Goal: Task Accomplishment & Management: Manage account settings

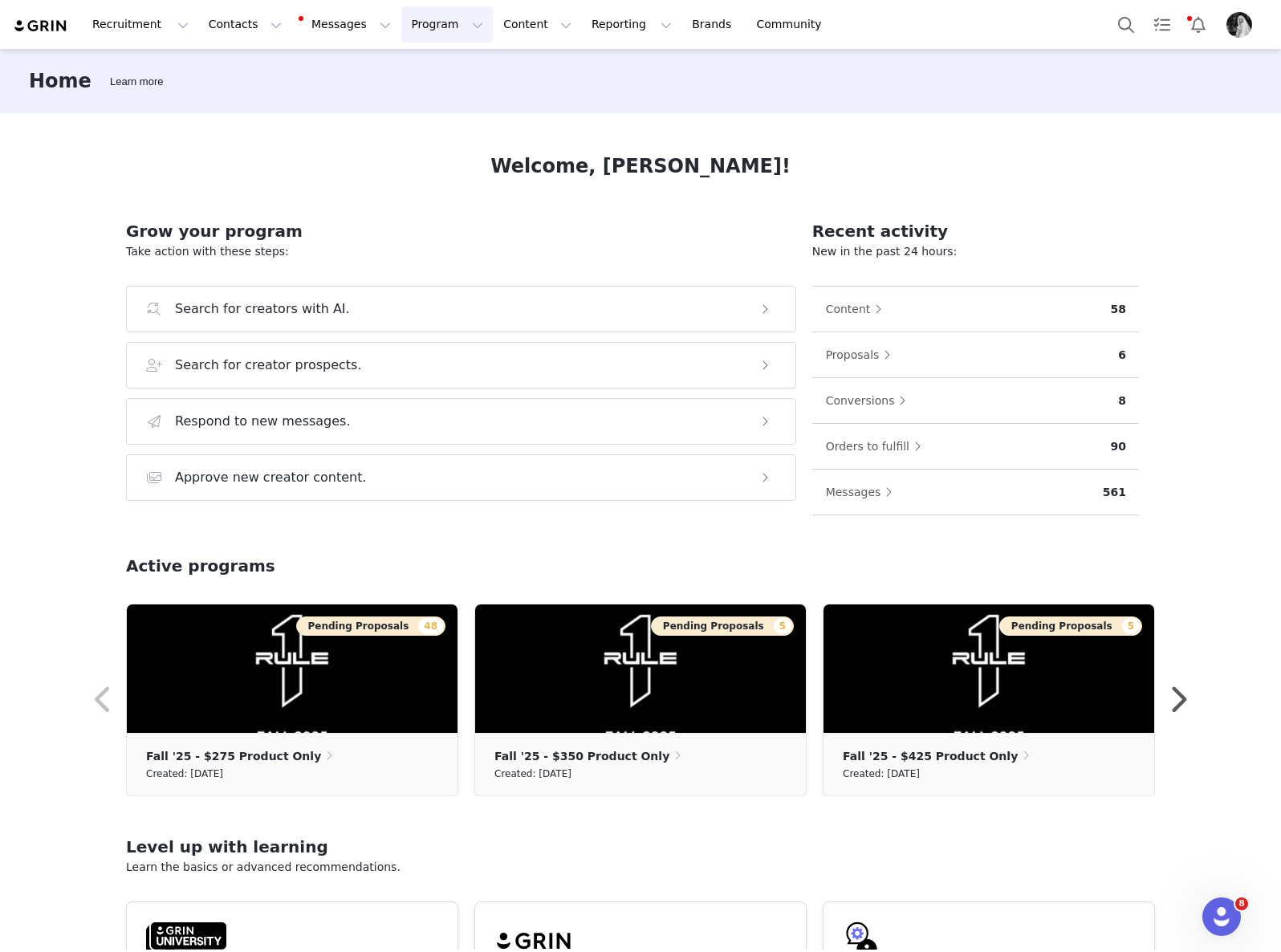
click at [402, 26] on button "Program Program" at bounding box center [447, 24] width 92 height 36
click at [412, 65] on p "Activations" at bounding box center [420, 71] width 62 height 17
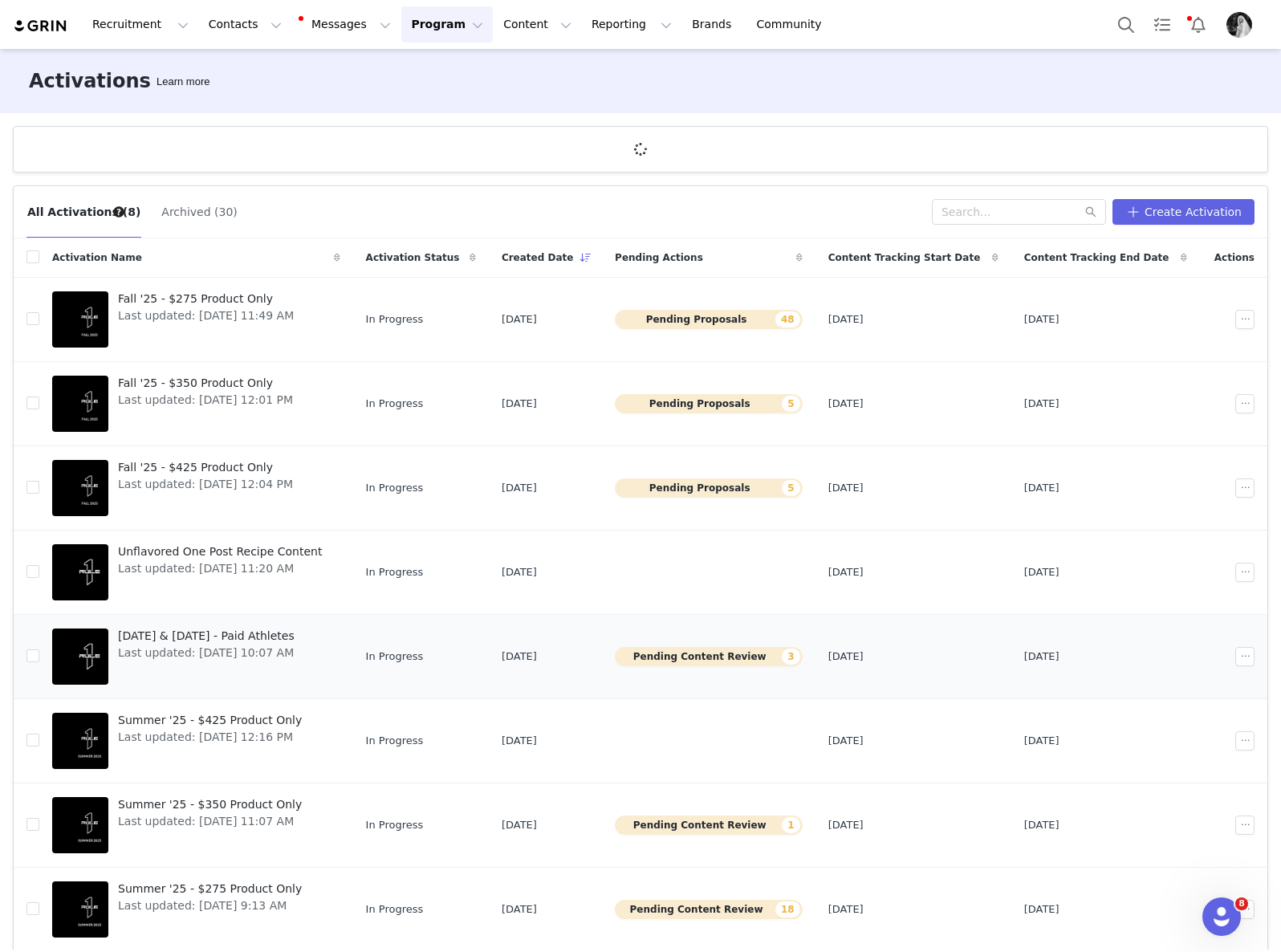
click at [699, 657] on button "Pending Content Review 3" at bounding box center [709, 656] width 188 height 19
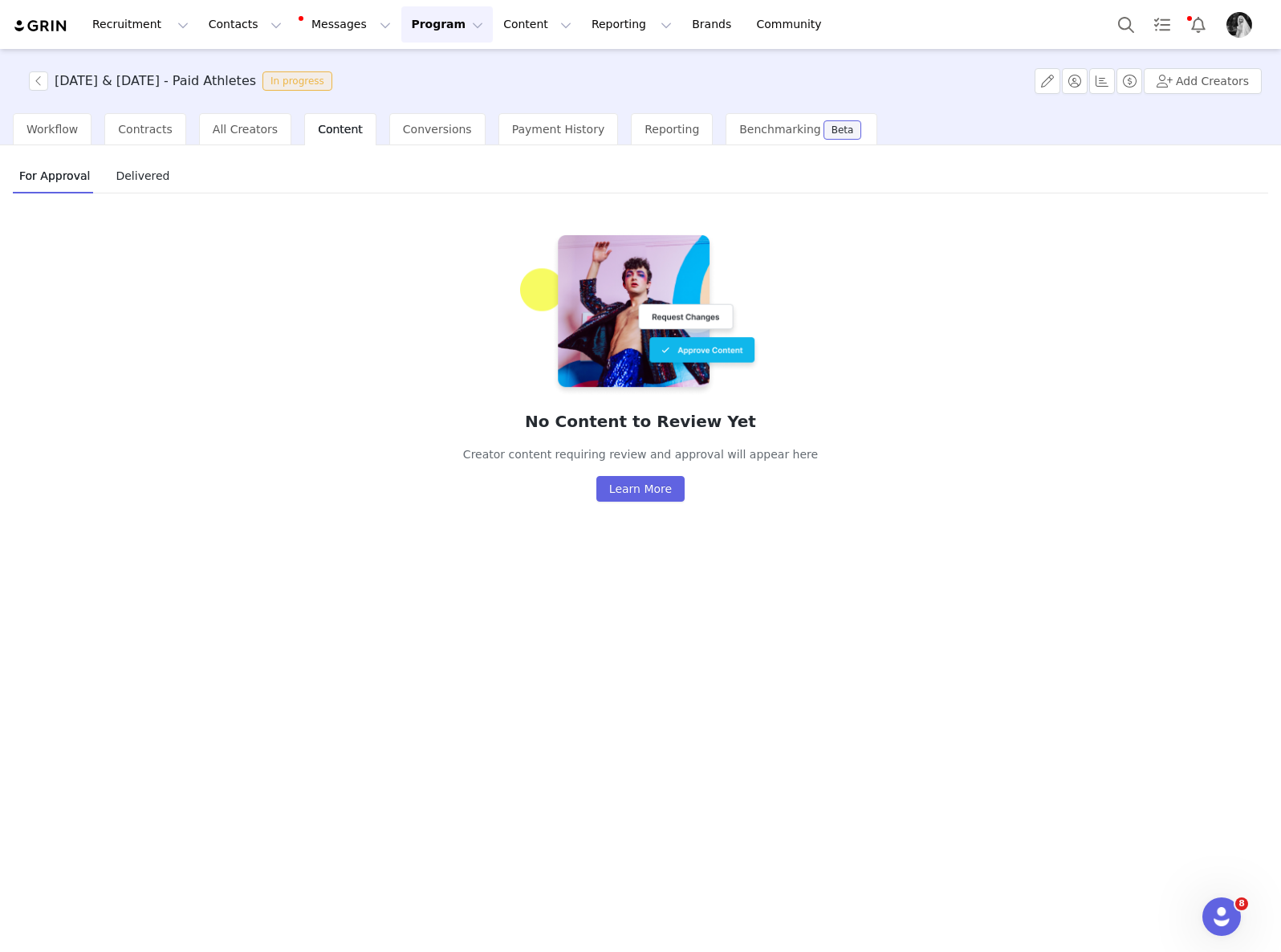
click at [132, 175] on span "Delivered" at bounding box center [143, 175] width 66 height 26
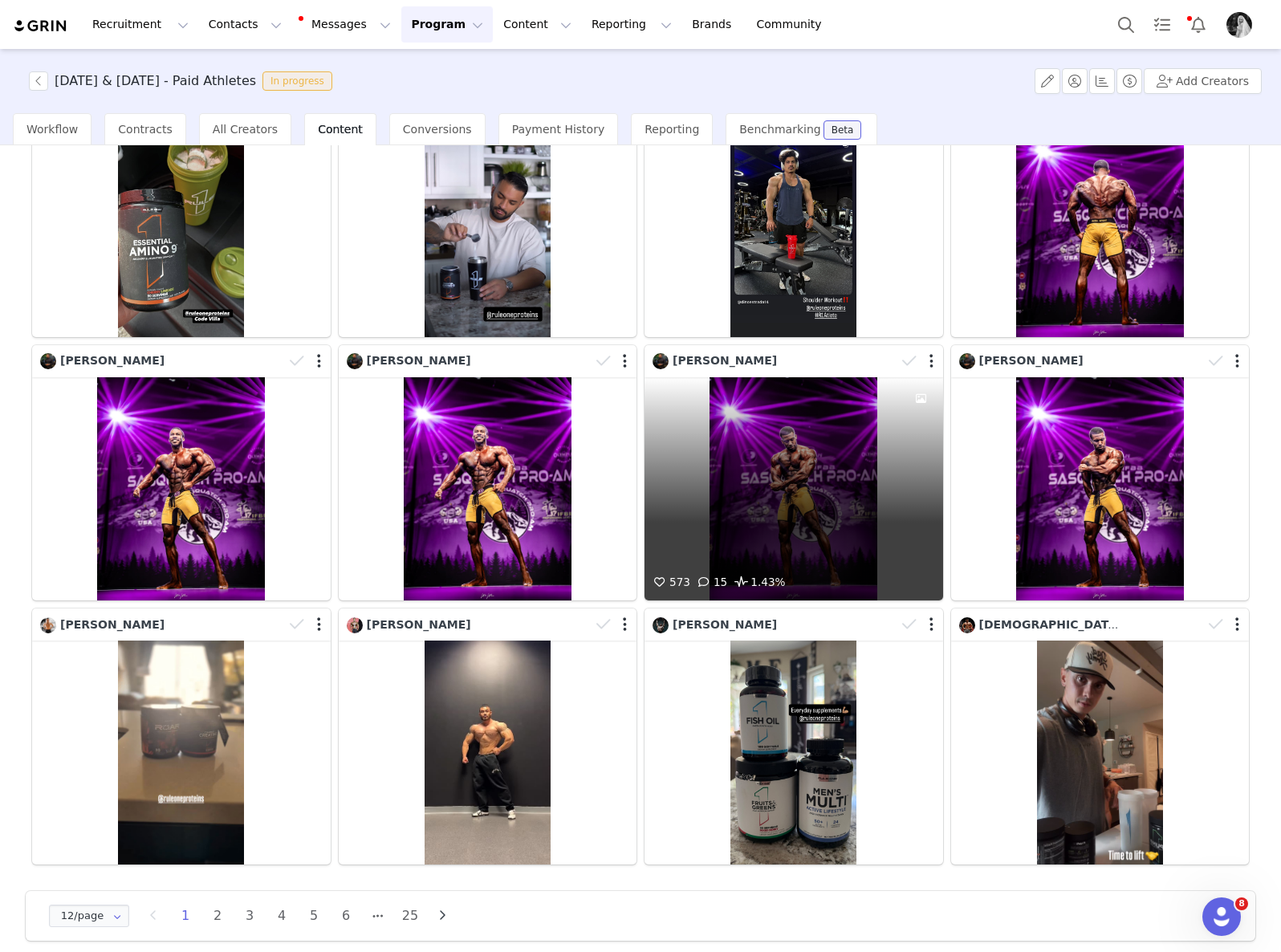
scroll to position [214, 0]
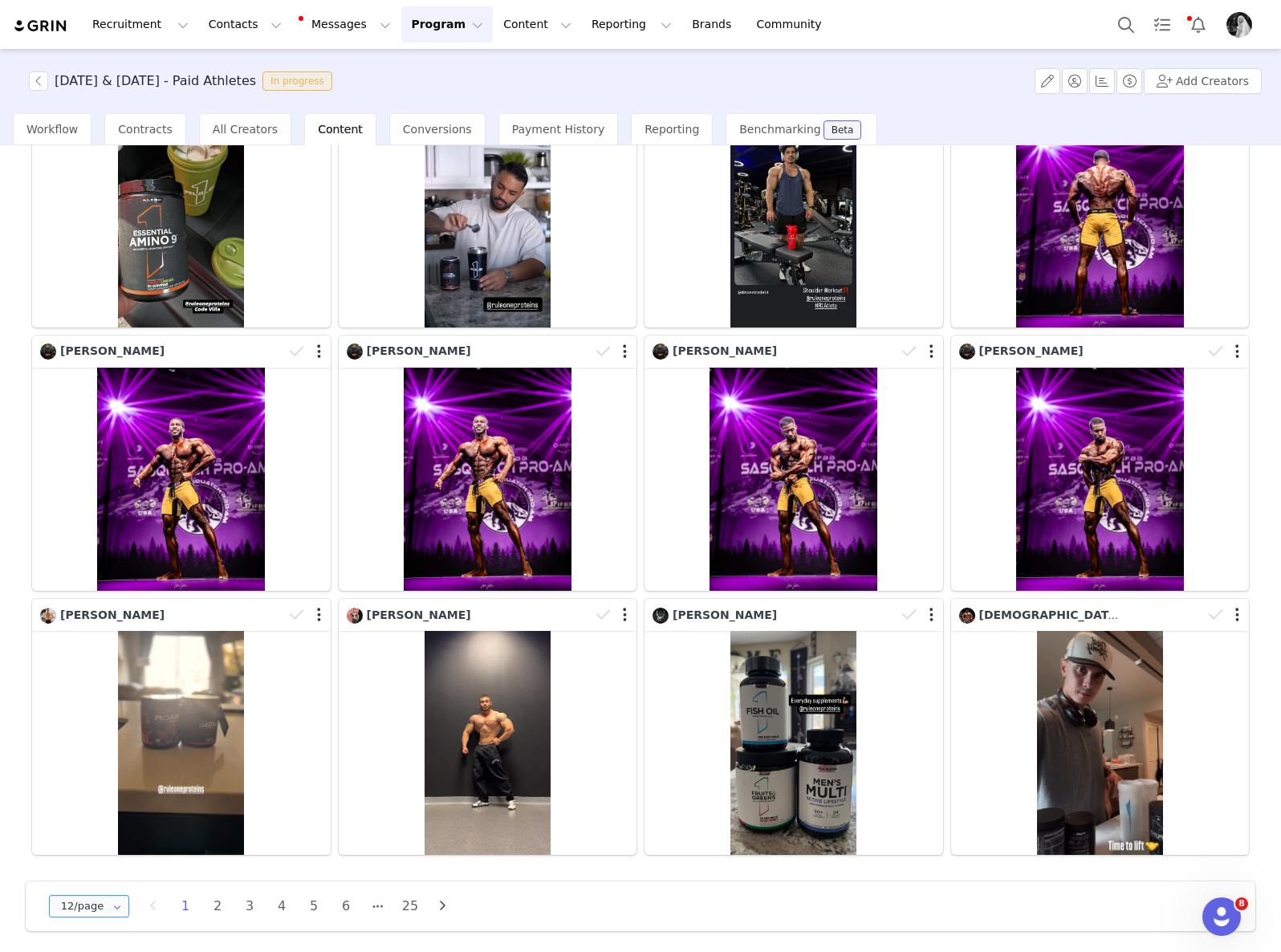
click at [105, 895] on input "12/page" at bounding box center [89, 905] width 80 height 22
click at [107, 859] on span "48/page" at bounding box center [89, 859] width 47 height 13
type input "48/page"
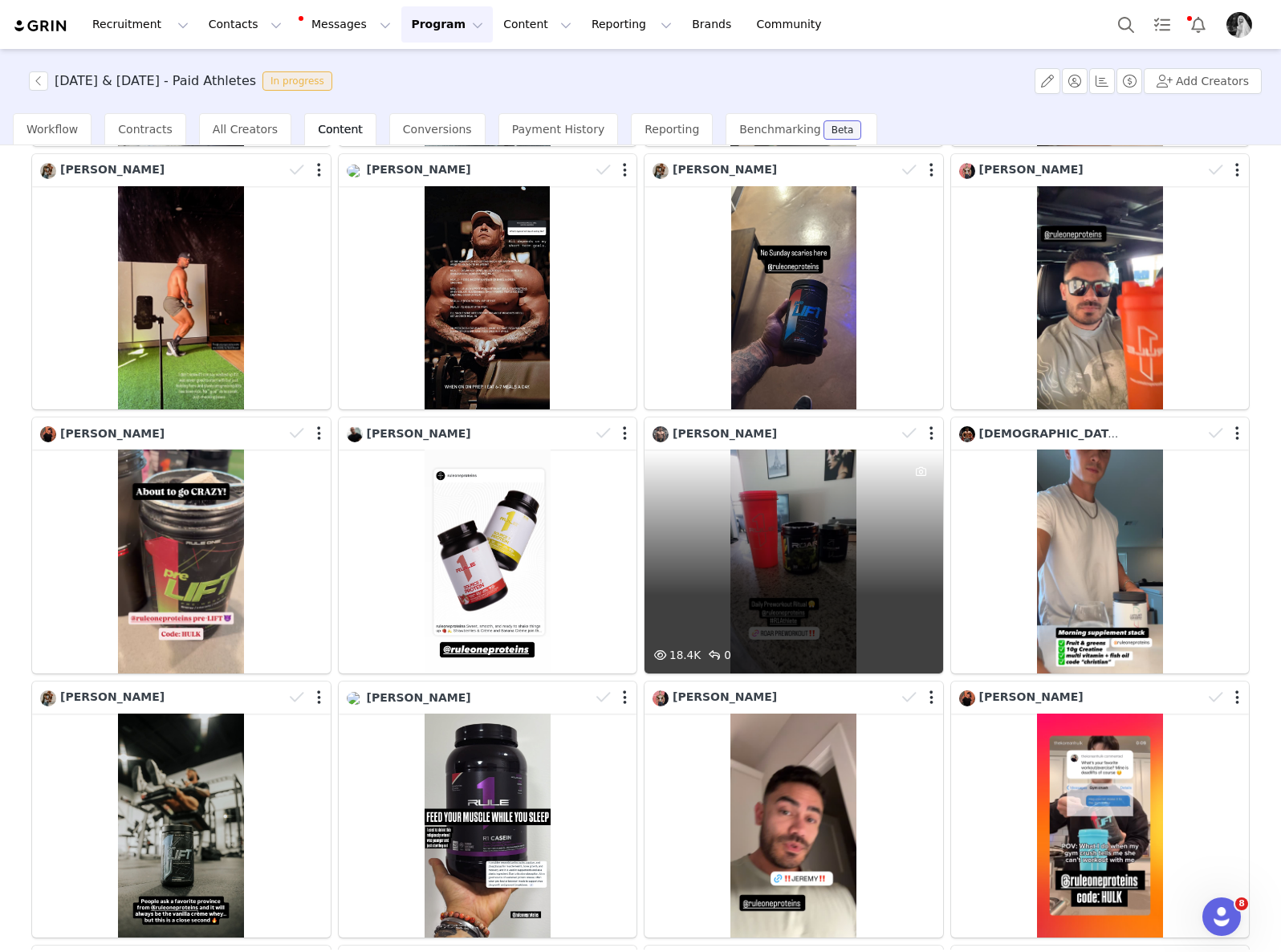
scroll to position [1712, 0]
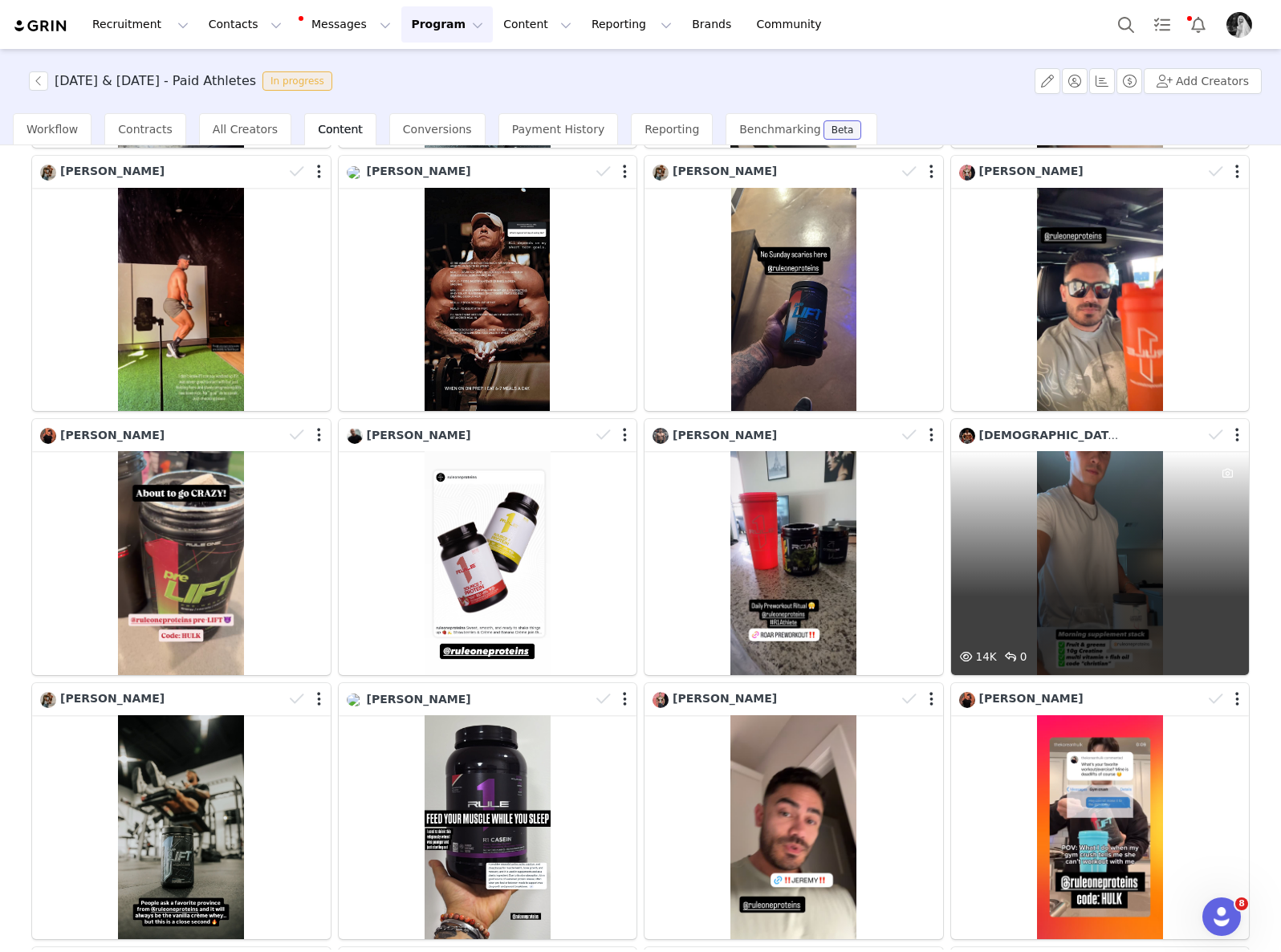
click at [1068, 530] on div "14K 0" at bounding box center [1100, 562] width 298 height 224
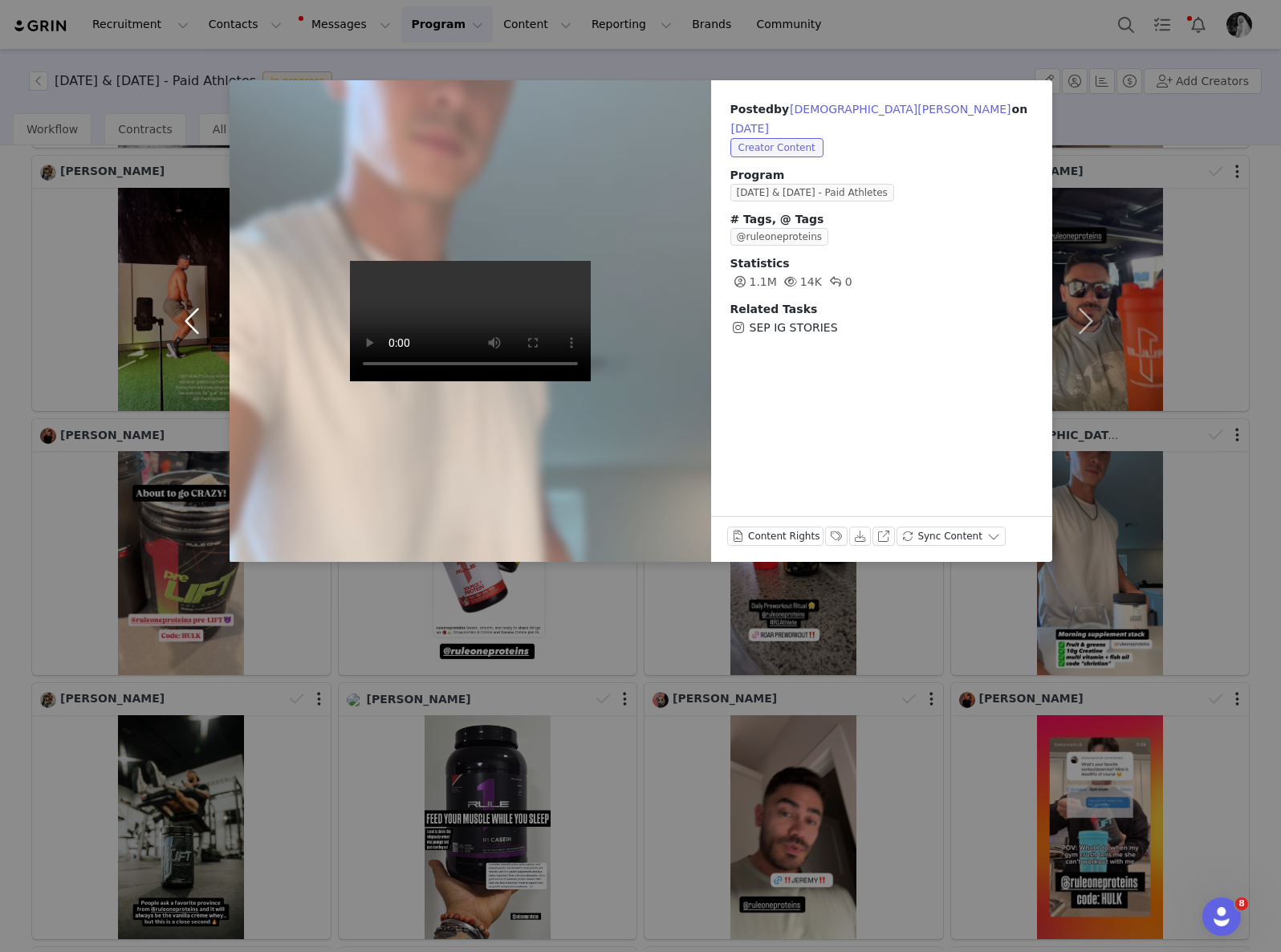
click at [188, 318] on button "button" at bounding box center [196, 321] width 67 height 481
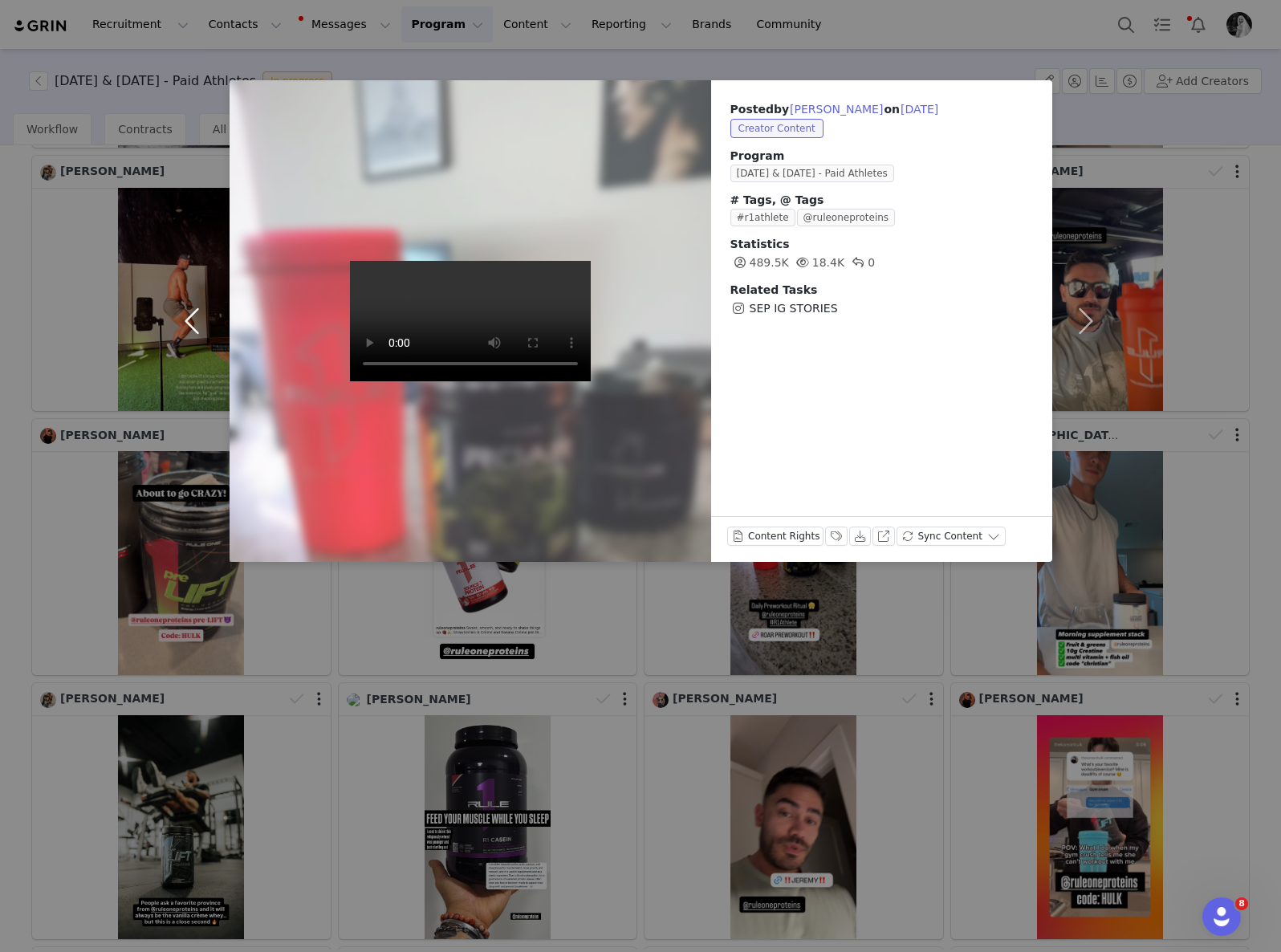
click at [188, 318] on button "button" at bounding box center [196, 321] width 67 height 481
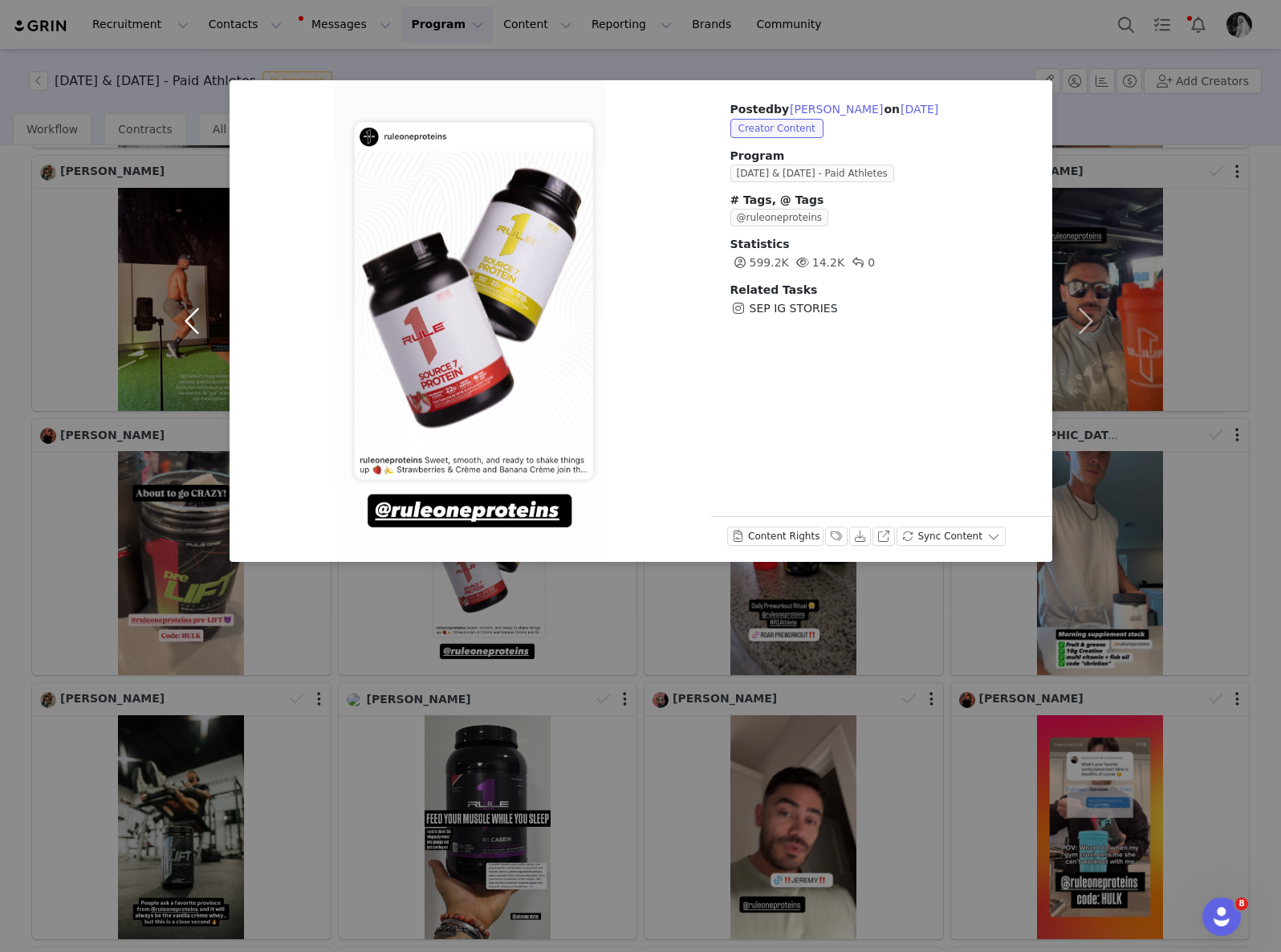
click at [188, 318] on button "button" at bounding box center [196, 321] width 67 height 481
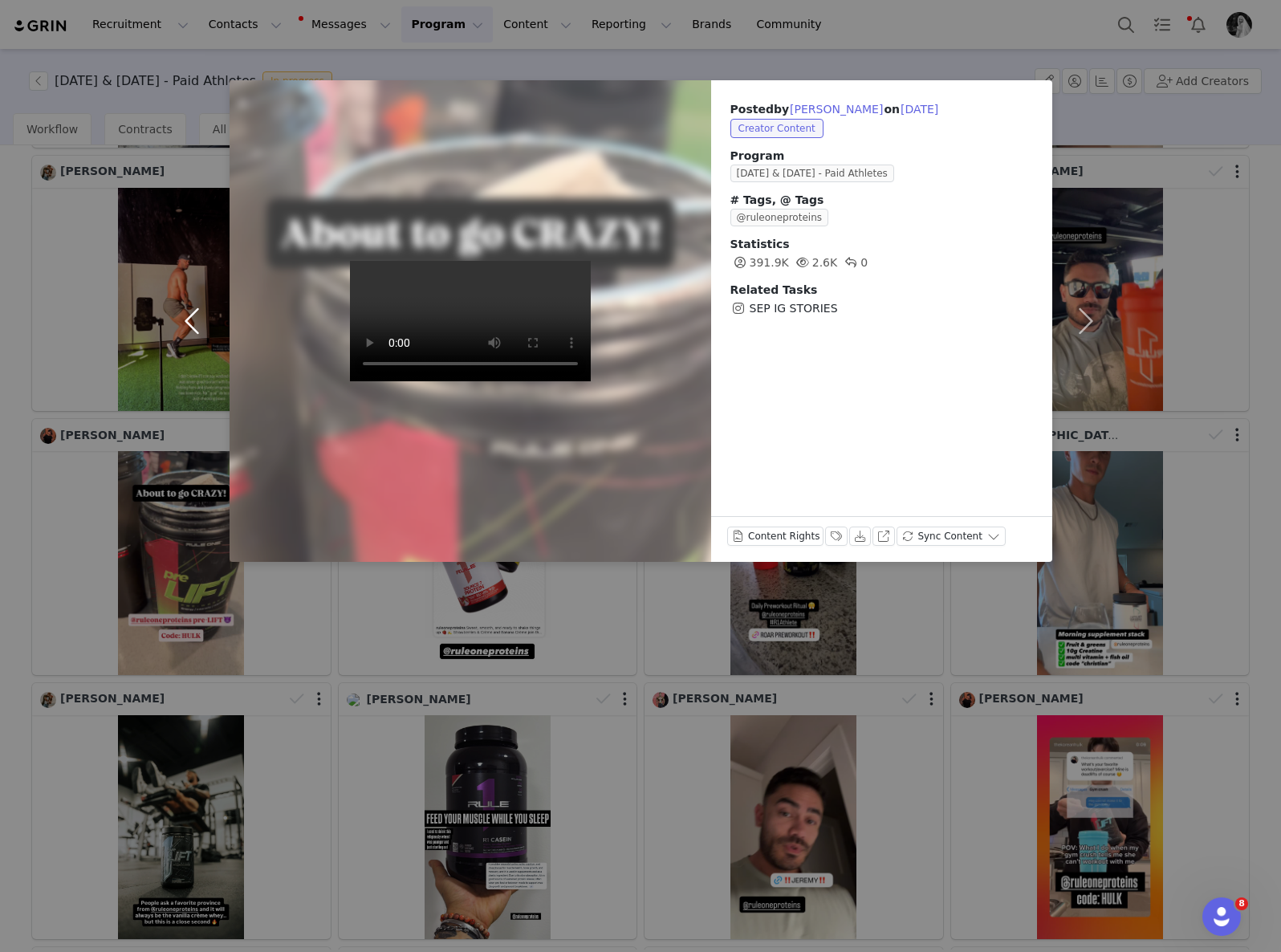
click at [188, 318] on button "button" at bounding box center [196, 321] width 67 height 481
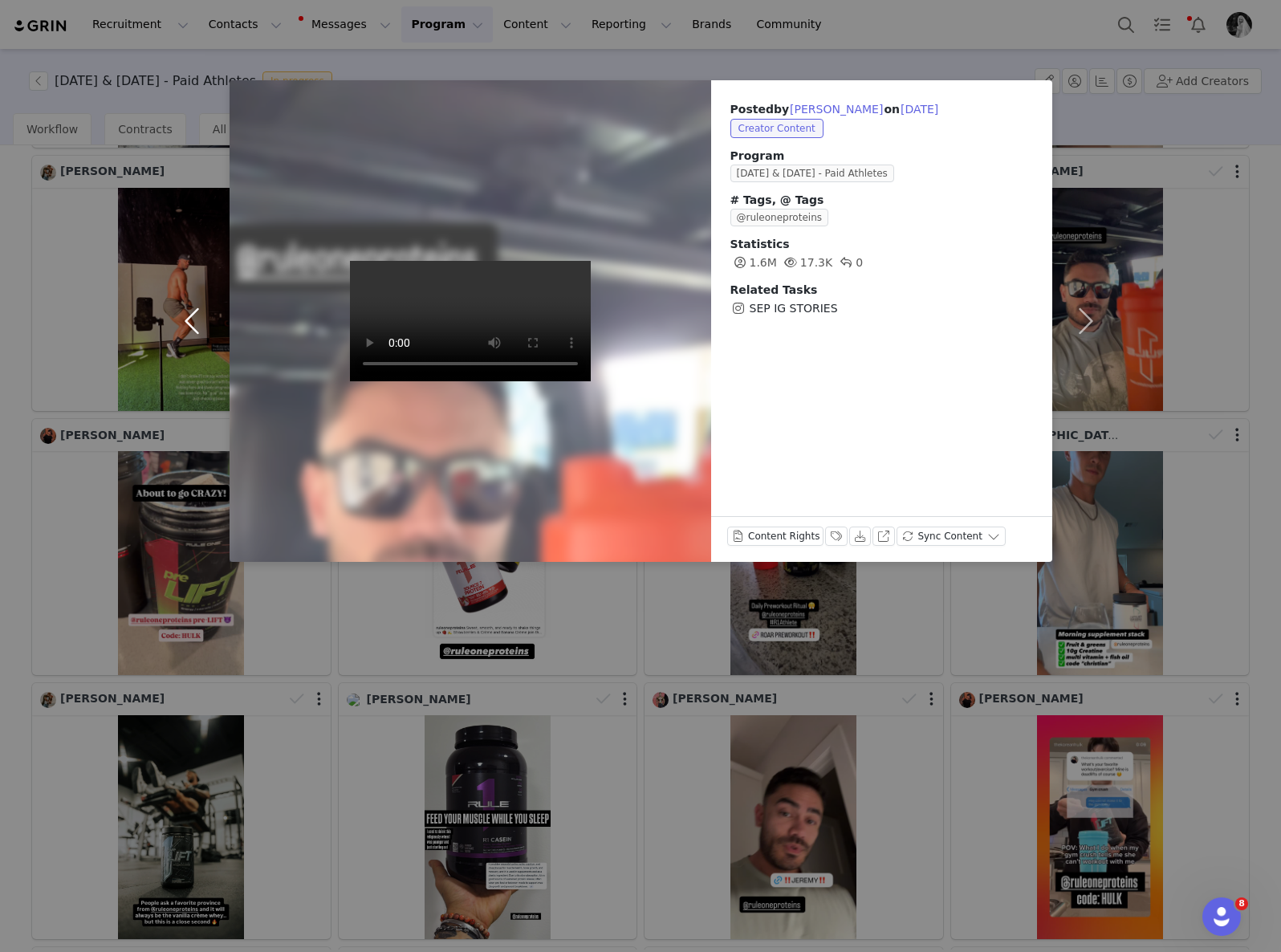
click at [188, 318] on button "button" at bounding box center [196, 321] width 67 height 481
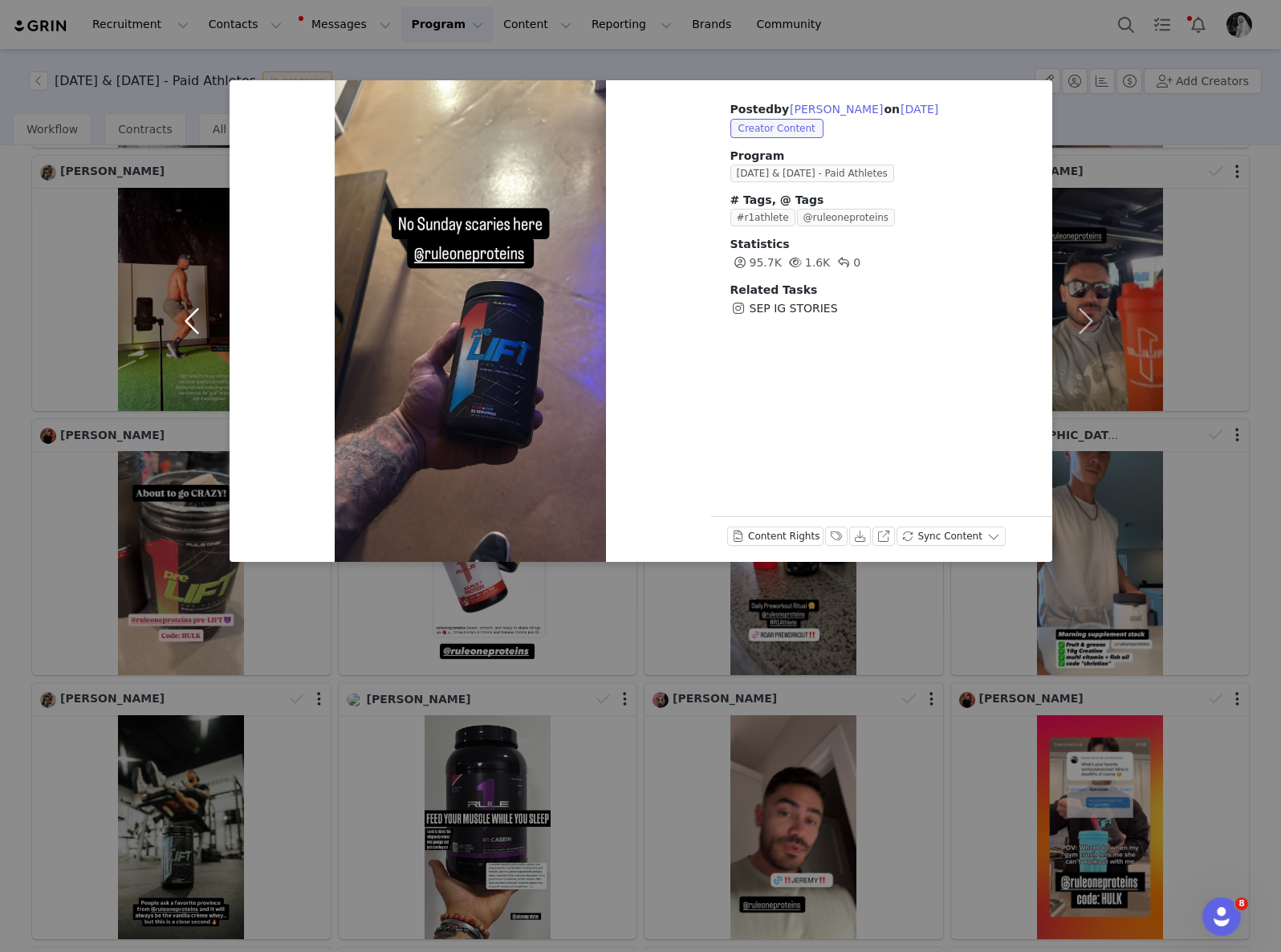
click at [188, 318] on button "button" at bounding box center [196, 321] width 67 height 481
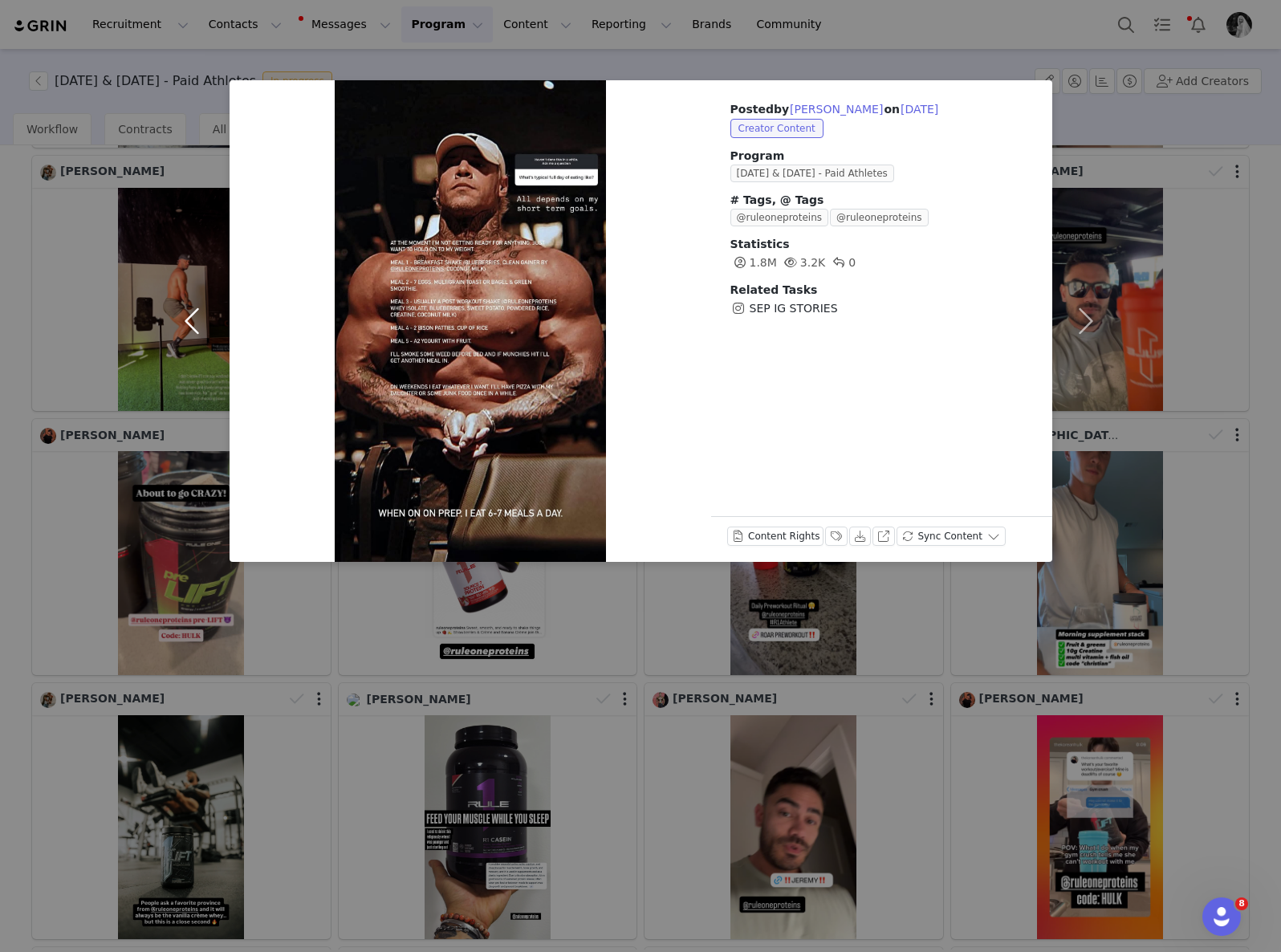
click at [188, 318] on button "button" at bounding box center [196, 321] width 67 height 481
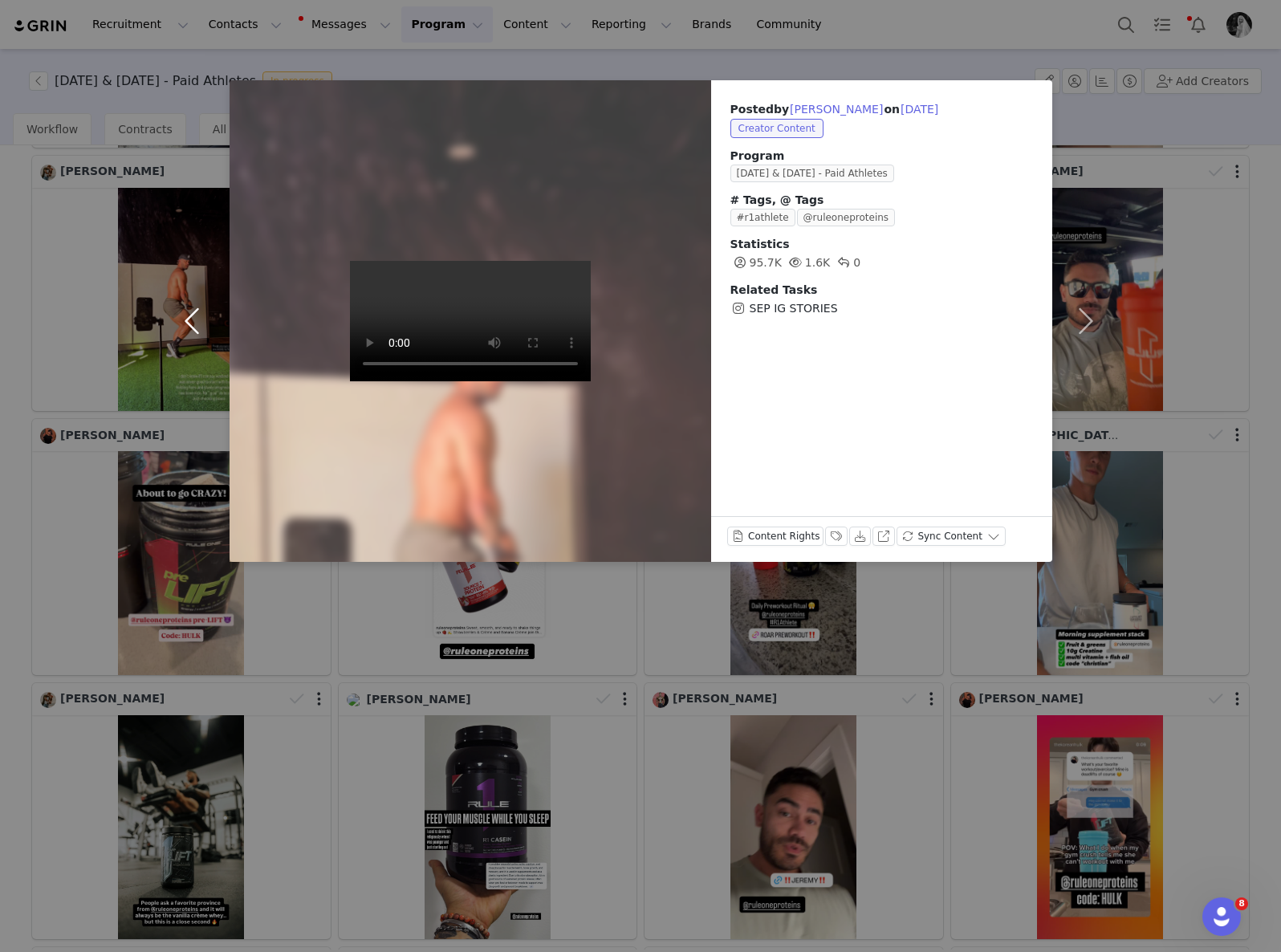
click at [188, 318] on button "button" at bounding box center [196, 321] width 67 height 481
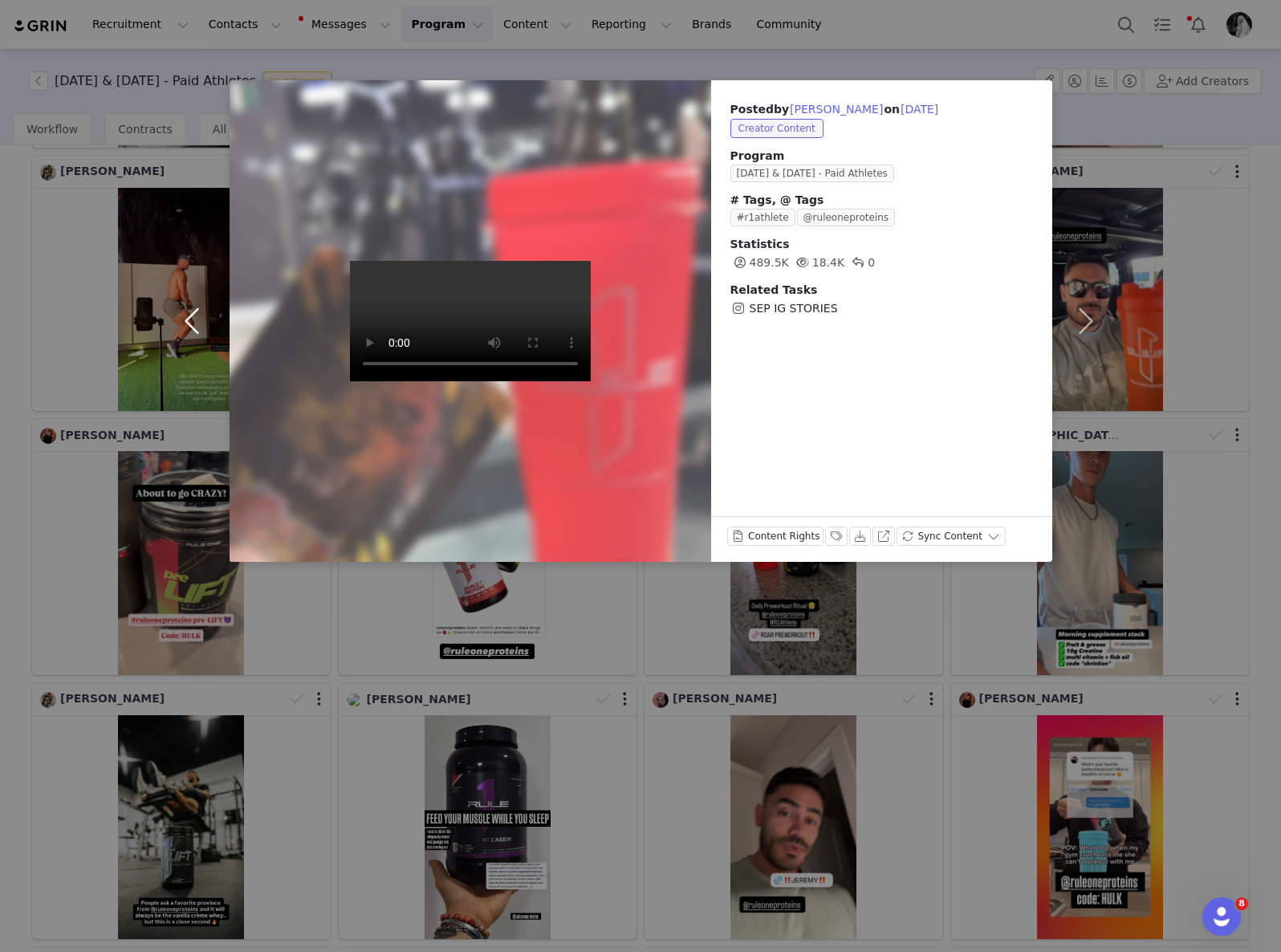
click at [188, 318] on button "button" at bounding box center [196, 321] width 67 height 481
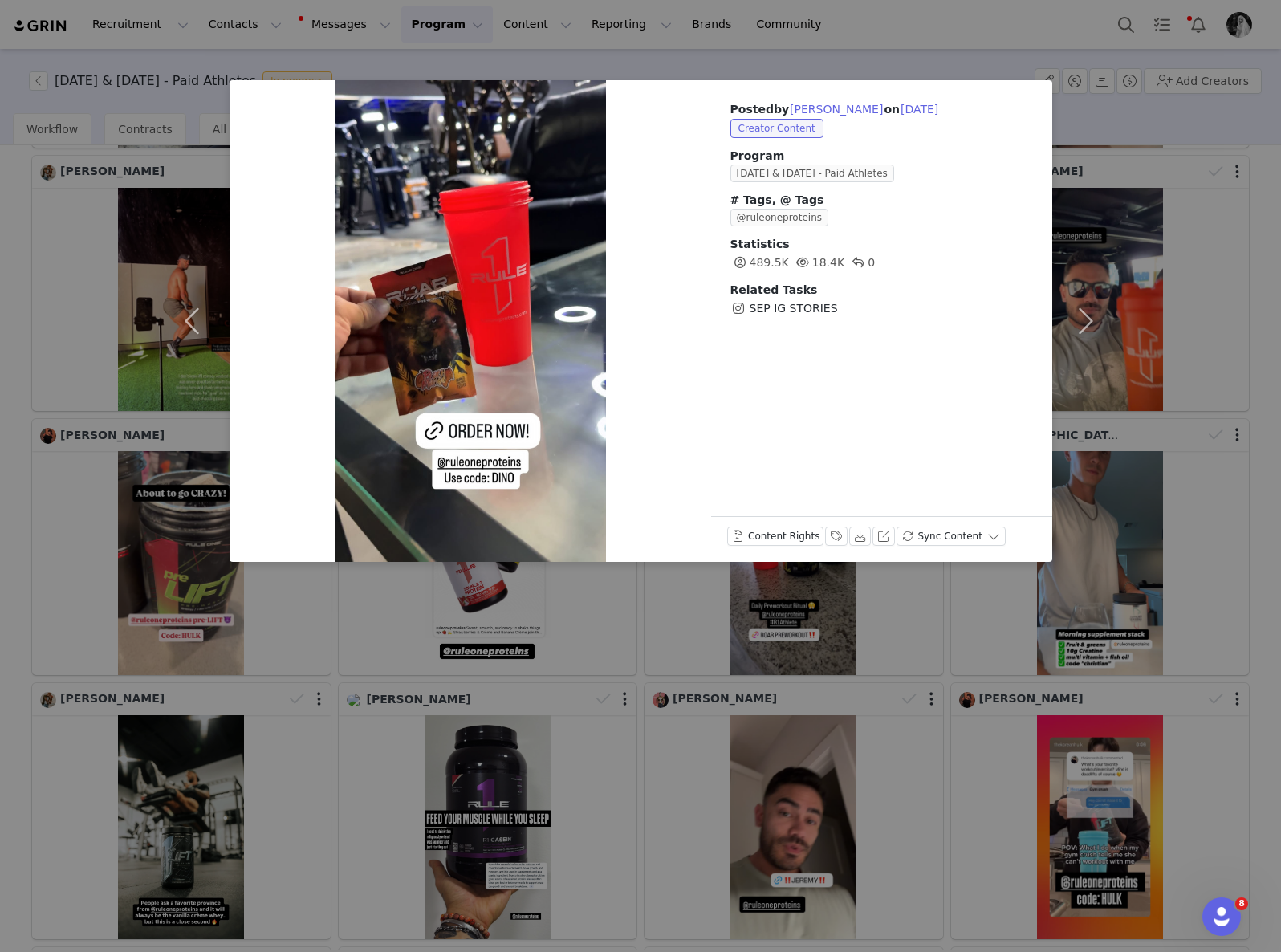
click at [96, 554] on div "Posted by [PERSON_NAME] on [DATE] Creator Content Program [DATE] & [DATE] - Pai…" at bounding box center [640, 476] width 1281 height 952
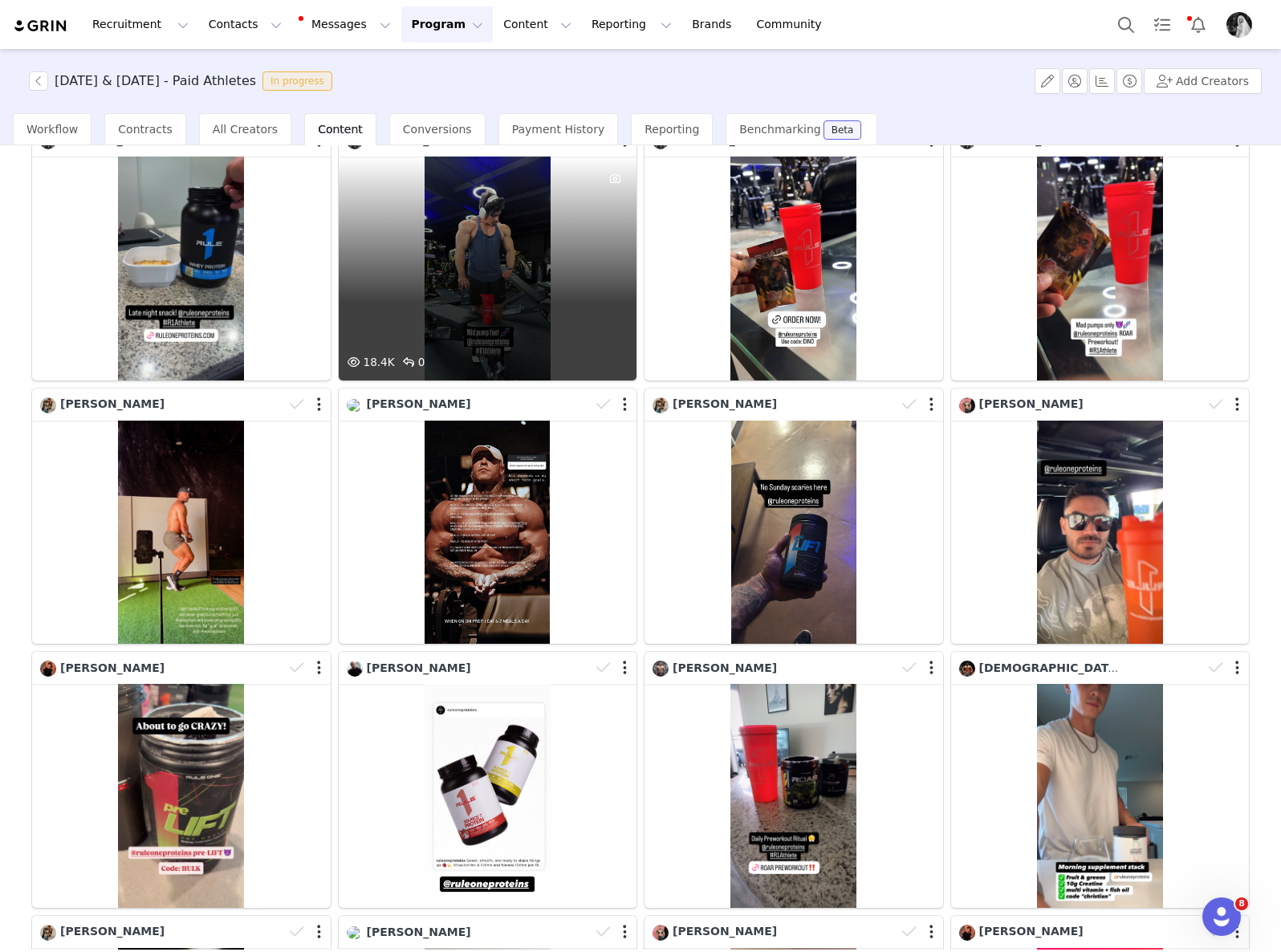
scroll to position [1107, 0]
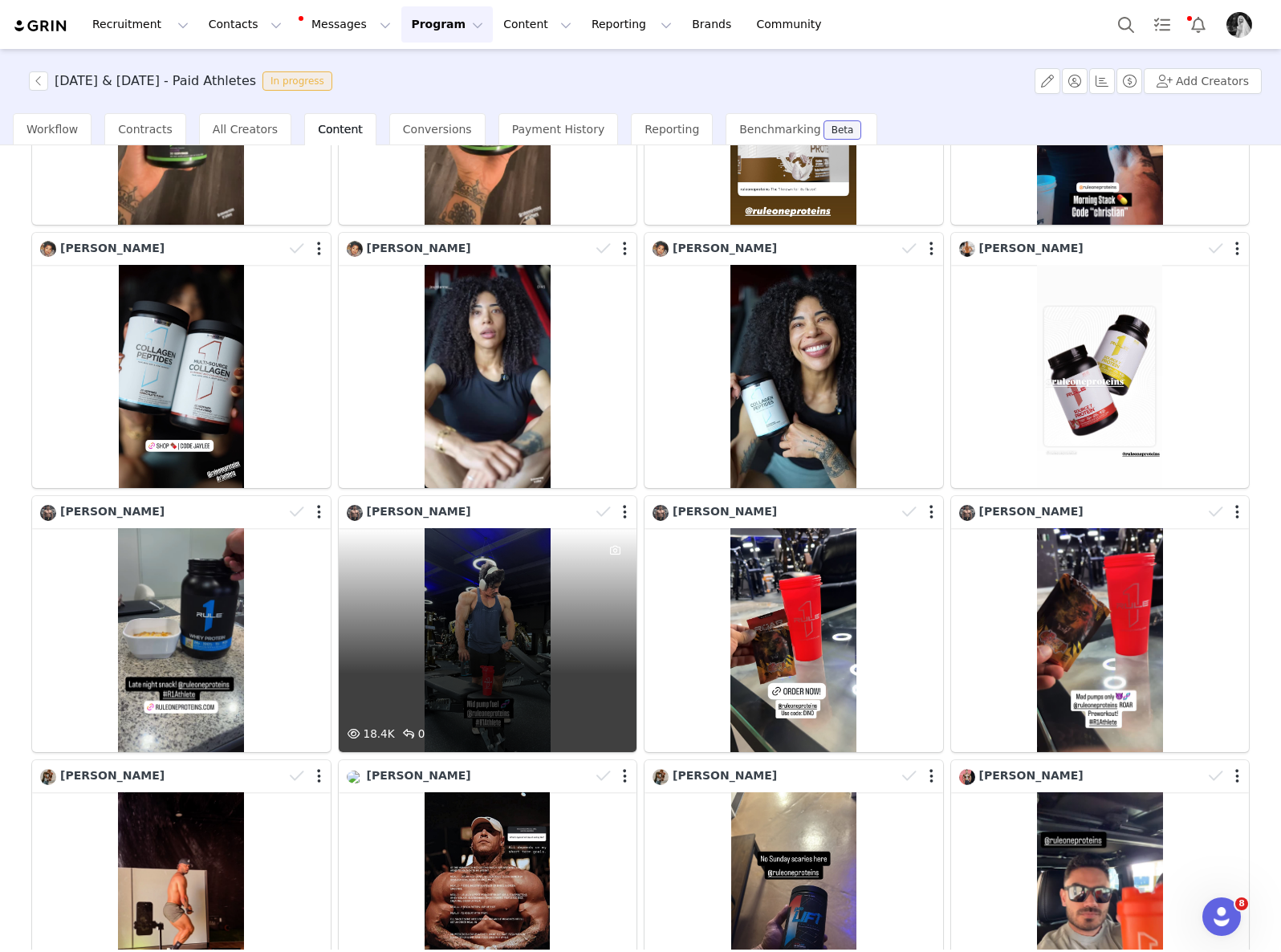
click at [561, 583] on div "18.4K 0" at bounding box center [488, 639] width 298 height 224
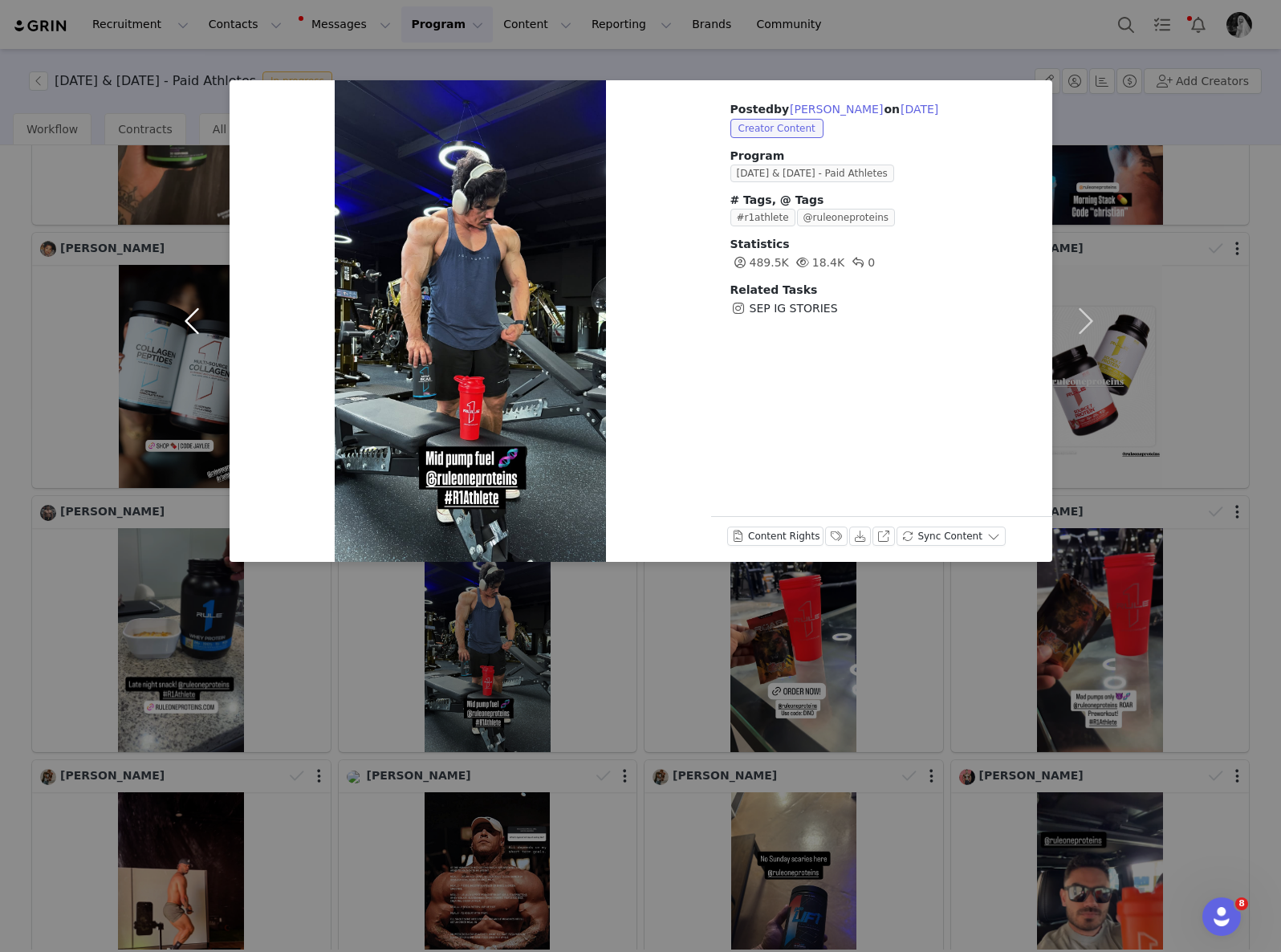
click at [201, 315] on button "button" at bounding box center [196, 321] width 67 height 481
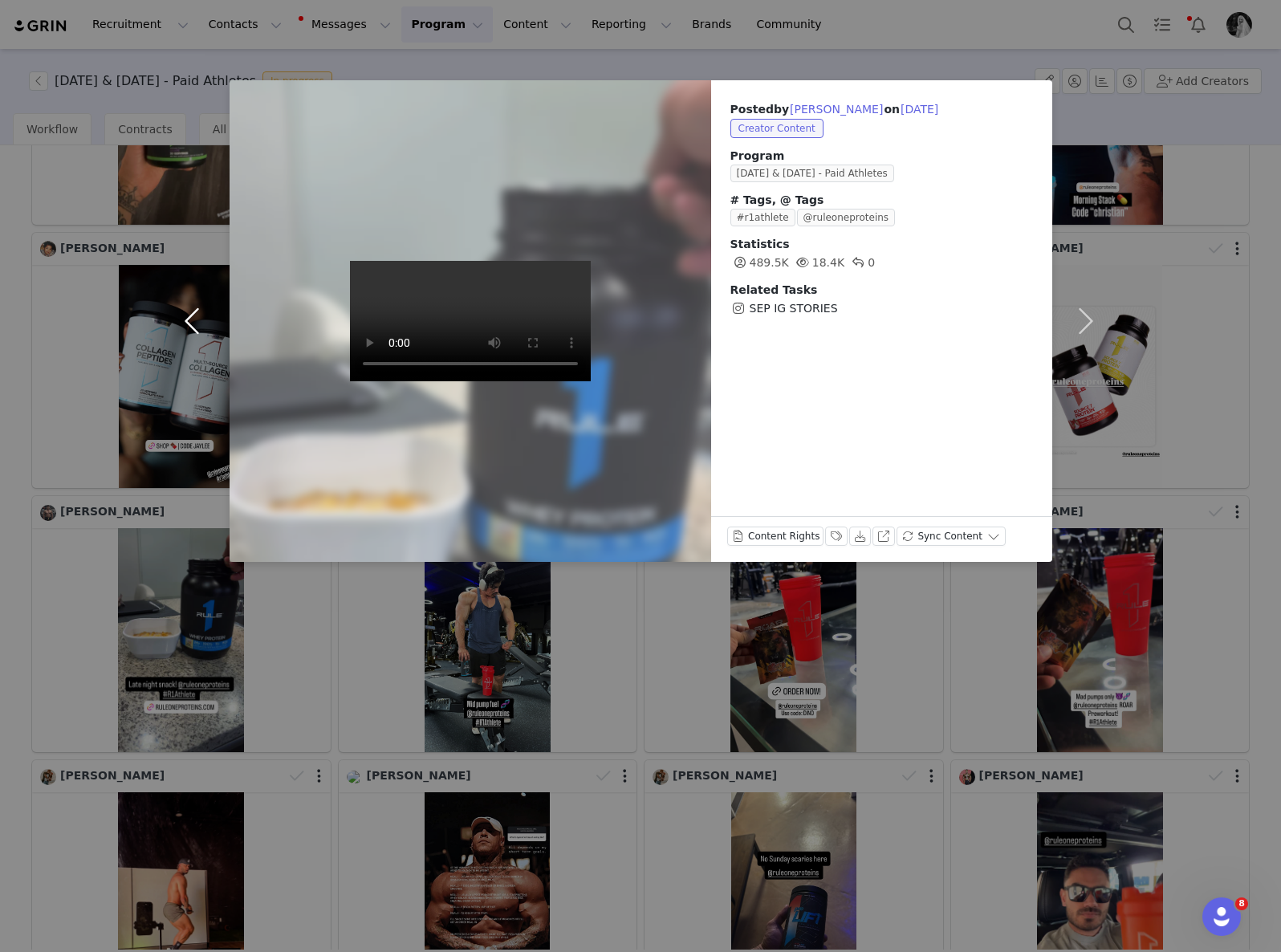
click at [201, 315] on button "button" at bounding box center [196, 321] width 67 height 481
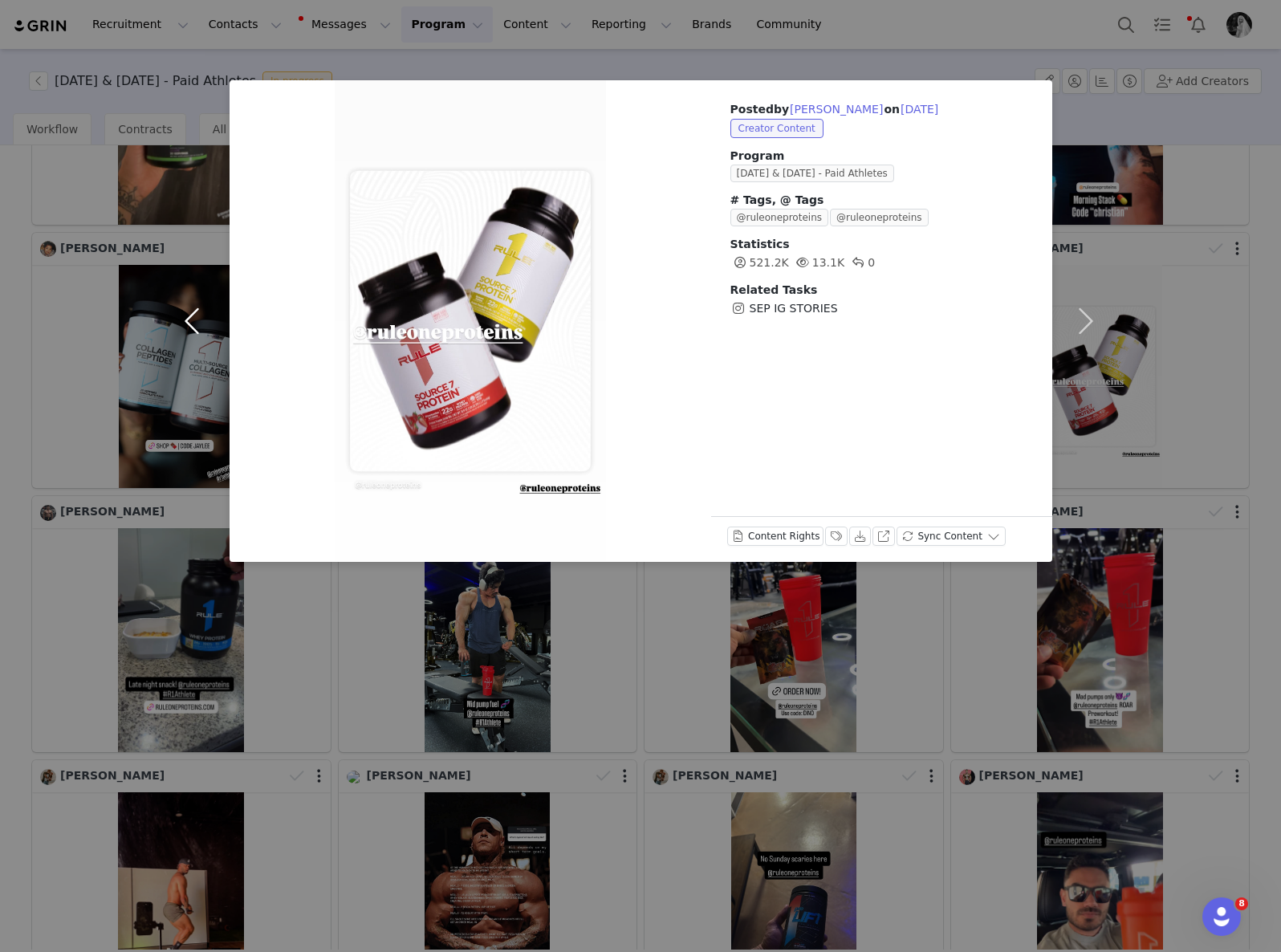
click at [201, 315] on button "button" at bounding box center [196, 321] width 67 height 481
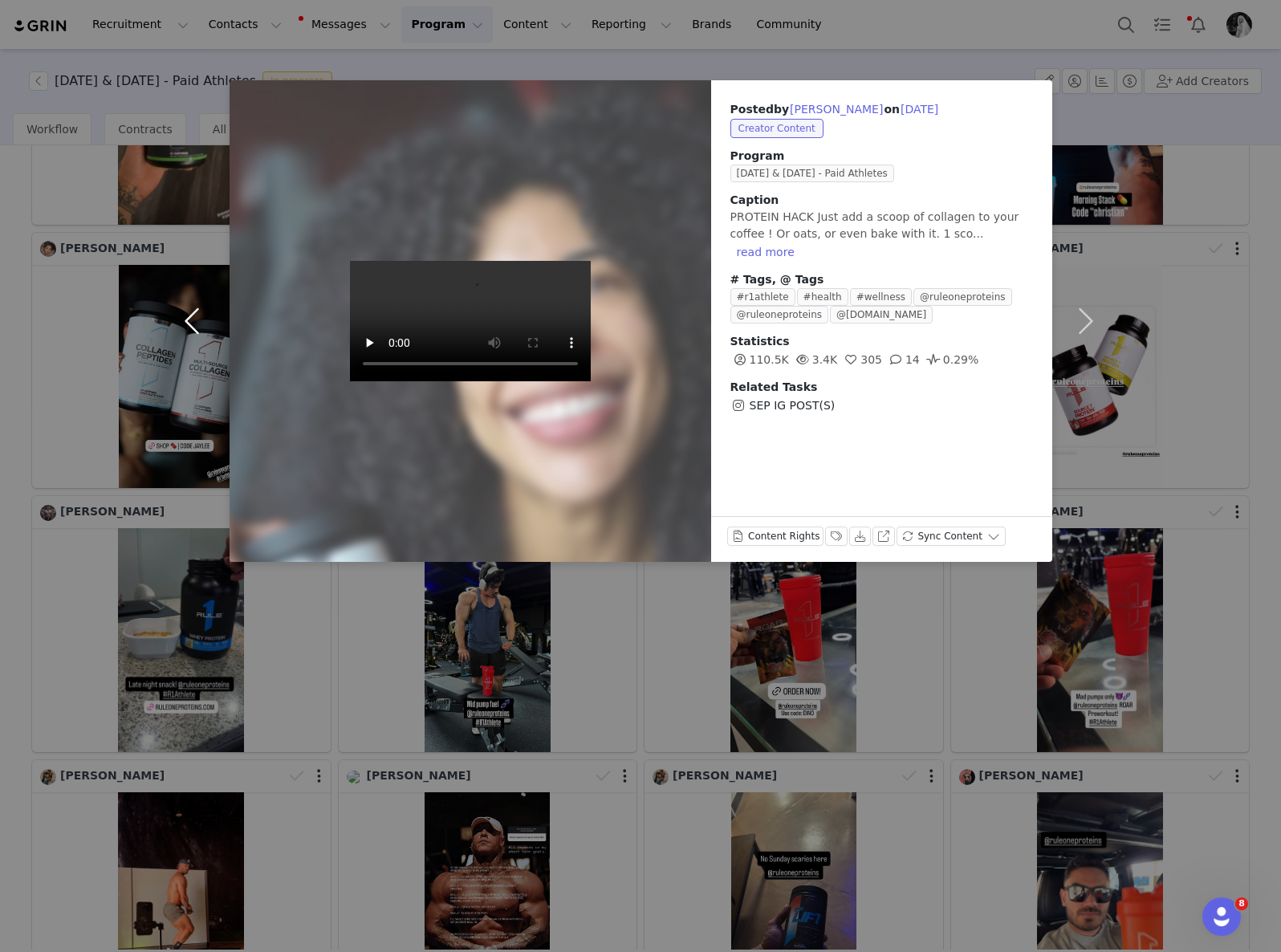
click at [201, 315] on button "button" at bounding box center [196, 321] width 67 height 481
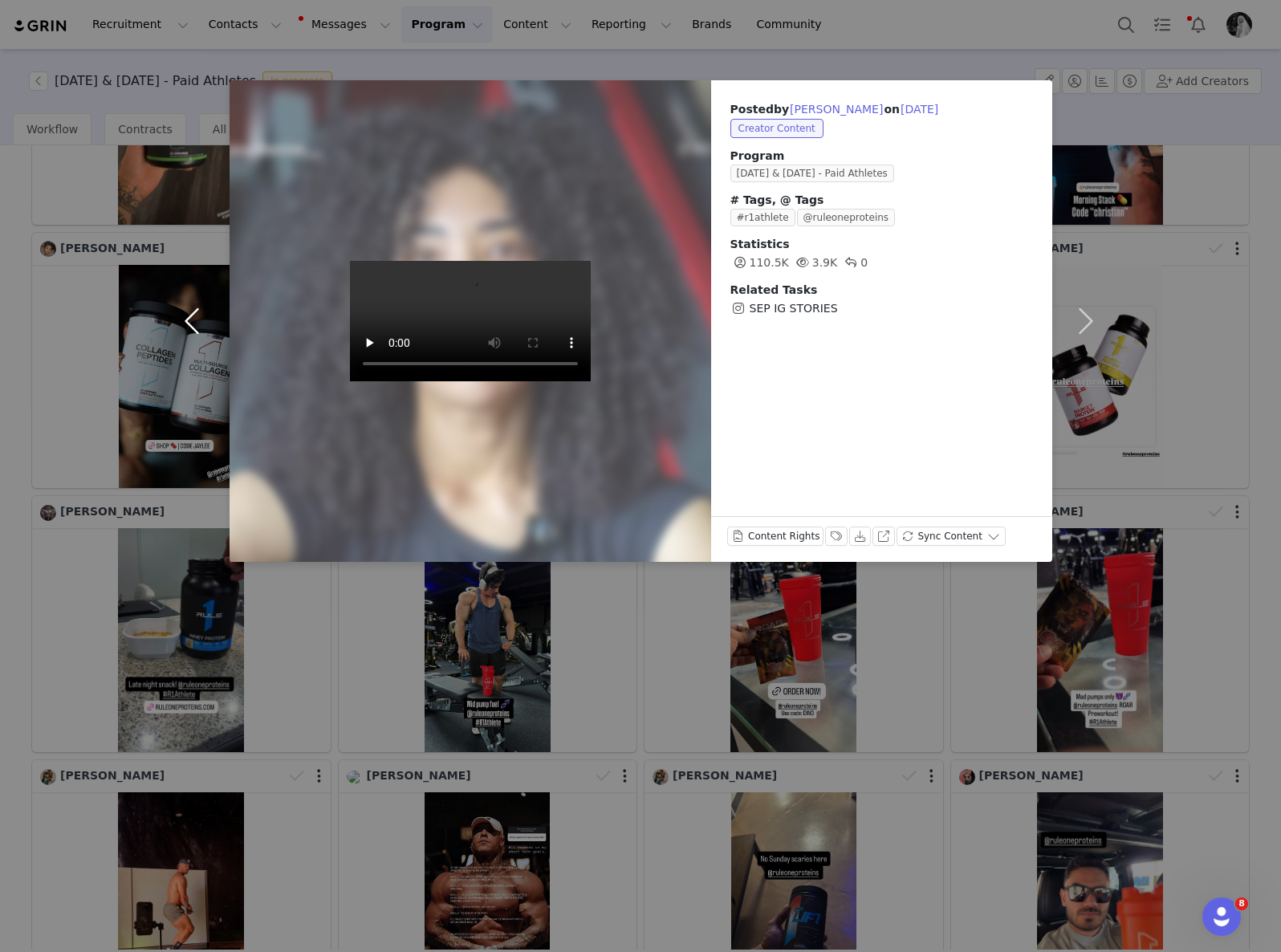
click at [201, 315] on button "button" at bounding box center [196, 321] width 67 height 481
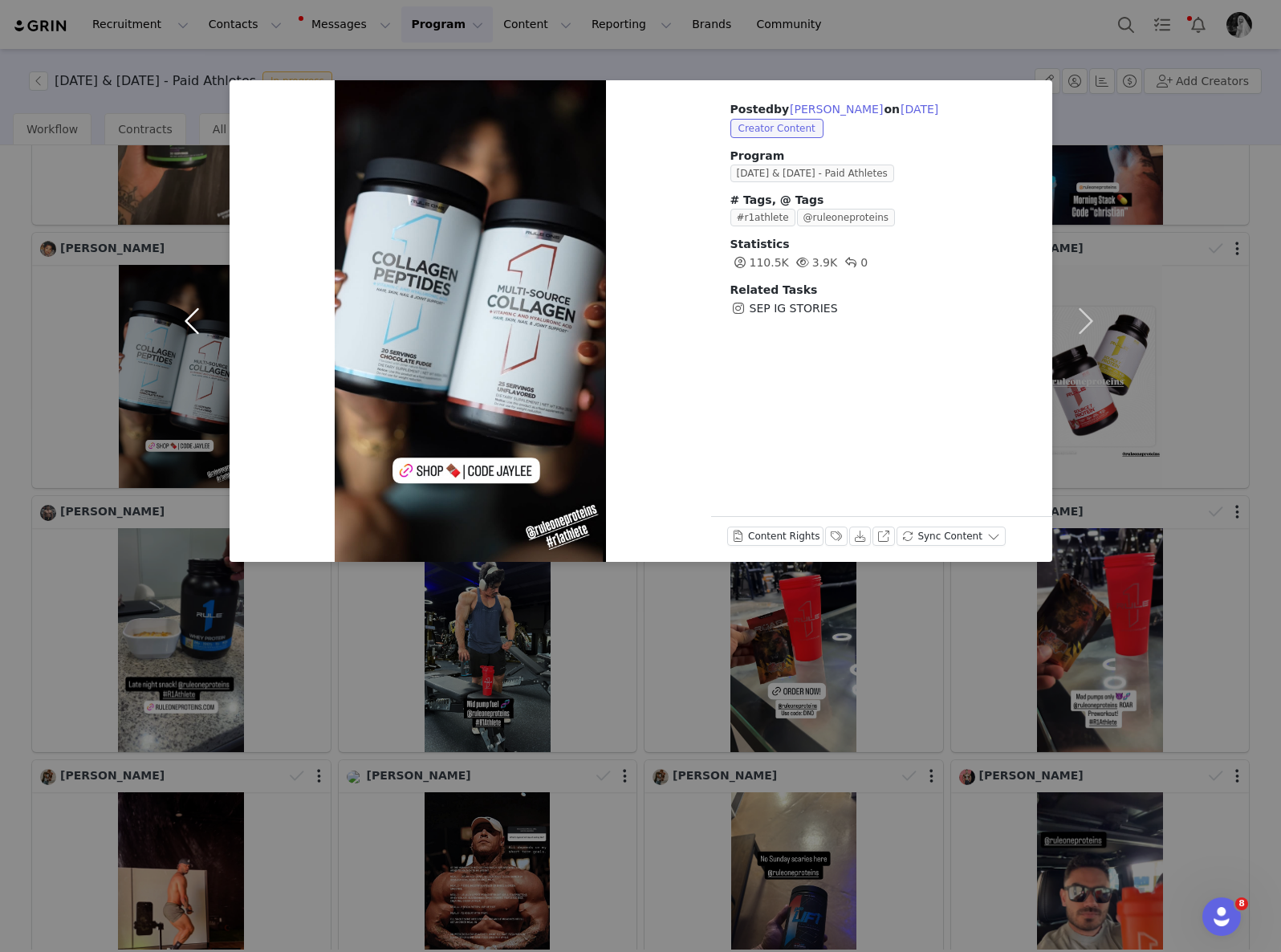
click at [201, 315] on button "button" at bounding box center [196, 321] width 67 height 481
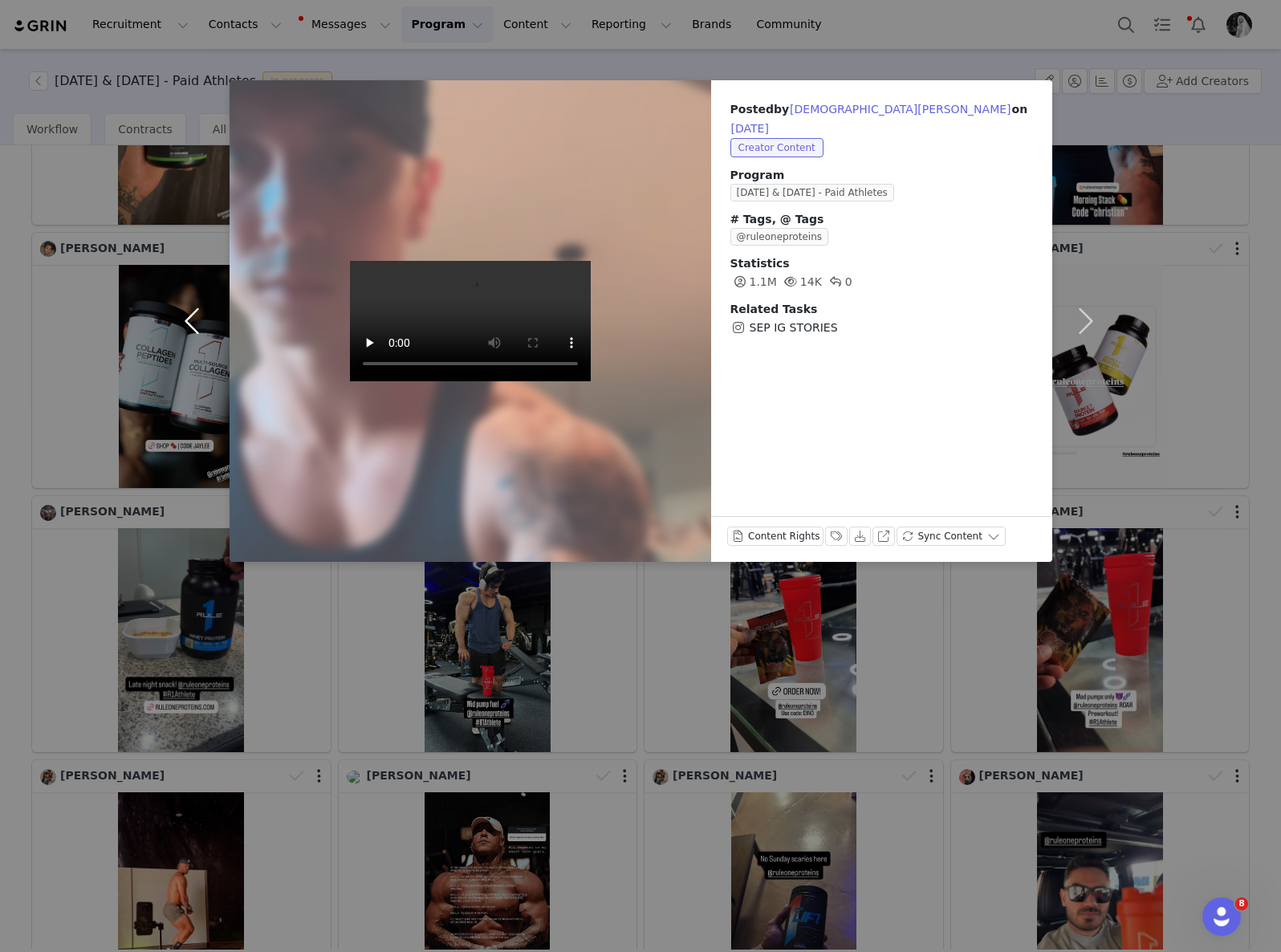
click at [201, 315] on button "button" at bounding box center [196, 321] width 67 height 481
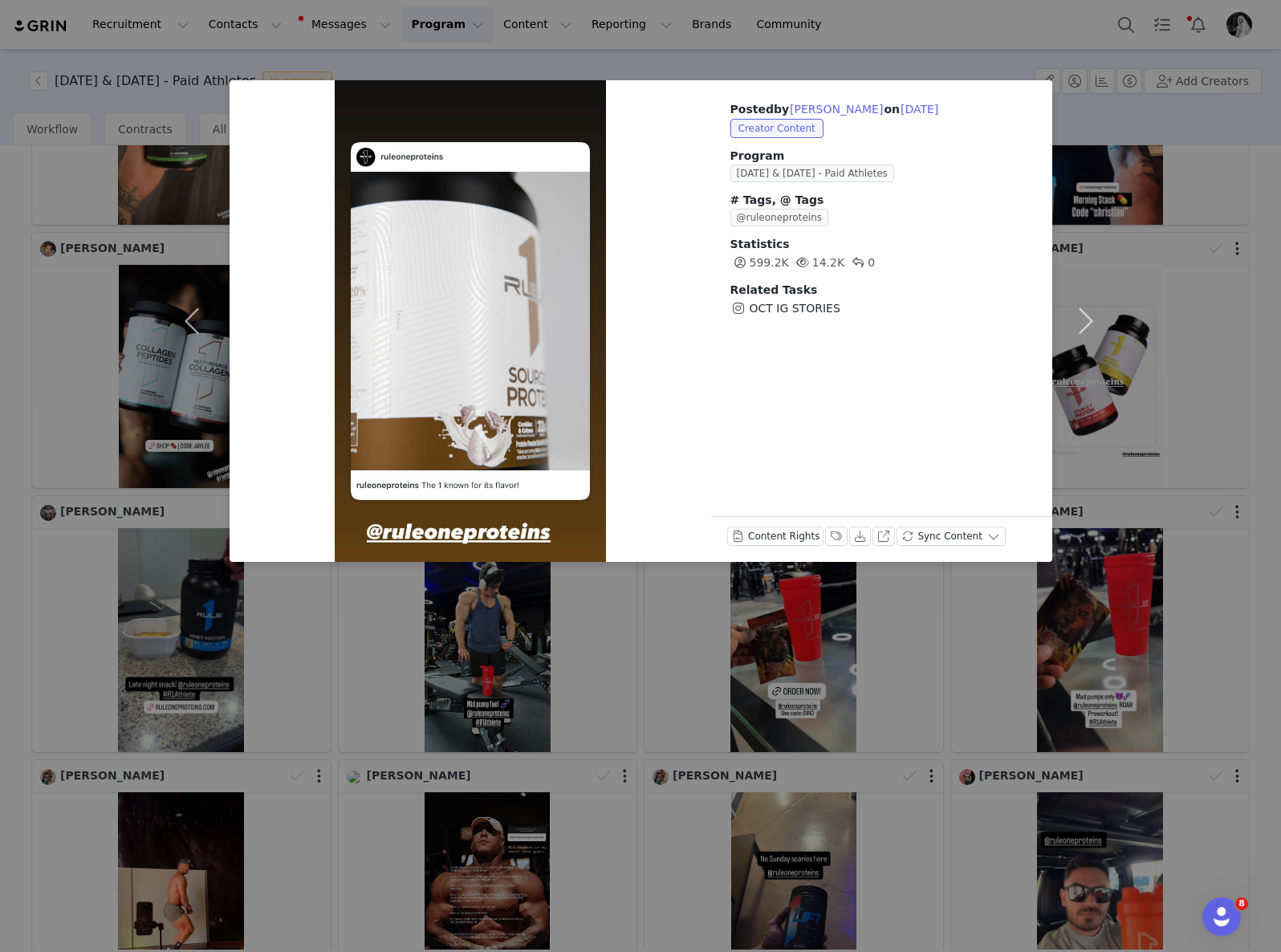
click at [635, 818] on div "Posted by [PERSON_NAME] on [DATE] Creator Content Program [DATE] & [DATE] - Pai…" at bounding box center [640, 476] width 1281 height 952
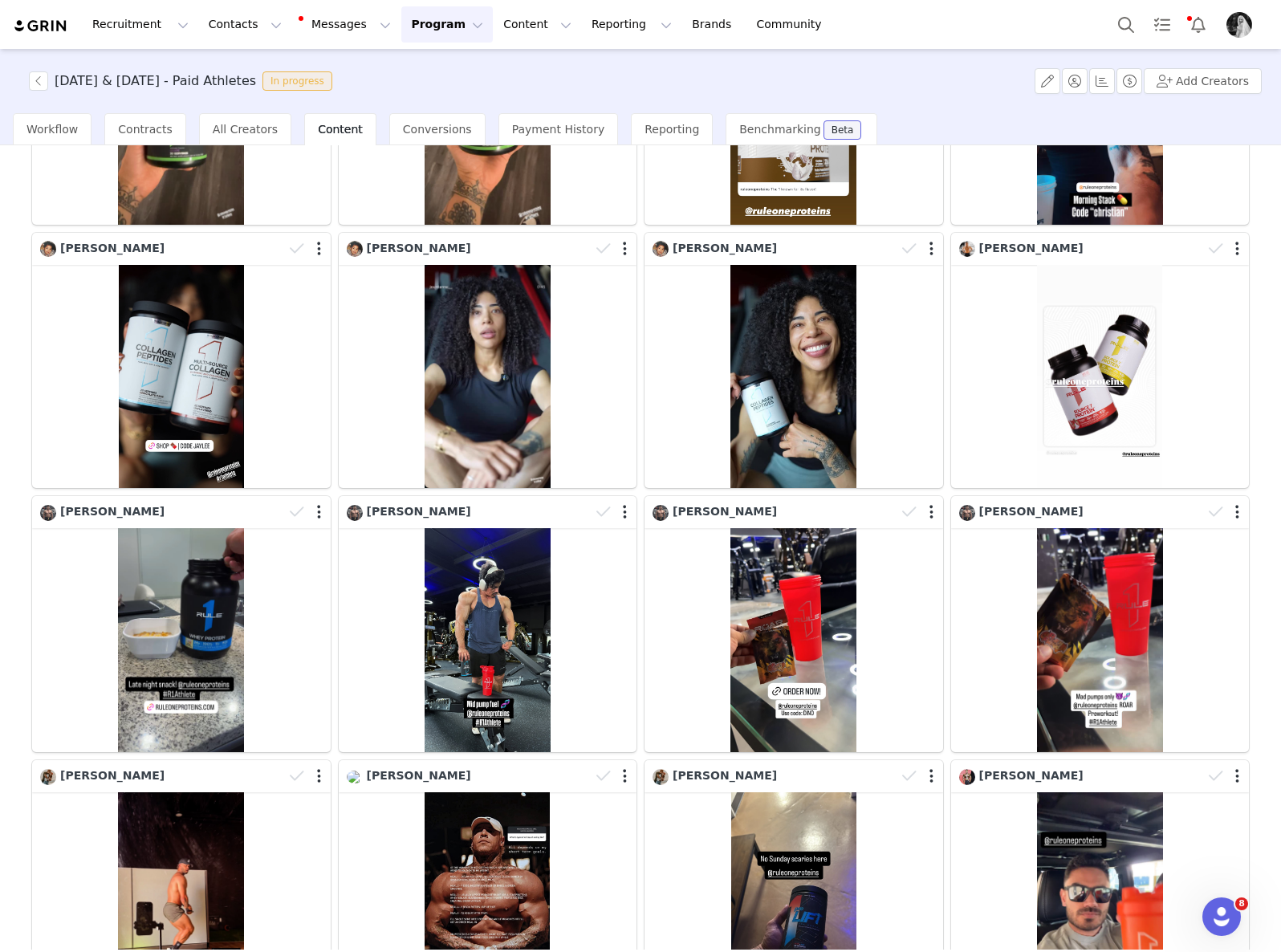
scroll to position [626, 0]
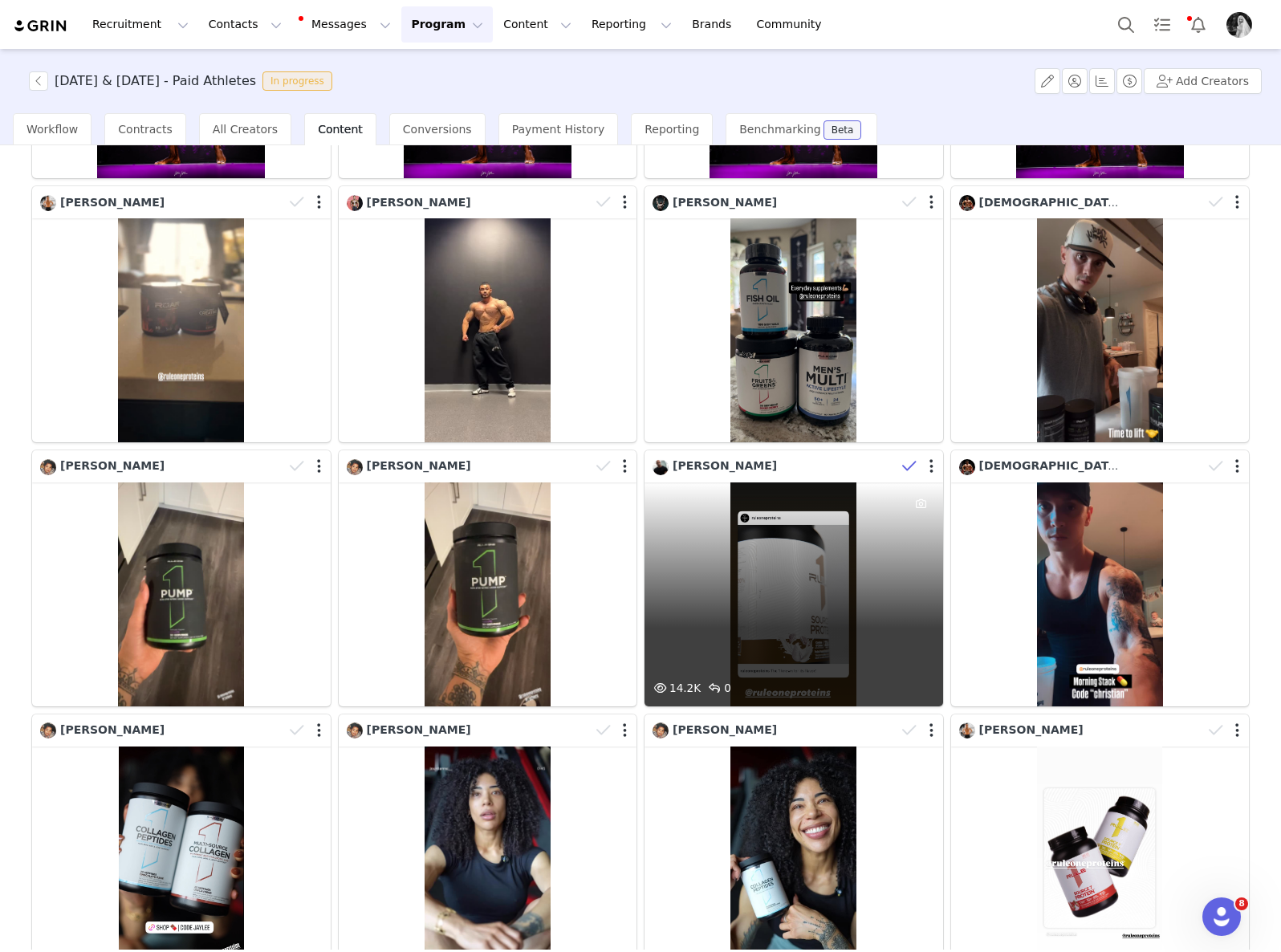
click at [909, 457] on span at bounding box center [909, 466] width 24 height 24
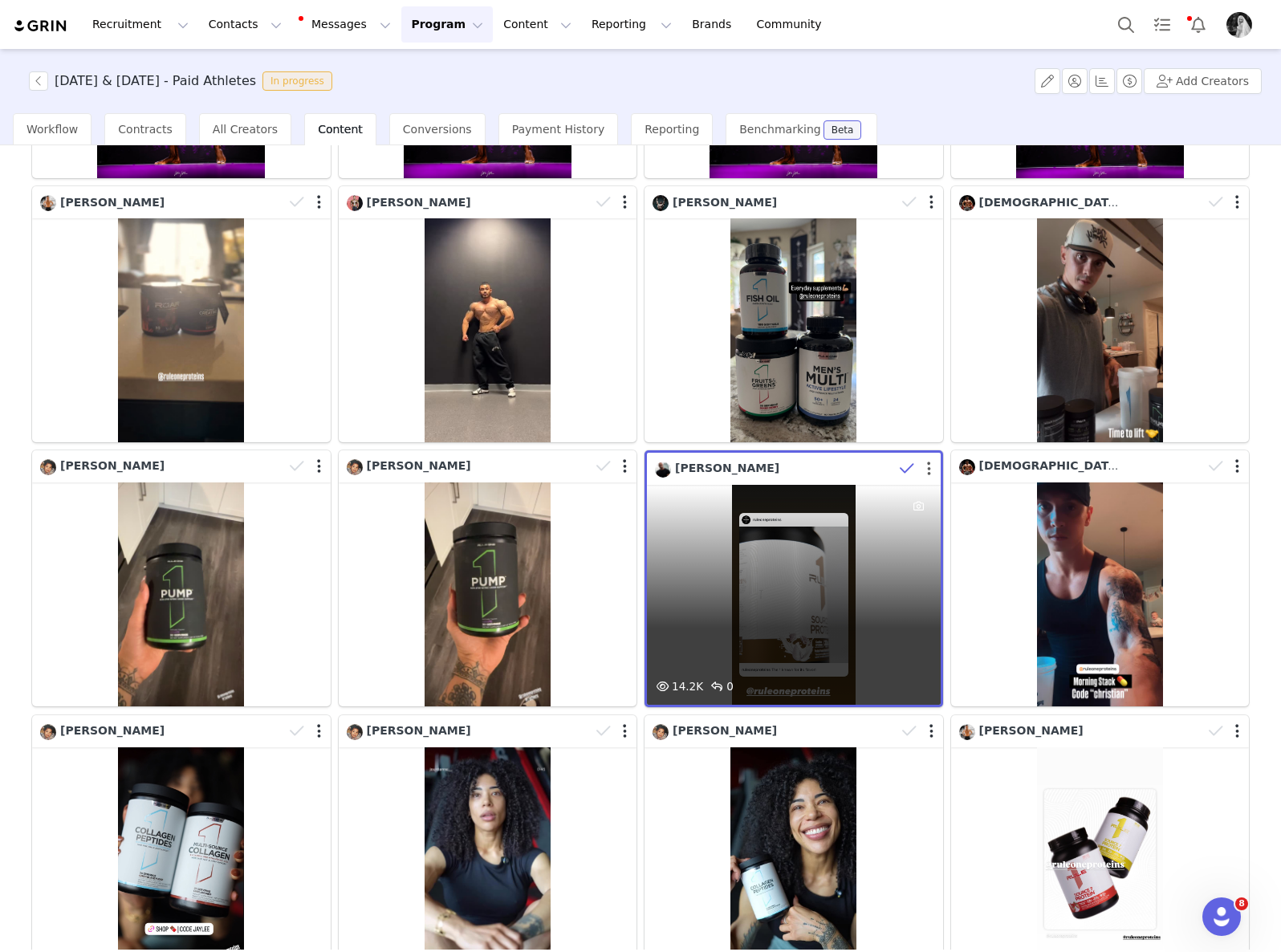
click at [927, 461] on button "button" at bounding box center [929, 469] width 4 height 16
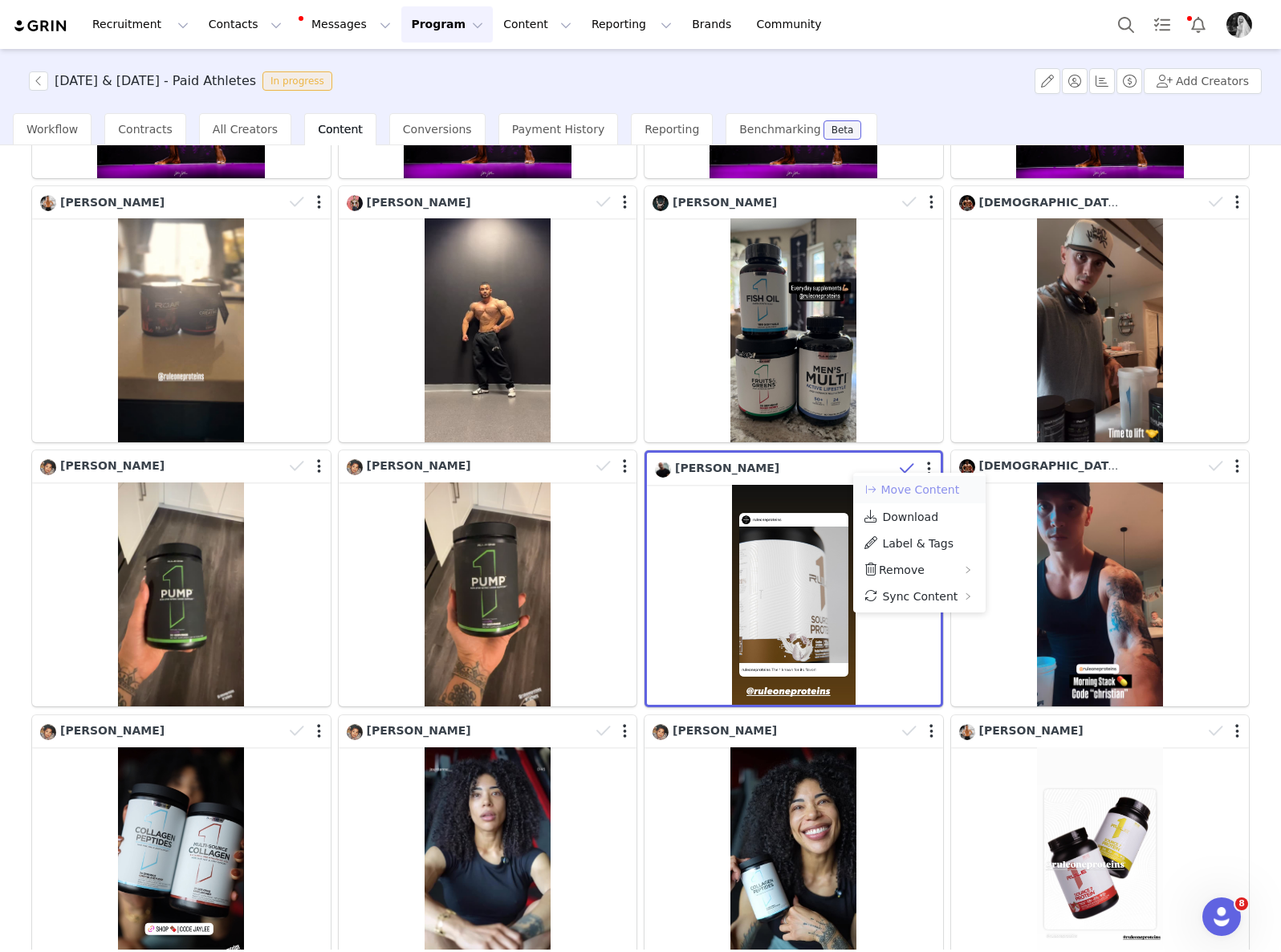
click at [914, 491] on button "Move Content" at bounding box center [912, 489] width 97 height 19
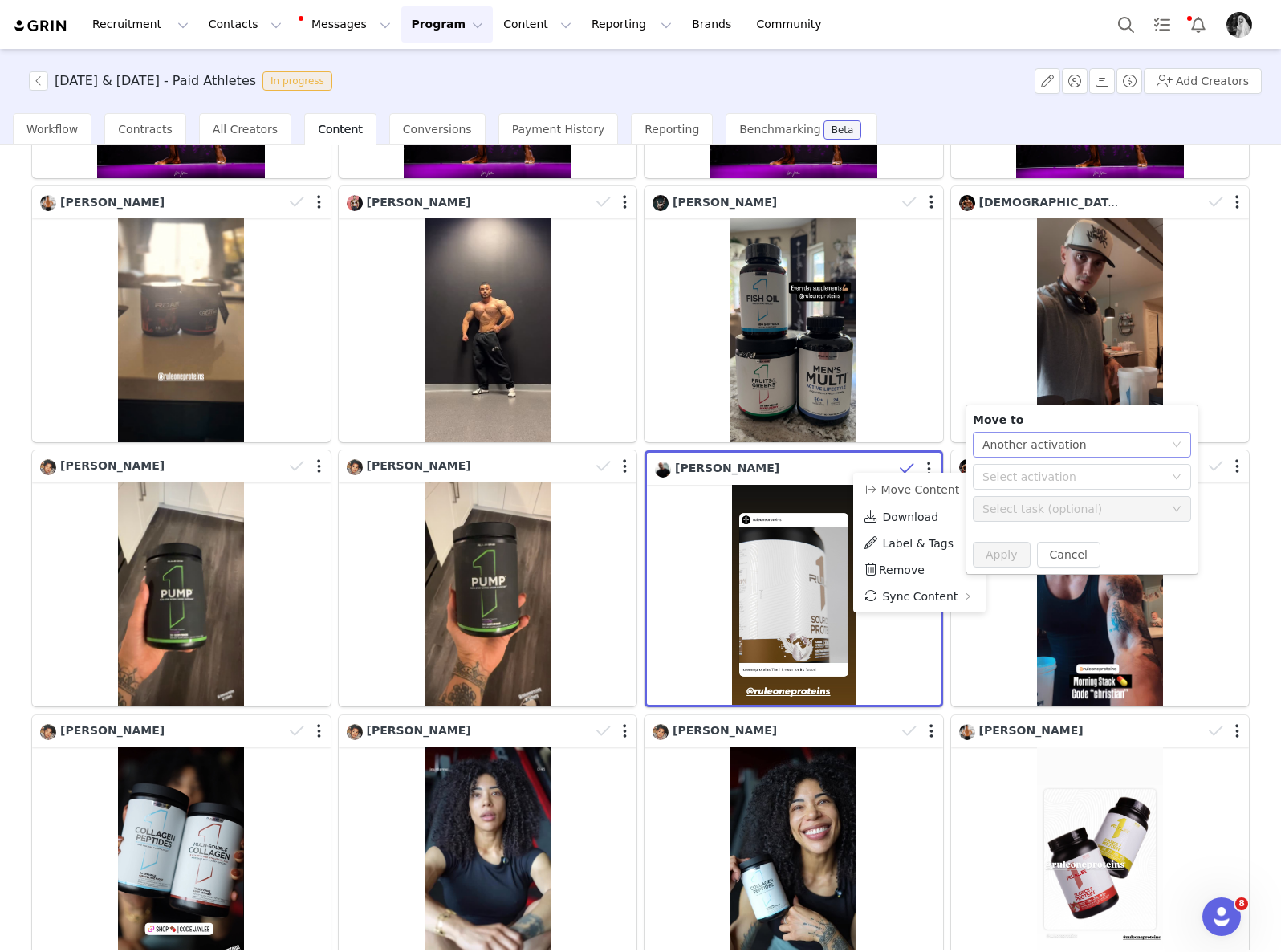
click at [983, 452] on div "Another activation" at bounding box center [1035, 445] width 104 height 24
click at [1020, 507] on li "Another task" at bounding box center [1082, 502] width 218 height 26
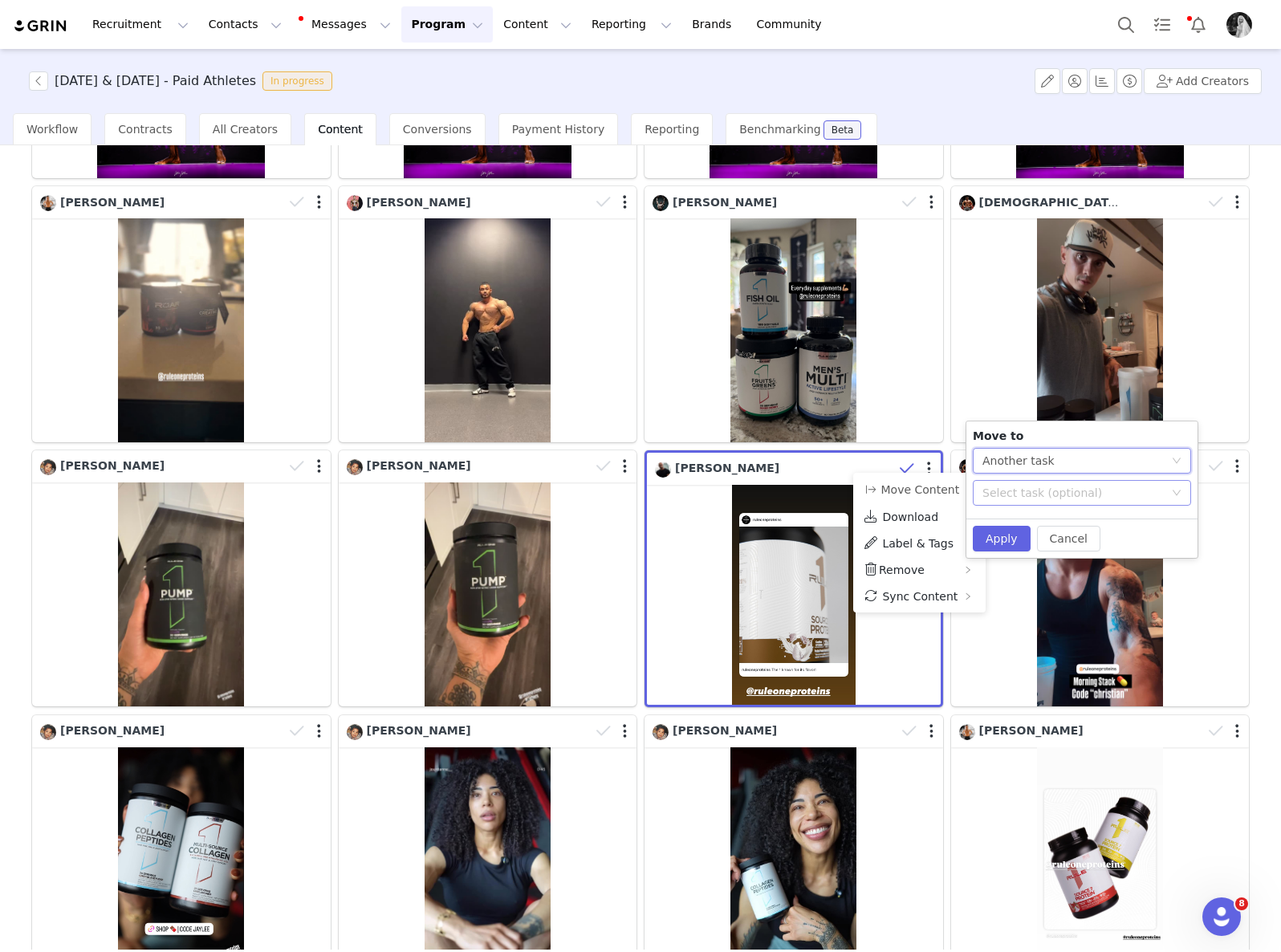
click at [1066, 486] on div "Select task (optional)" at bounding box center [1073, 493] width 181 height 16
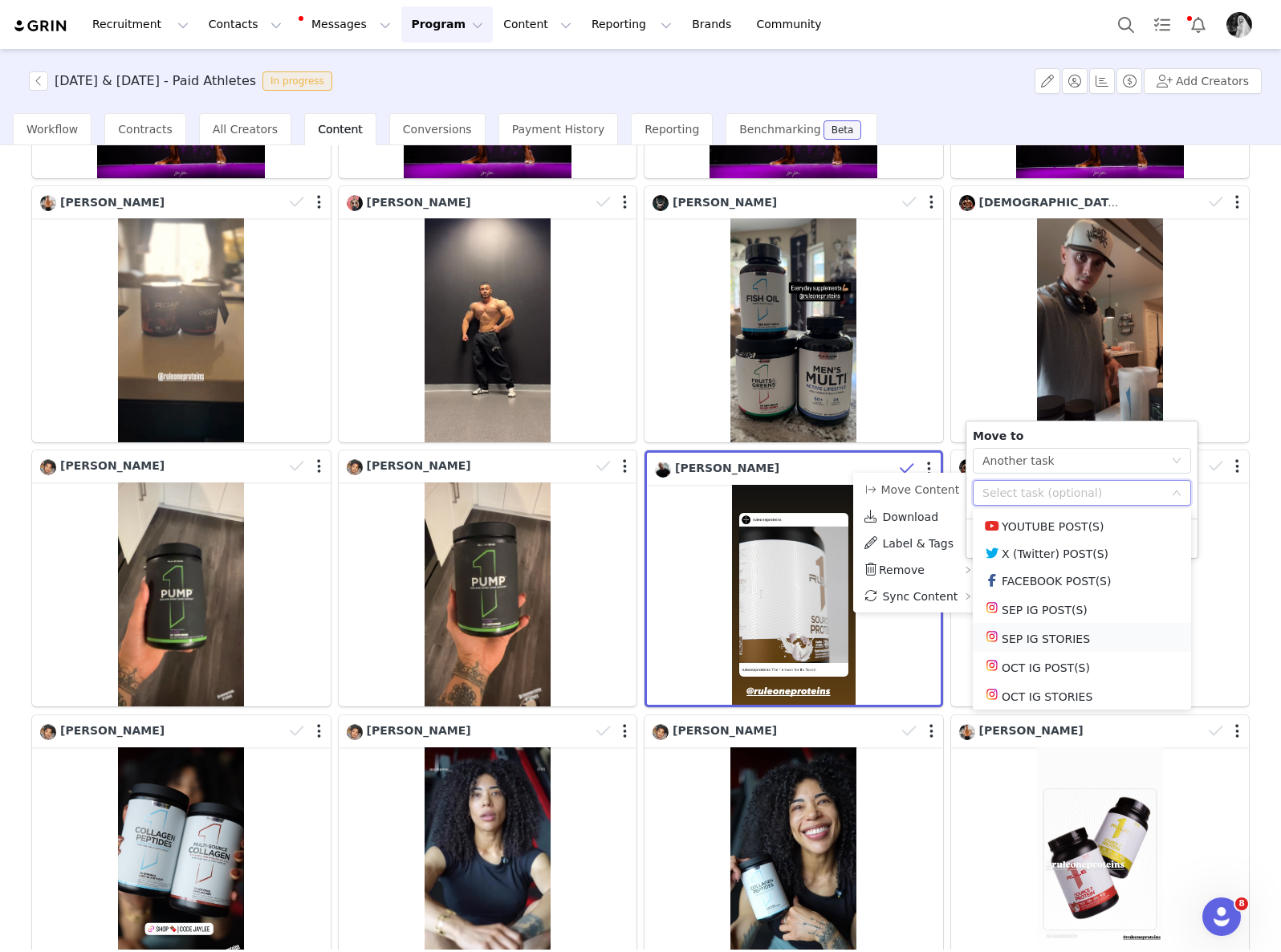
click at [1069, 639] on li "SEP IG STORIES" at bounding box center [1082, 637] width 218 height 29
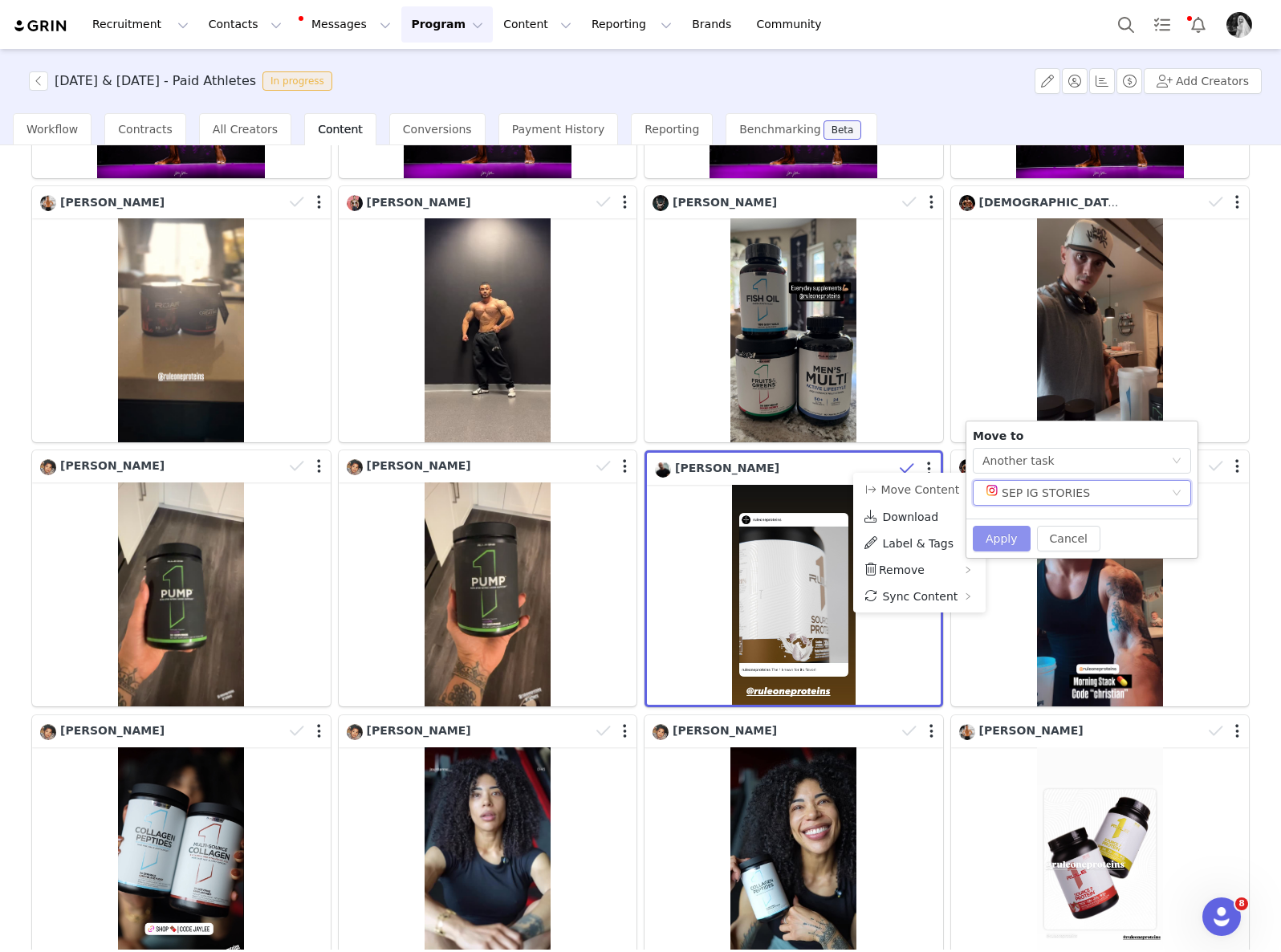
click at [1006, 531] on button "Apply" at bounding box center [1002, 538] width 57 height 26
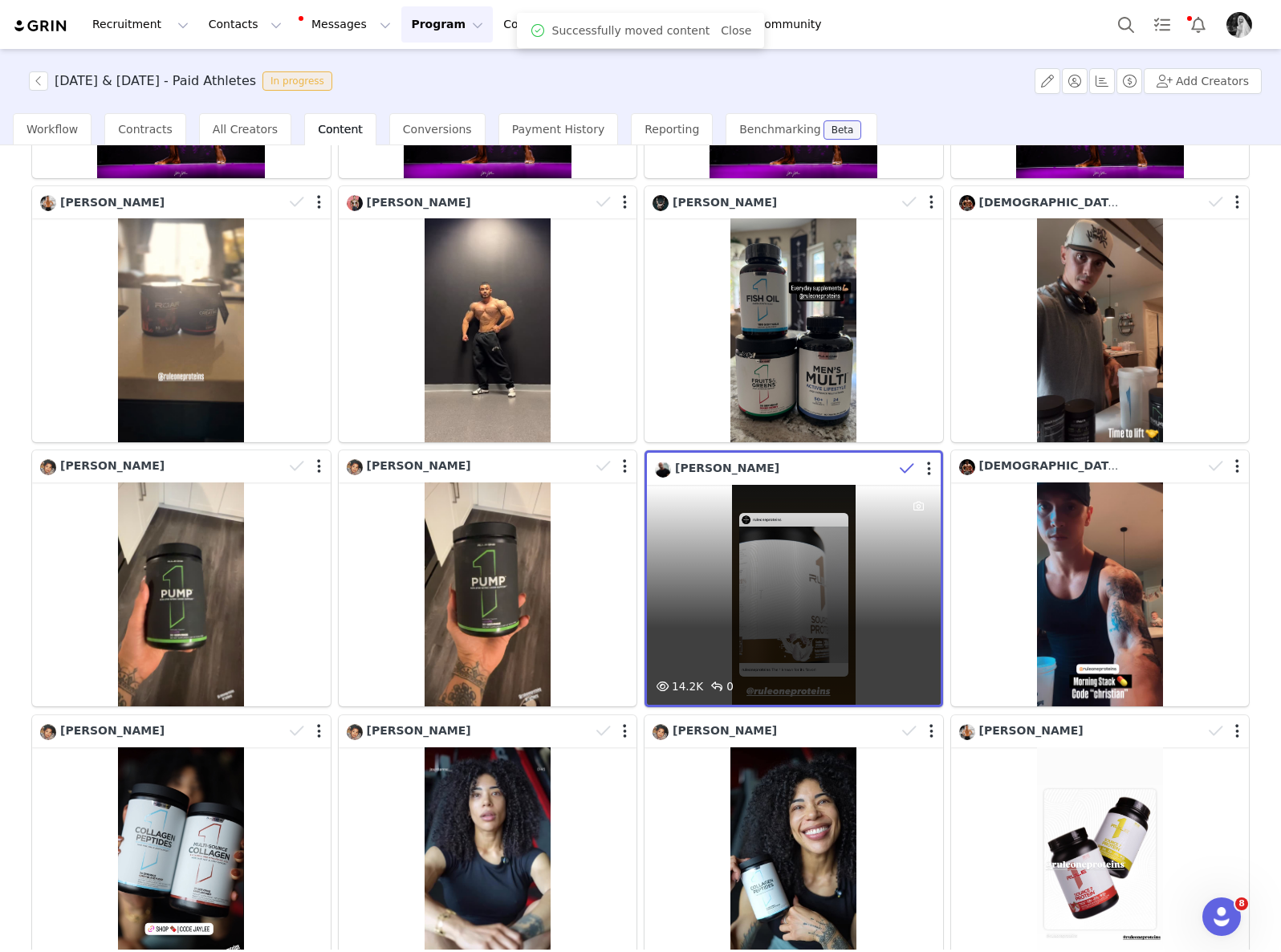
click at [900, 463] on icon at bounding box center [907, 469] width 14 height 16
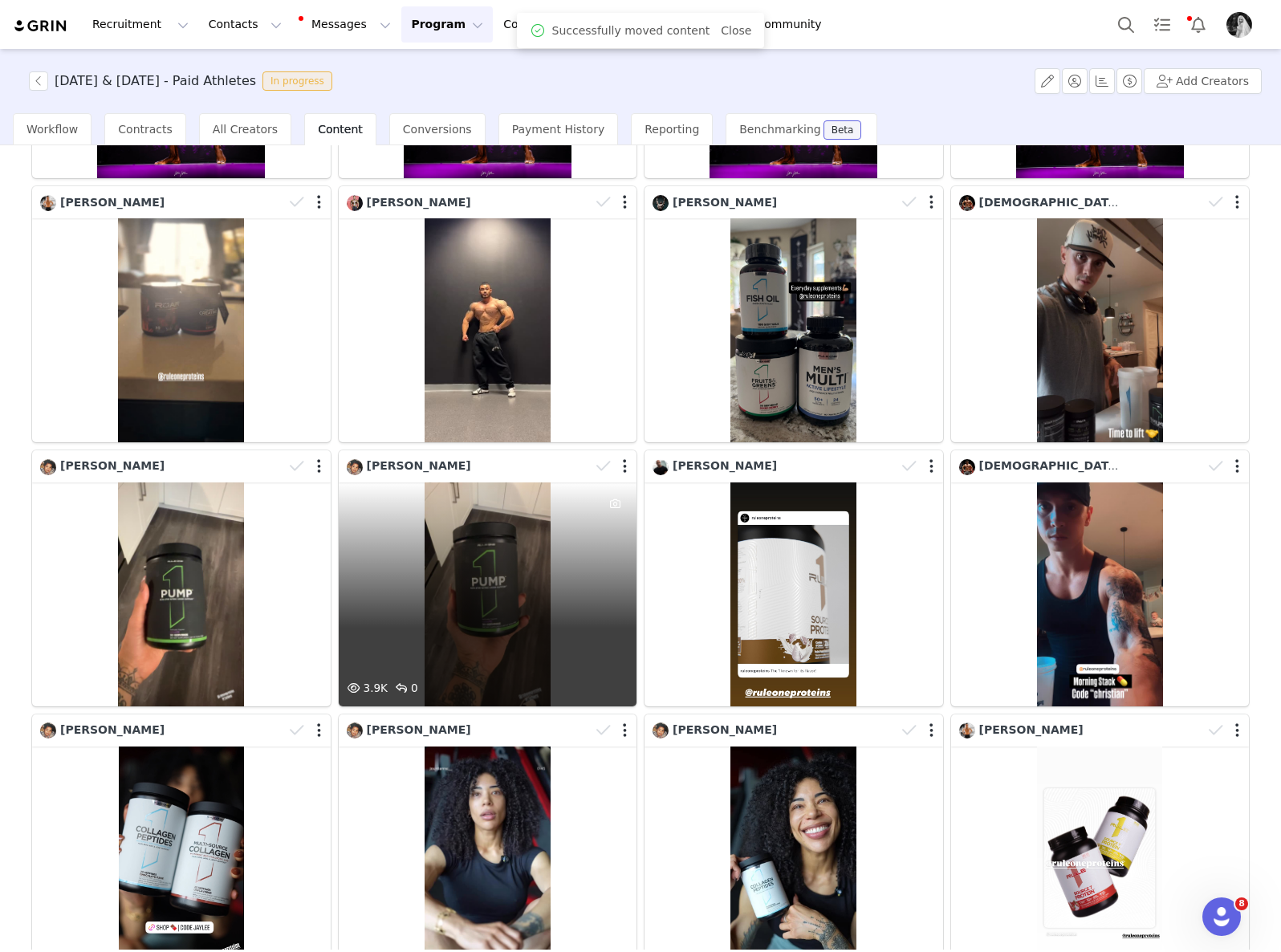
click at [534, 558] on div "3.9K 0" at bounding box center [488, 594] width 298 height 224
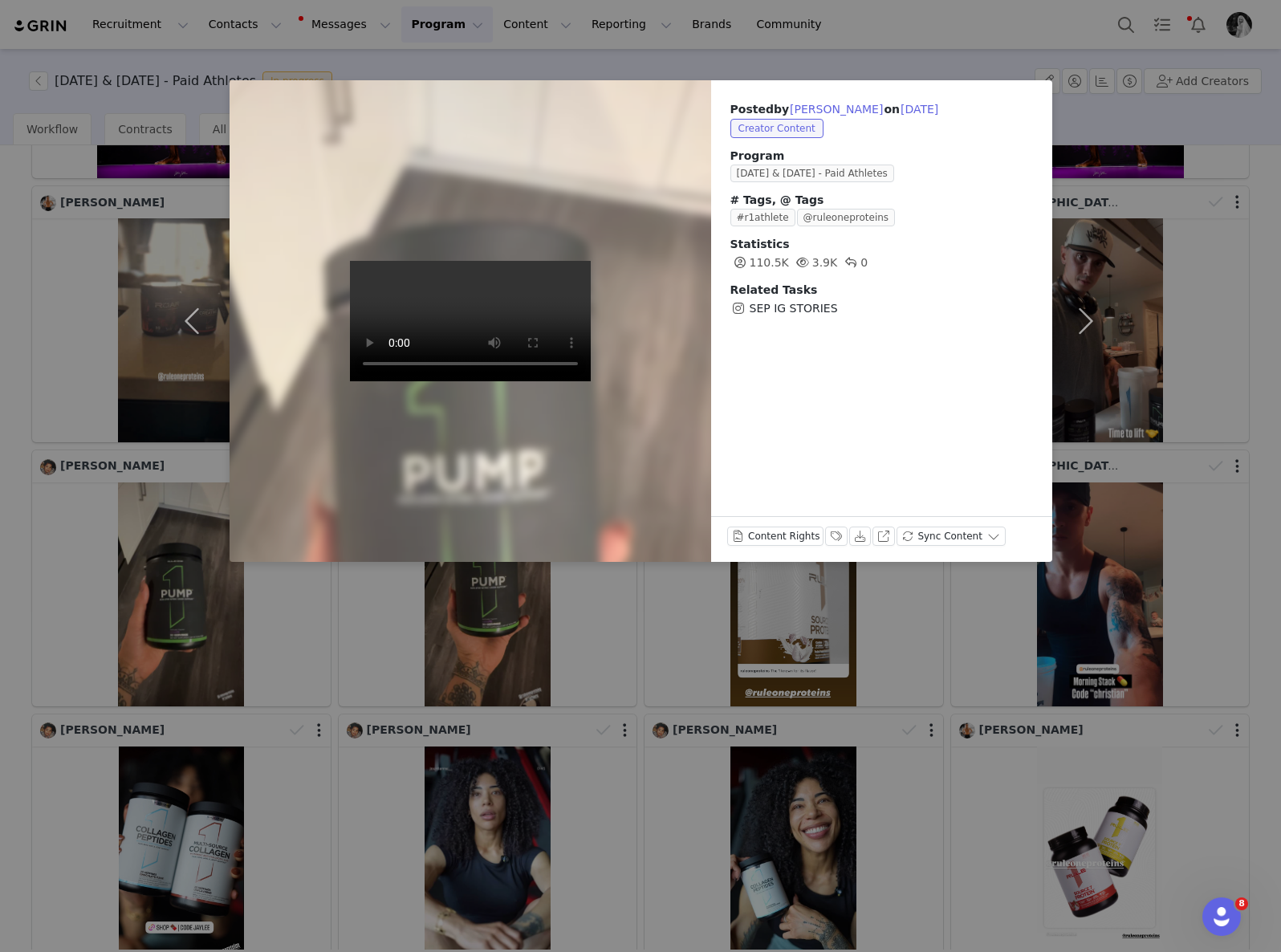
click at [882, 59] on div "Posted by [PERSON_NAME] on [DATE] Creator Content Program [DATE] & [DATE] - Pai…" at bounding box center [640, 476] width 1281 height 952
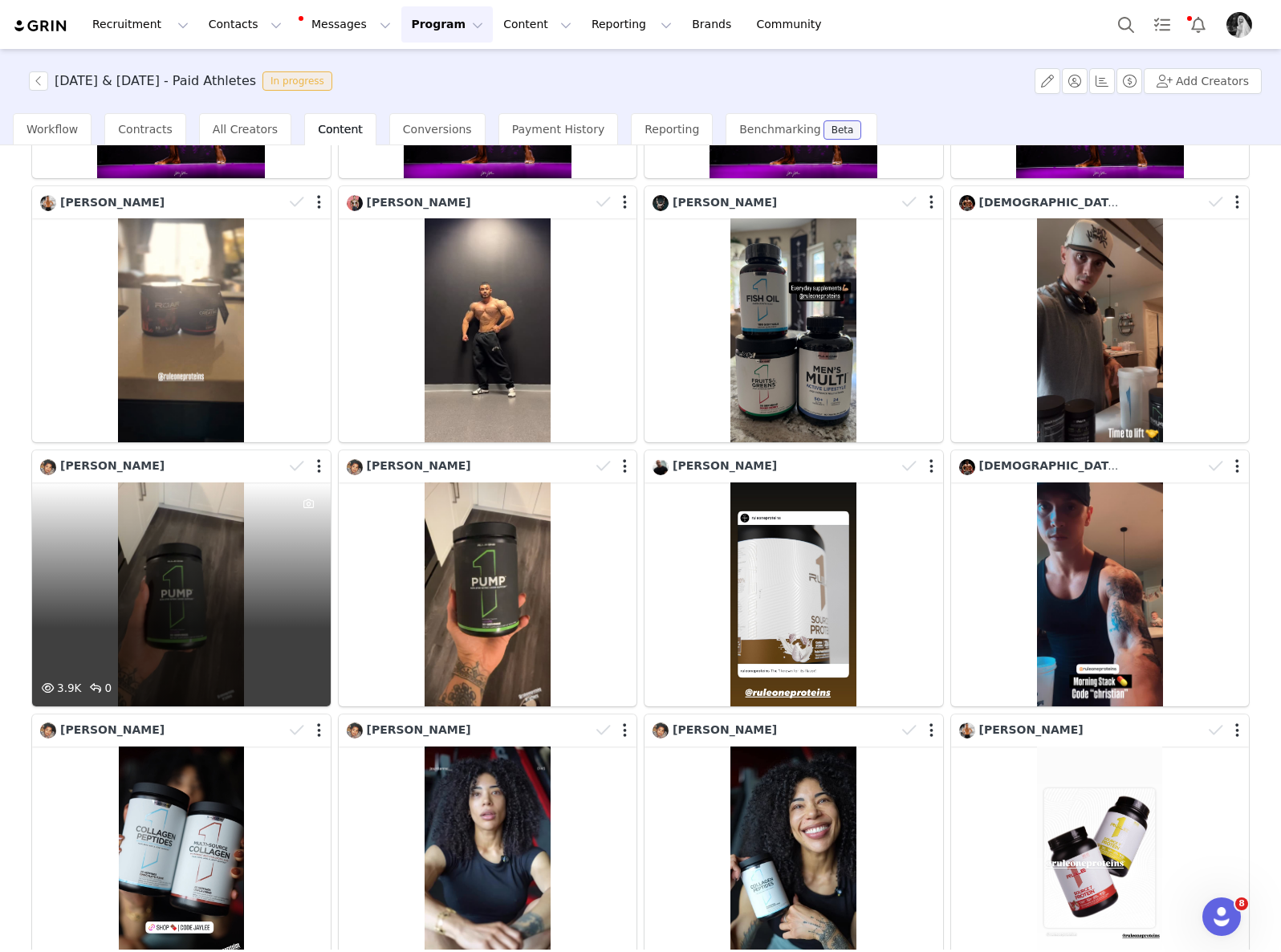
click at [155, 569] on div "3.9K 0" at bounding box center [181, 594] width 298 height 224
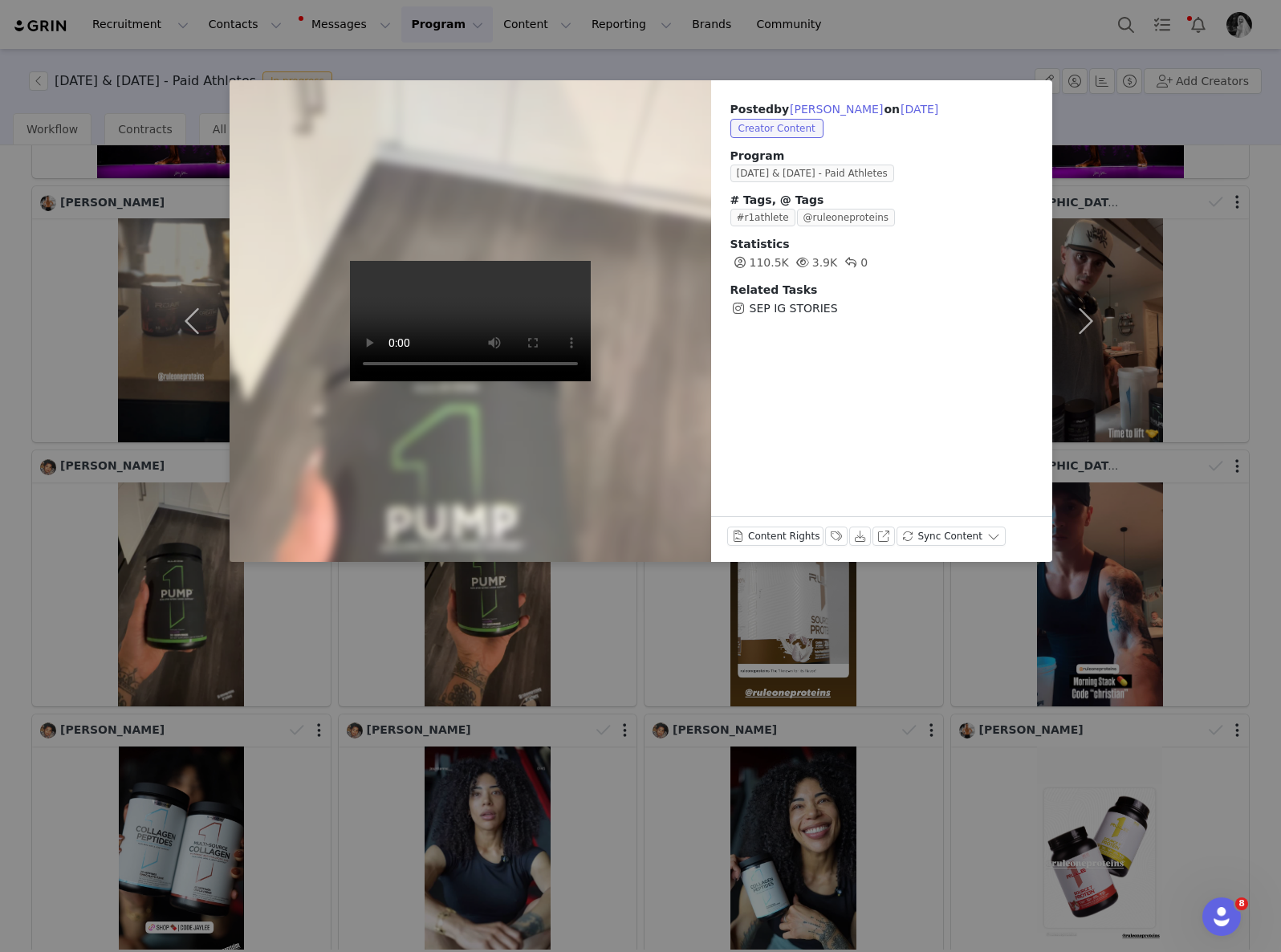
click at [988, 687] on div "Posted by [PERSON_NAME] on [DATE] Creator Content Program [DATE] & [DATE] - Pai…" at bounding box center [640, 476] width 1281 height 952
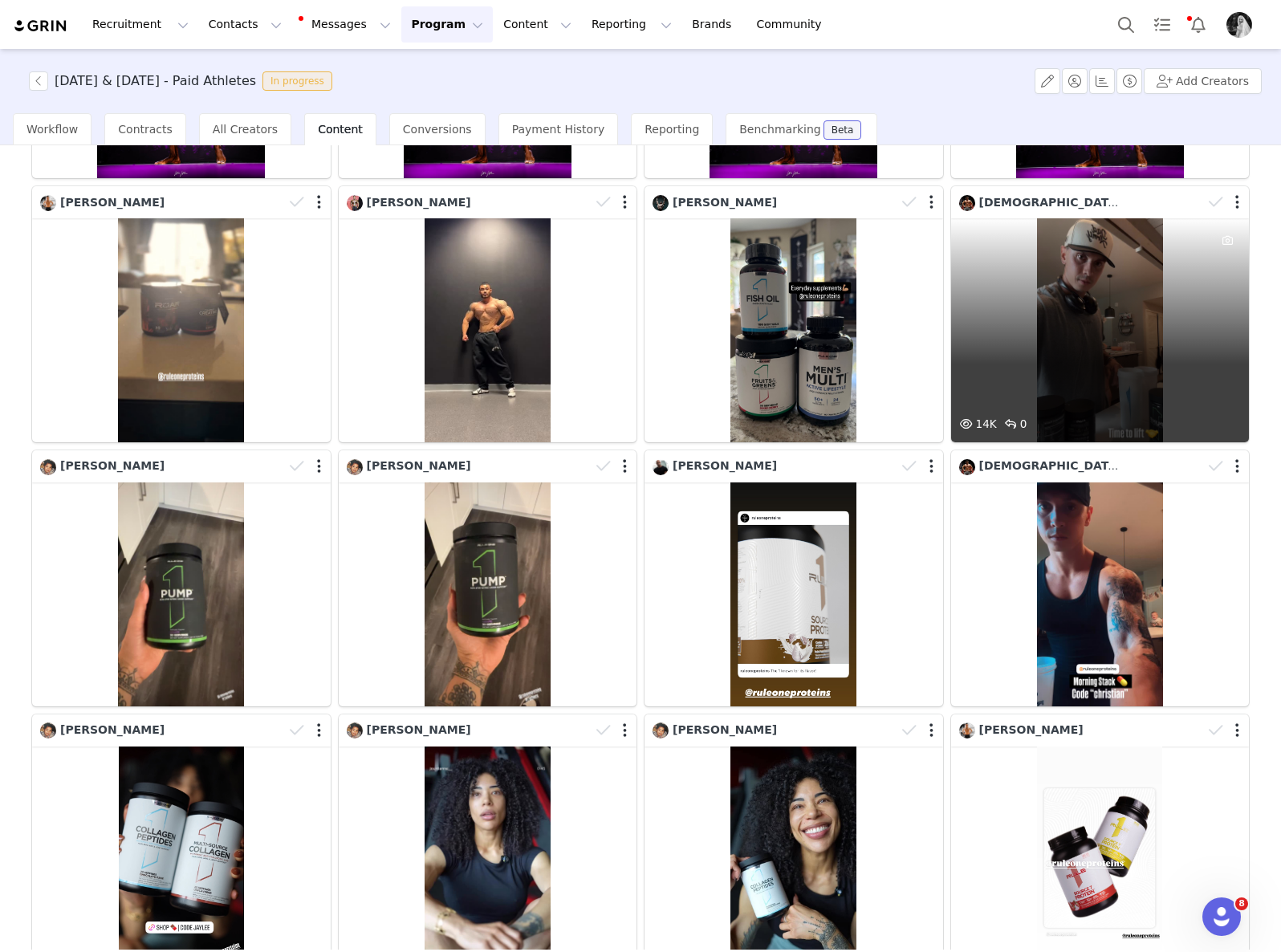
click at [1036, 322] on div "14K 0" at bounding box center [1100, 330] width 298 height 224
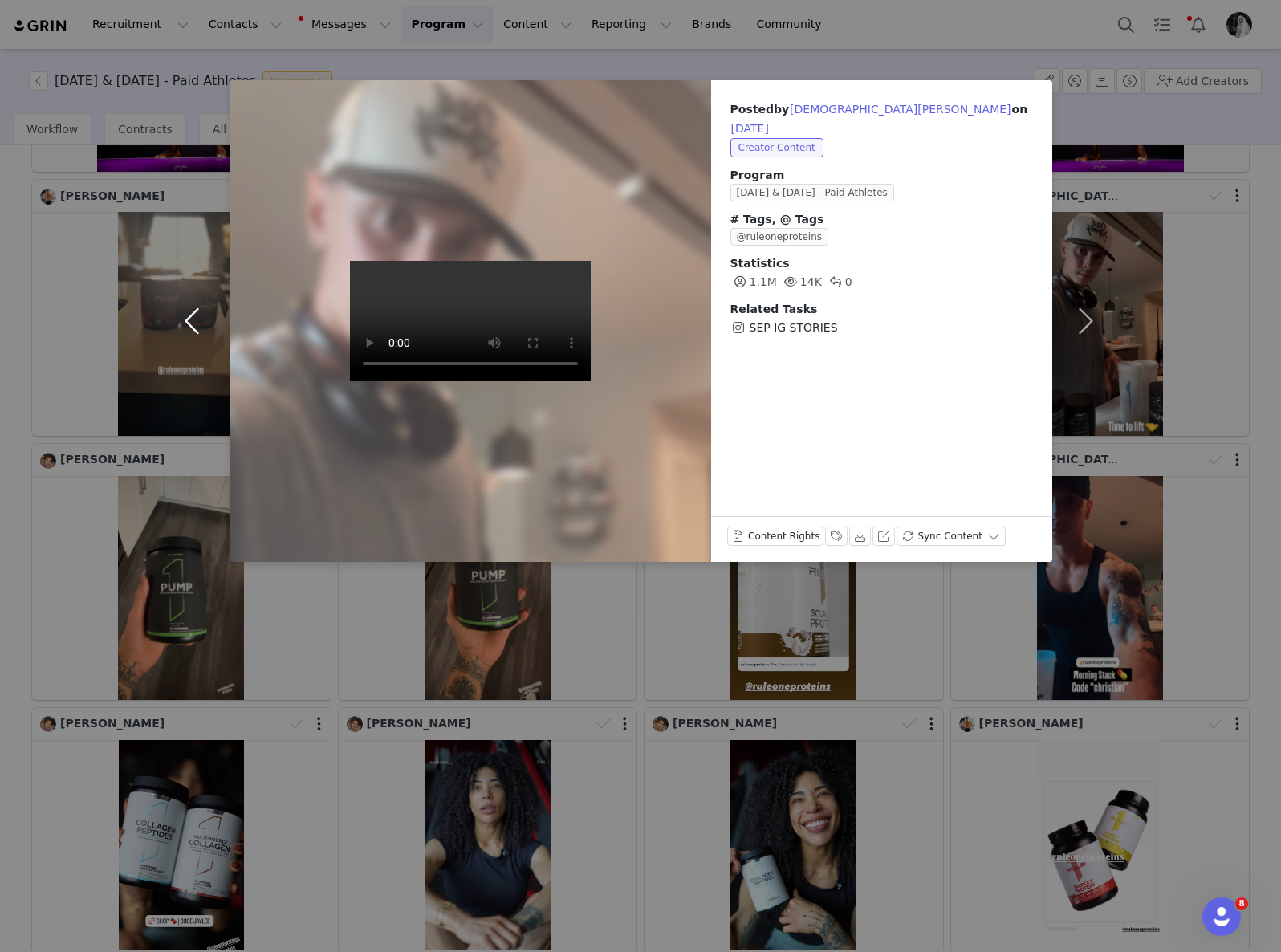
click at [186, 325] on button "button" at bounding box center [196, 321] width 67 height 481
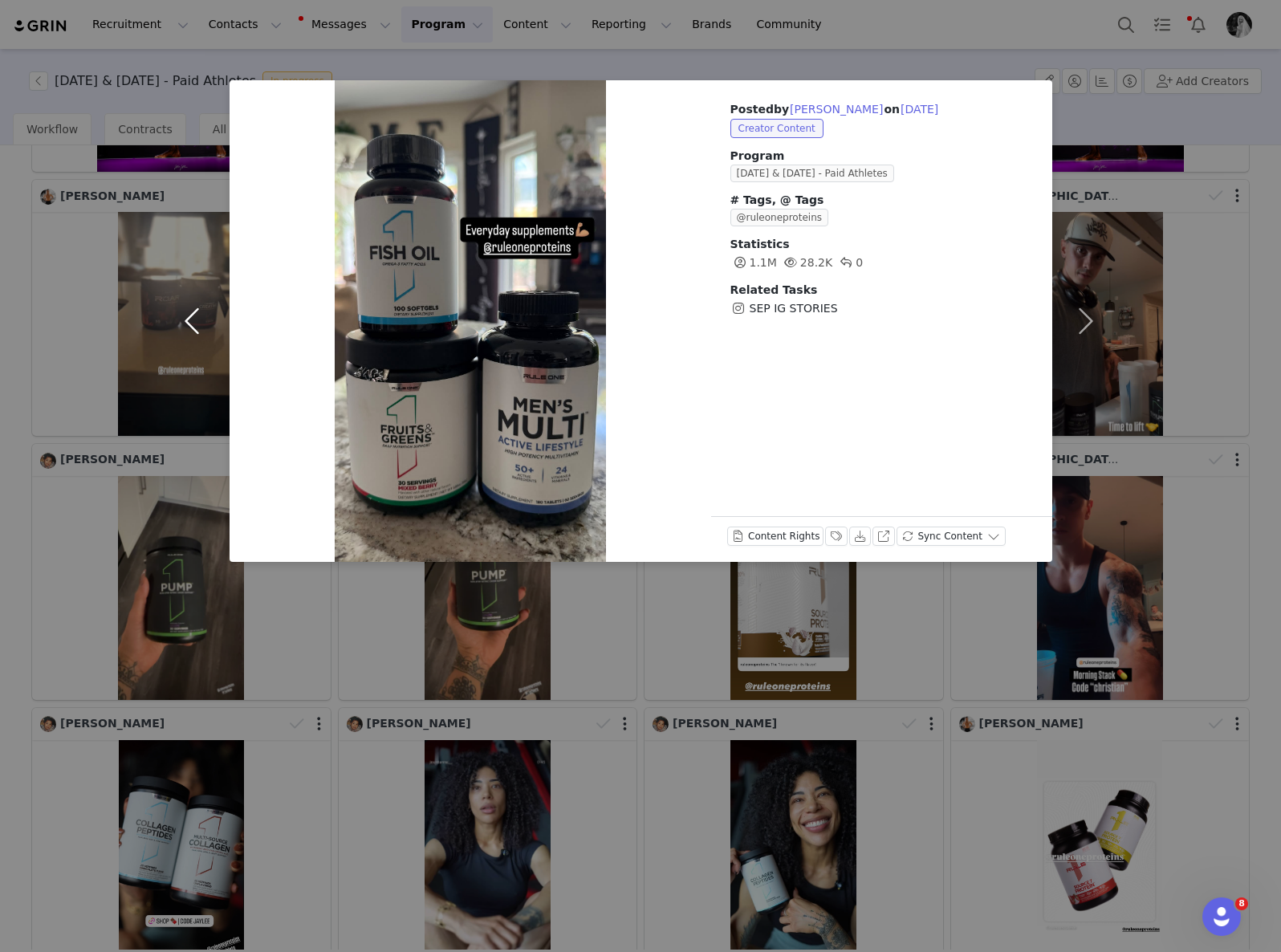
click at [186, 325] on button "button" at bounding box center [196, 321] width 67 height 481
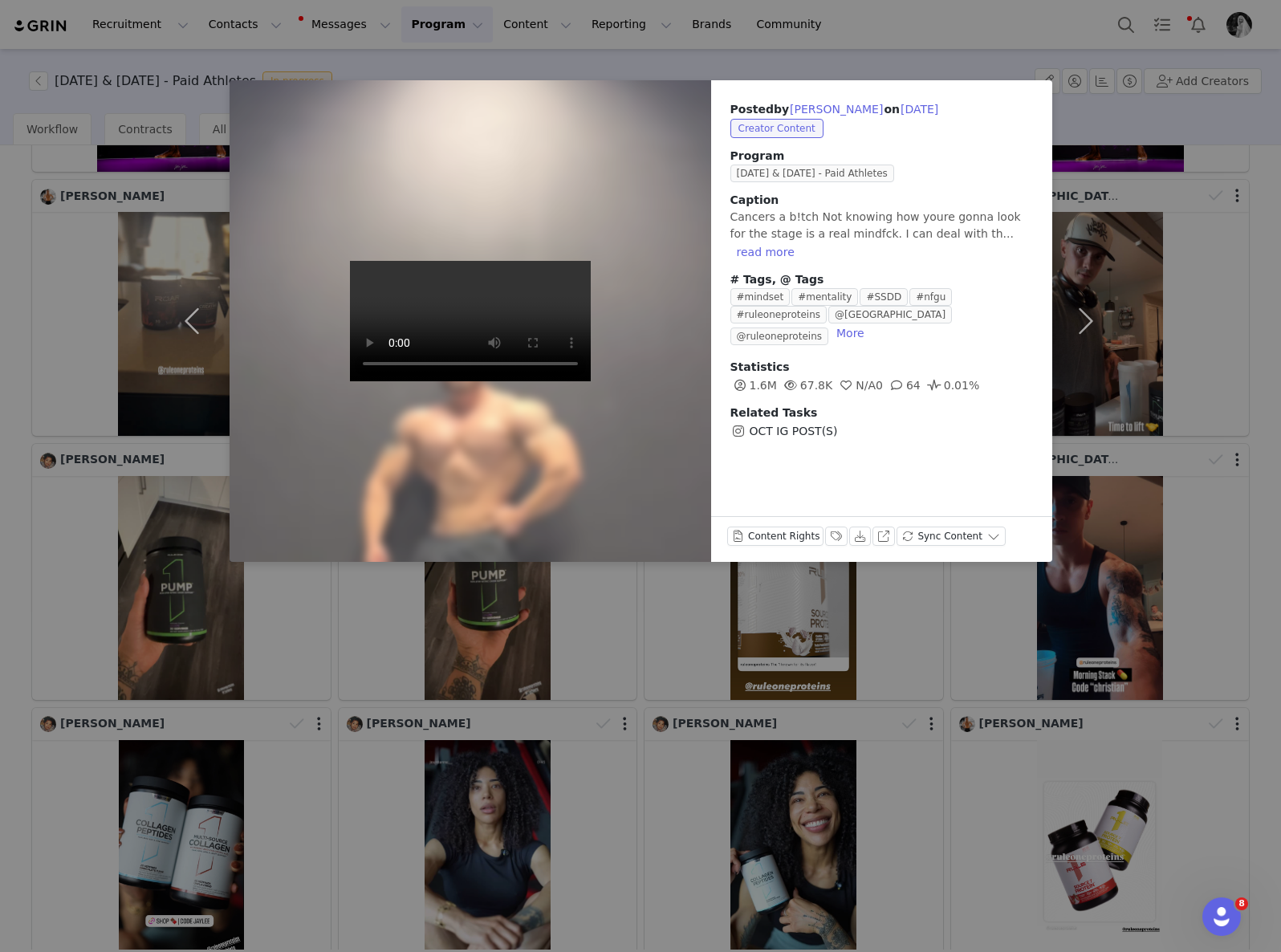
click at [807, 638] on div "Posted by [PERSON_NAME] on [DATE] Creator Content Program [DATE] & [DATE] - Pai…" at bounding box center [640, 476] width 1281 height 952
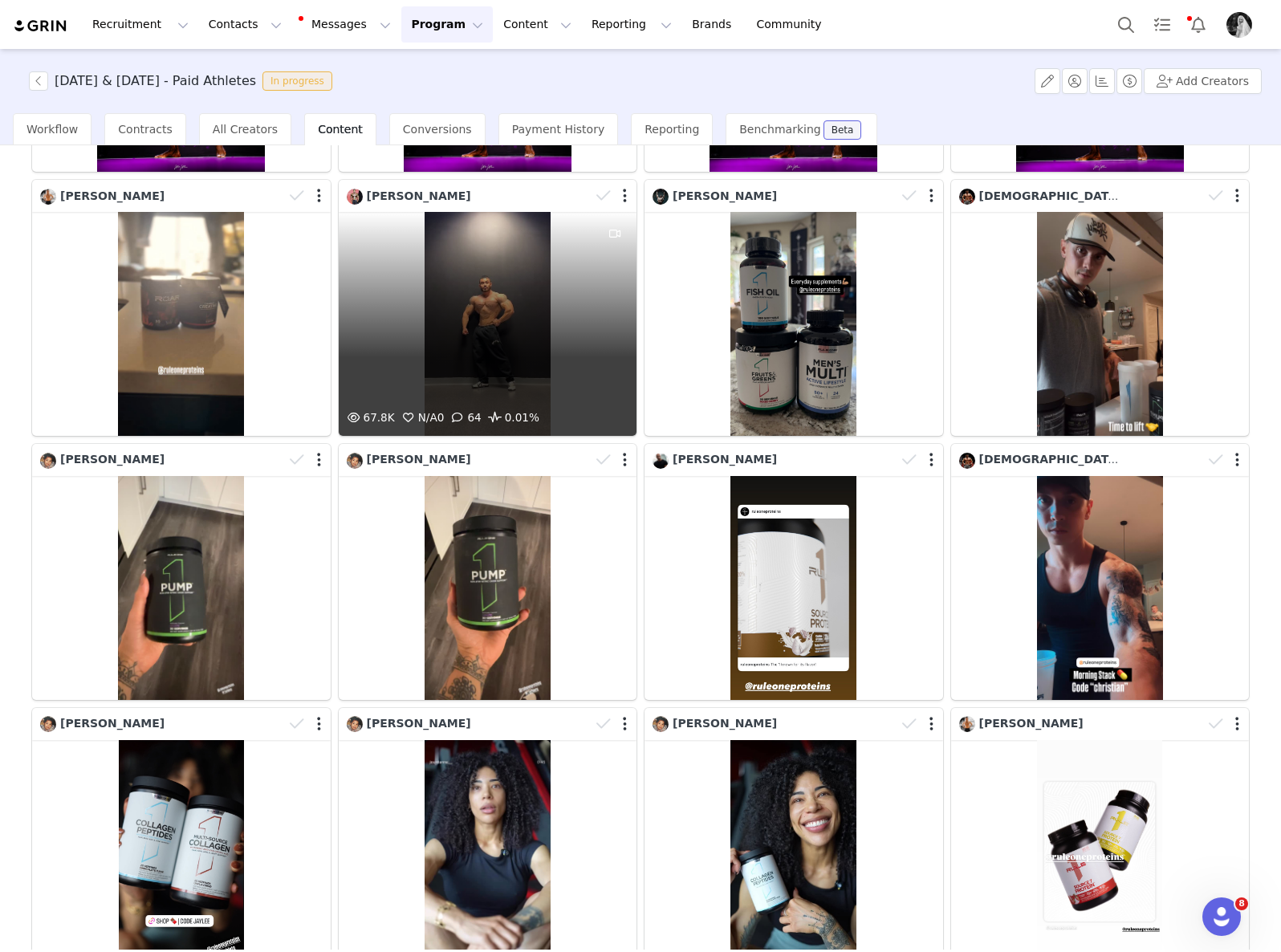
scroll to position [413, 0]
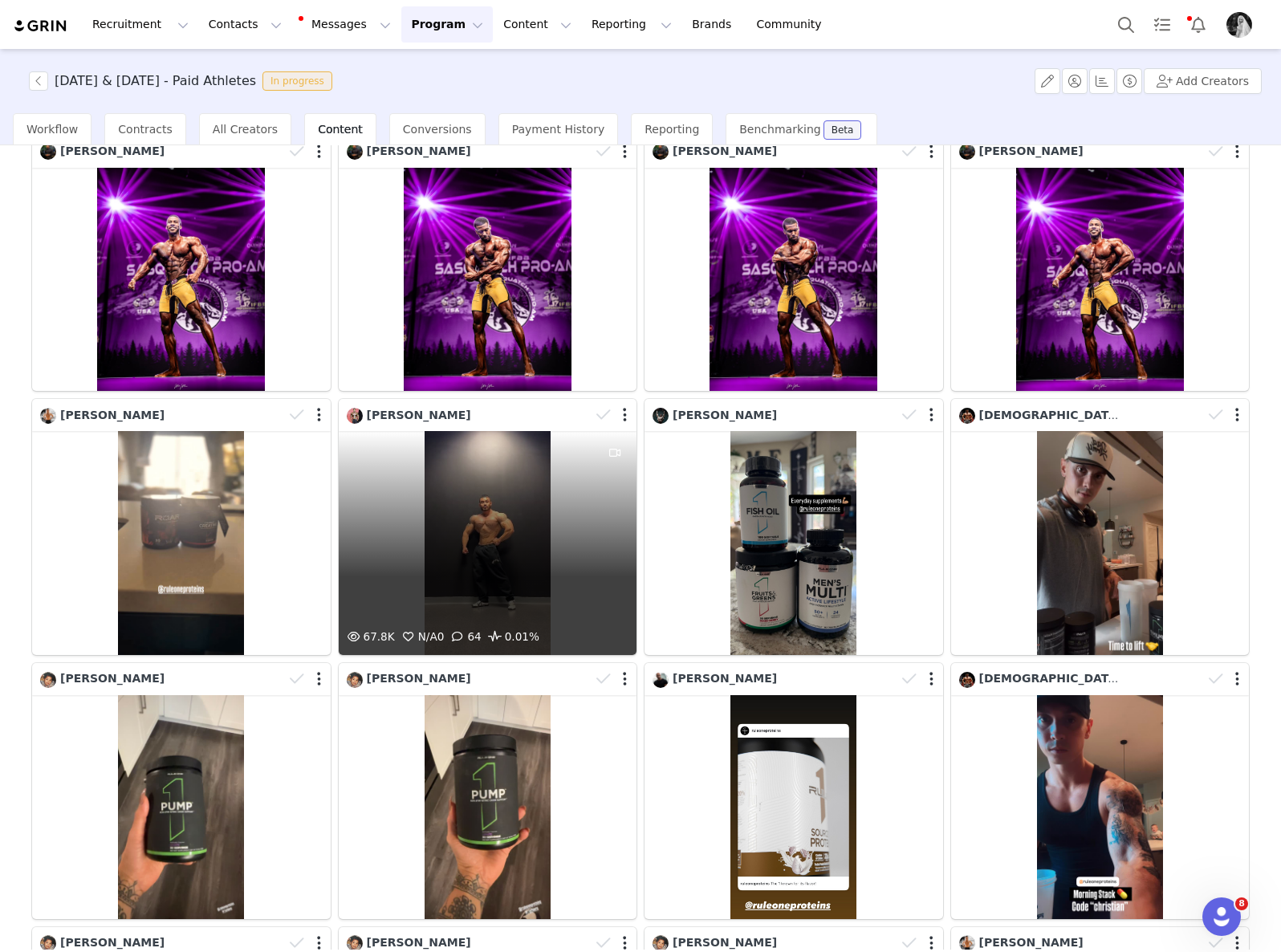
click at [501, 551] on div "67.8K N/A 0 64 0.01%" at bounding box center [488, 542] width 298 height 224
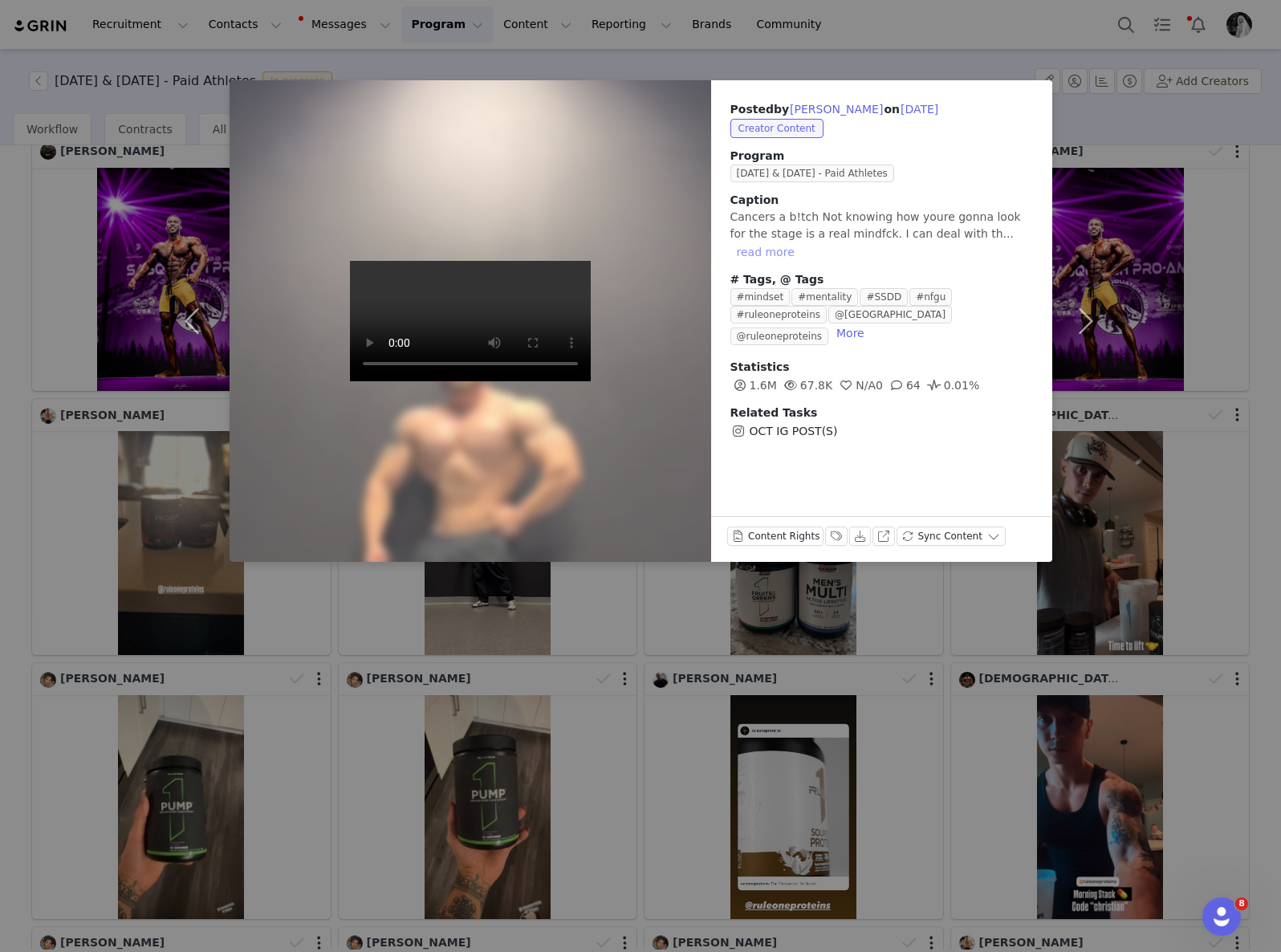
click at [773, 248] on button "read more" at bounding box center [765, 251] width 71 height 19
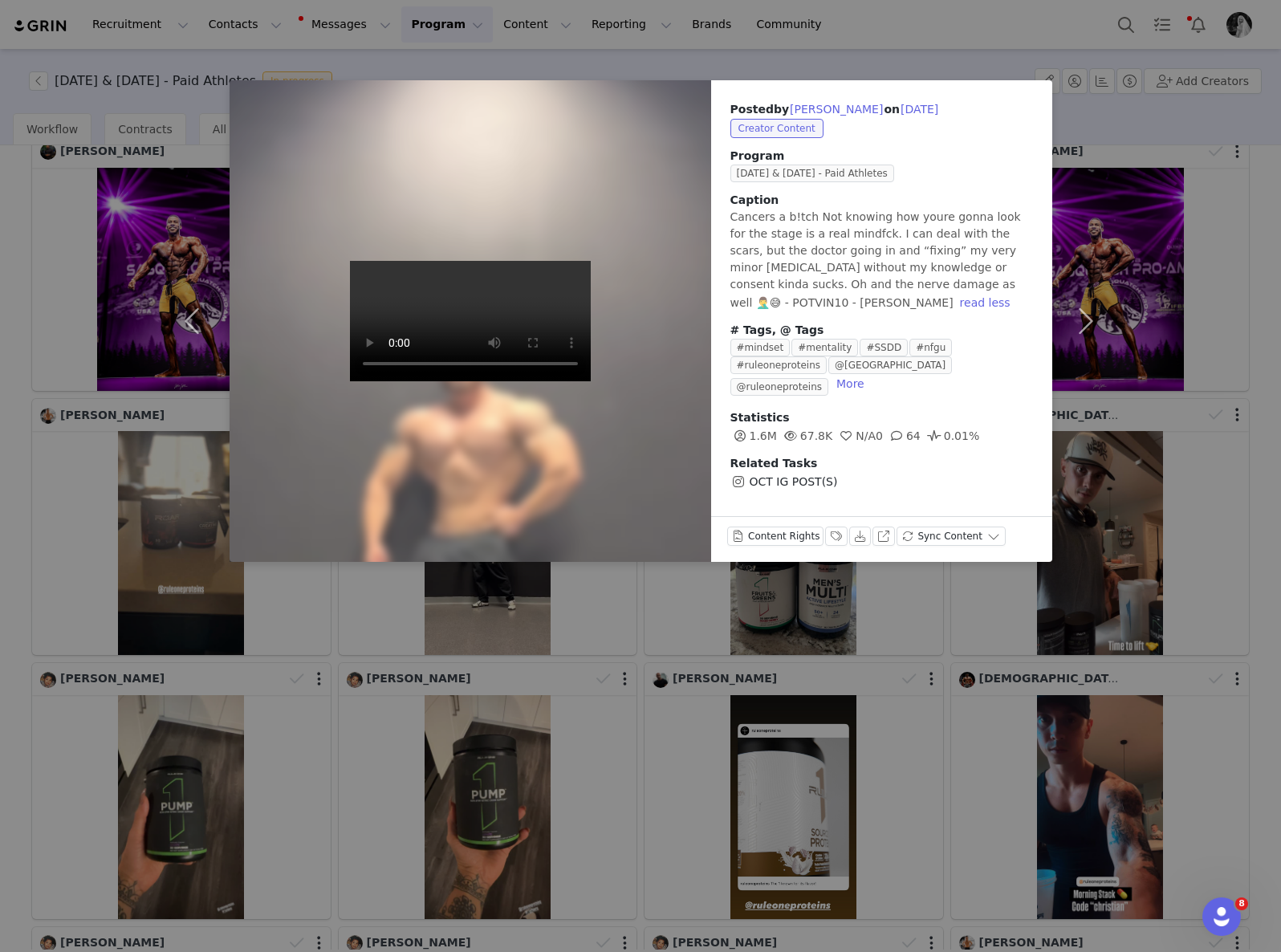
click at [867, 57] on div "Posted by [PERSON_NAME] on [DATE] Creator Content Program [DATE] & [DATE] - Pai…" at bounding box center [640, 476] width 1281 height 952
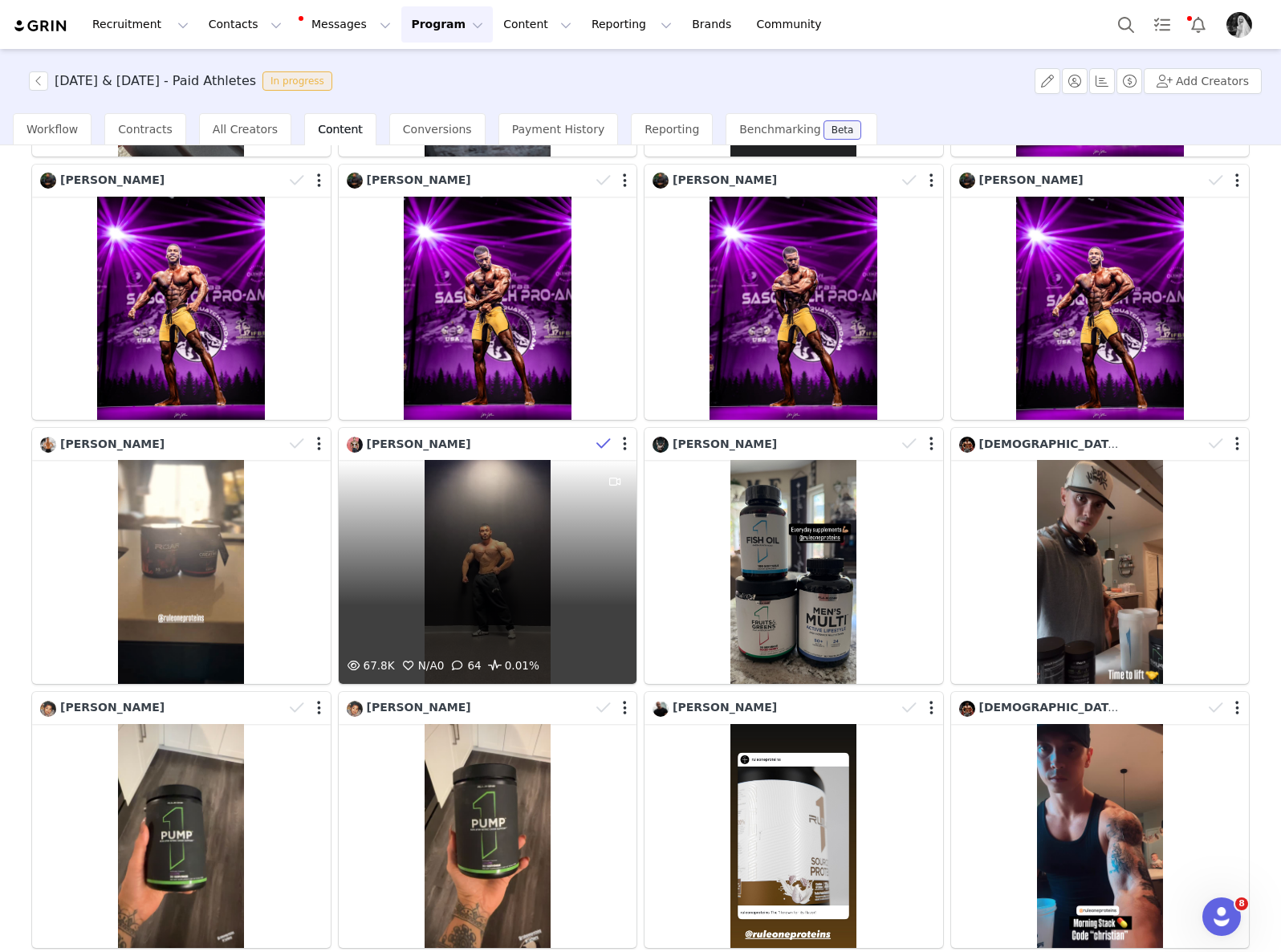
click at [604, 443] on icon at bounding box center [604, 444] width 14 height 16
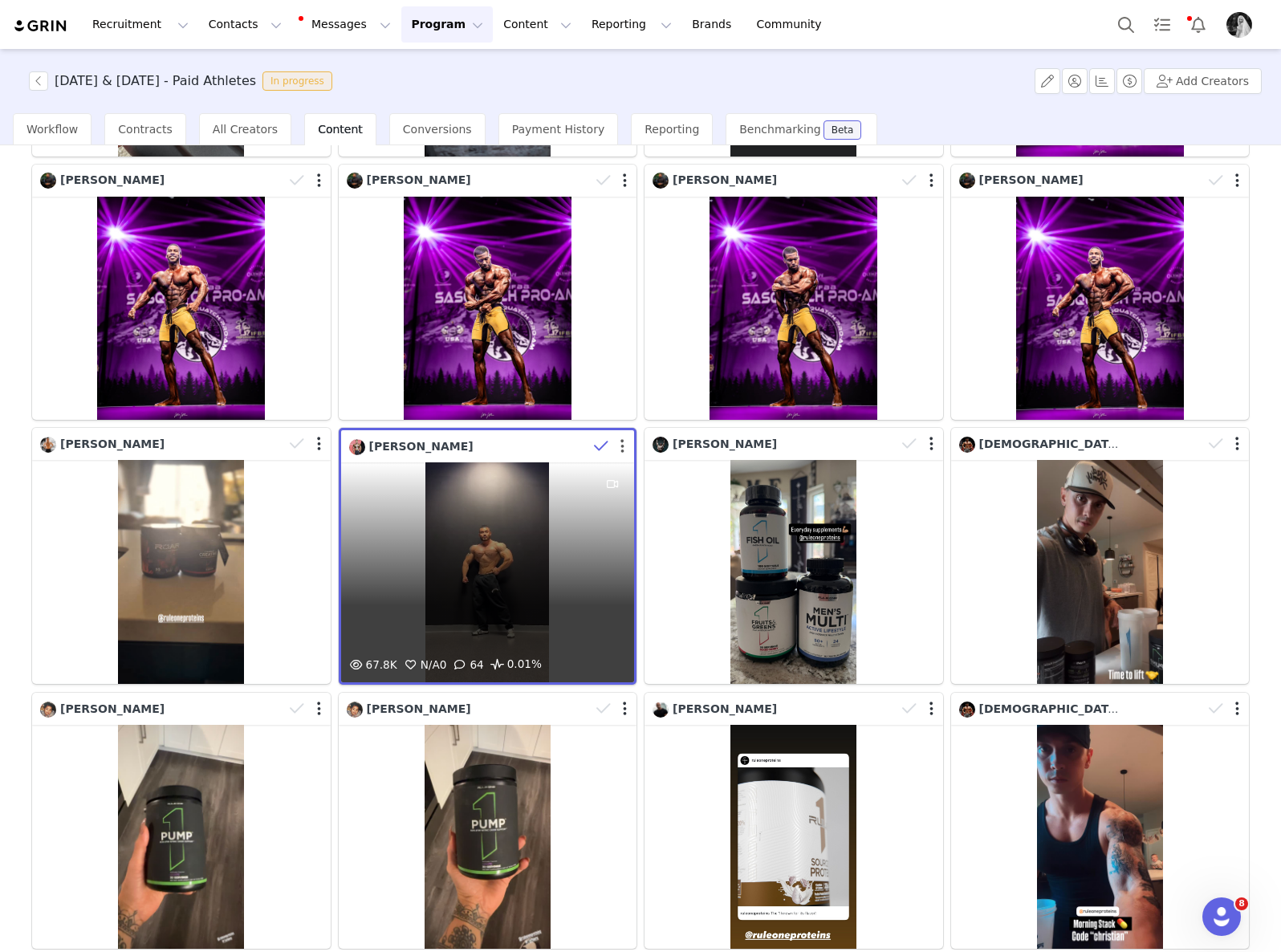
click at [621, 440] on button "button" at bounding box center [623, 446] width 4 height 16
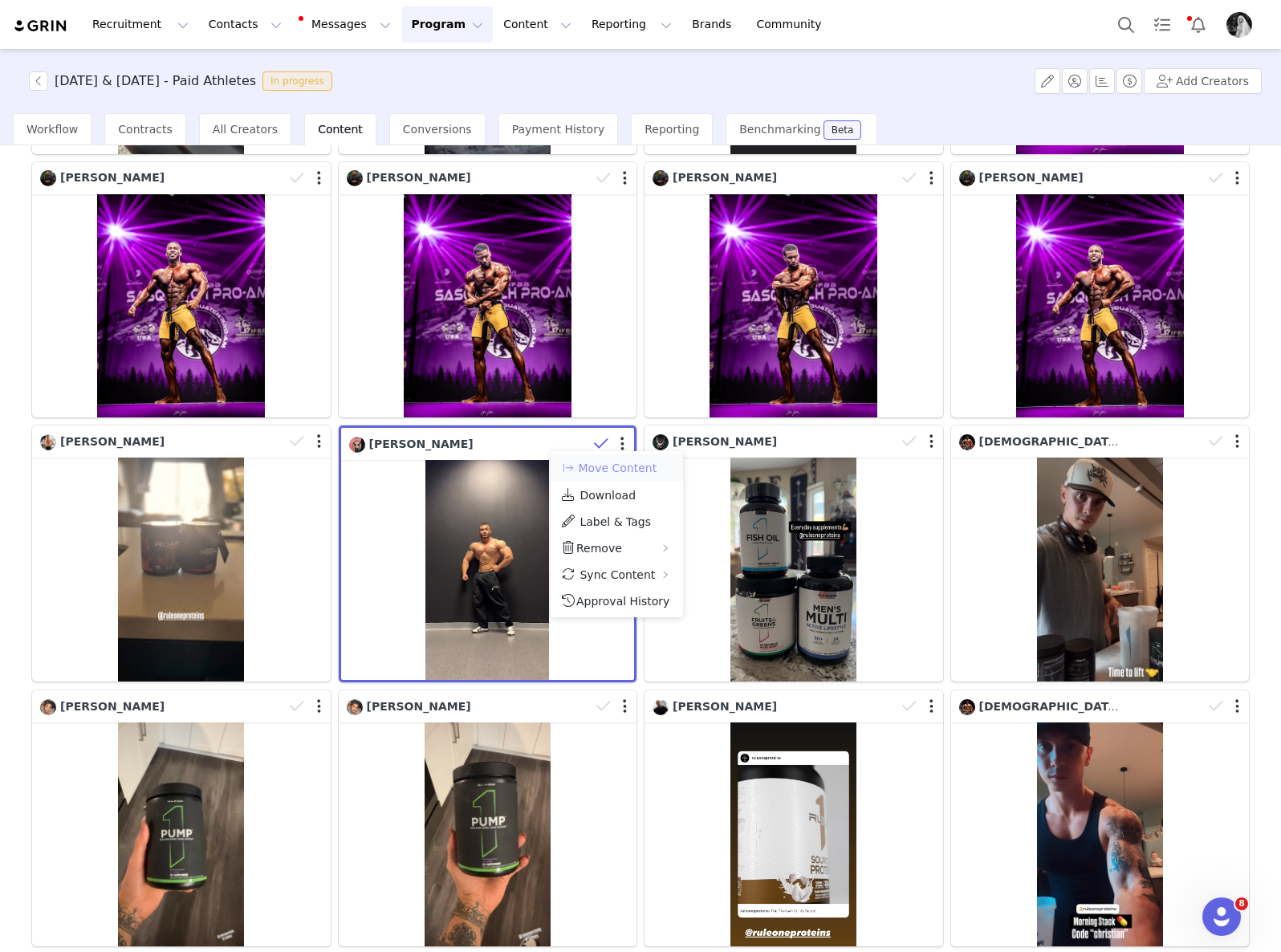
click at [632, 468] on button "Move Content" at bounding box center [609, 467] width 97 height 19
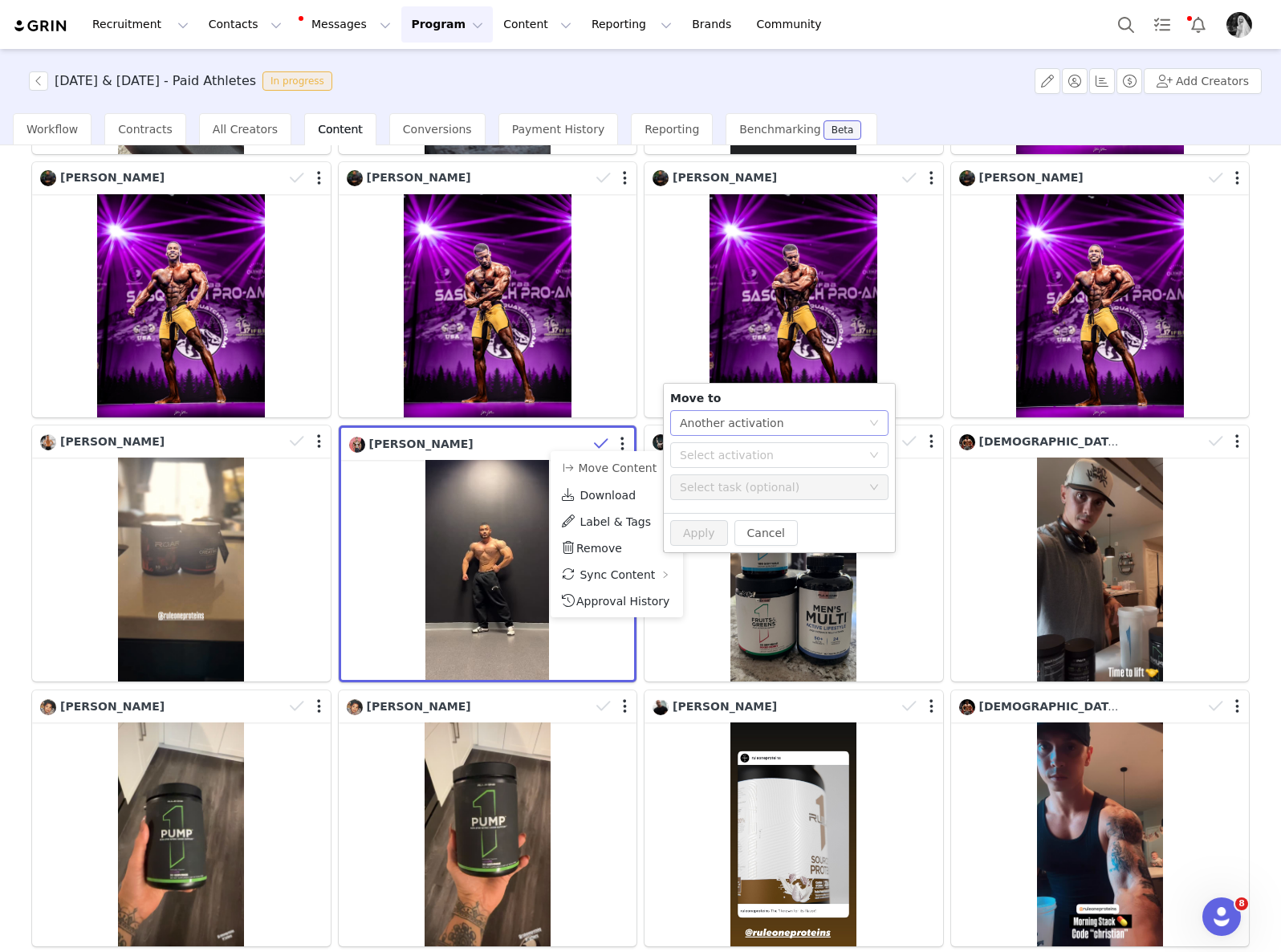
click at [755, 414] on div "Another activation" at bounding box center [732, 423] width 104 height 24
click at [747, 480] on li "Another task" at bounding box center [779, 480] width 218 height 26
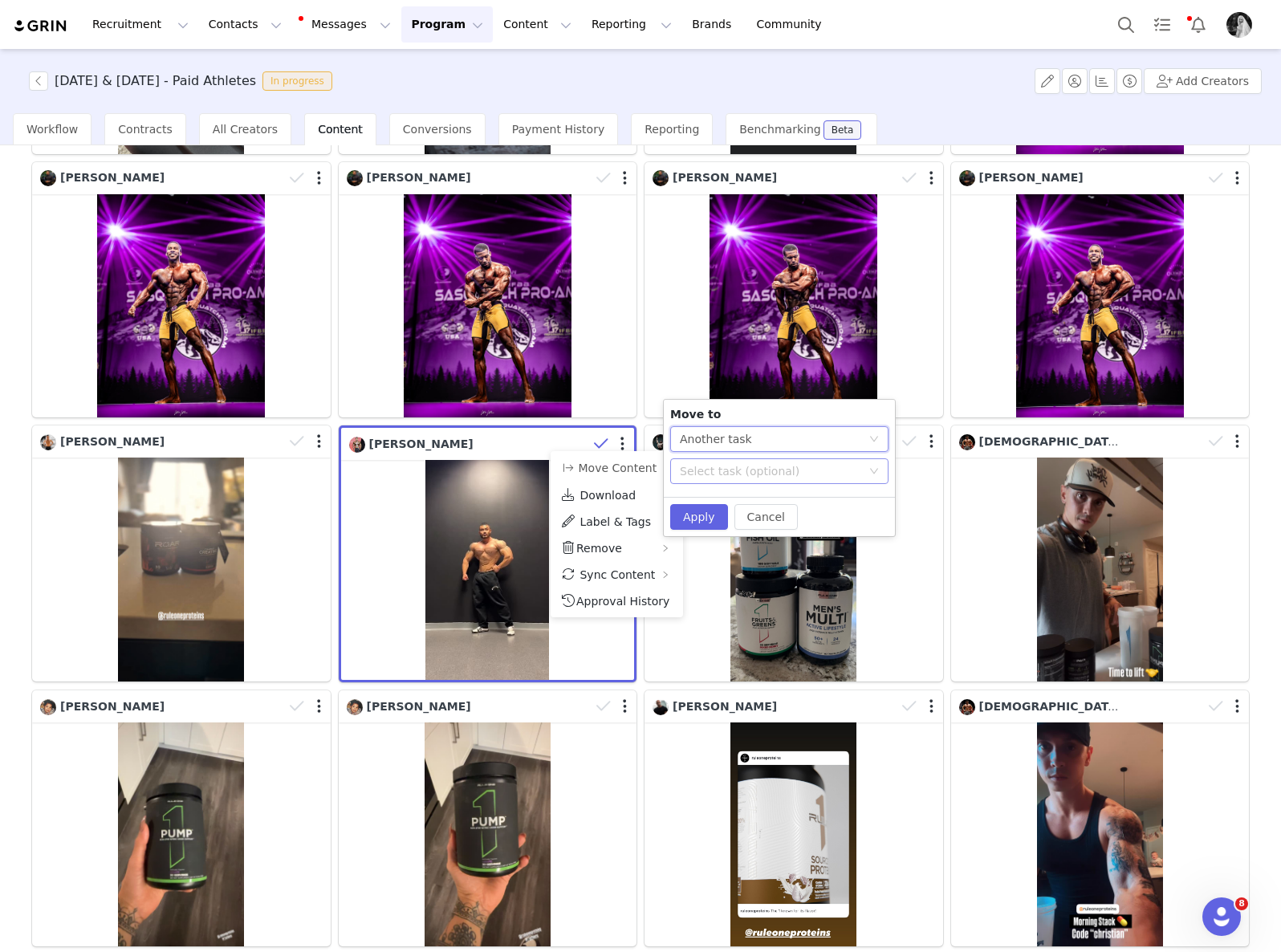
click at [733, 475] on div "Select task (optional)" at bounding box center [771, 472] width 181 height 16
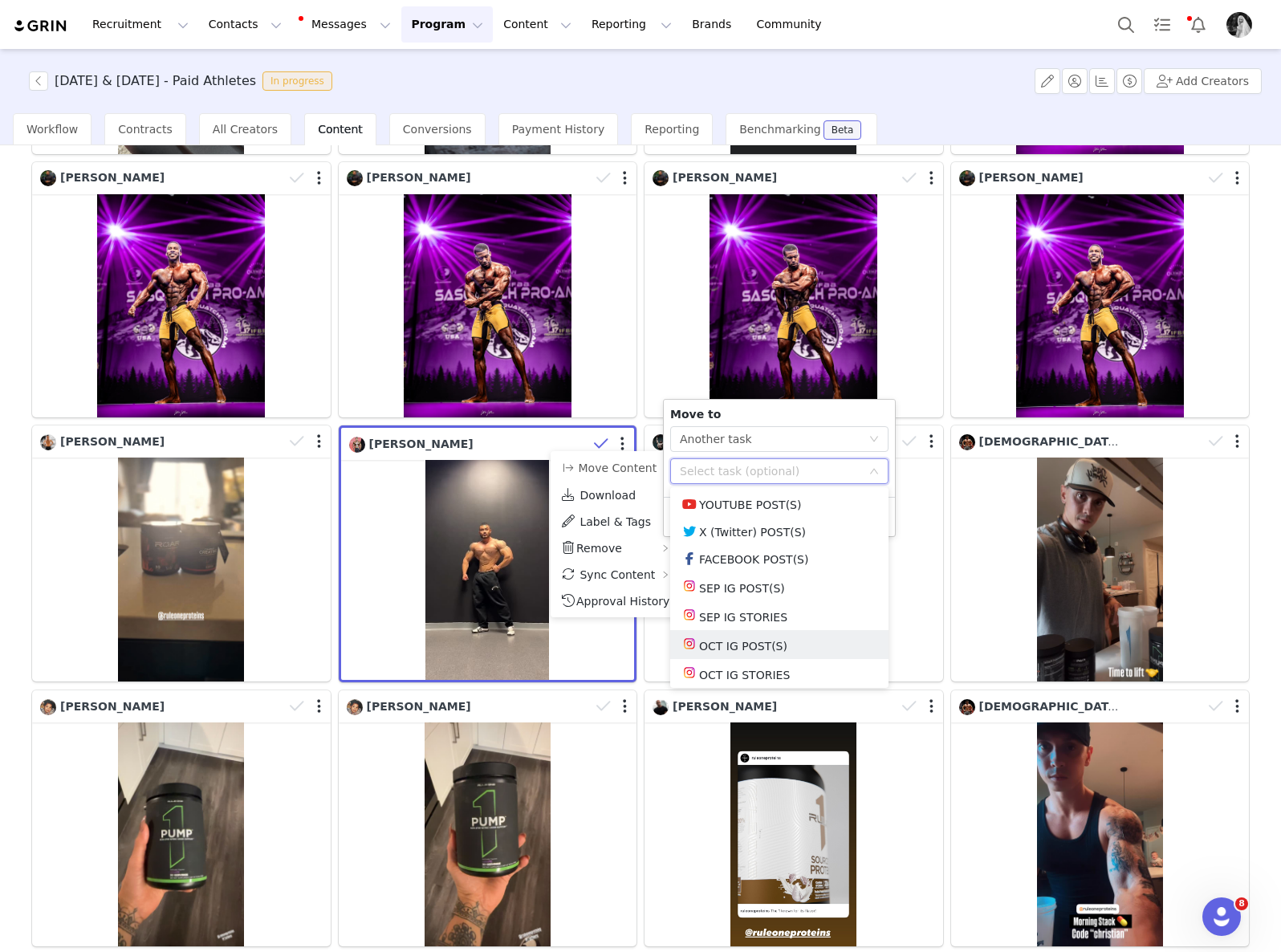
scroll to position [87, 0]
click at [729, 668] on li "EXTRA CONTENT" at bounding box center [779, 671] width 218 height 26
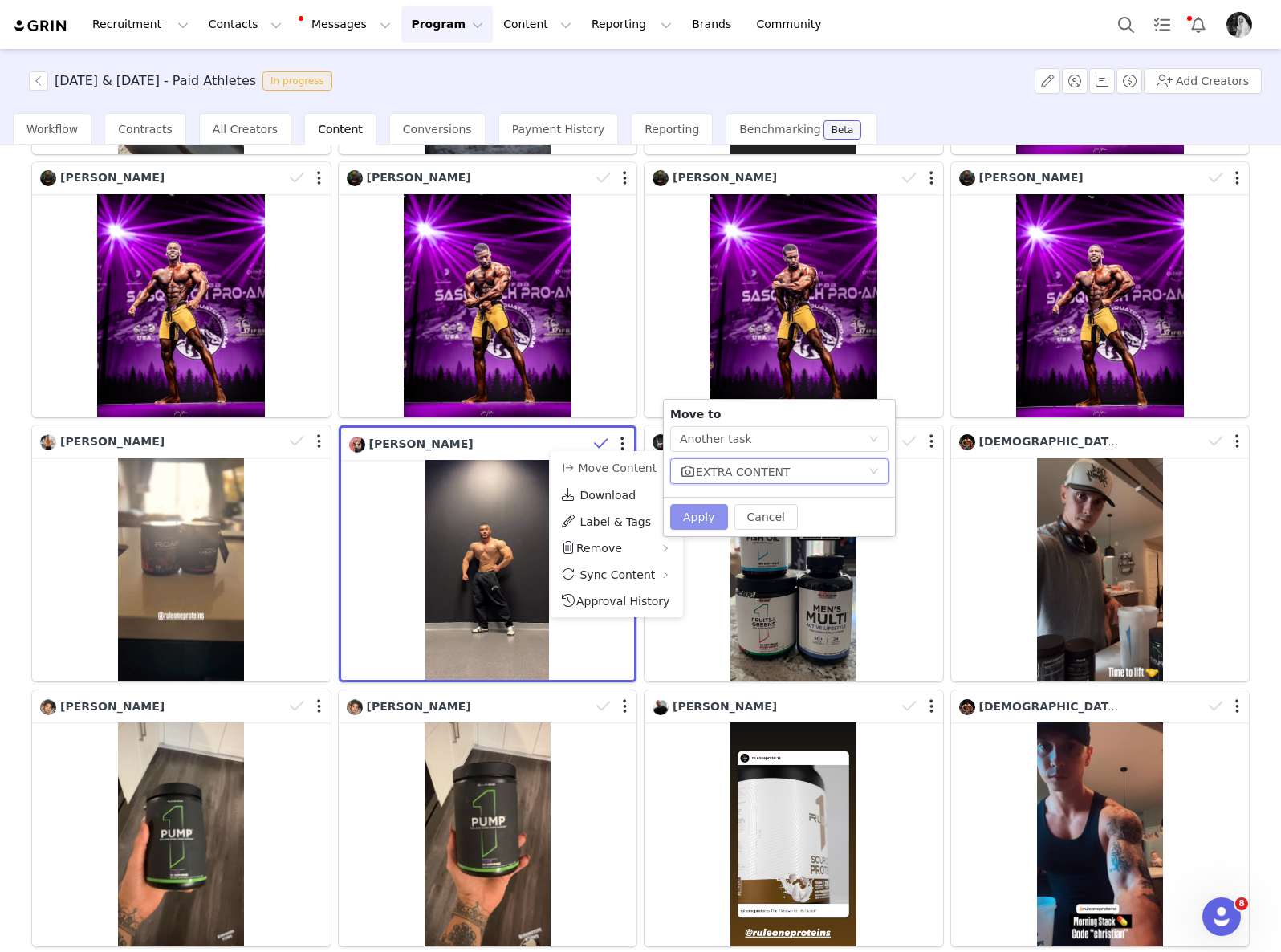
click at [708, 522] on button "Apply" at bounding box center [699, 516] width 57 height 26
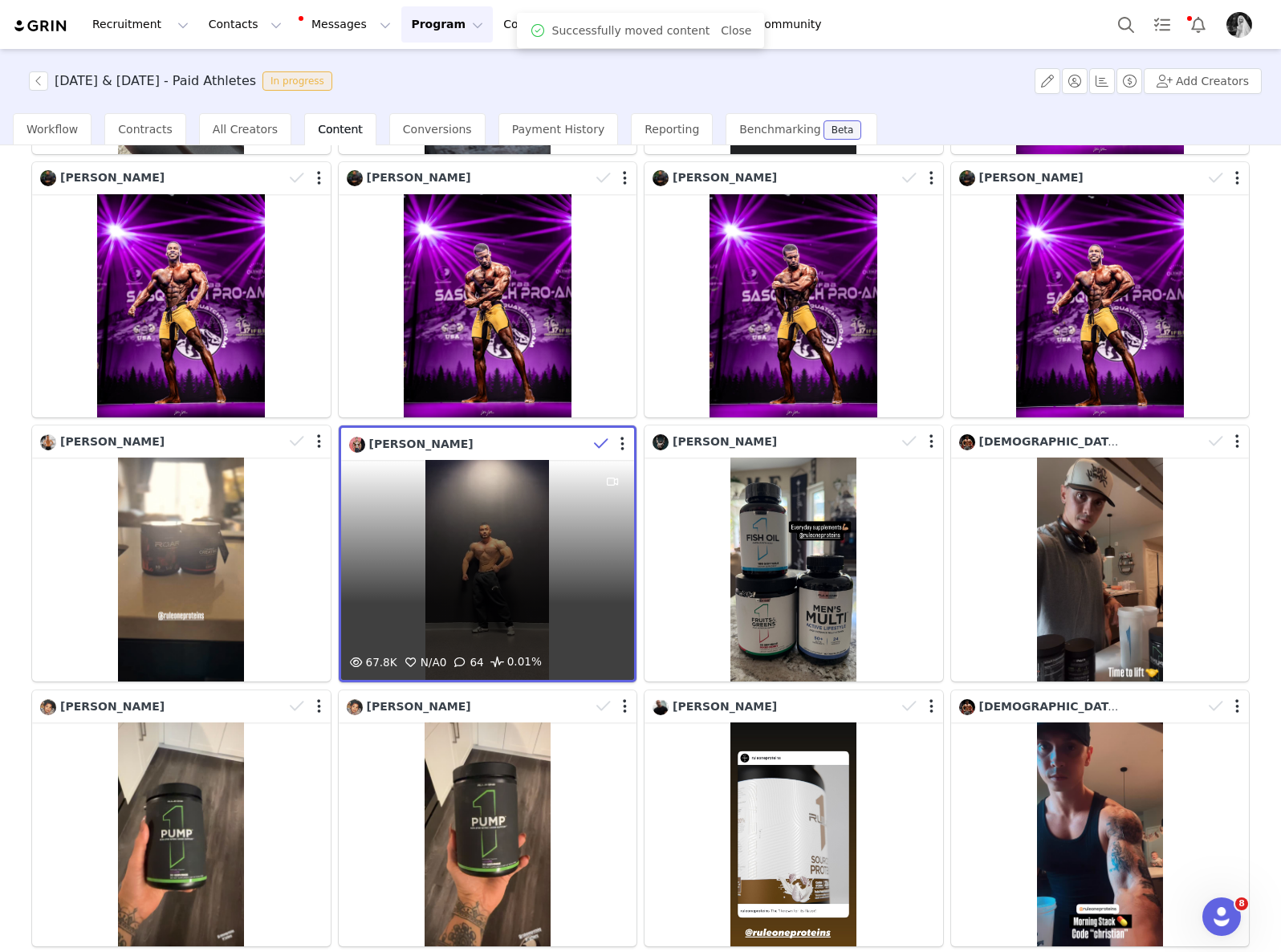
click at [594, 436] on icon at bounding box center [601, 444] width 14 height 16
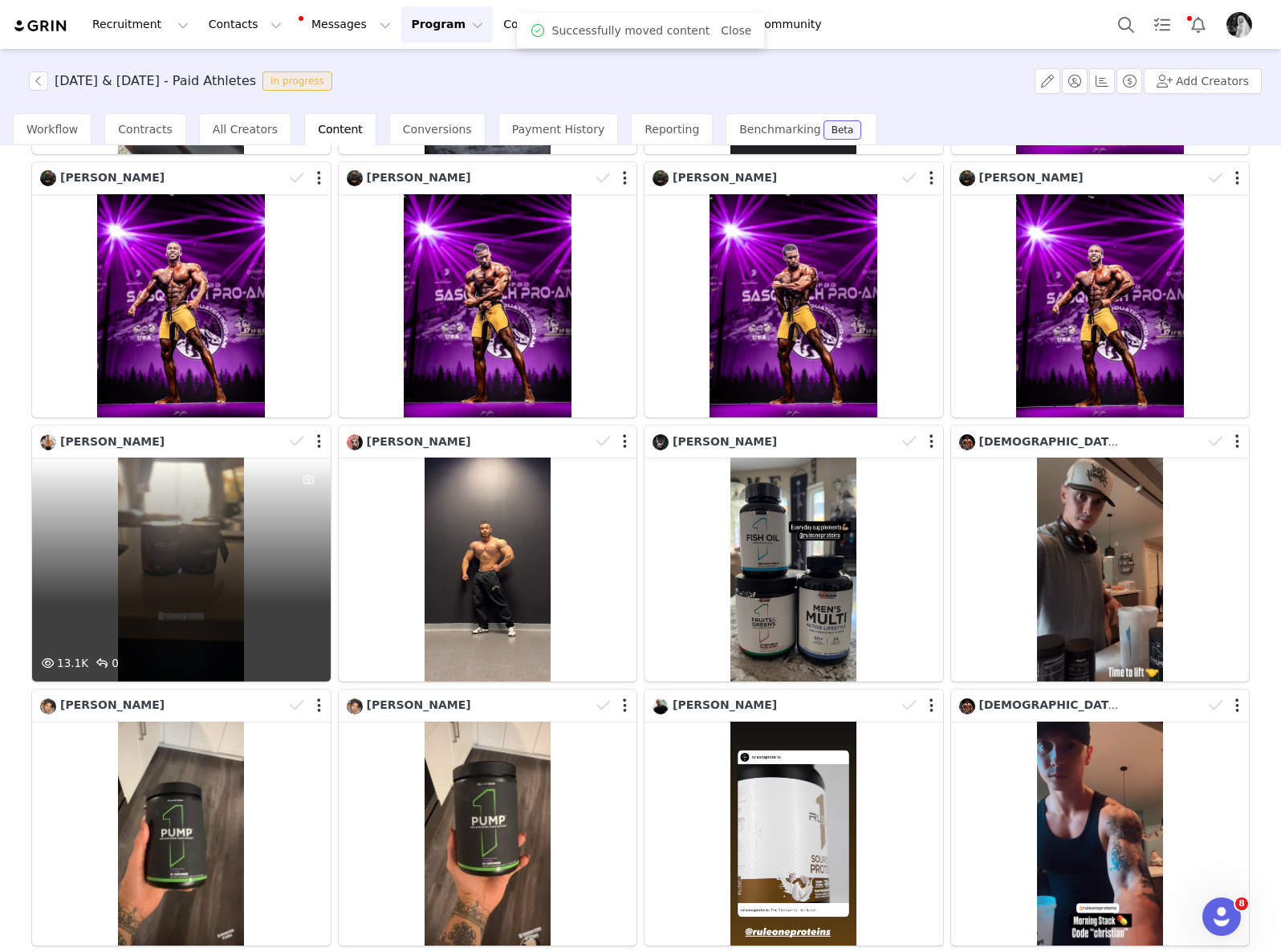
click at [118, 507] on div "13.1K 0" at bounding box center [181, 569] width 298 height 224
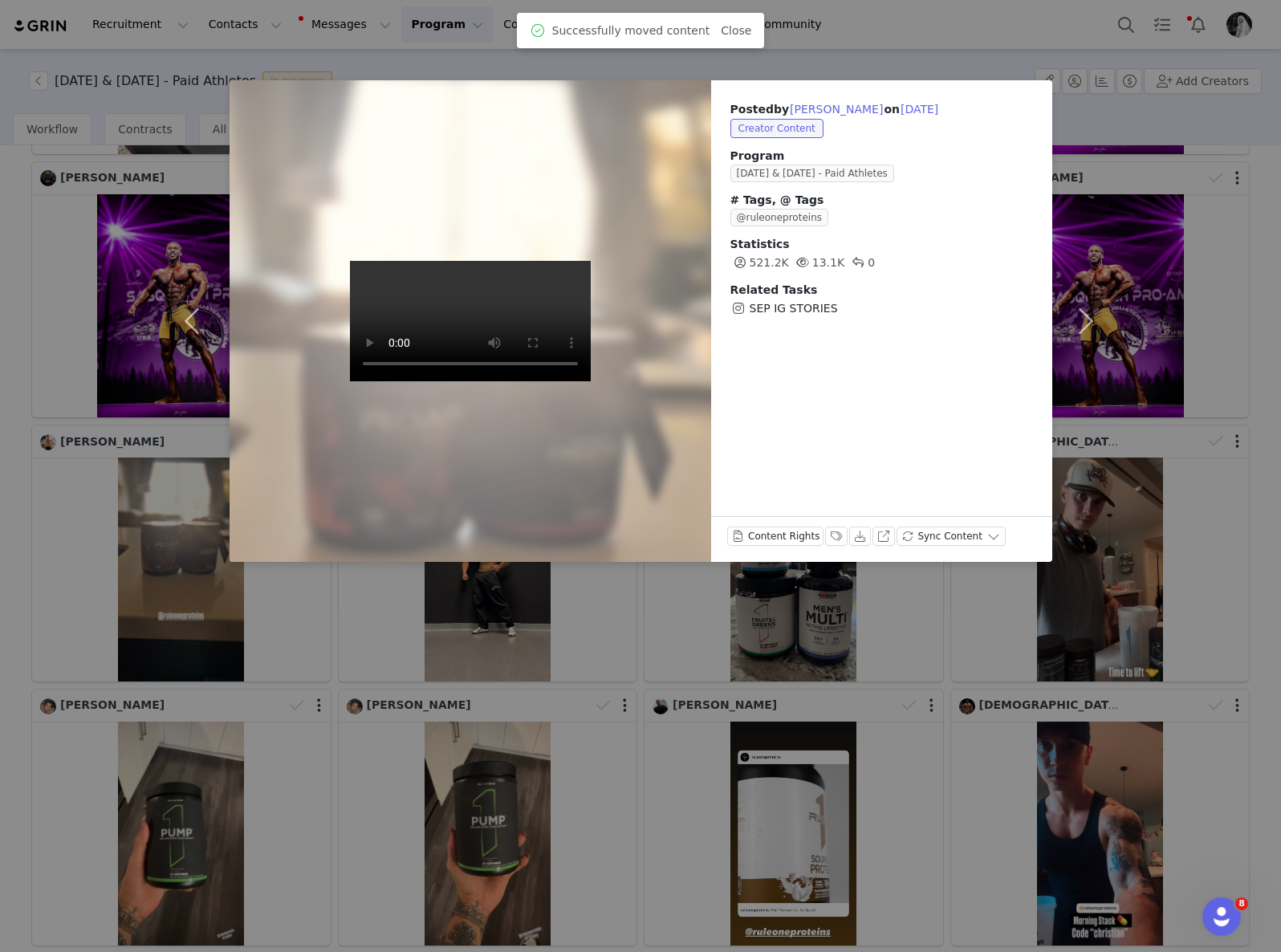
click at [1075, 683] on div "Posted by [PERSON_NAME] on [DATE] Creator Content Program [DATE] & [DATE] - Pai…" at bounding box center [640, 476] width 1281 height 952
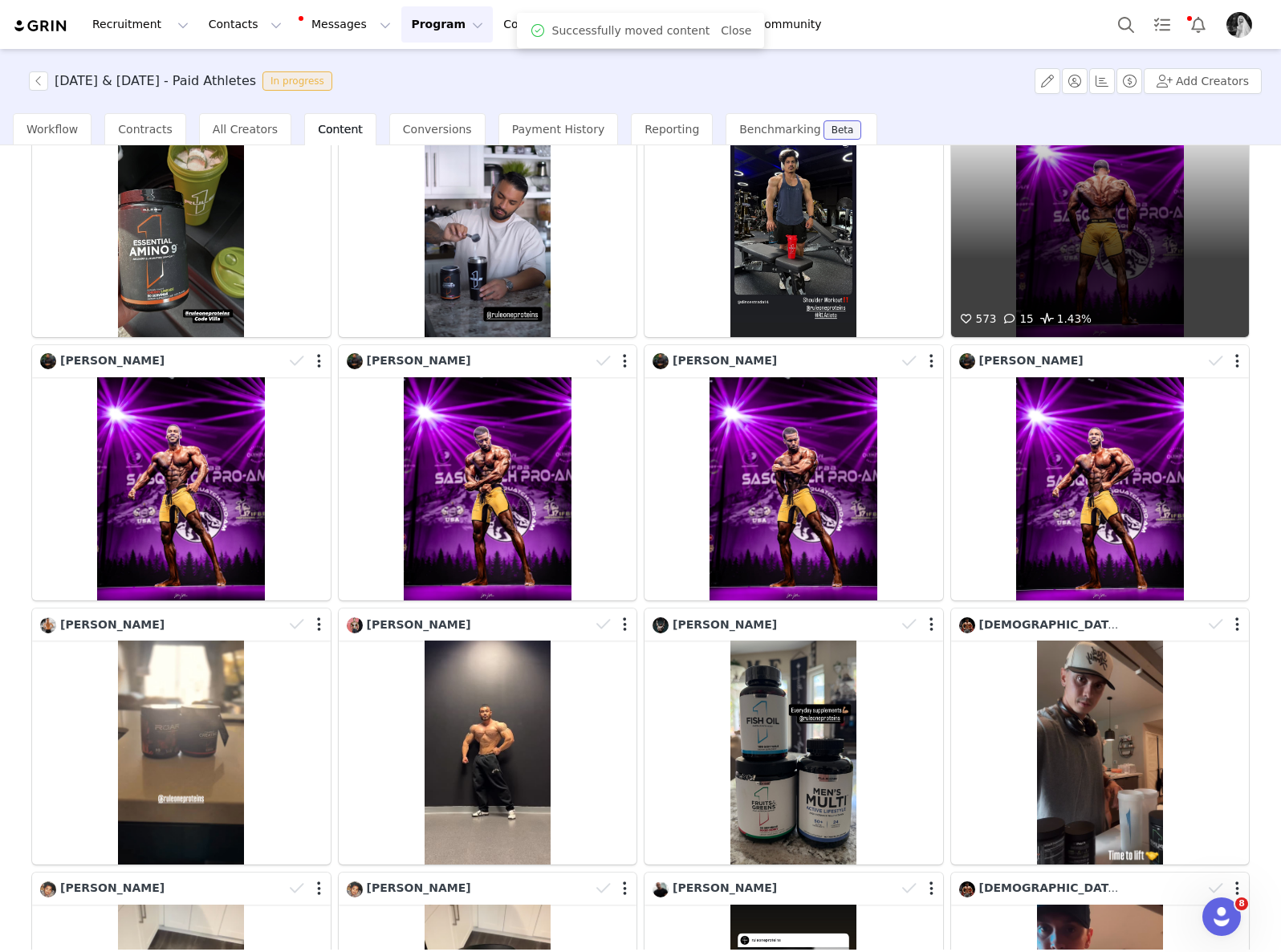
scroll to position [0, 0]
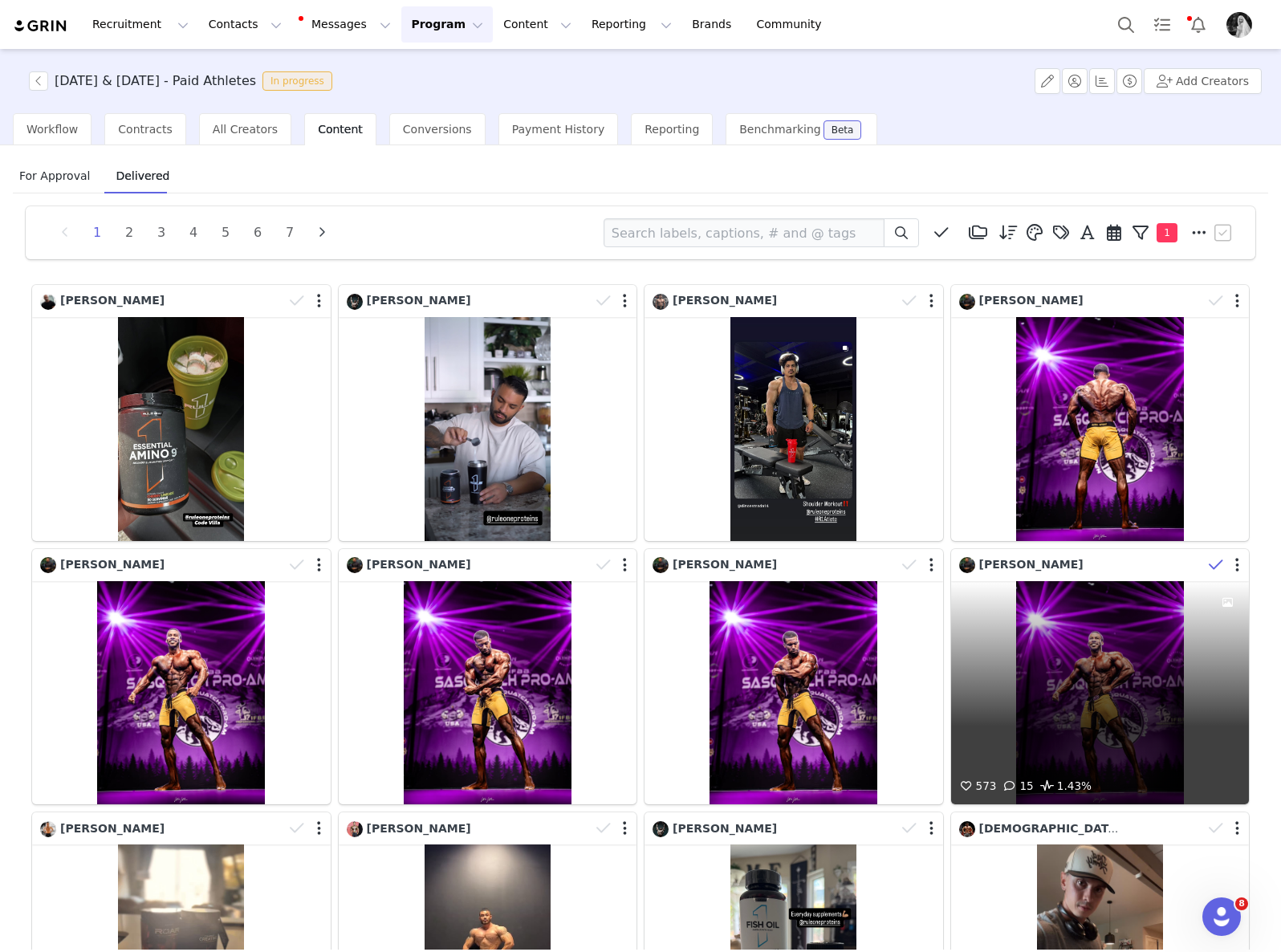
click at [1209, 557] on icon at bounding box center [1216, 565] width 14 height 16
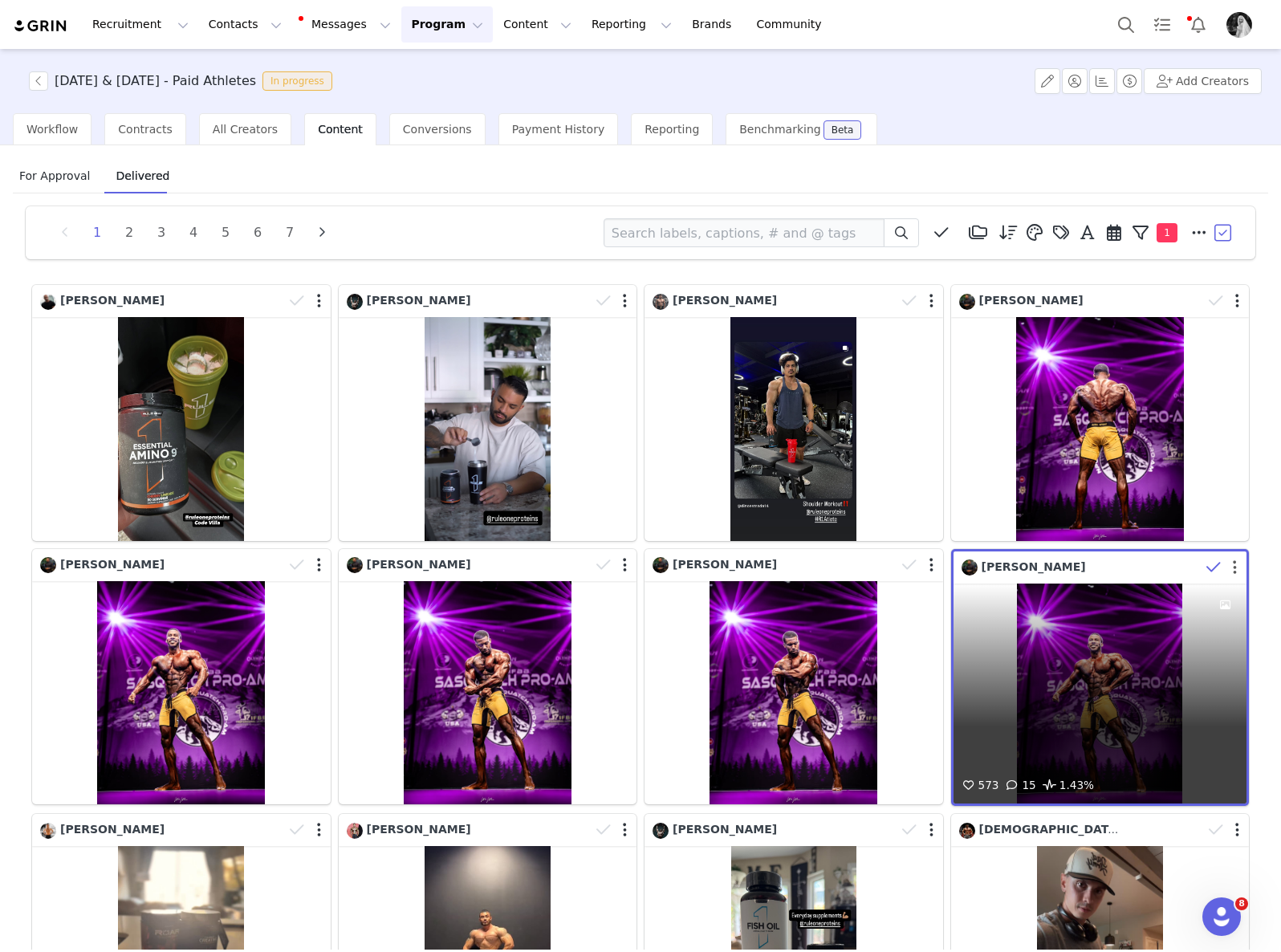
click at [1233, 563] on button "button" at bounding box center [1235, 568] width 4 height 16
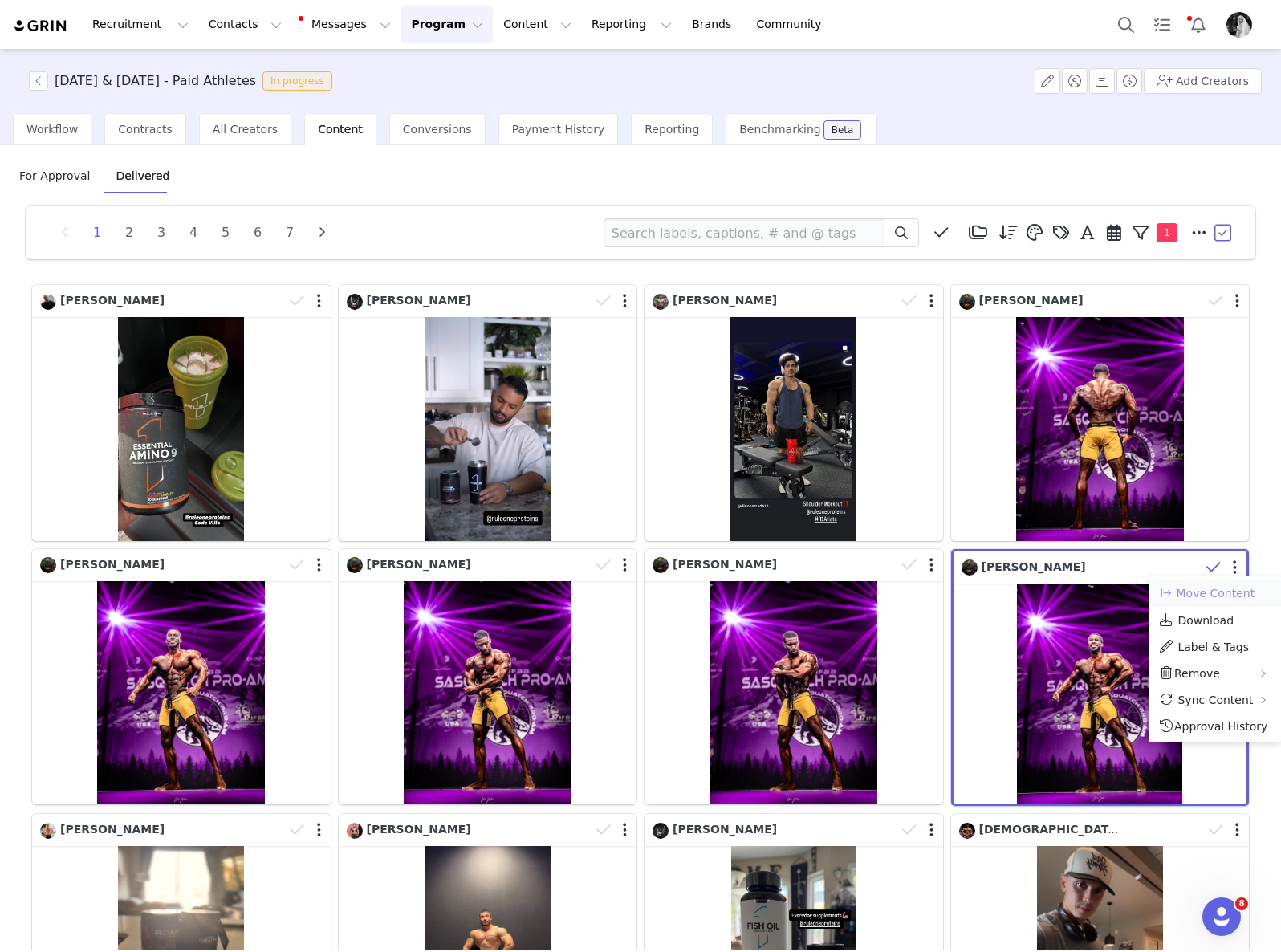
click at [1162, 585] on button "Move Content" at bounding box center [1206, 593] width 97 height 19
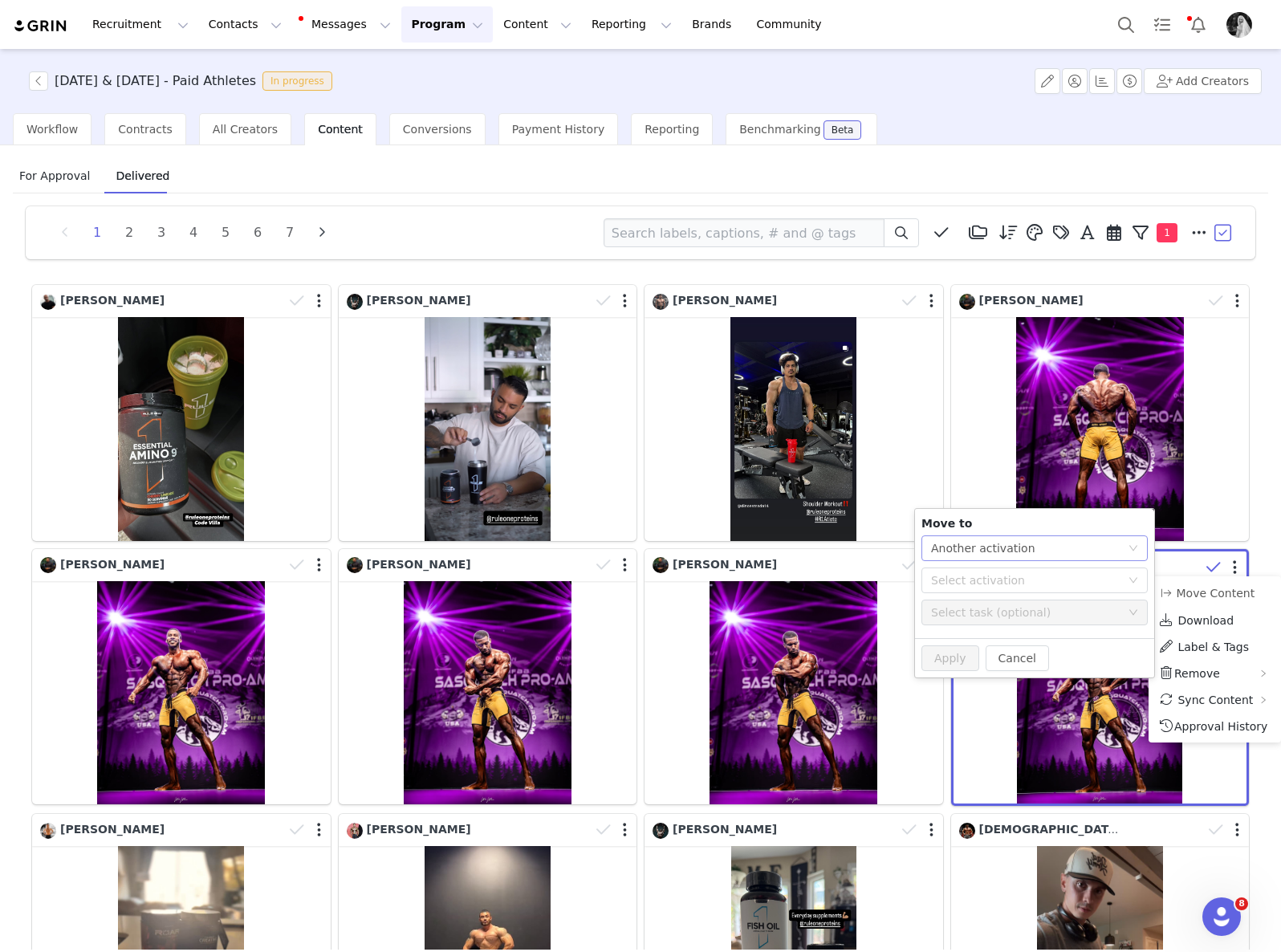
click at [1019, 546] on div "Another activation" at bounding box center [984, 548] width 104 height 24
click at [977, 608] on li "Another task" at bounding box center [1035, 605] width 226 height 26
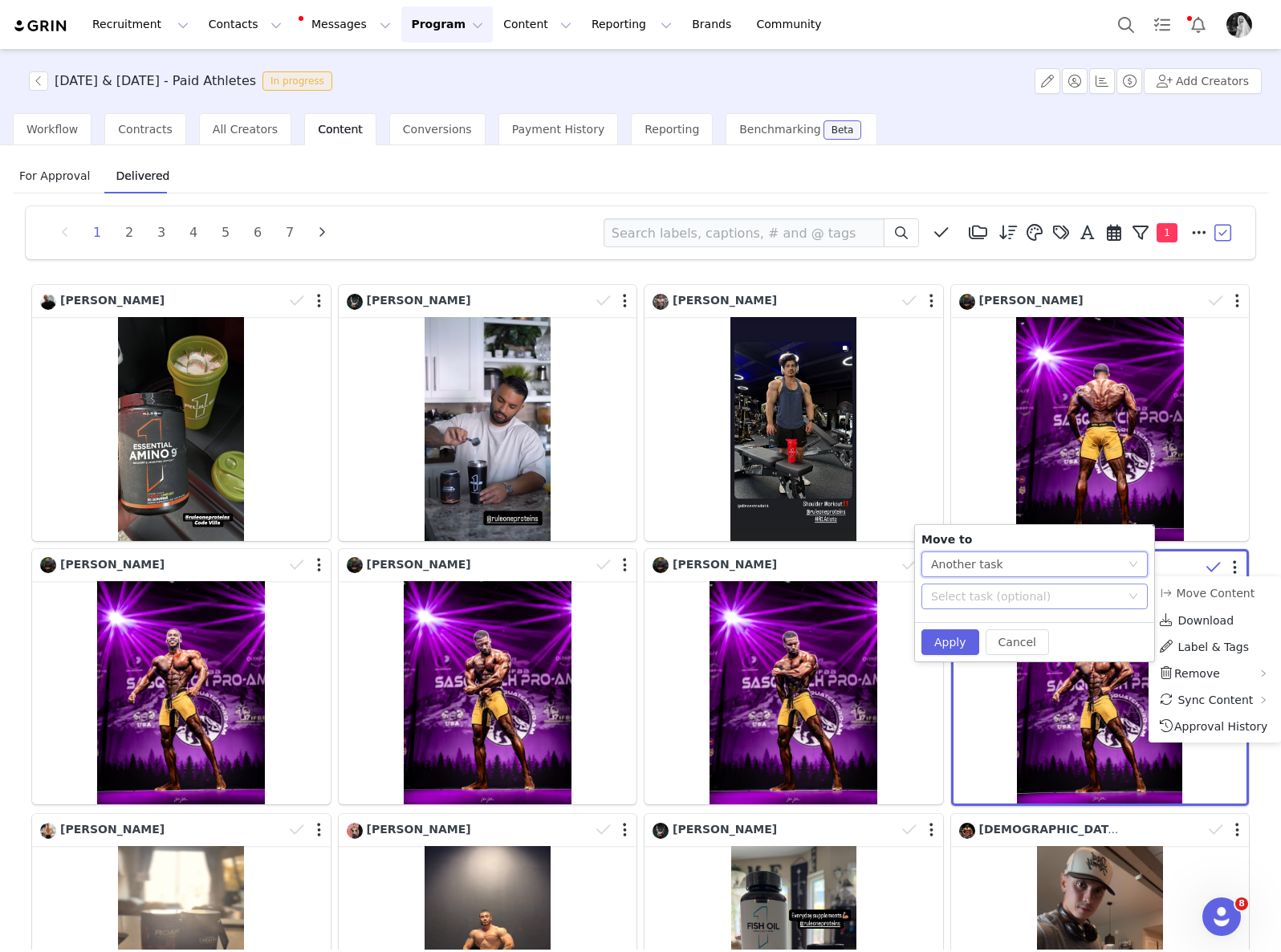
click at [1027, 596] on div "Select task (optional)" at bounding box center [1026, 596] width 190 height 16
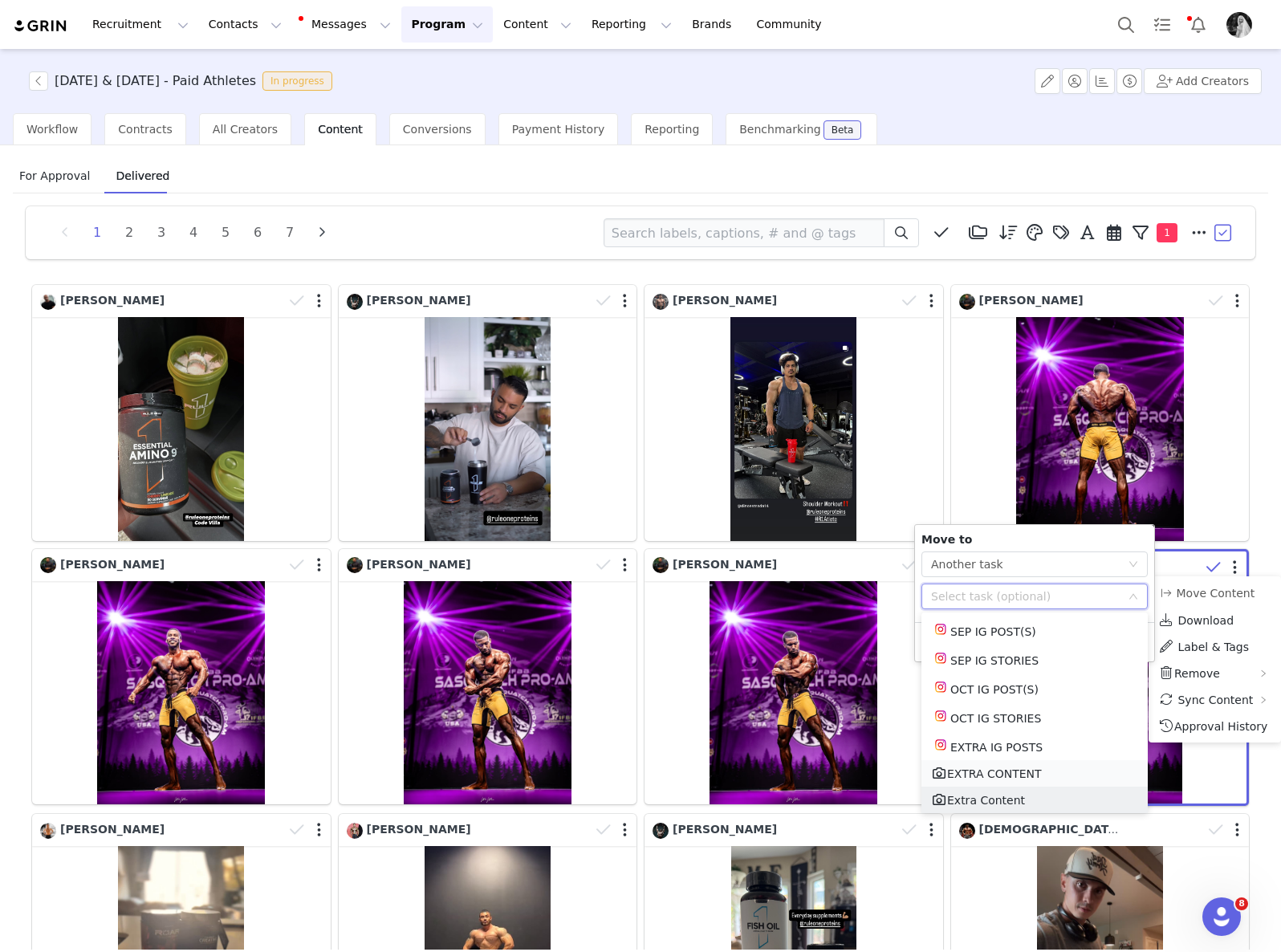
scroll to position [1, 0]
click at [993, 768] on li "EXTRA CONTENT" at bounding box center [1035, 771] width 226 height 26
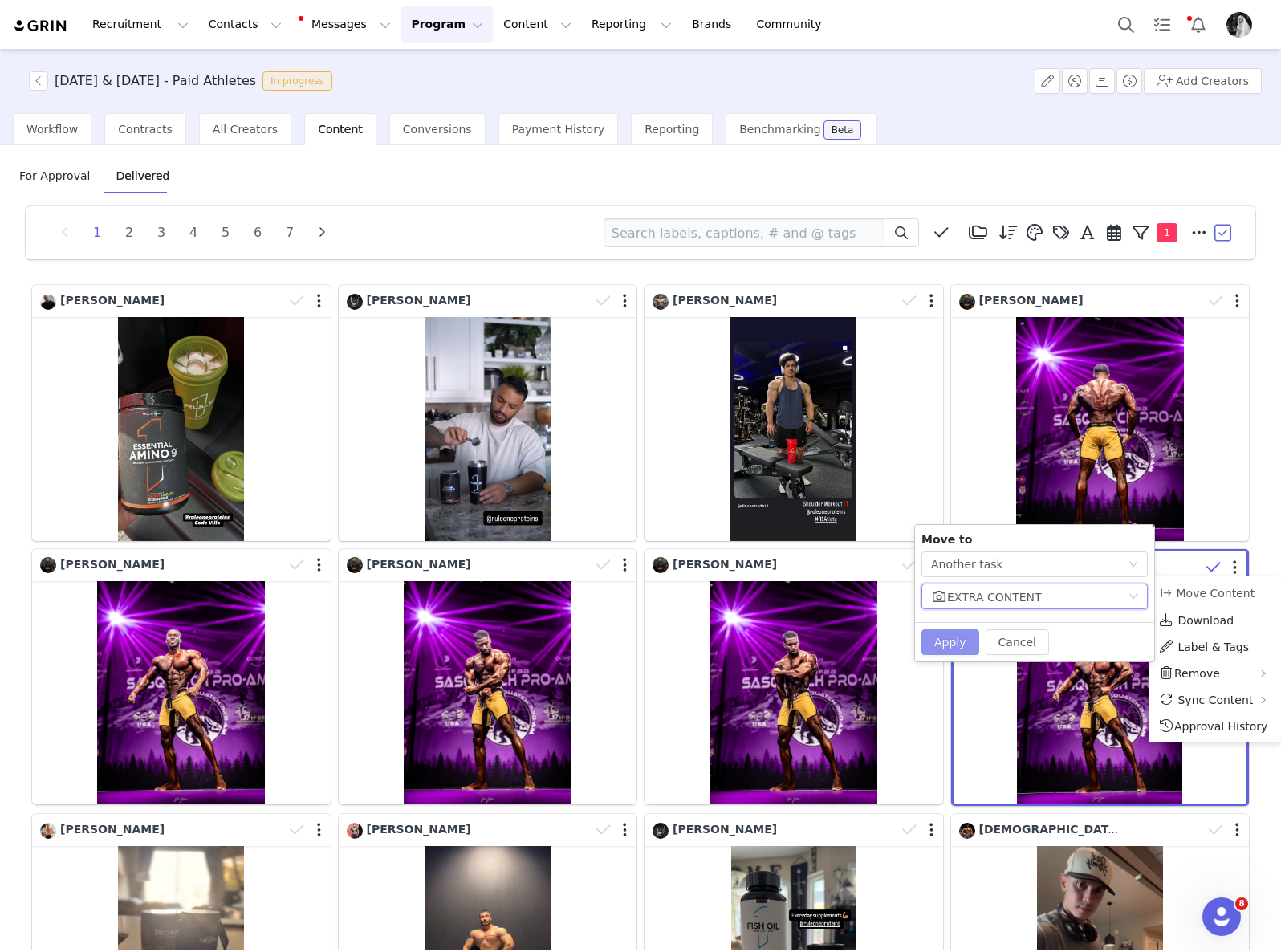
click at [948, 635] on button "Apply" at bounding box center [950, 642] width 57 height 26
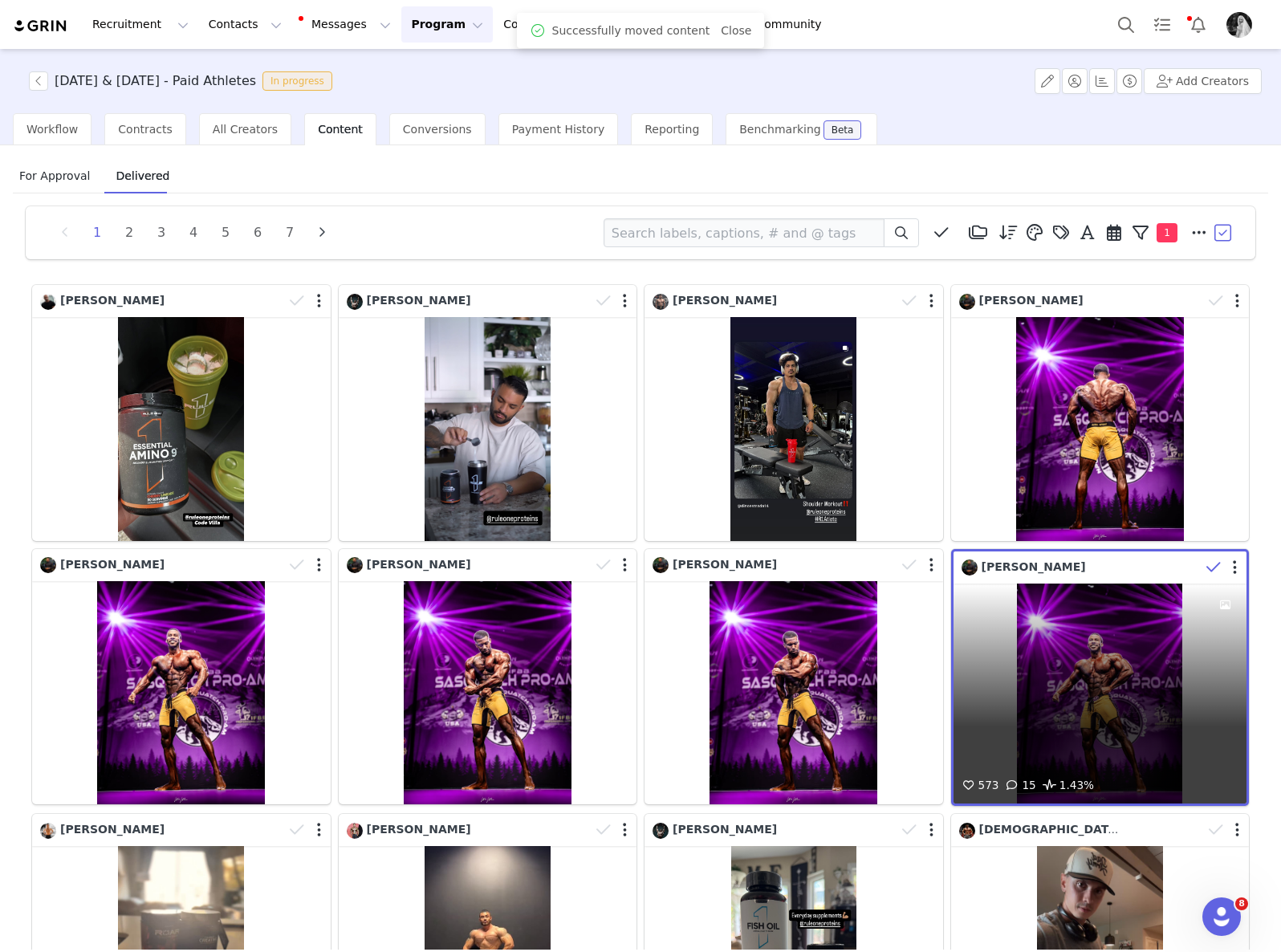
click at [1206, 565] on icon at bounding box center [1214, 568] width 14 height 16
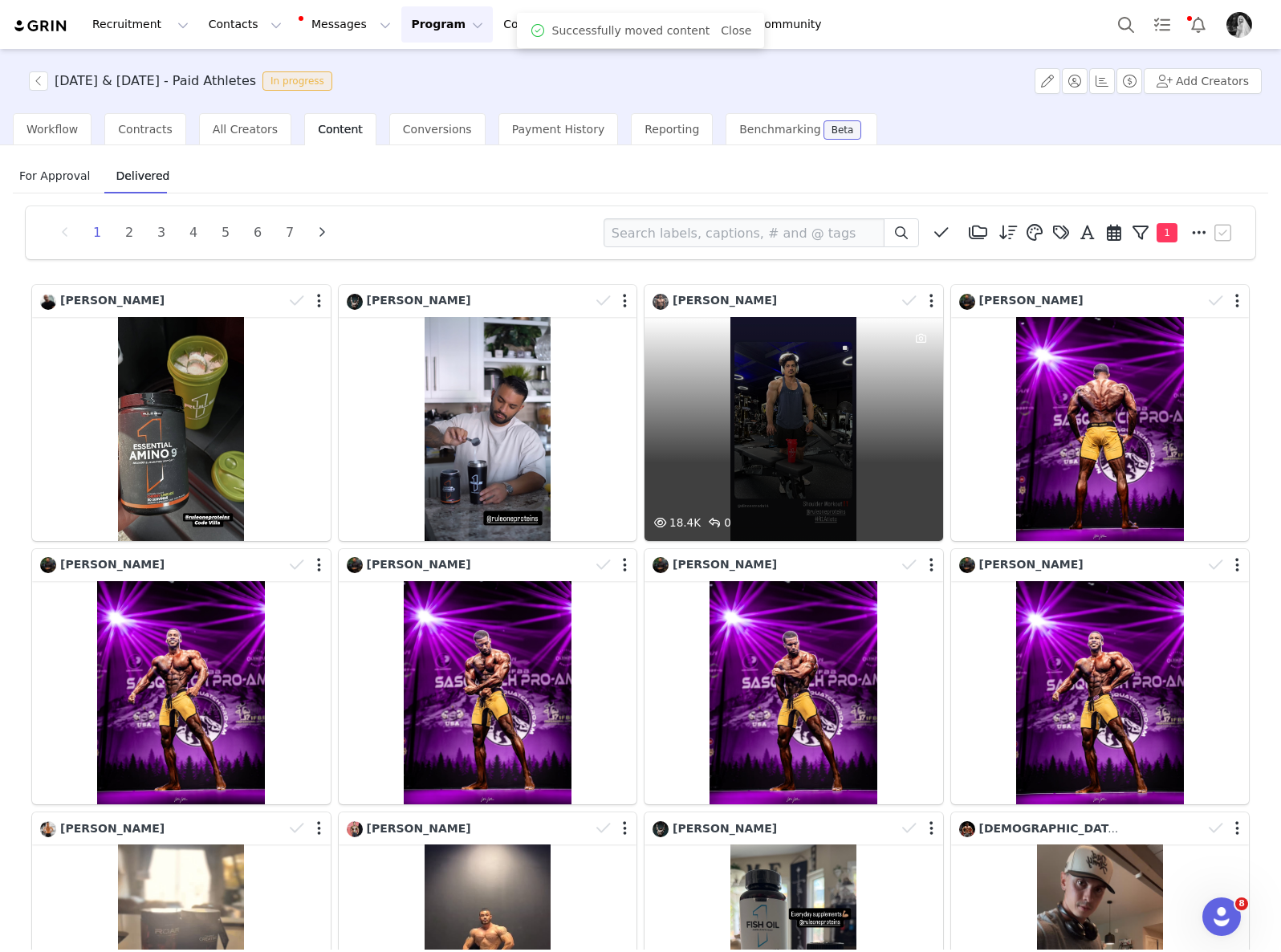
click at [832, 419] on div "18.4K 0" at bounding box center [794, 428] width 298 height 224
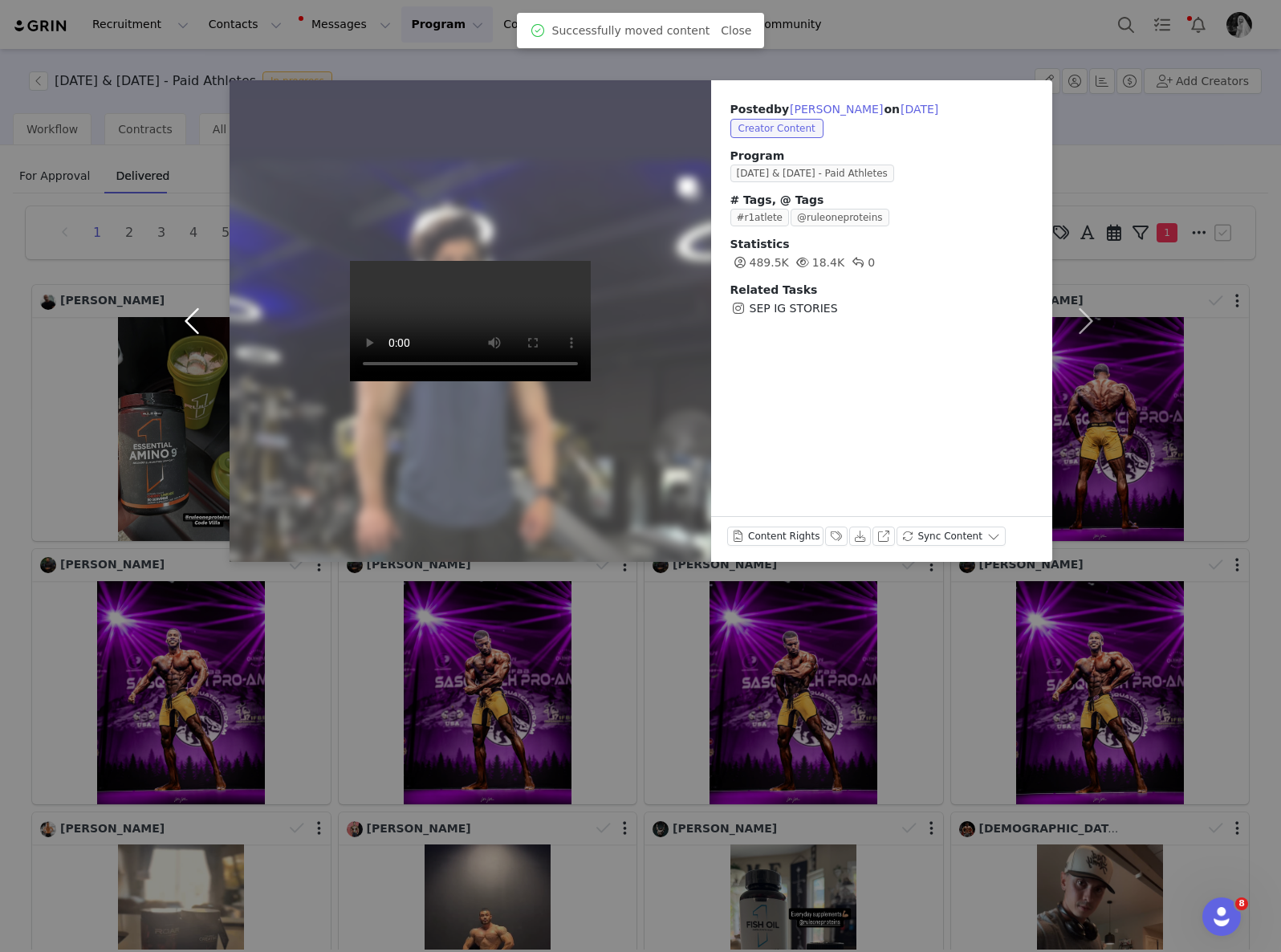
click at [187, 314] on button "button" at bounding box center [196, 321] width 67 height 481
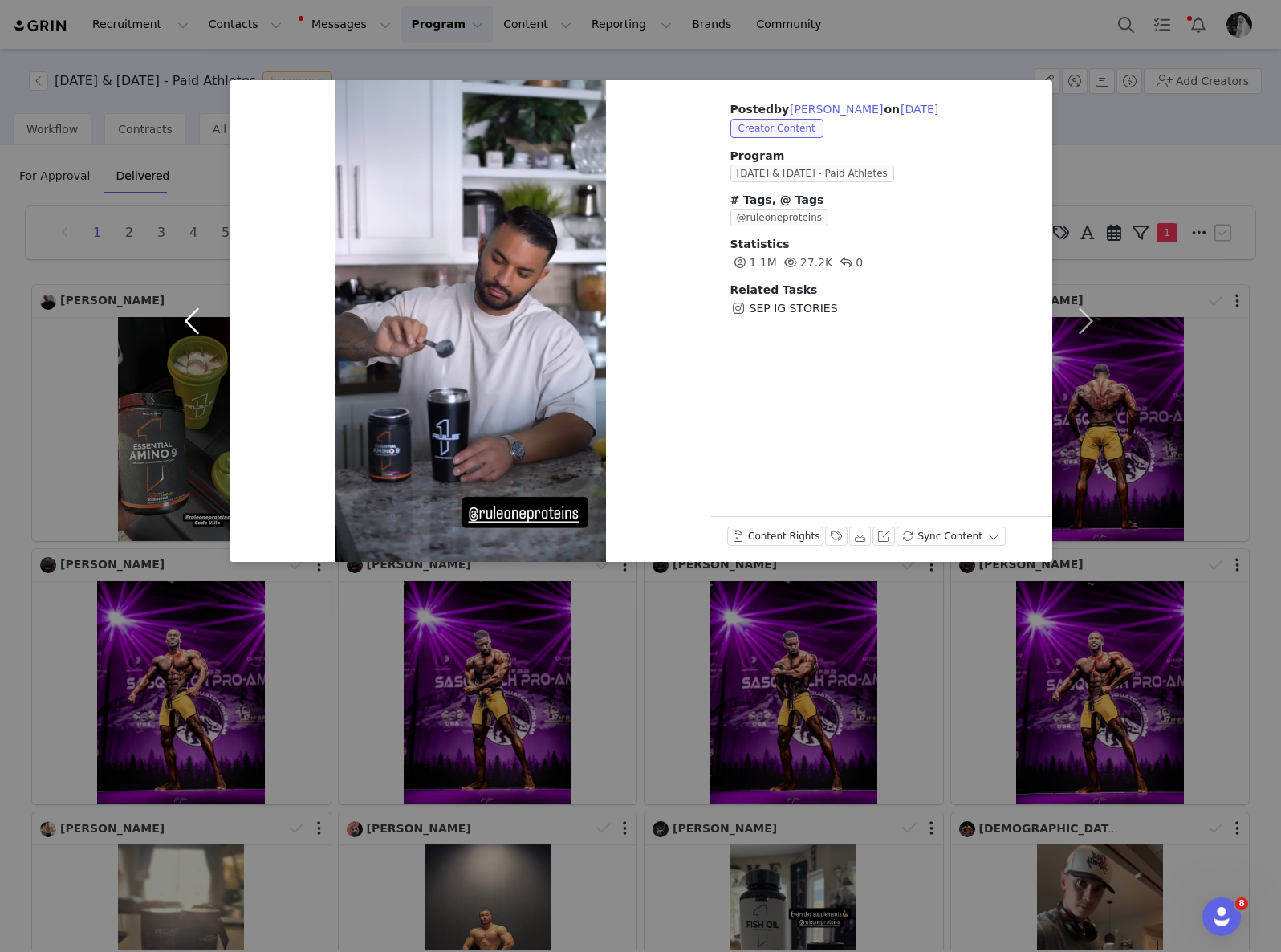
click at [187, 314] on button "button" at bounding box center [196, 321] width 67 height 481
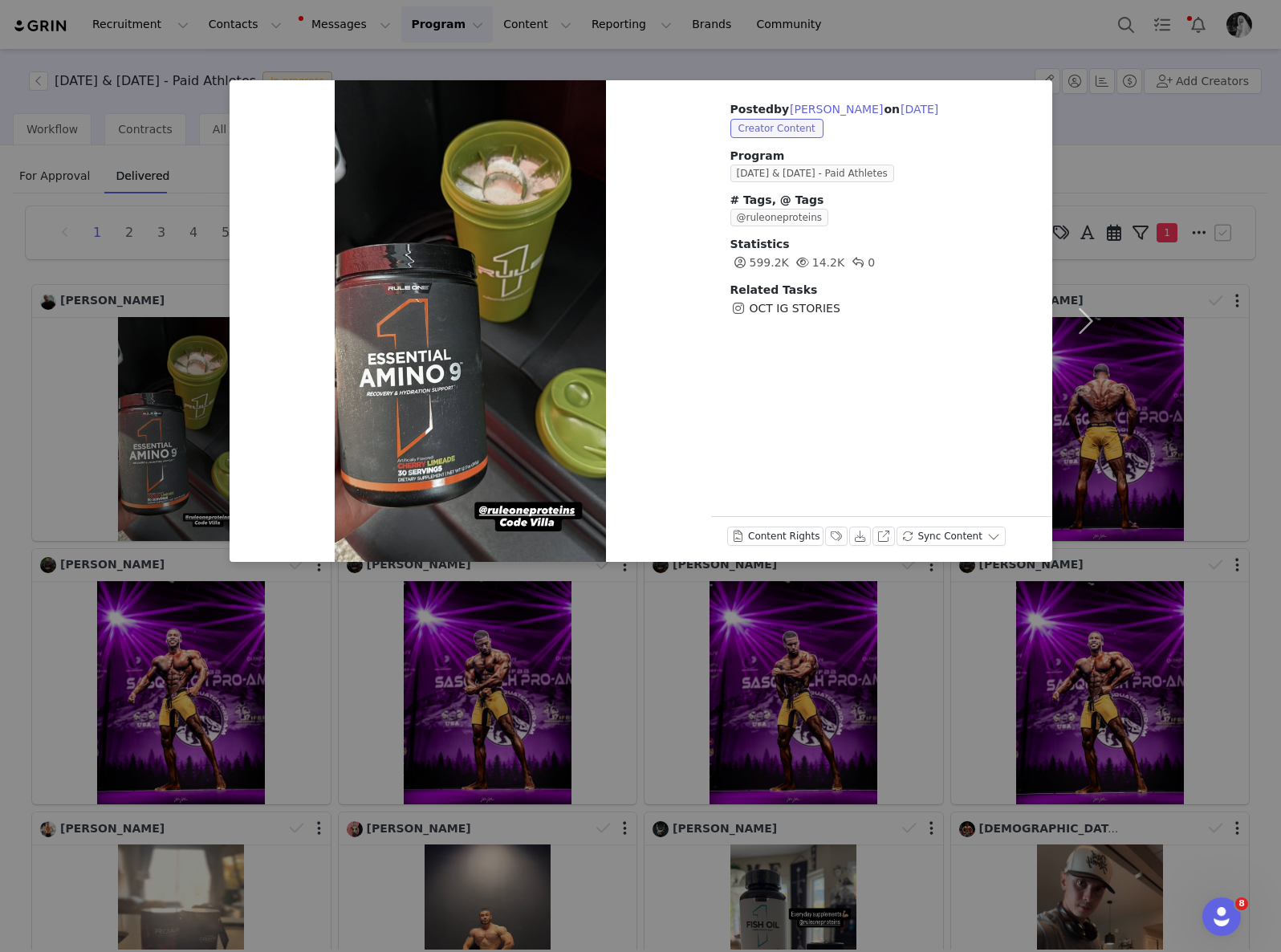
click at [860, 66] on div "Posted by [PERSON_NAME] on [DATE] Creator Content Program [DATE] & [DATE] - Pai…" at bounding box center [640, 476] width 1281 height 952
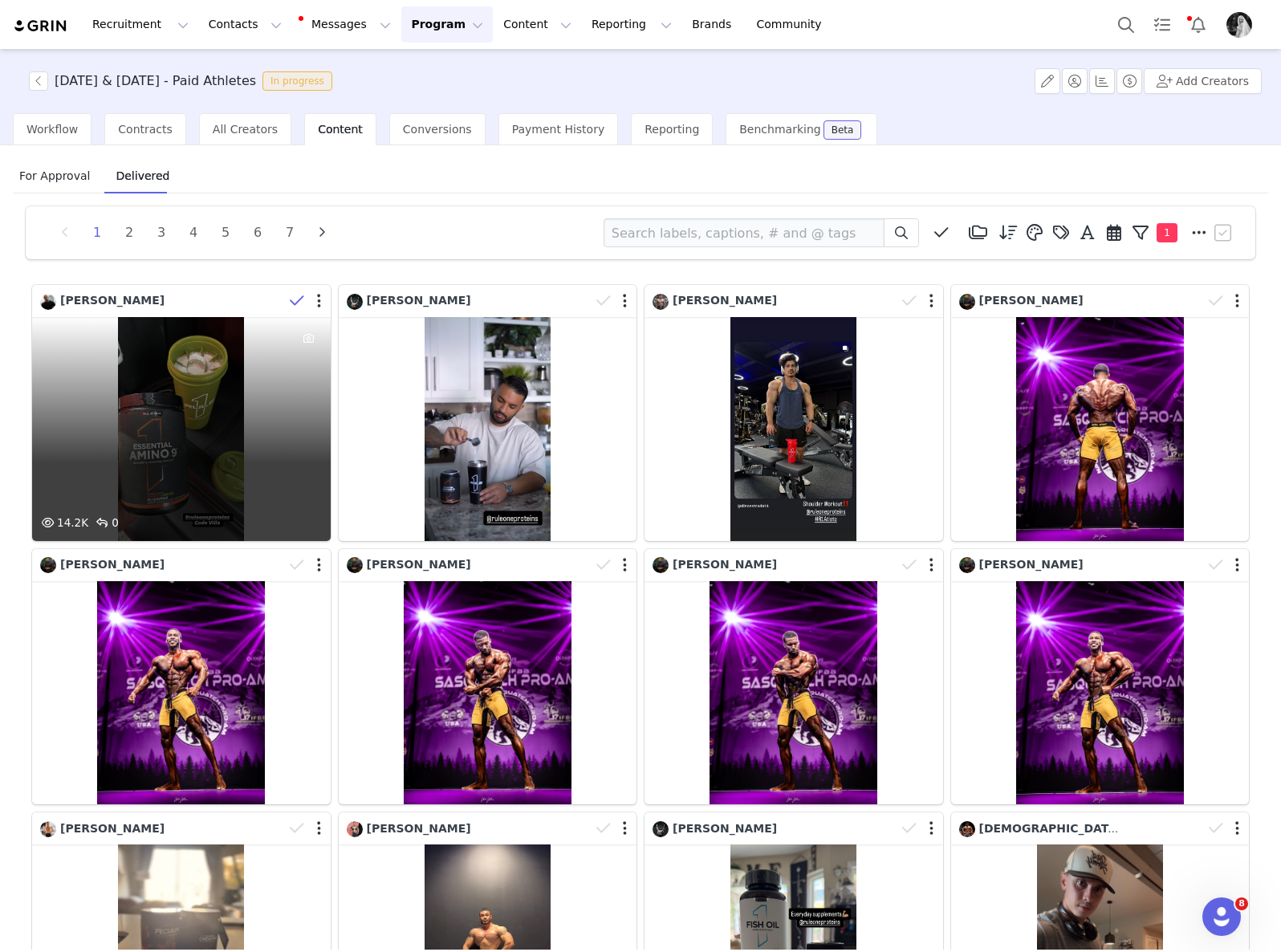
click at [292, 297] on icon at bounding box center [297, 301] width 14 height 16
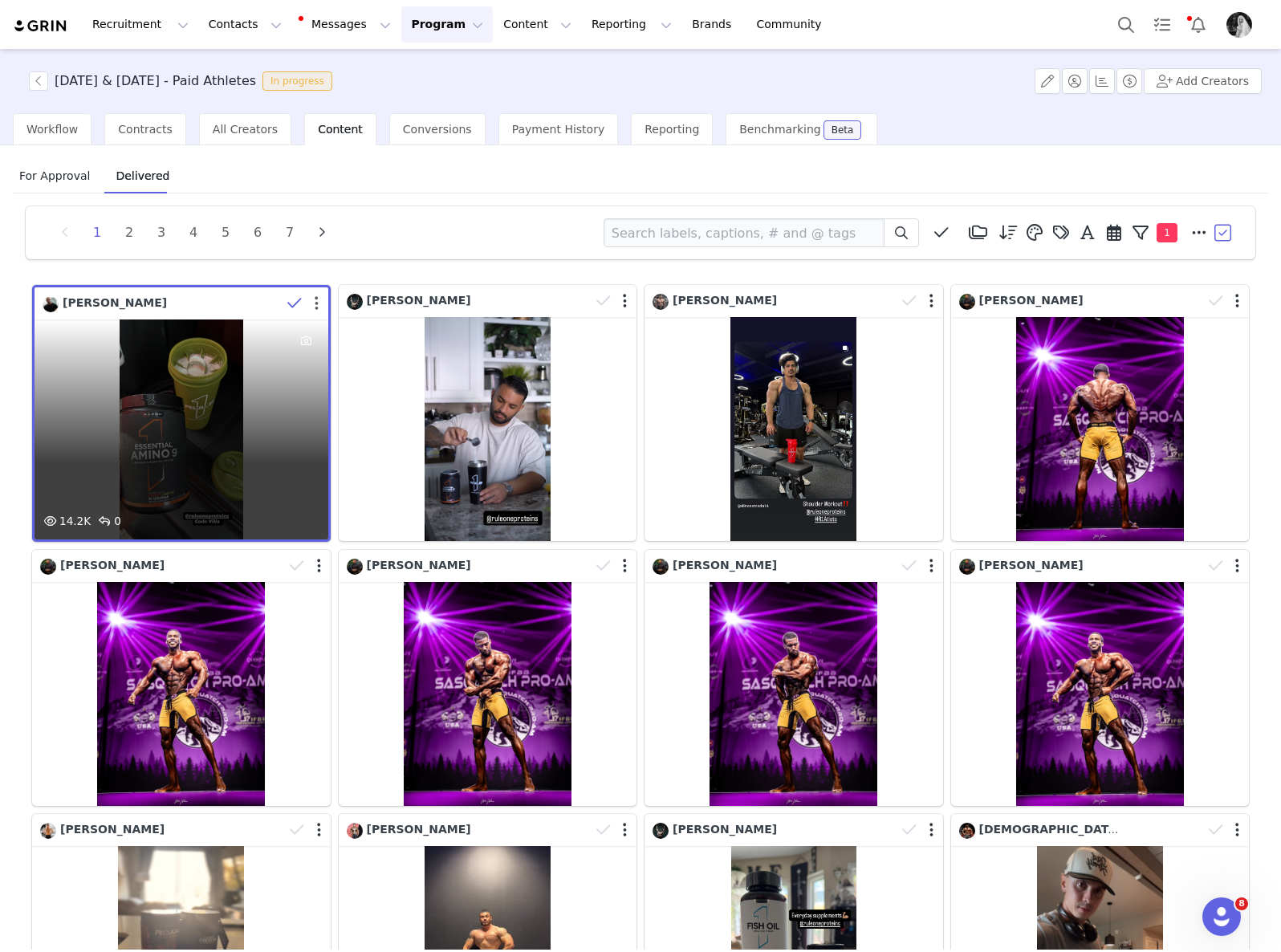
click at [314, 304] on button "button" at bounding box center [316, 304] width 4 height 16
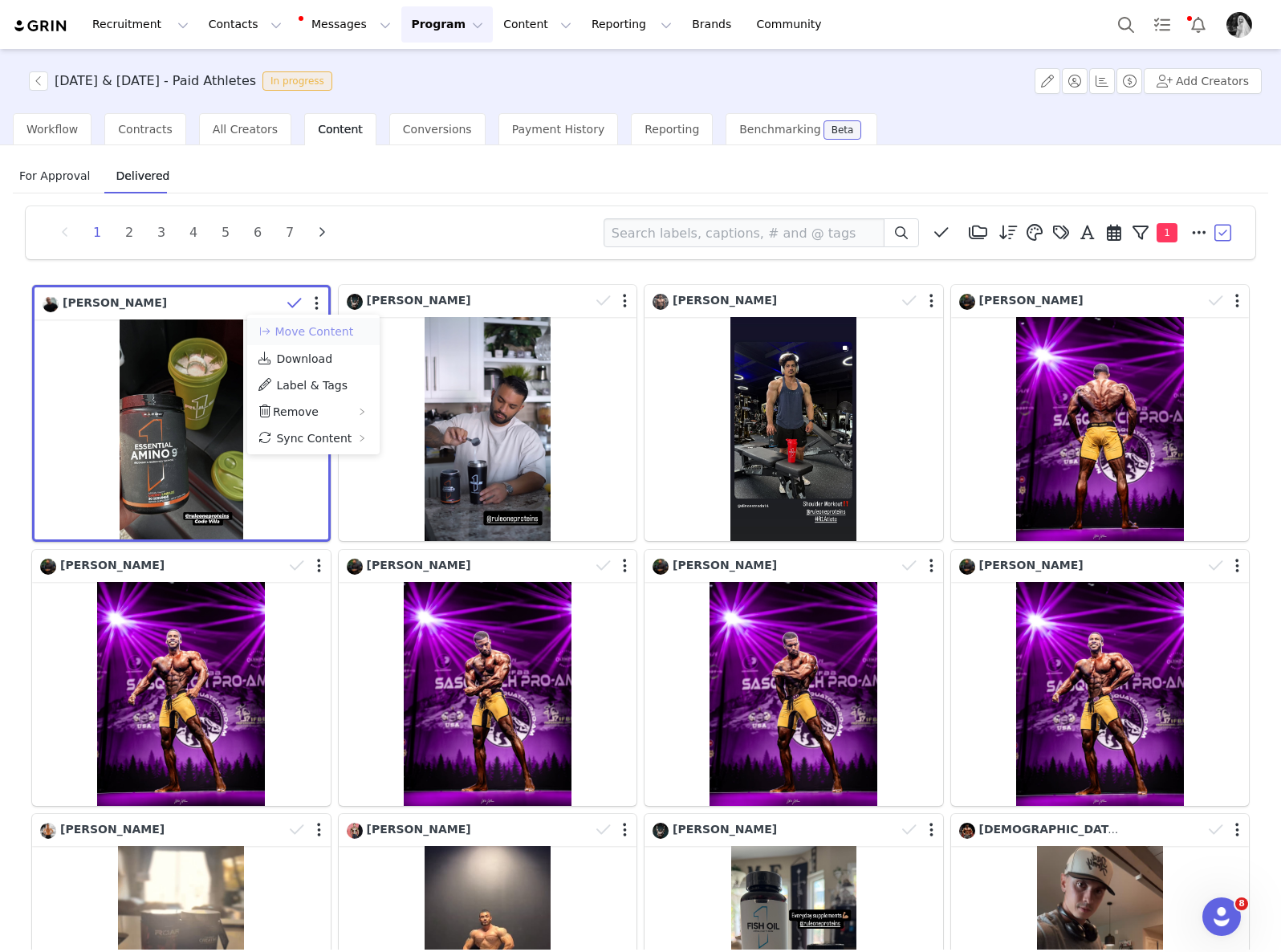
click at [332, 331] on button "Move Content" at bounding box center [305, 331] width 97 height 19
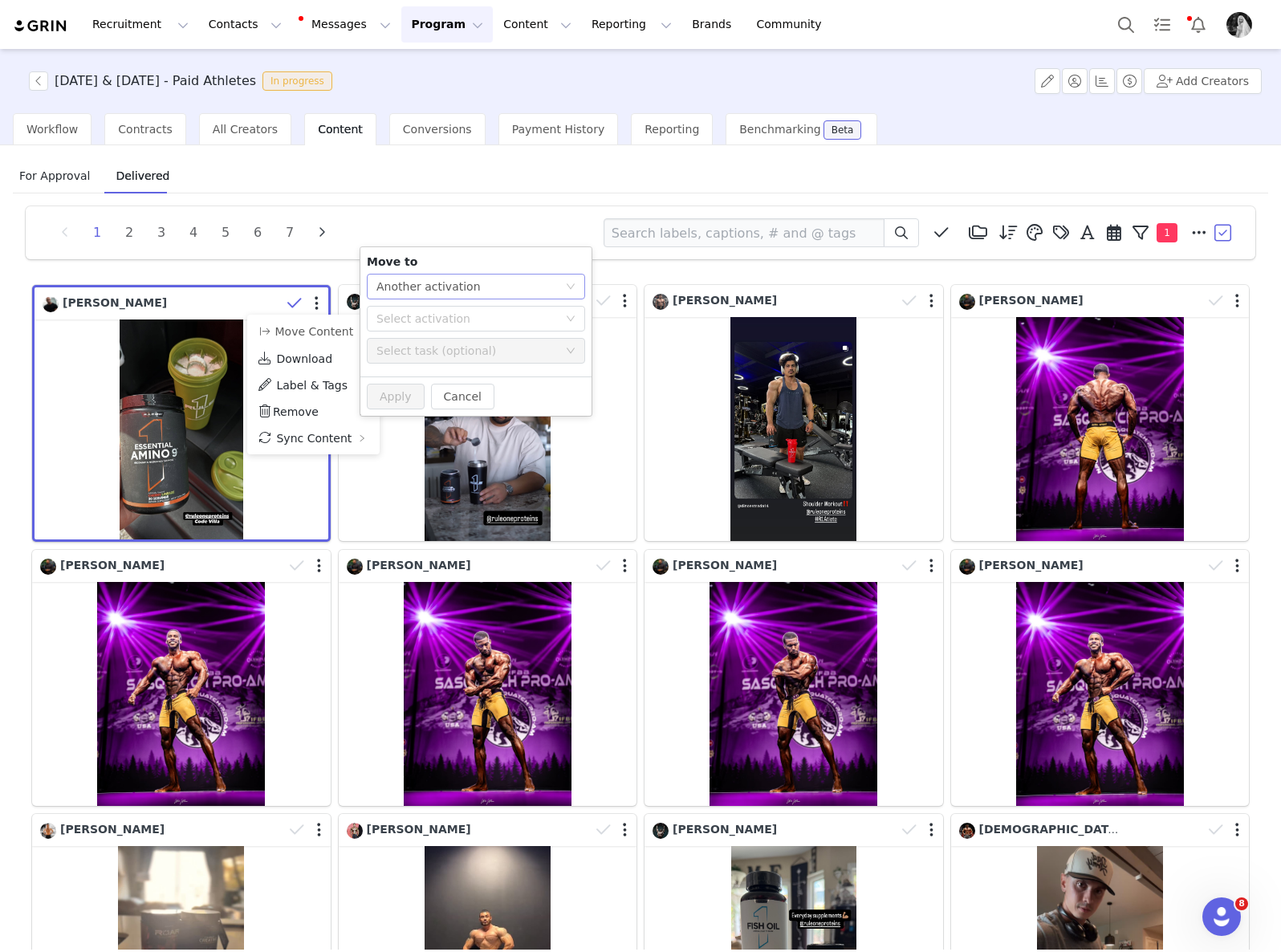
click at [464, 286] on div "Another activation" at bounding box center [428, 286] width 104 height 24
click at [439, 348] on li "Another task" at bounding box center [475, 344] width 218 height 26
click at [437, 329] on div "Select task (optional)" at bounding box center [467, 335] width 181 height 16
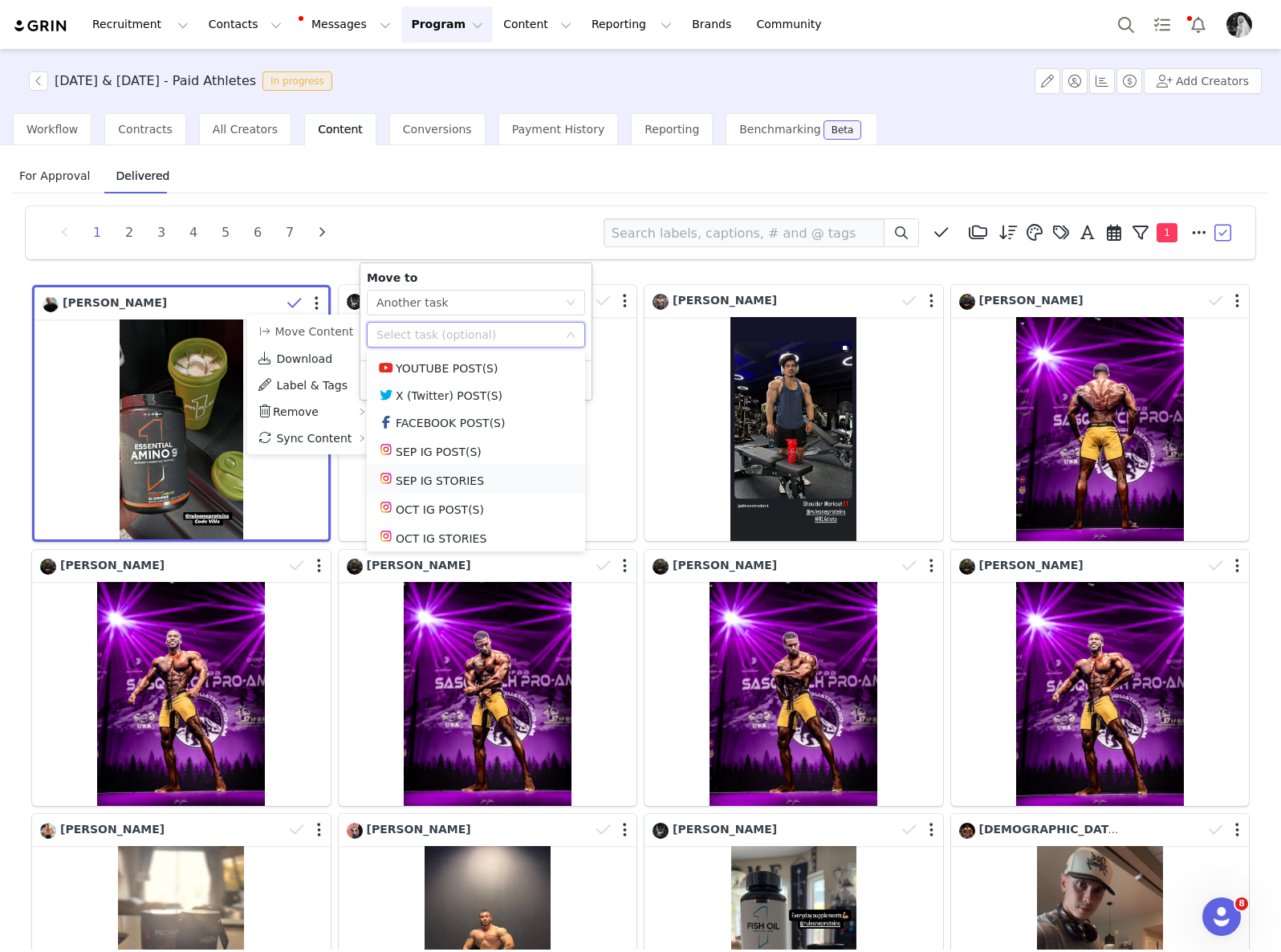
click at [464, 478] on li "SEP IG STORIES" at bounding box center [475, 479] width 218 height 29
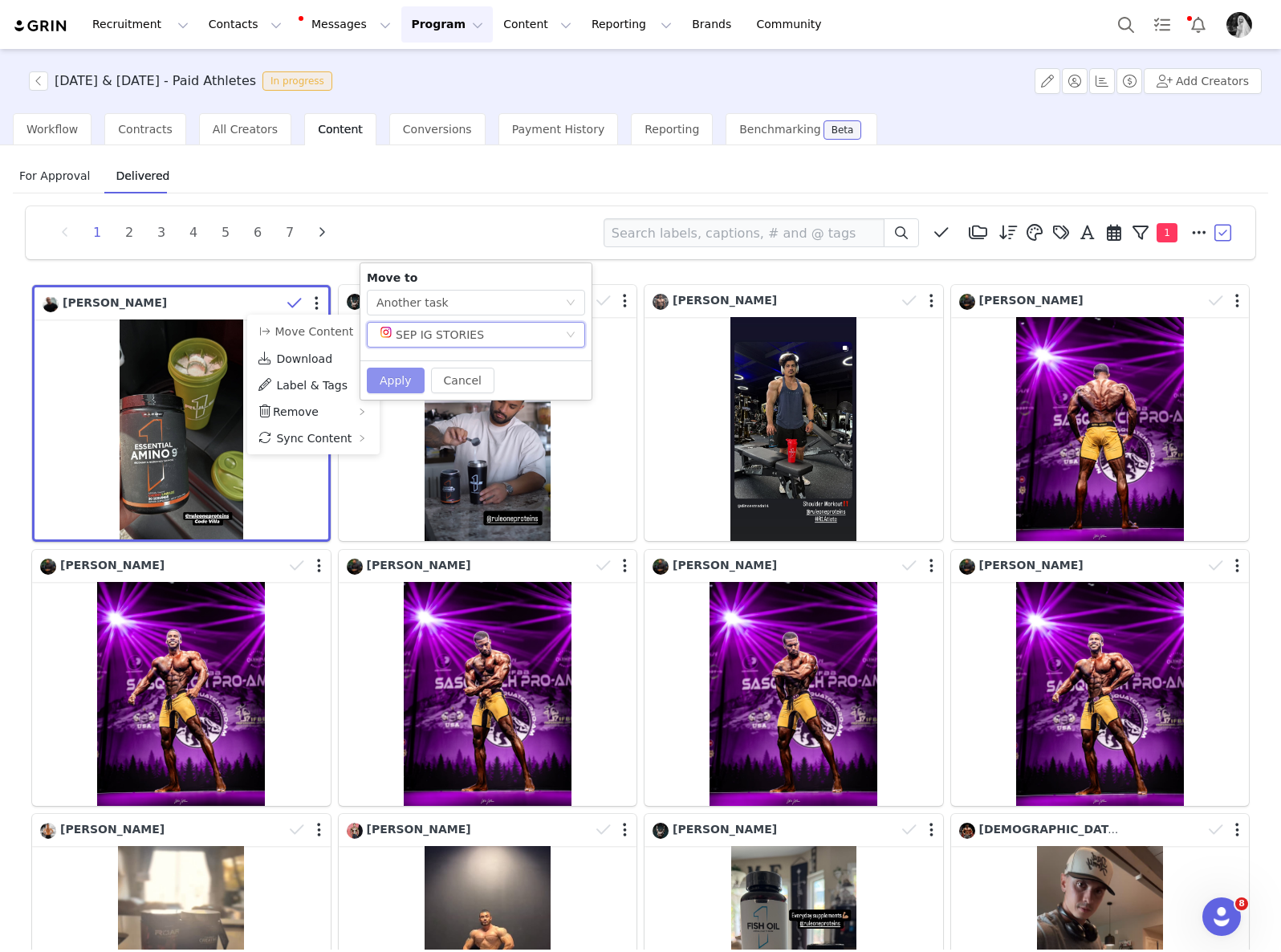
click at [402, 374] on button "Apply" at bounding box center [395, 380] width 57 height 26
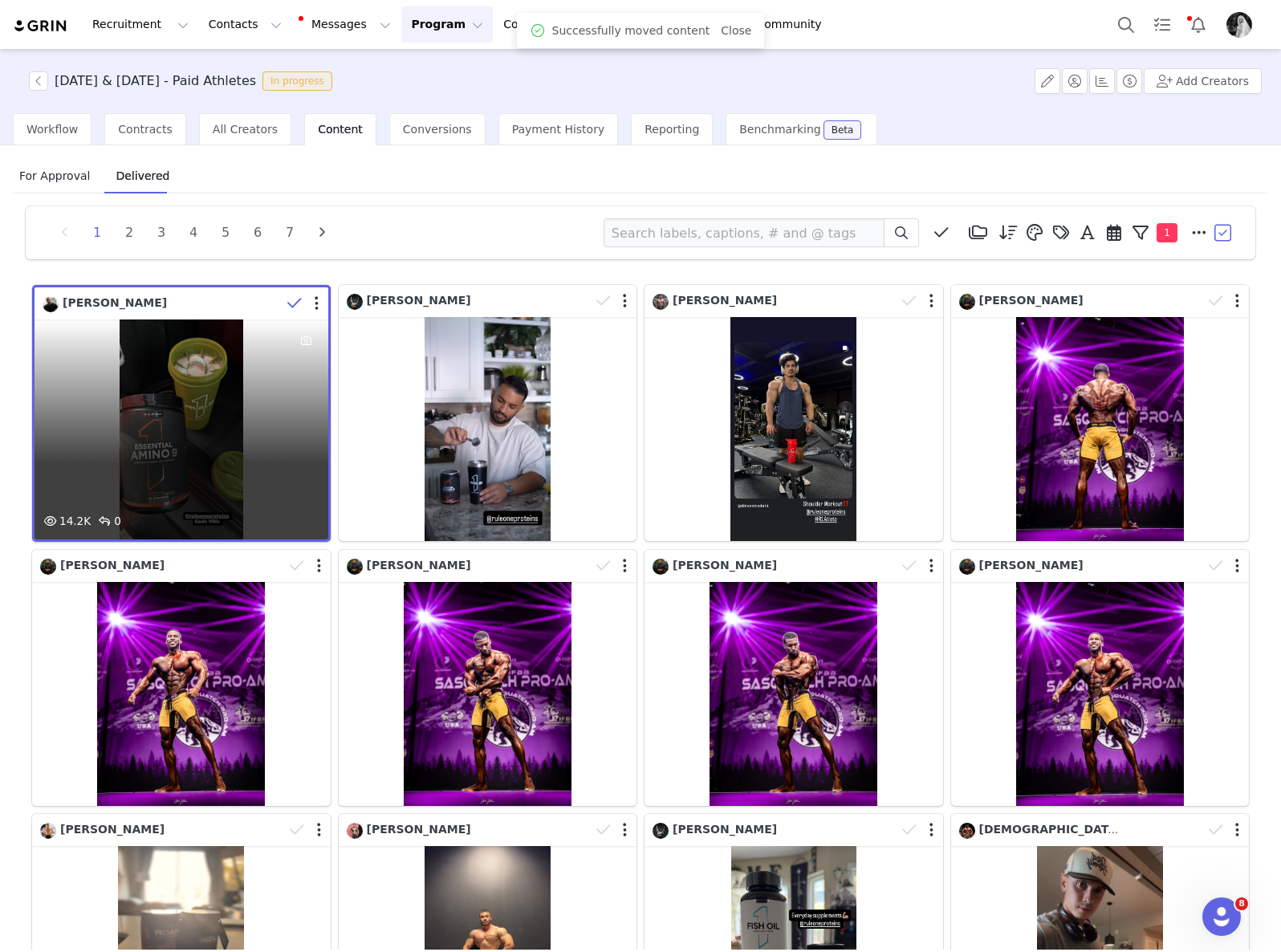
click at [287, 301] on icon at bounding box center [295, 304] width 14 height 16
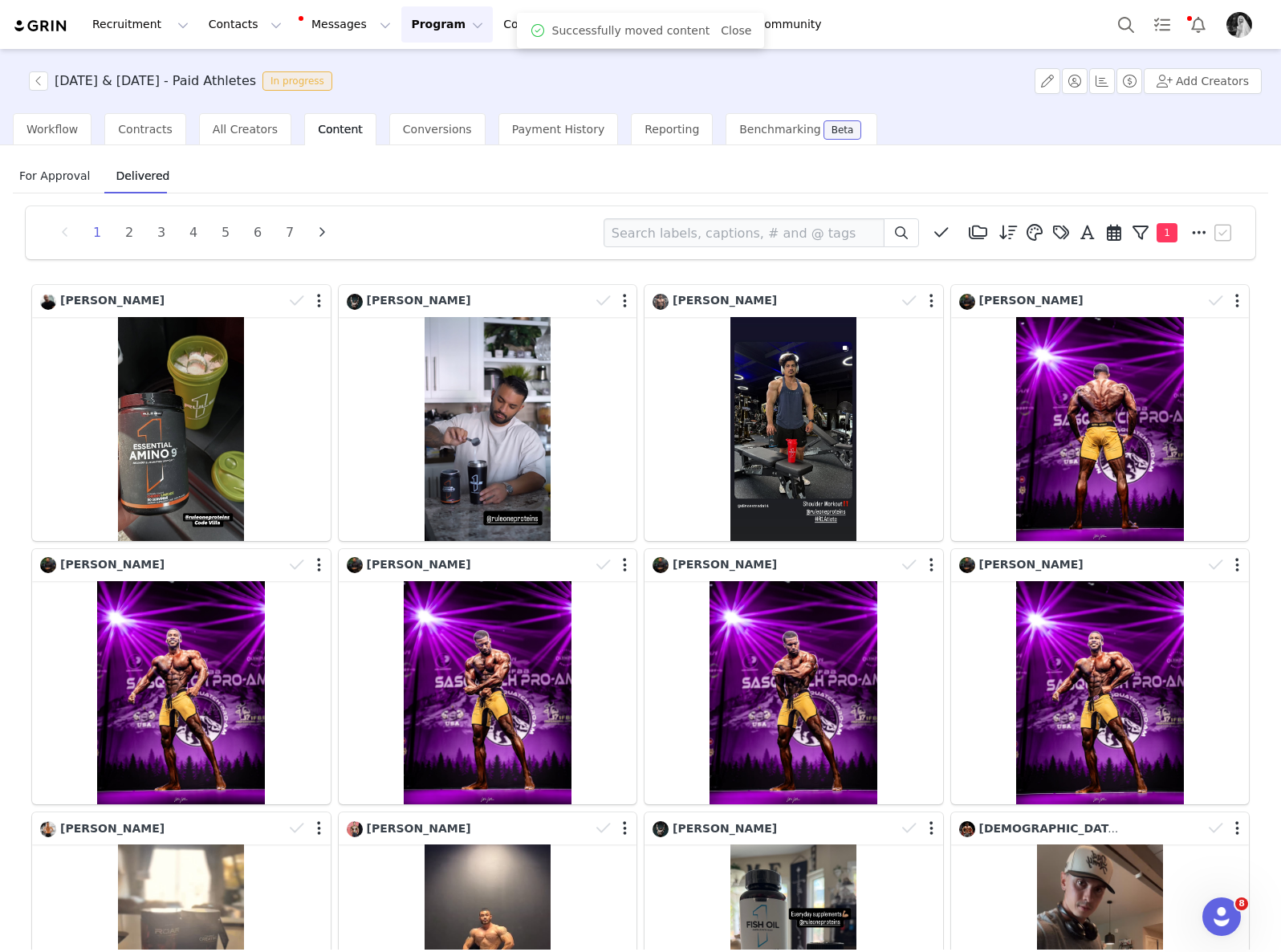
click at [427, 24] on button "Program Program" at bounding box center [447, 24] width 92 height 36
click at [402, 71] on p "Activations" at bounding box center [420, 71] width 62 height 17
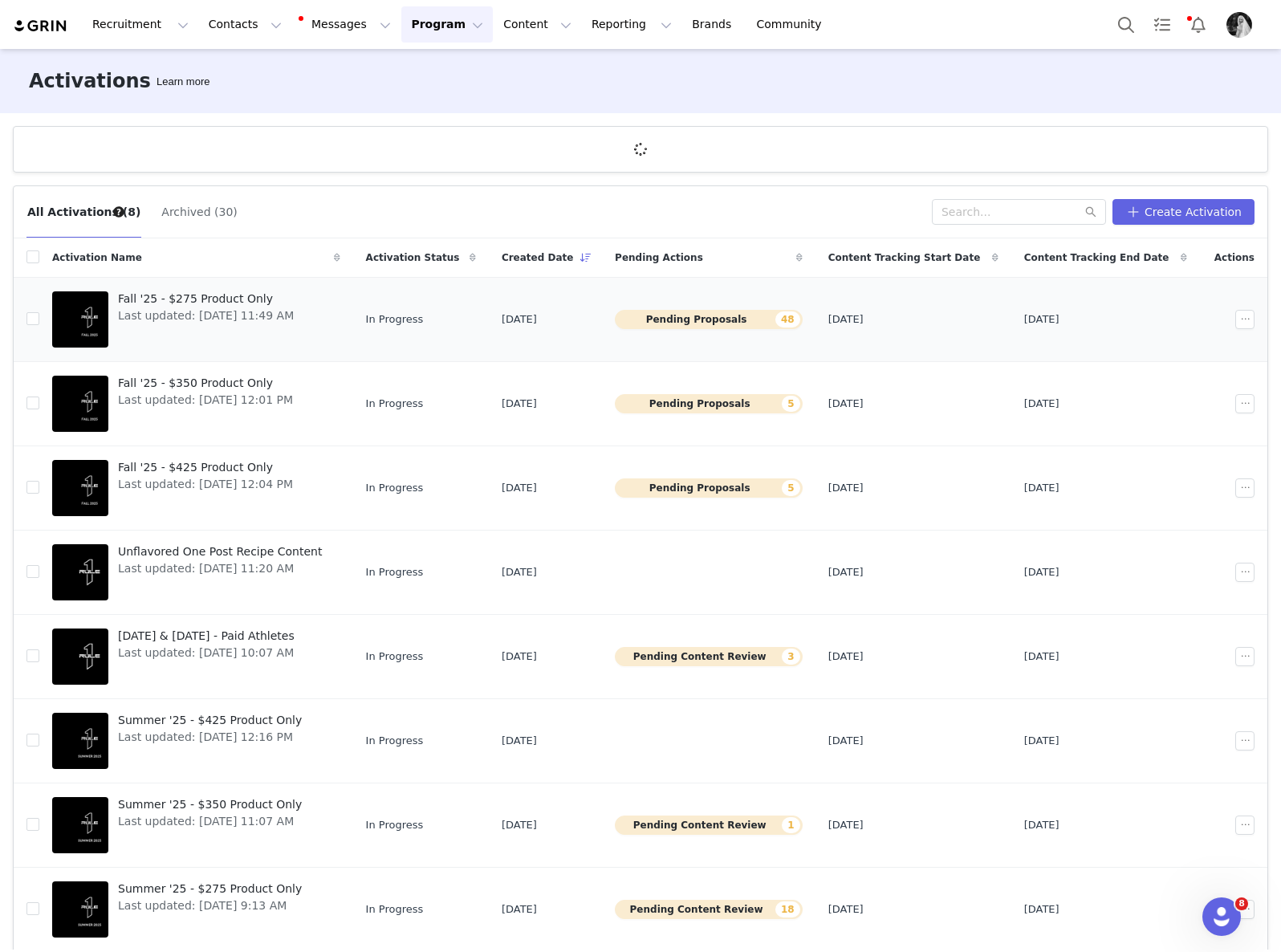
click at [252, 295] on span "Fall '25 - $275 Product Only" at bounding box center [206, 298] width 176 height 17
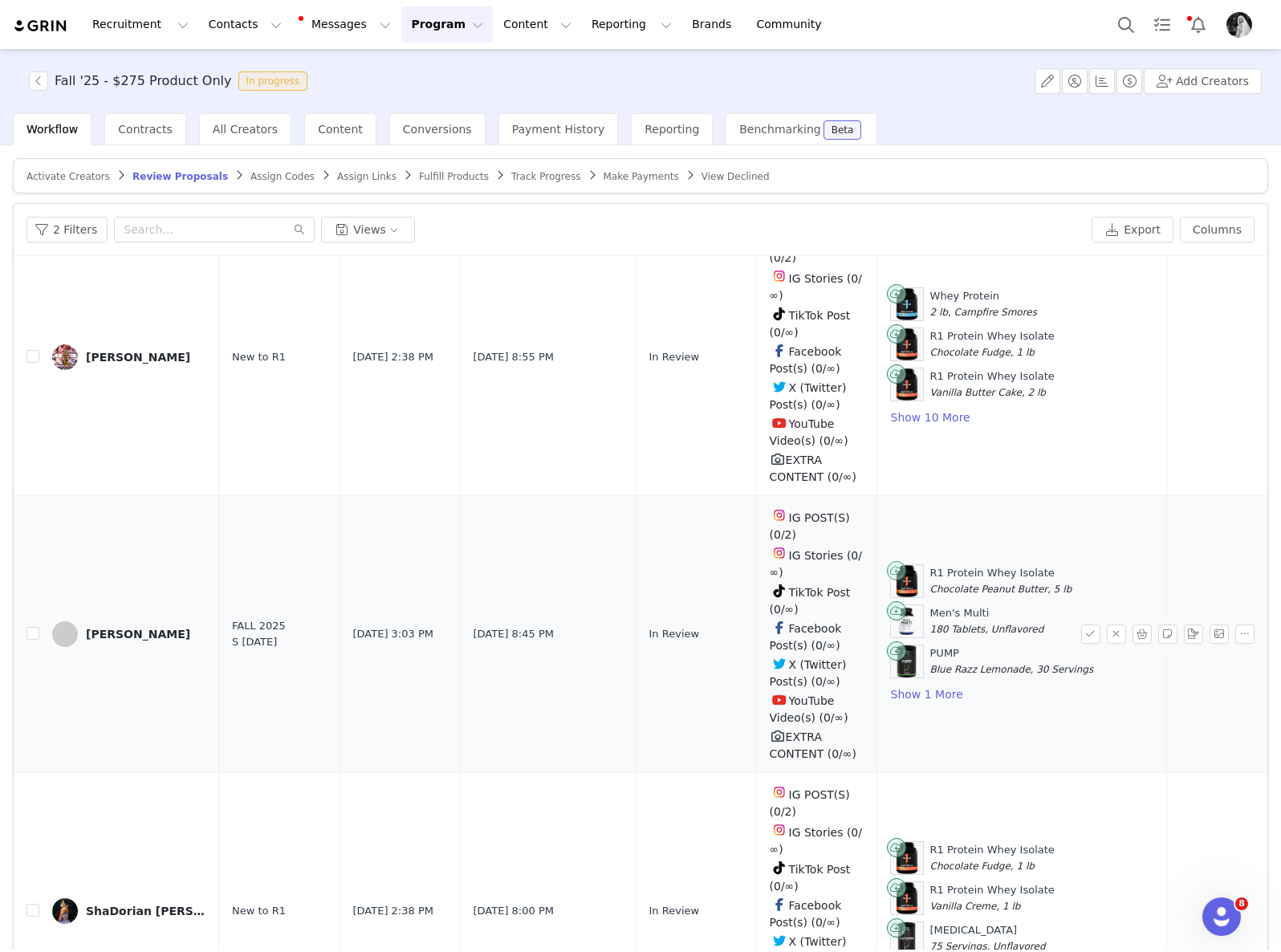
scroll to position [73, 0]
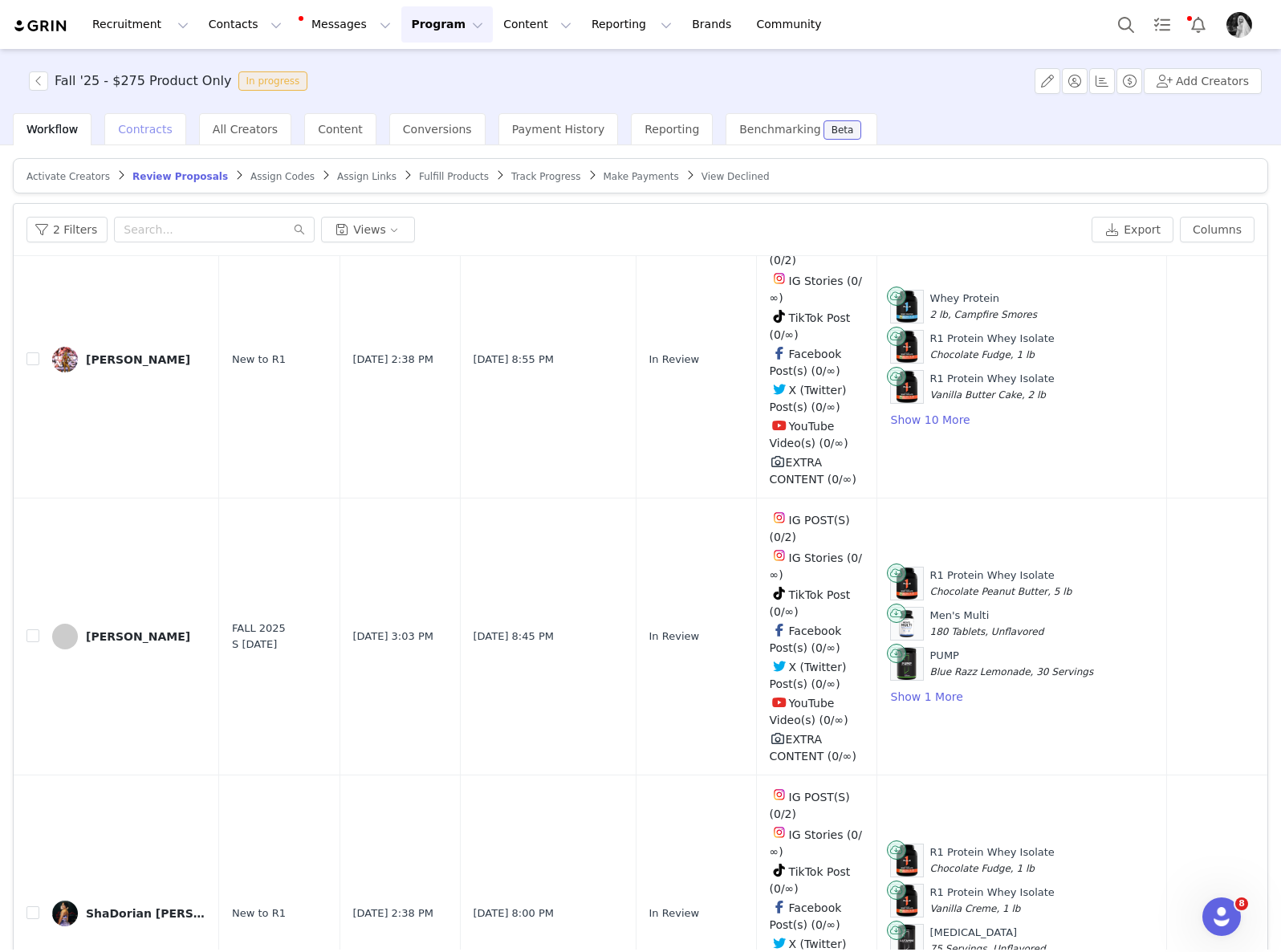
click at [155, 132] on span "Contracts" at bounding box center [145, 129] width 55 height 13
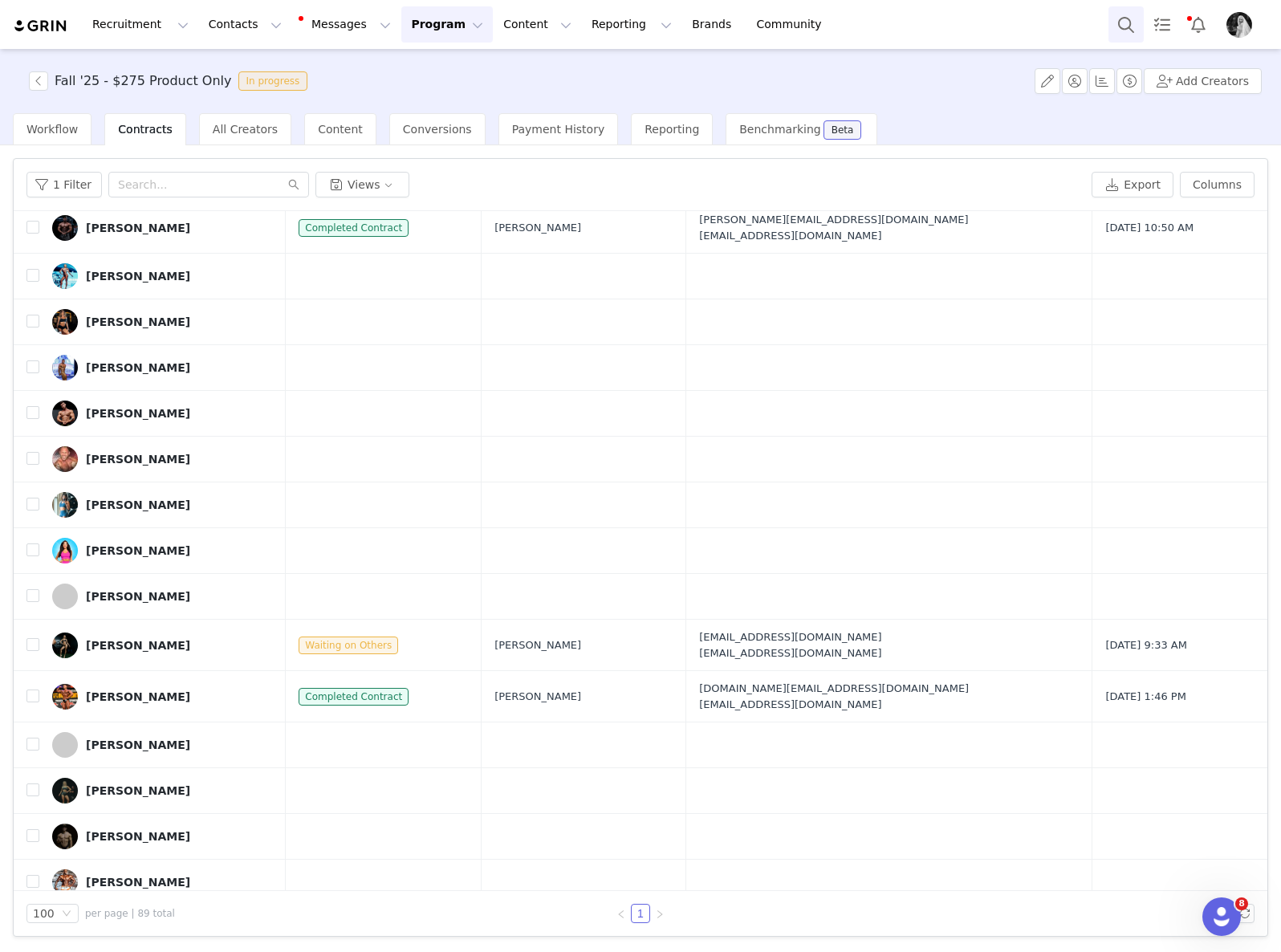
scroll to position [3380, 0]
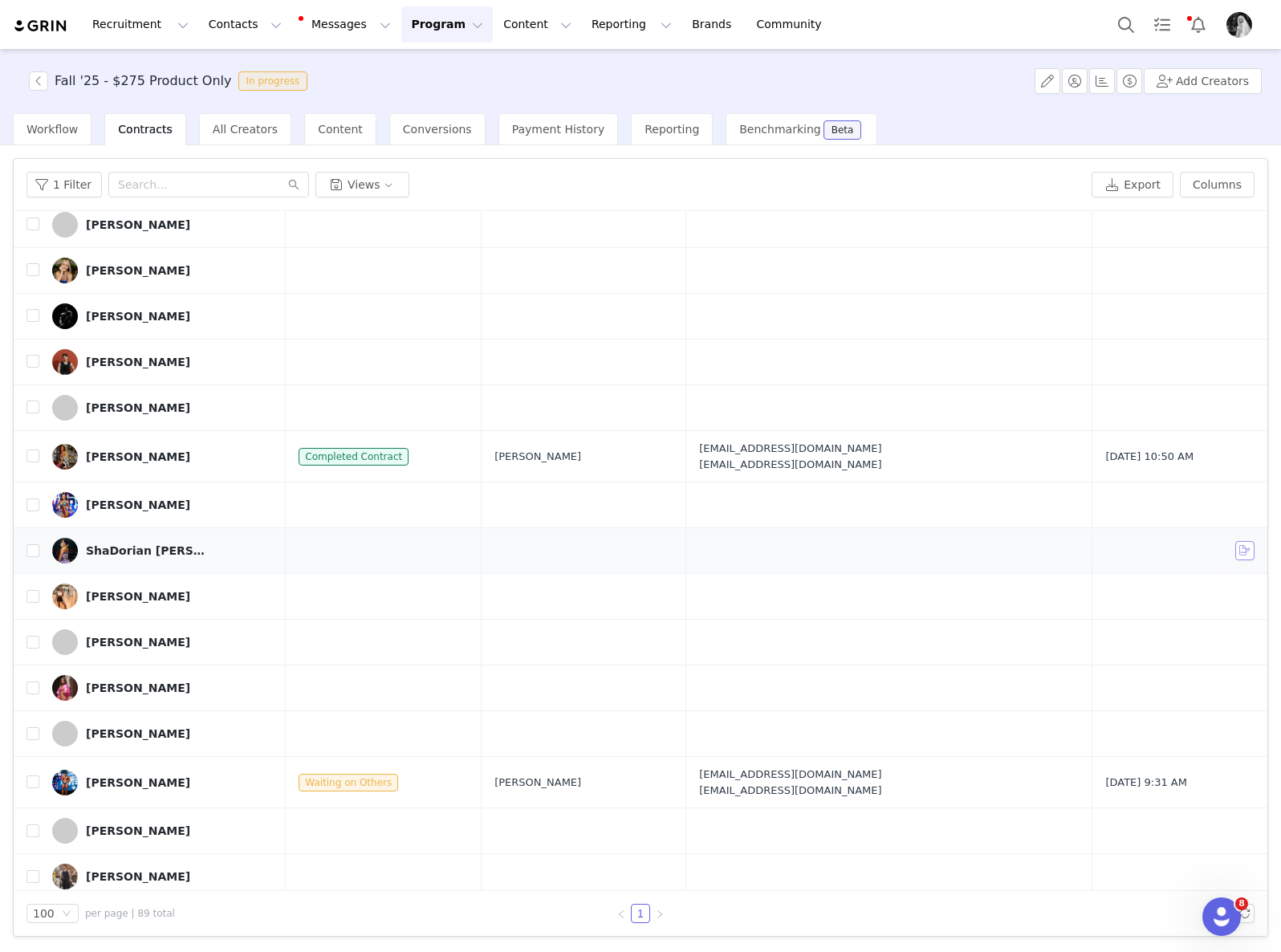
click at [1235, 548] on button "button" at bounding box center [1244, 550] width 19 height 19
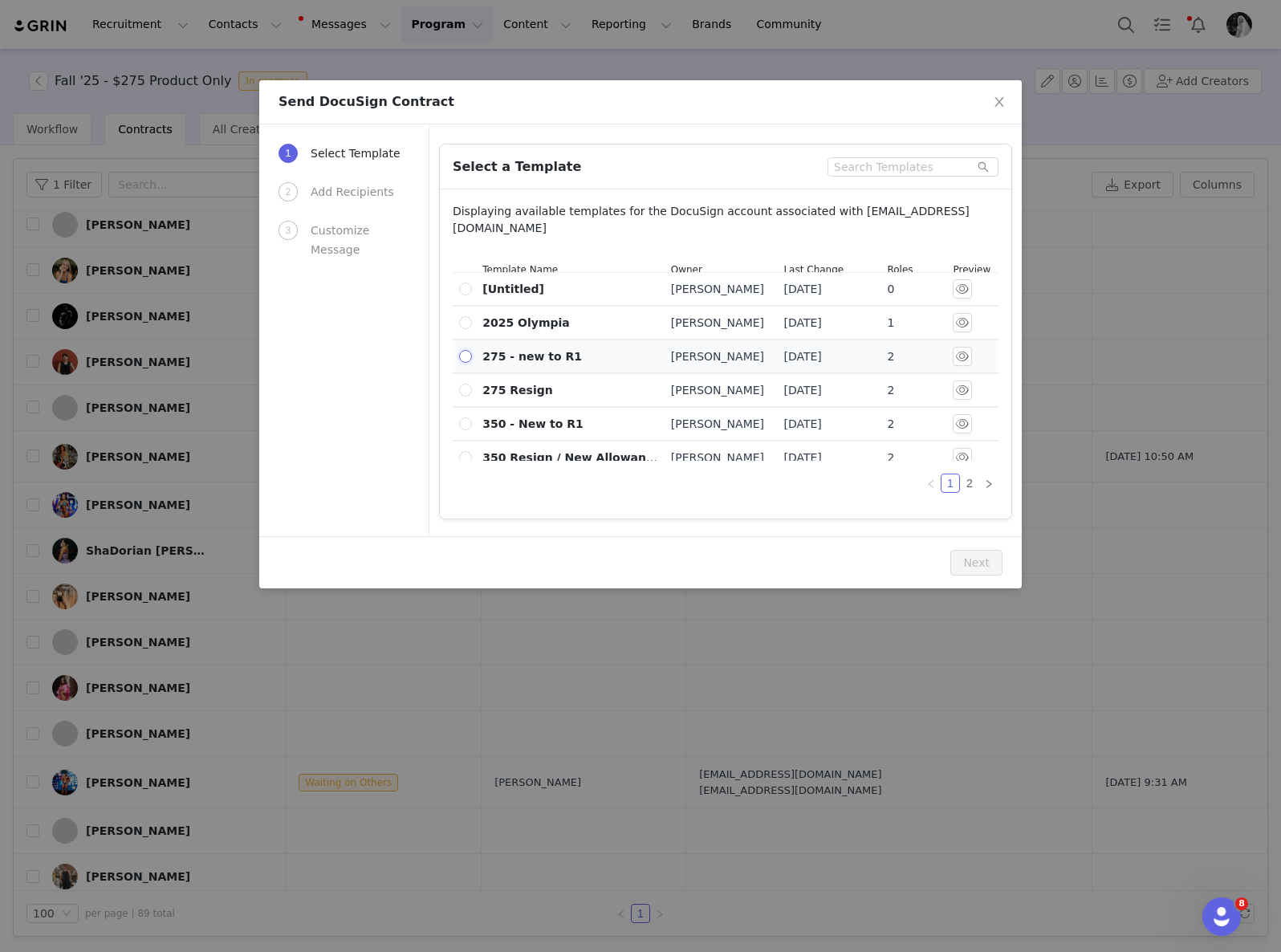
click at [465, 363] on input "radio" at bounding box center [465, 357] width 13 height 13
radio input "true"
click at [974, 557] on button "Next" at bounding box center [976, 562] width 52 height 26
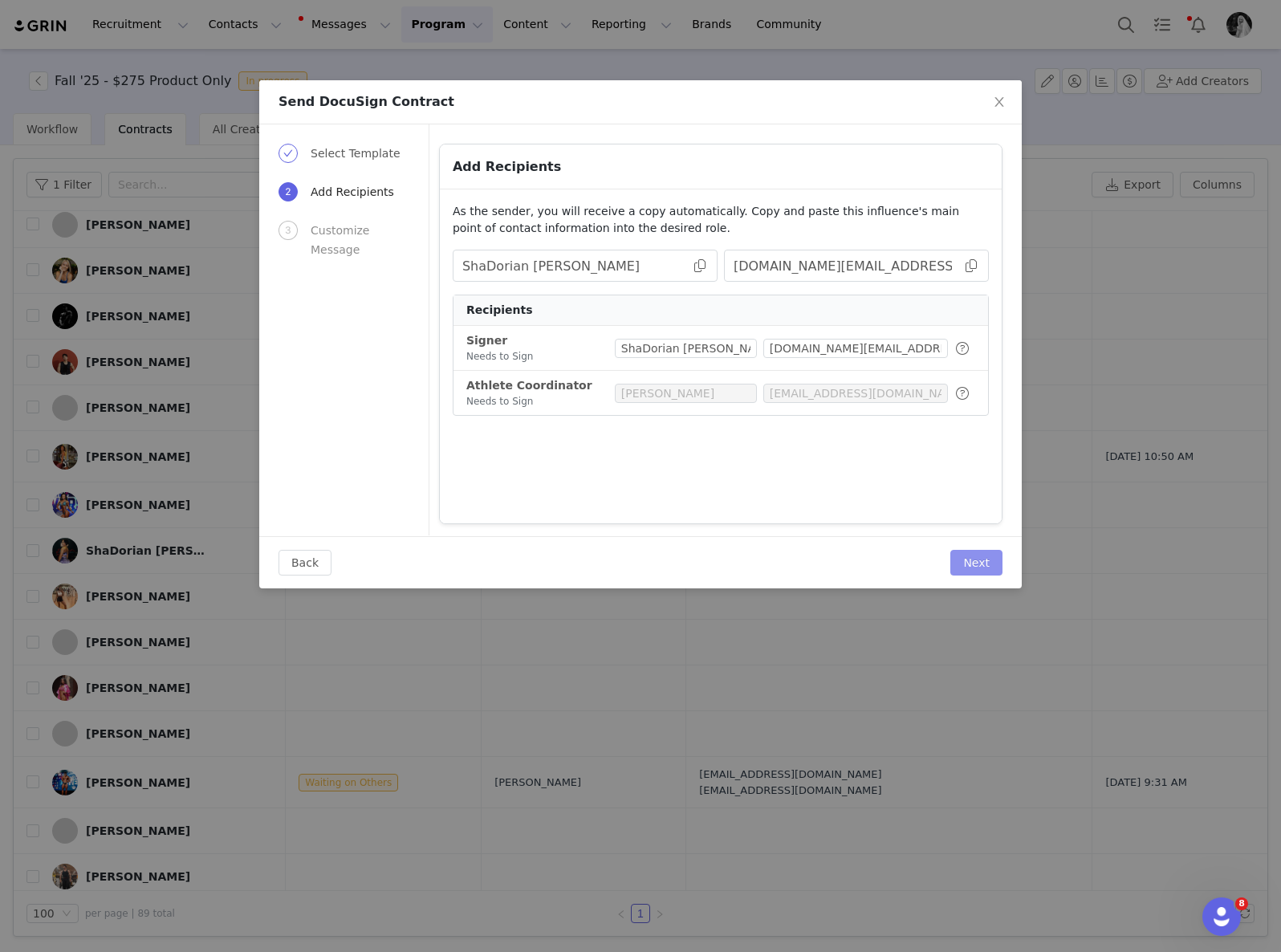
click at [975, 558] on button "Next" at bounding box center [976, 562] width 52 height 26
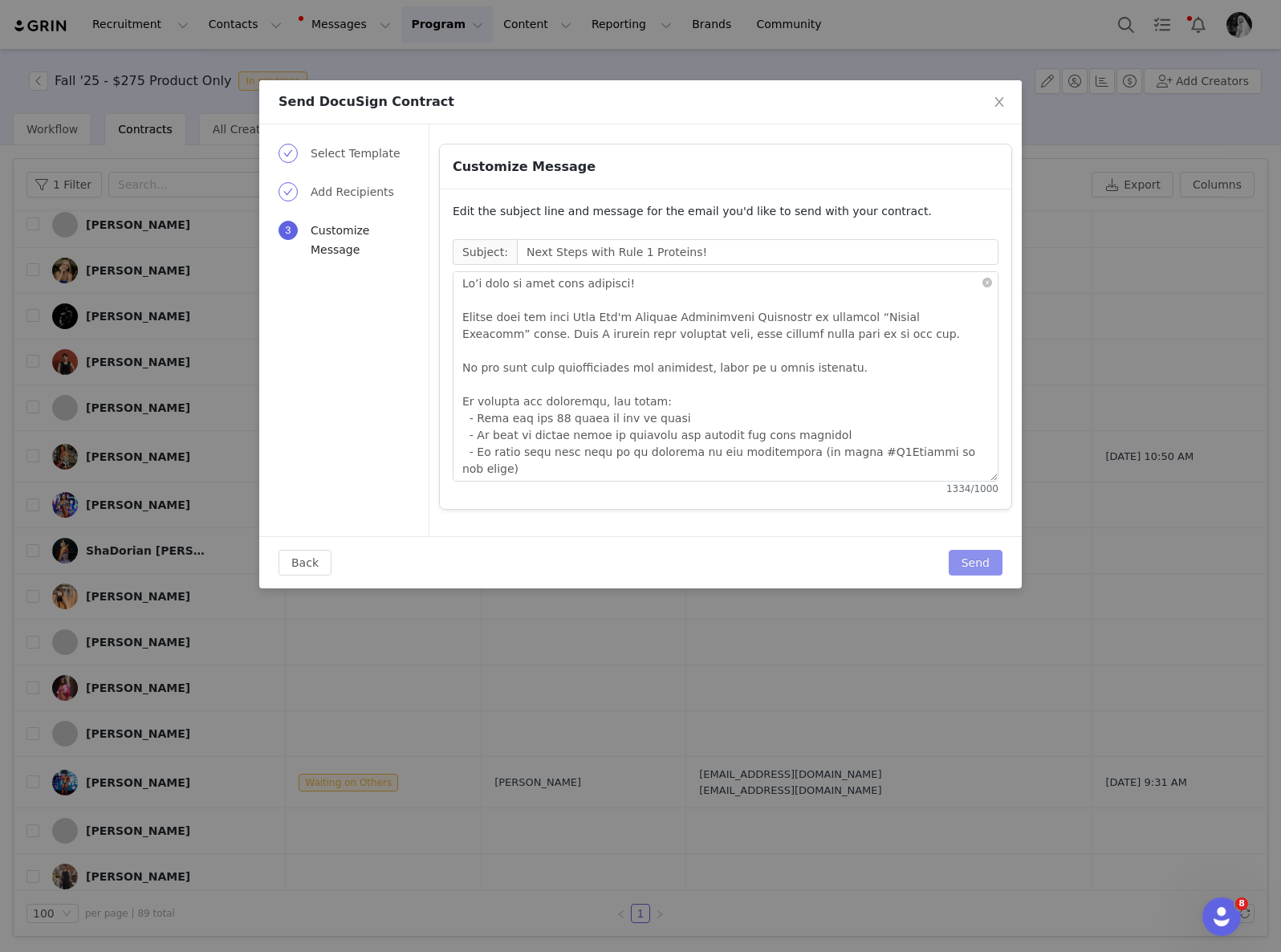
click at [975, 558] on button "Send" at bounding box center [976, 562] width 54 height 26
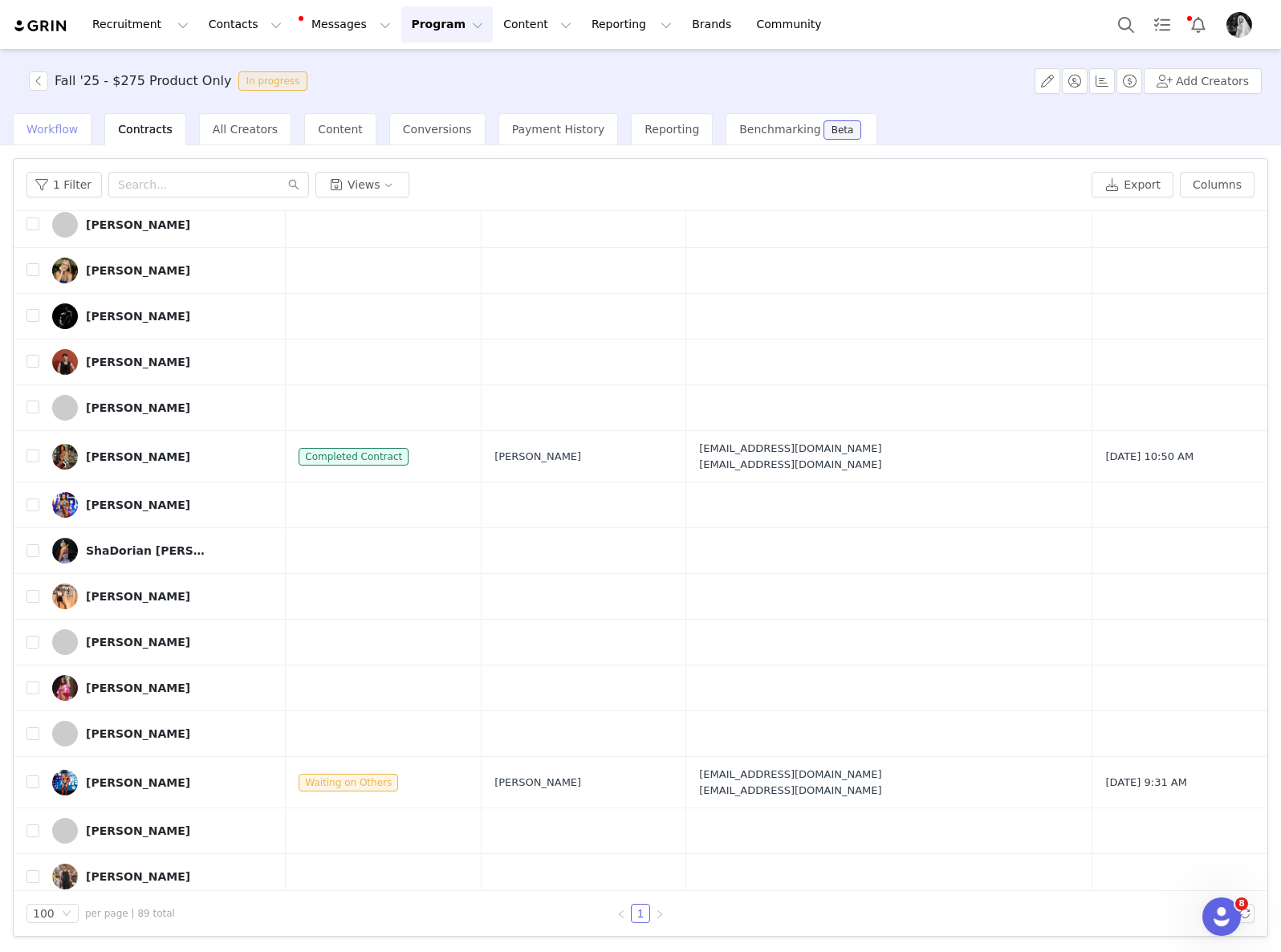
click at [40, 120] on div "Workflow" at bounding box center [52, 129] width 79 height 32
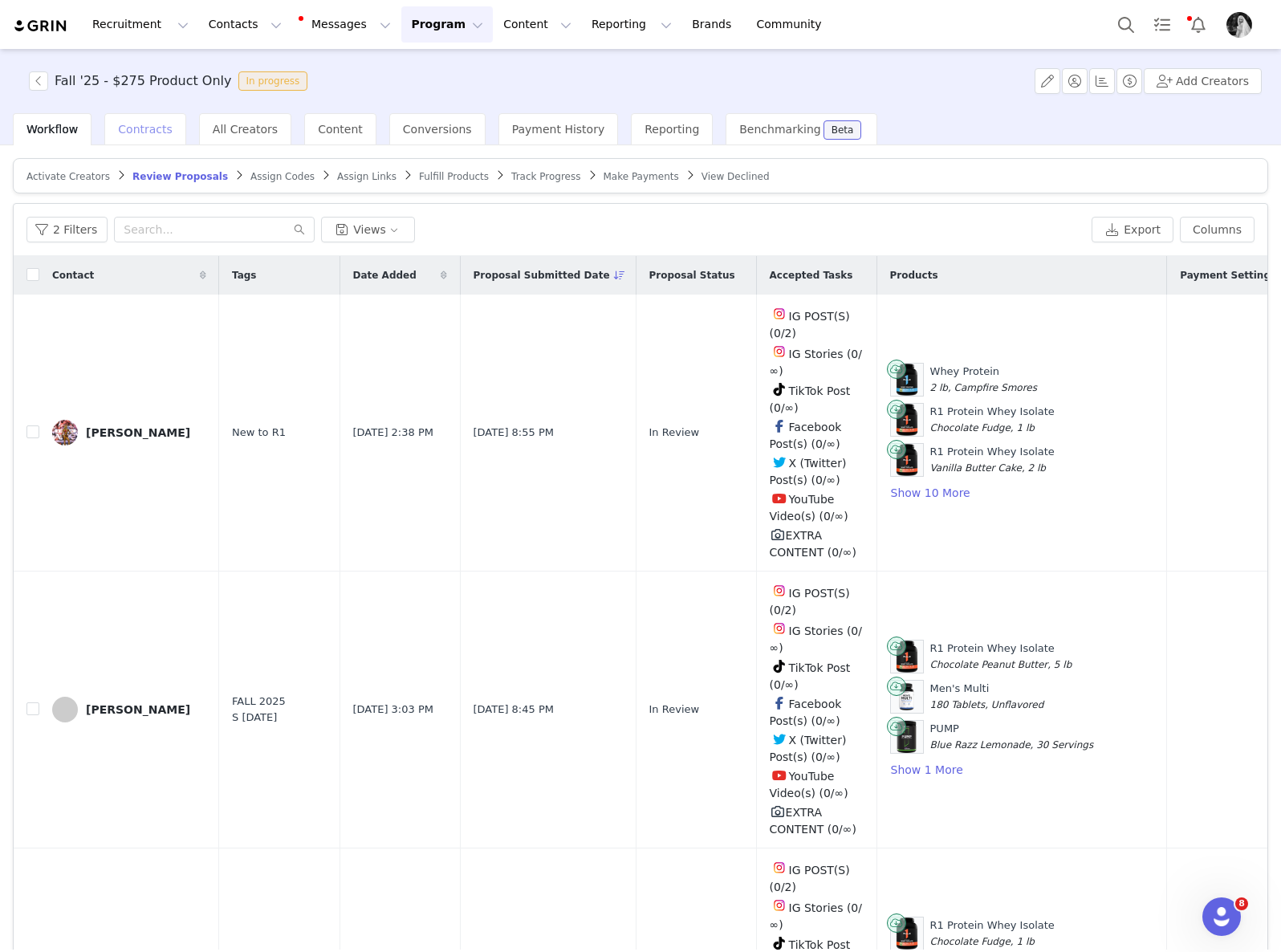
click at [139, 129] on span "Contracts" at bounding box center [145, 129] width 55 height 13
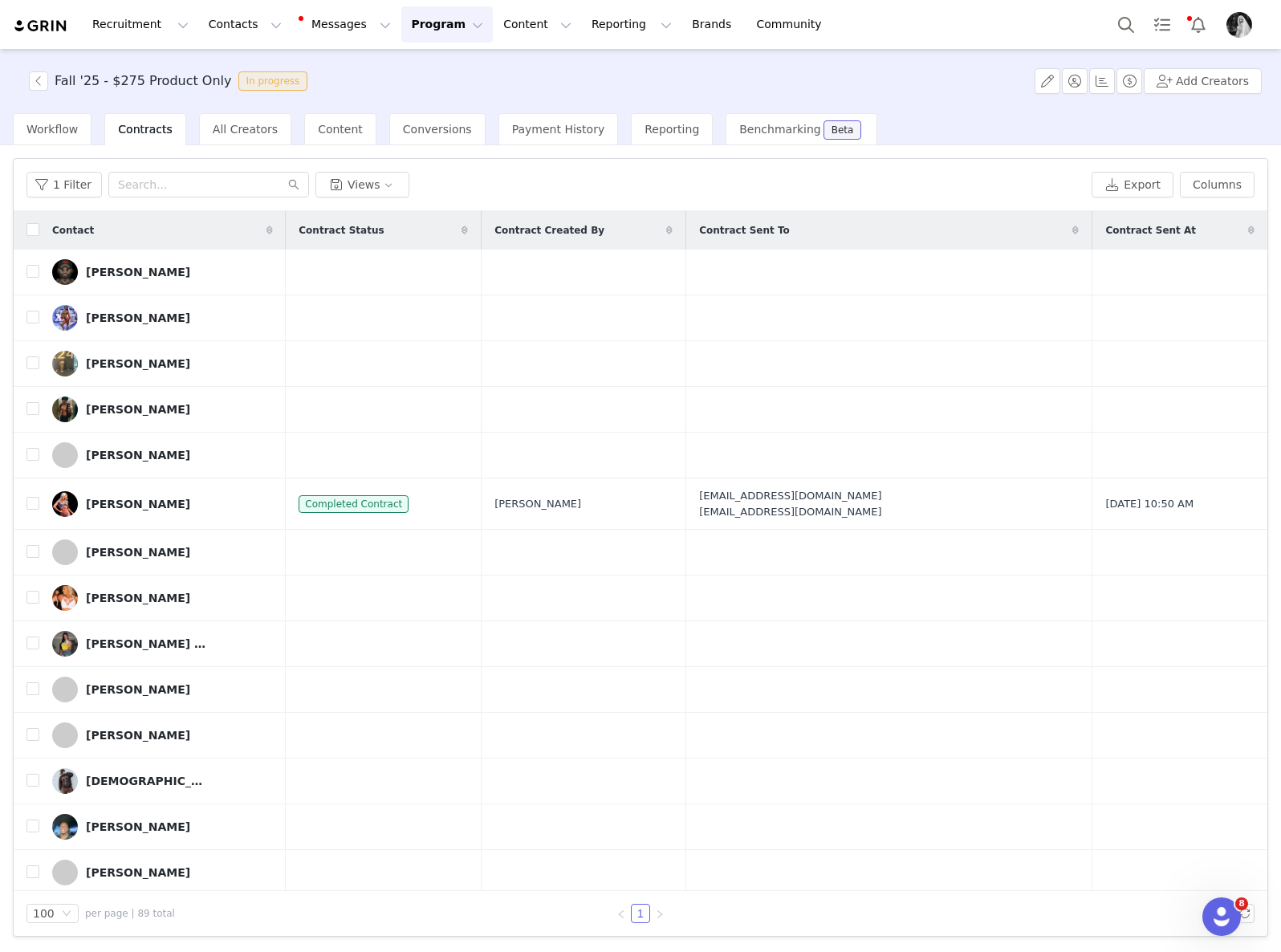
scroll to position [367, 0]
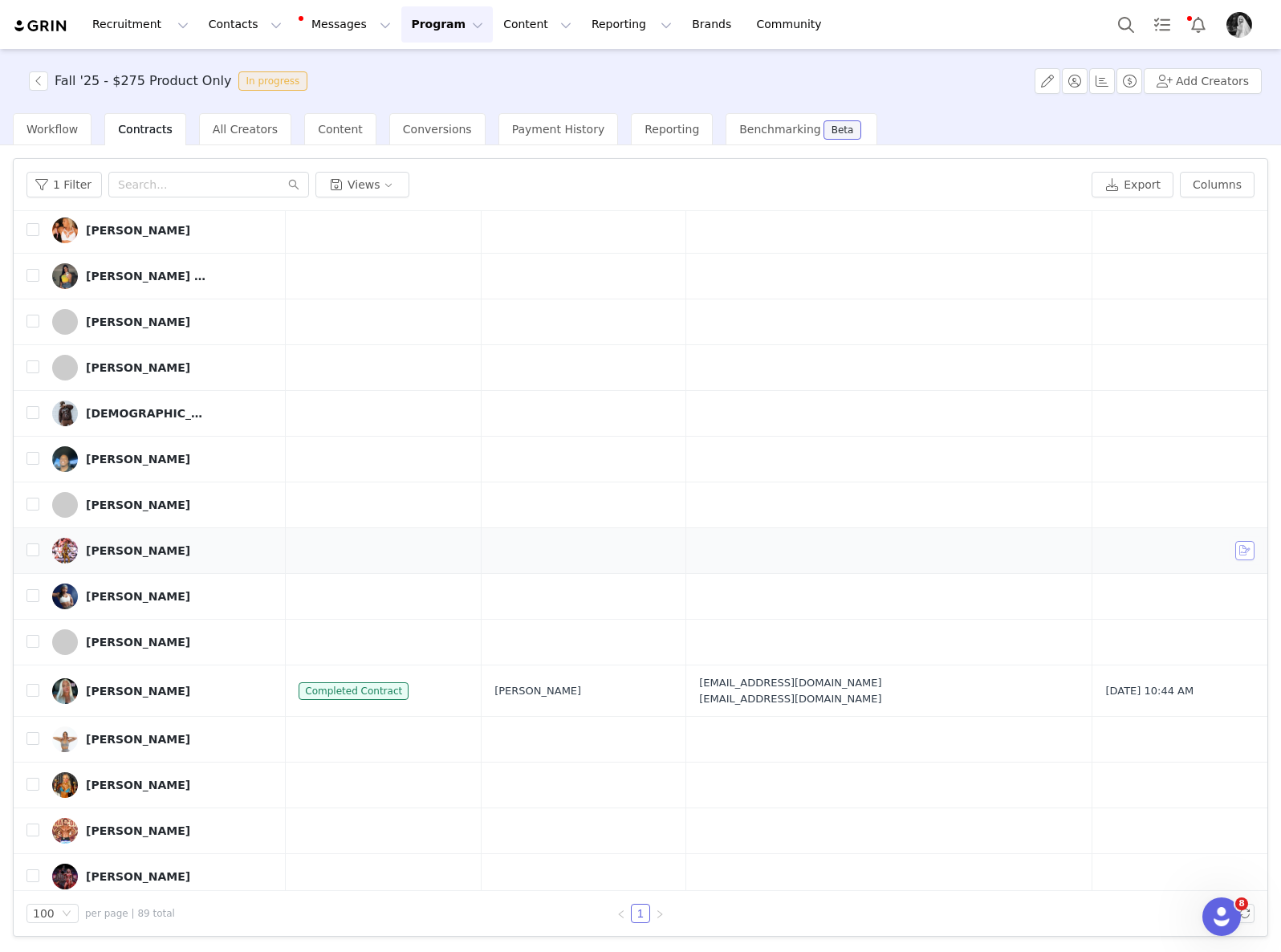
click at [1238, 549] on button "button" at bounding box center [1244, 550] width 19 height 19
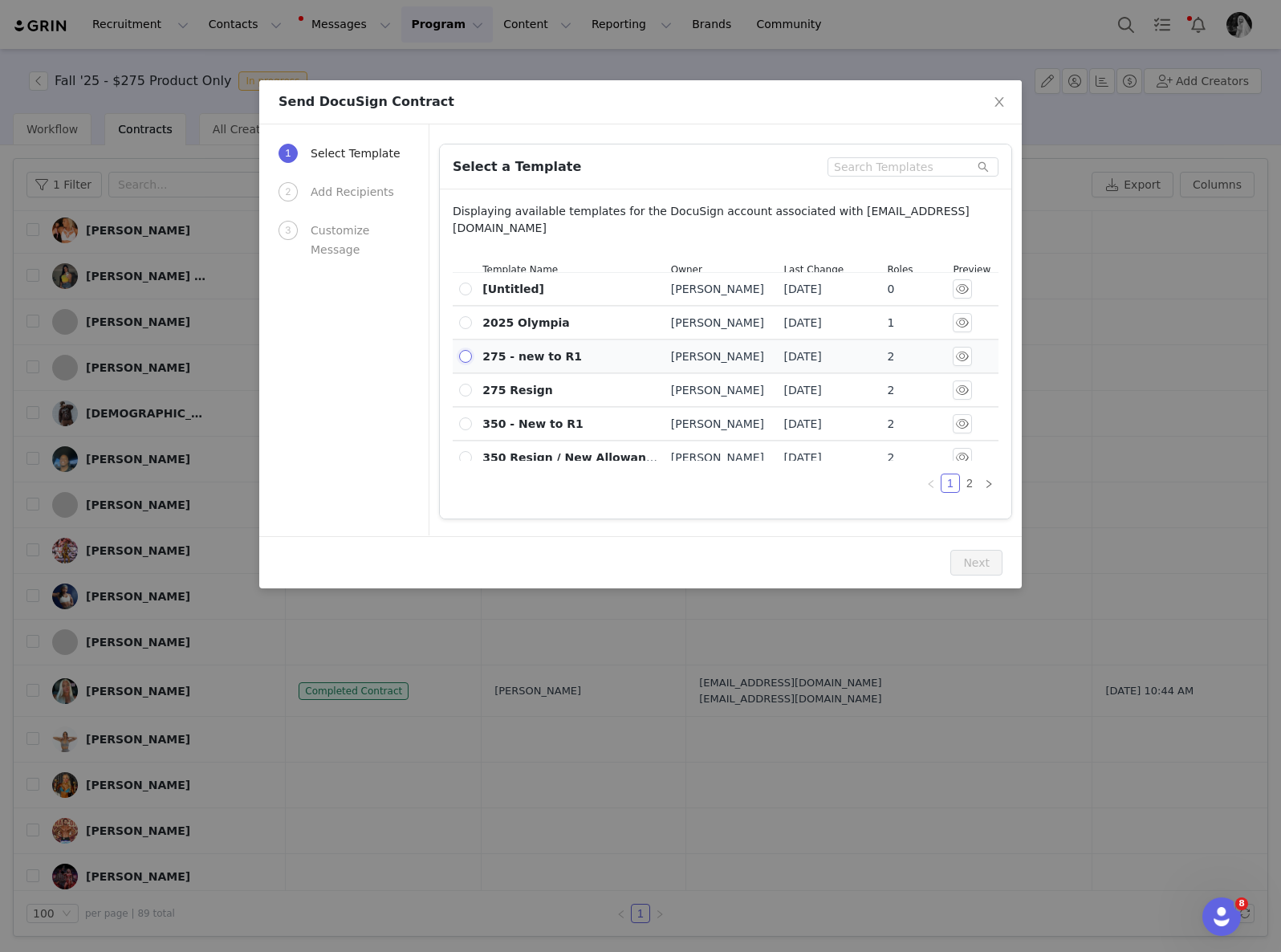
click at [463, 363] on input "radio" at bounding box center [465, 357] width 13 height 13
radio input "true"
click at [992, 565] on button "Next" at bounding box center [976, 562] width 52 height 26
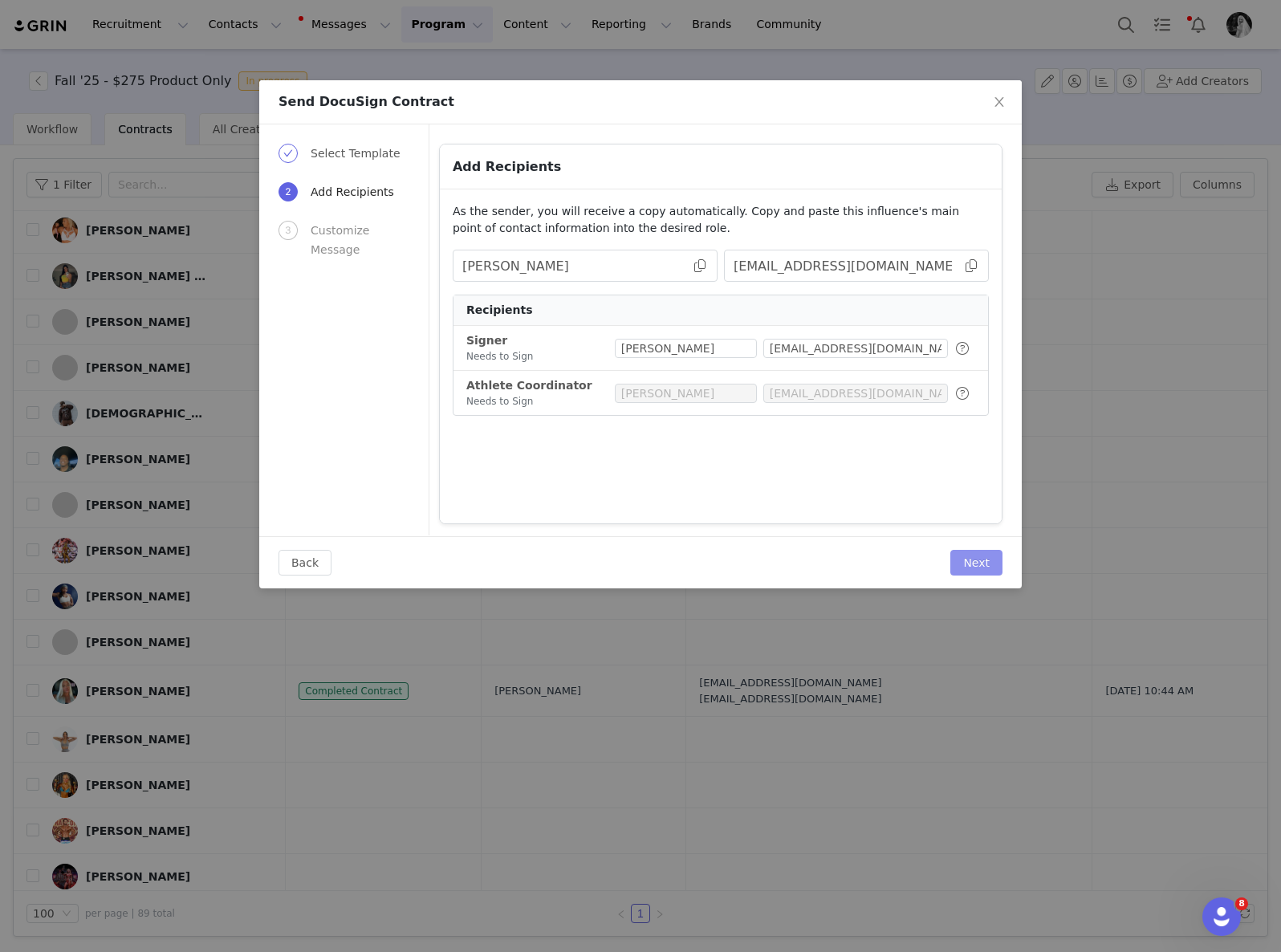
click at [993, 560] on button "Next" at bounding box center [976, 562] width 52 height 26
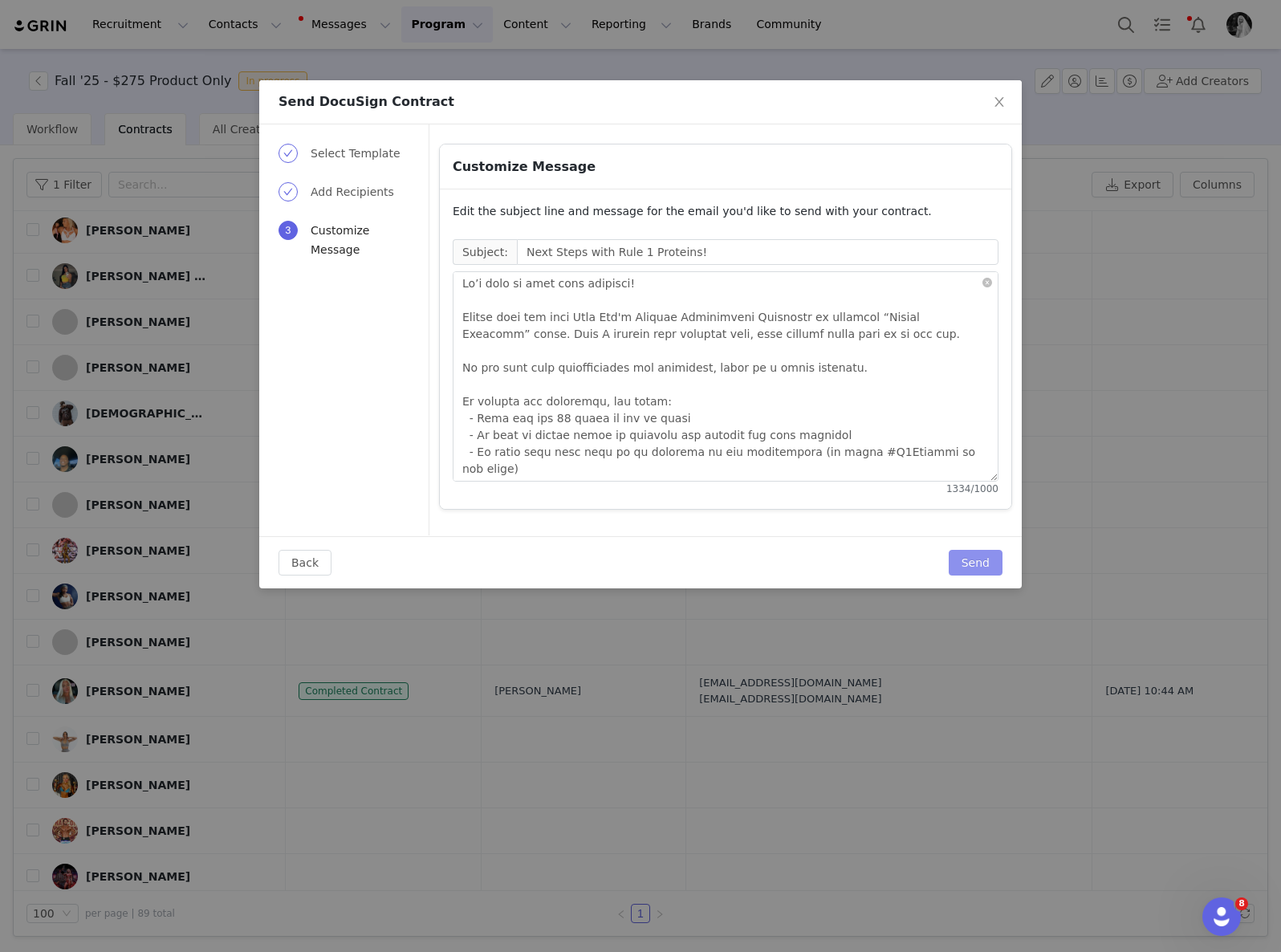
click at [989, 560] on button "Send" at bounding box center [976, 562] width 54 height 26
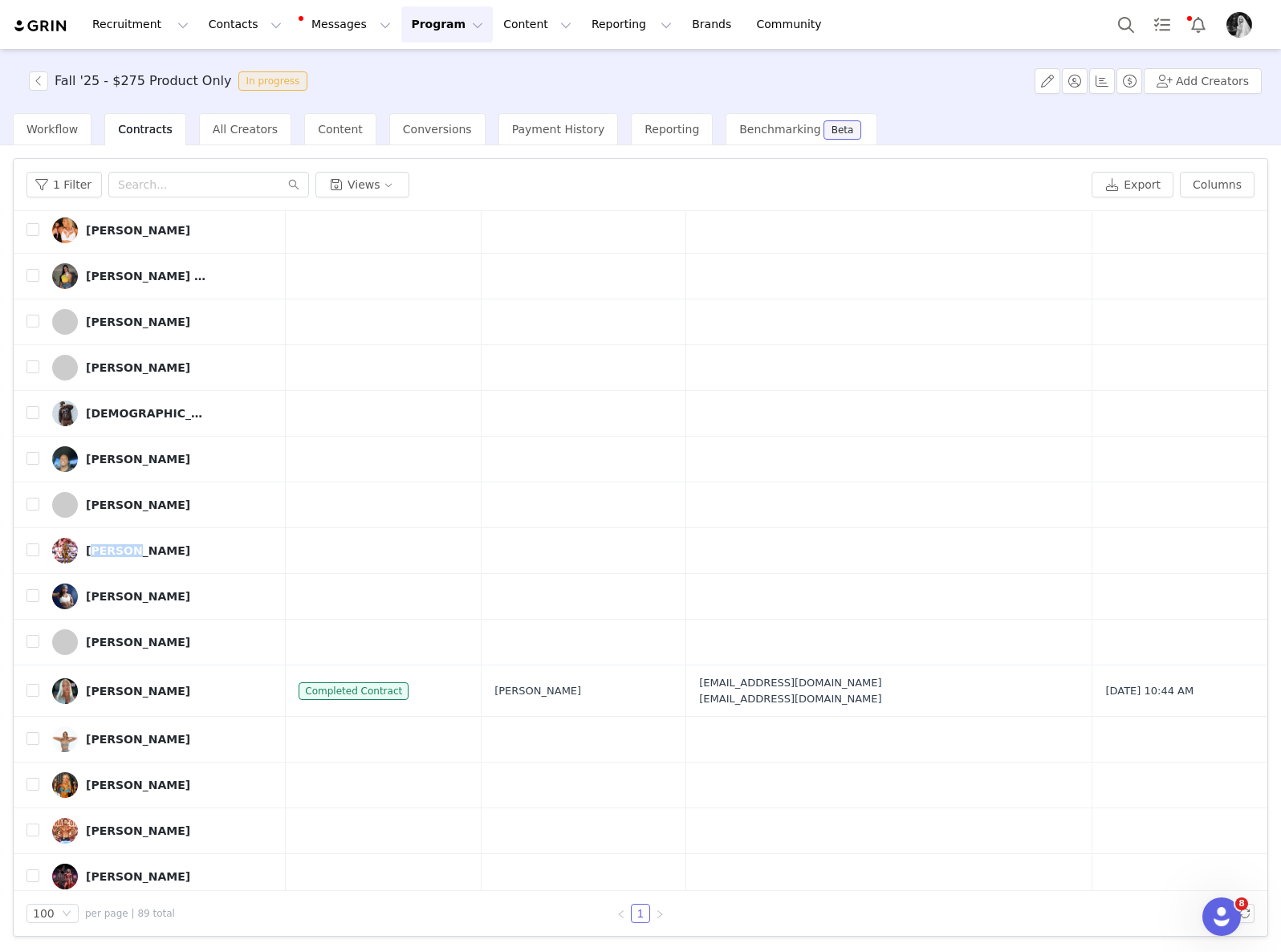
click at [402, 34] on button "Program Program" at bounding box center [447, 24] width 92 height 36
click at [419, 72] on p "Activations" at bounding box center [420, 71] width 62 height 17
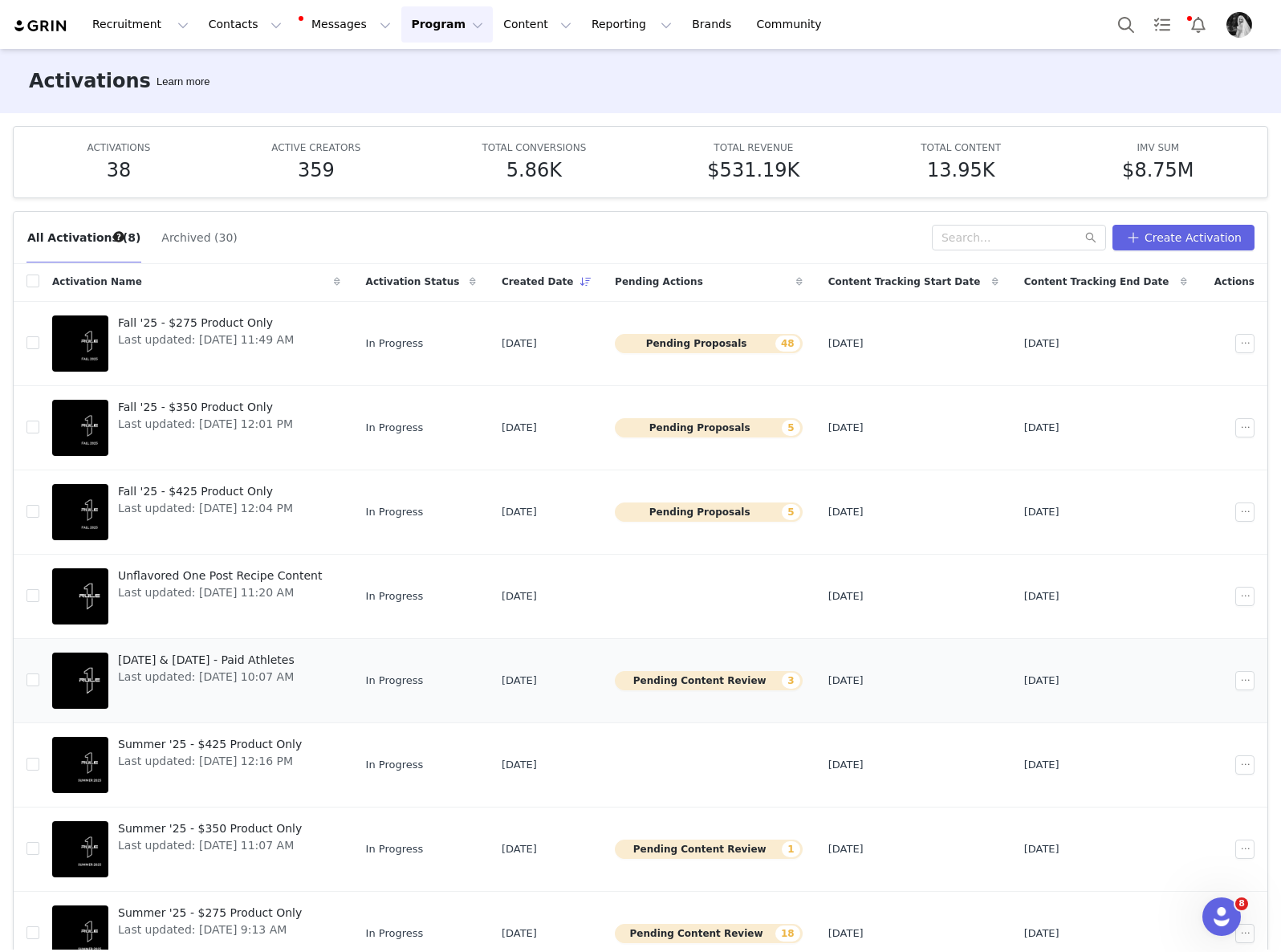
scroll to position [85, 0]
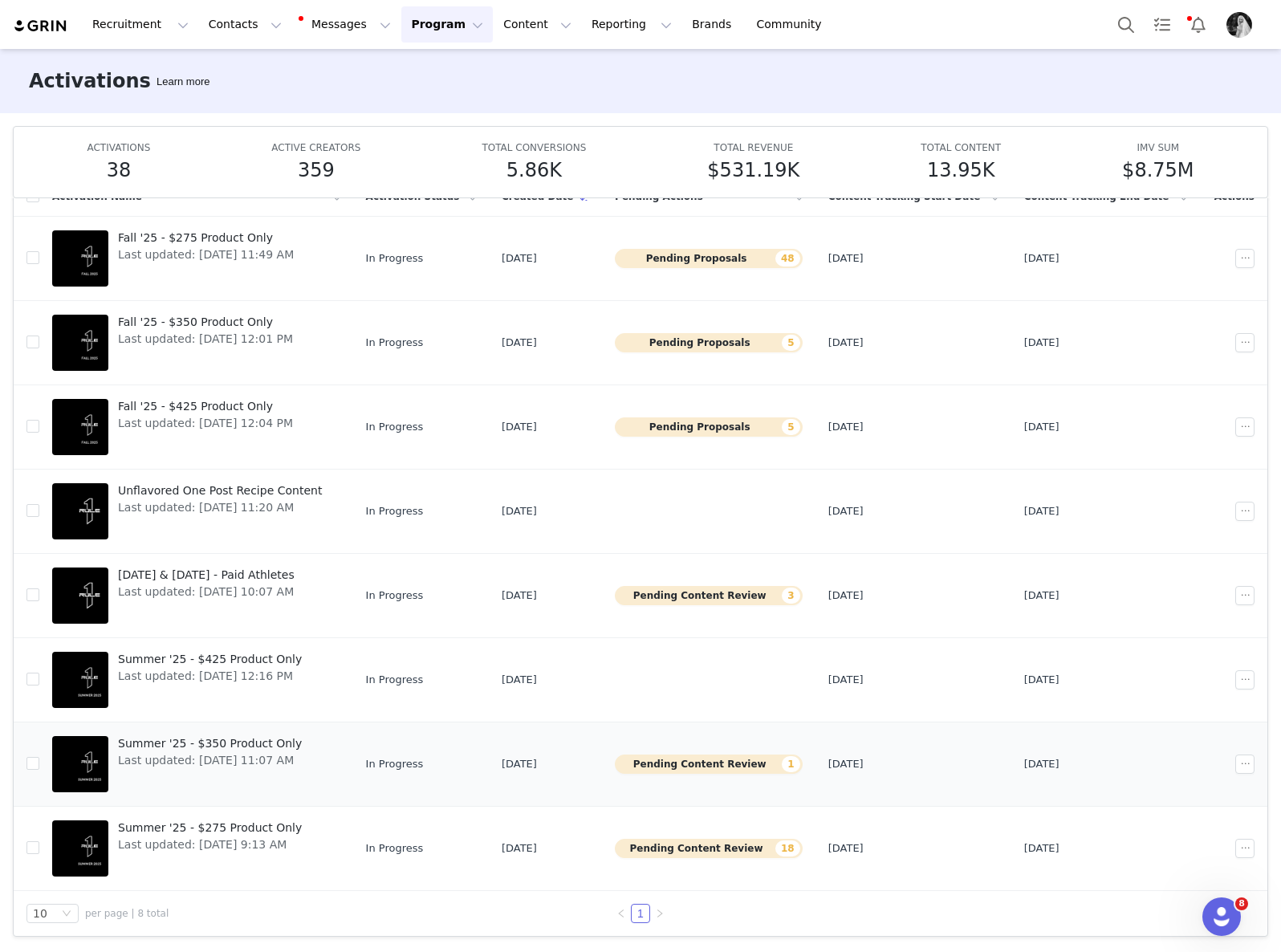
click at [680, 766] on button "Pending Content Review 1" at bounding box center [709, 763] width 188 height 19
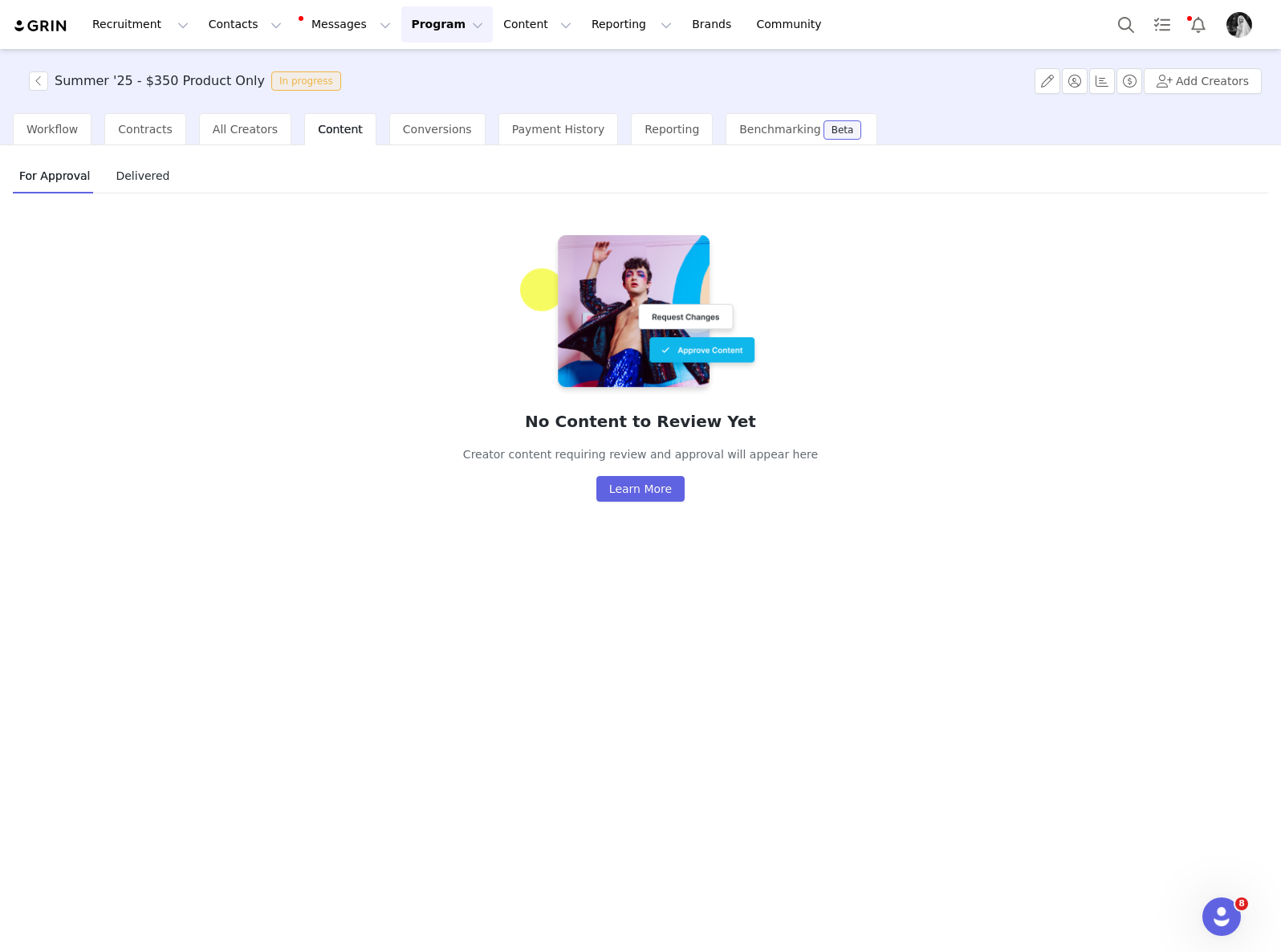
click at [428, 29] on button "Program Program" at bounding box center [447, 24] width 92 height 36
click at [442, 73] on p "Activations" at bounding box center [420, 71] width 62 height 17
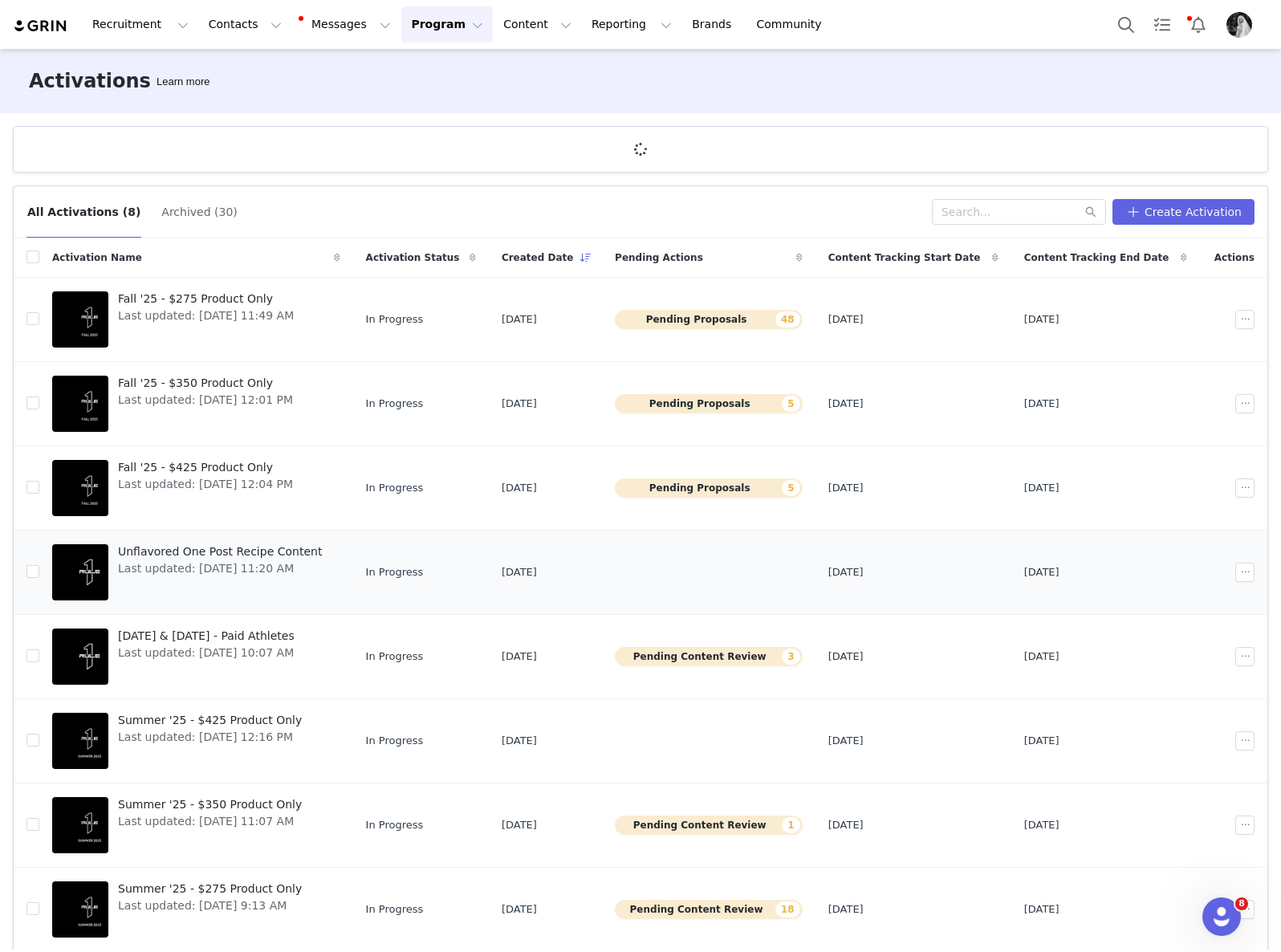
scroll to position [2, 0]
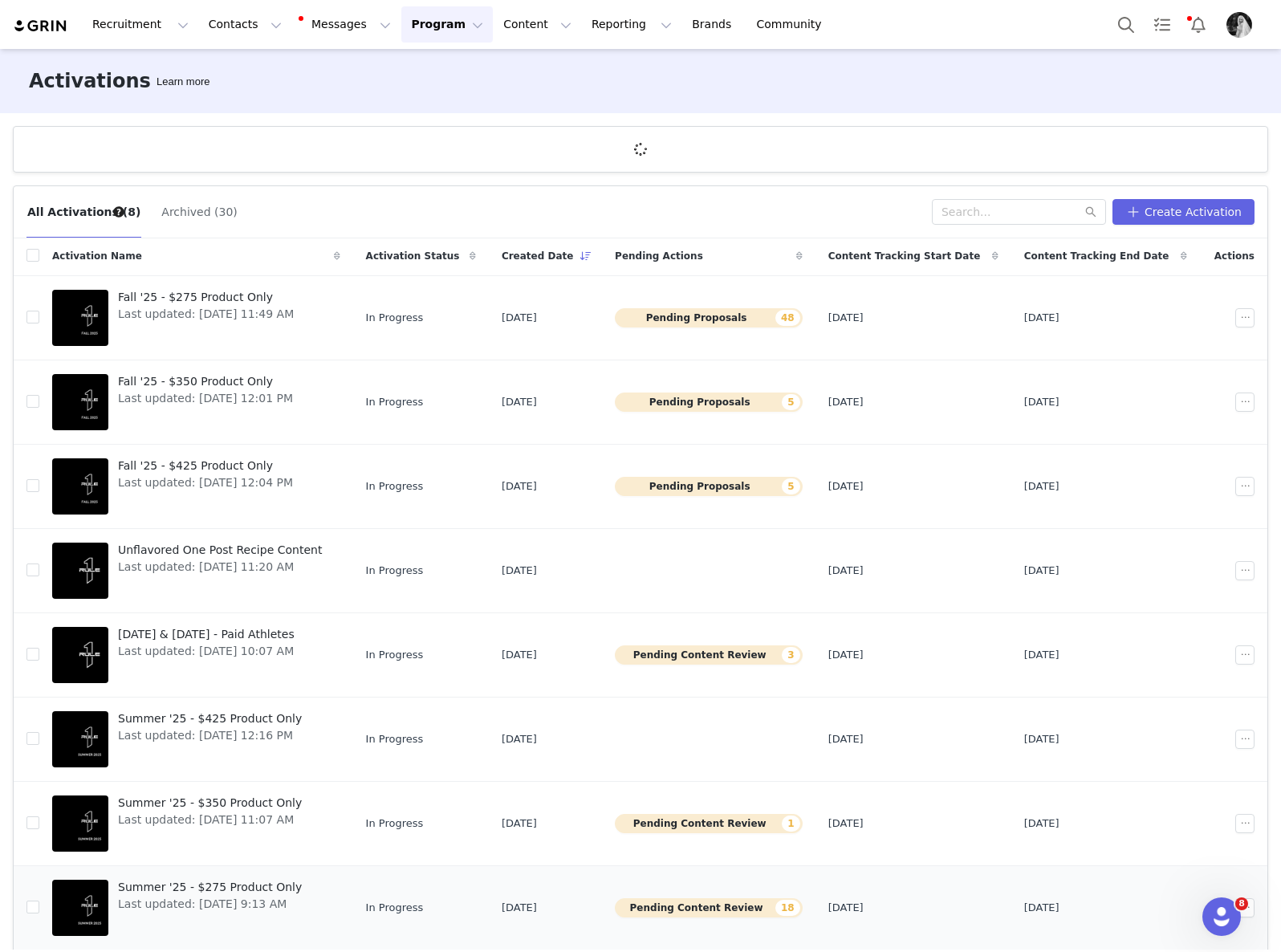
click at [738, 908] on button "Pending Content Review 18" at bounding box center [709, 907] width 188 height 19
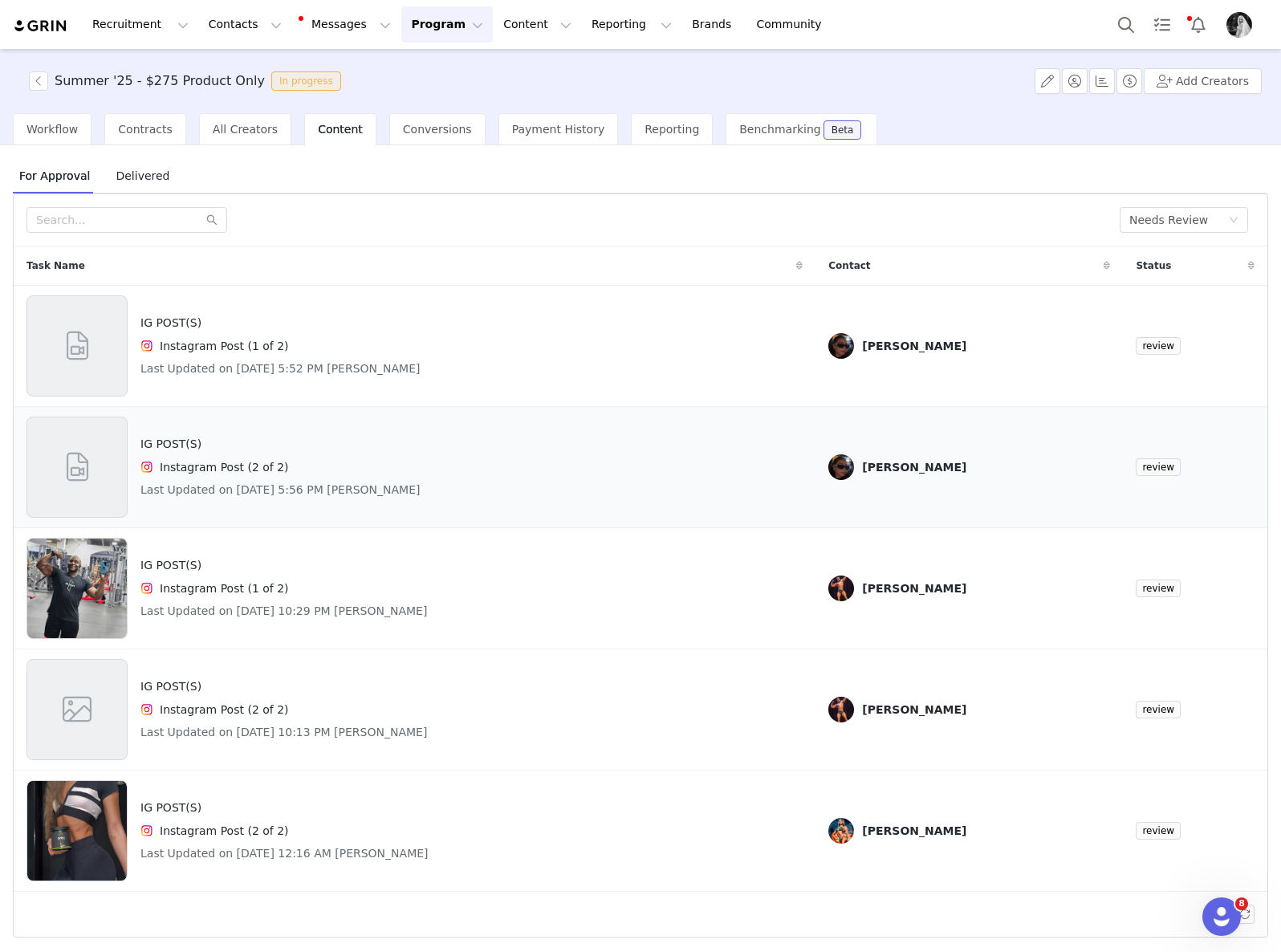
scroll to position [1, 0]
click at [547, 844] on div "IG POST(S) Instagram Post (2 of 2) Last Updated on [DATE] 12:16 AM [PERSON_NAME]" at bounding box center [414, 830] width 776 height 101
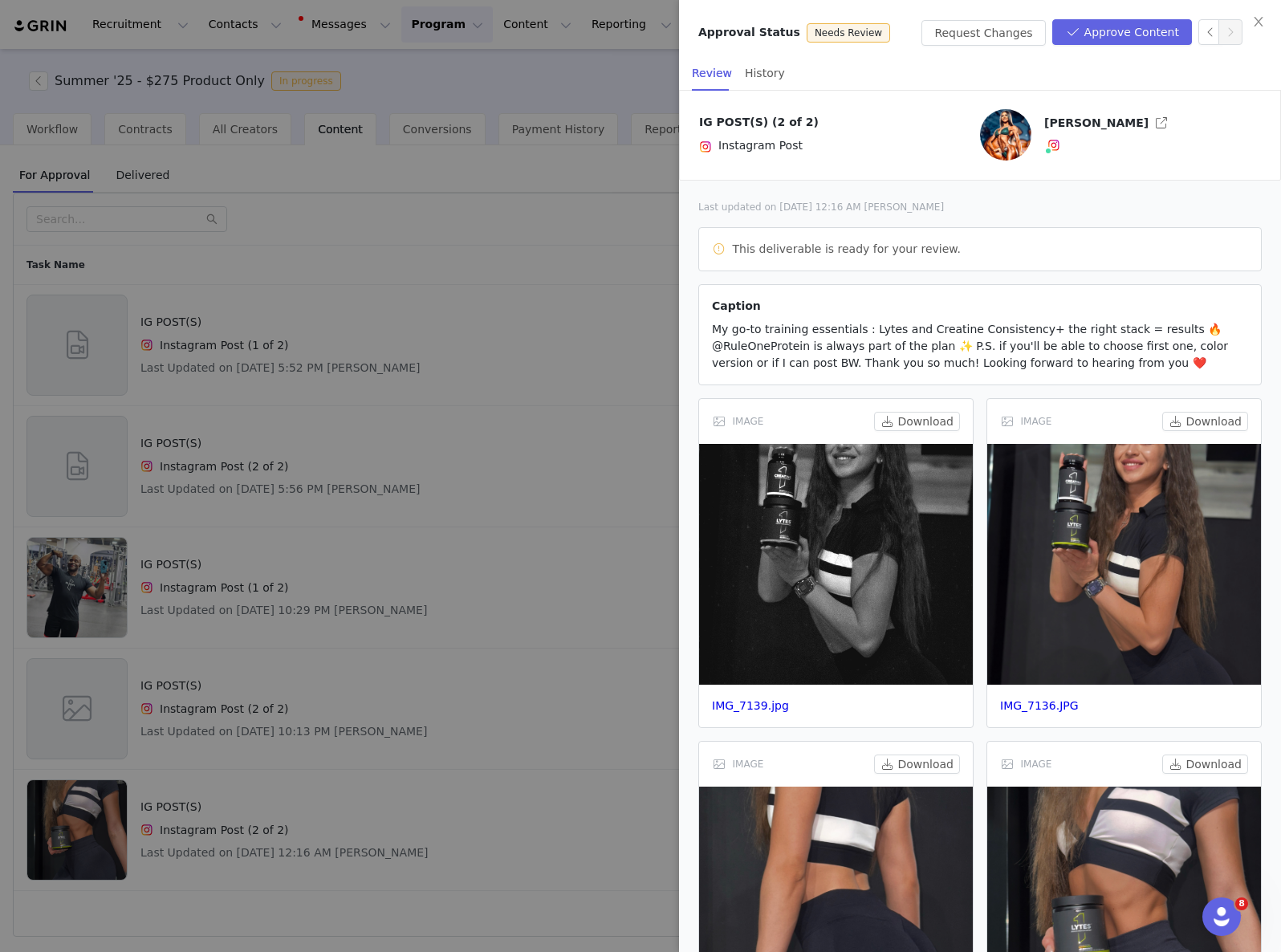
scroll to position [145, 0]
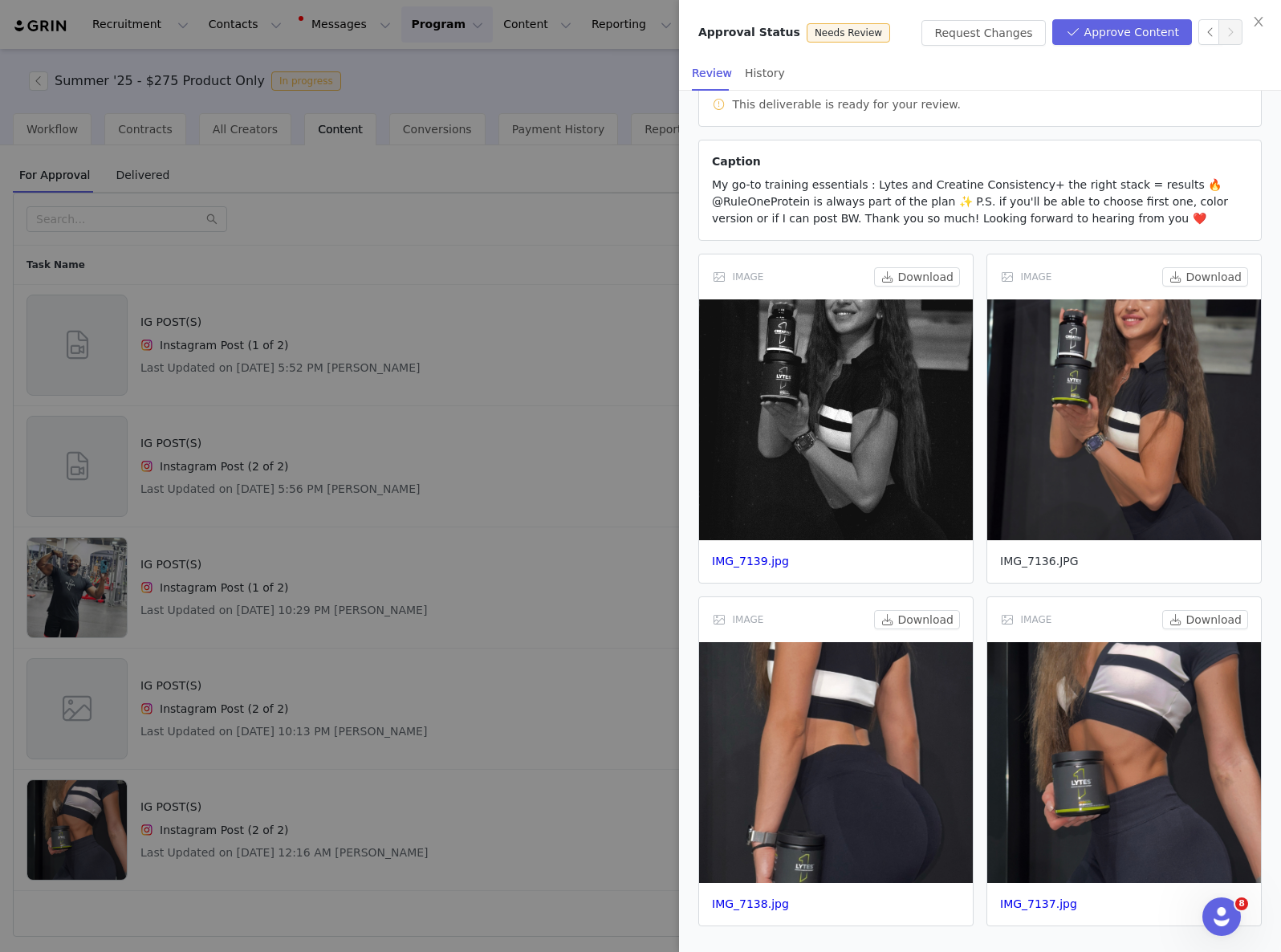
click at [1035, 560] on link "IMG_7136.JPG" at bounding box center [1039, 560] width 79 height 13
click at [1032, 907] on link "IMG_7137.jpg" at bounding box center [1038, 904] width 77 height 13
click at [763, 566] on link "IMG_7139.jpg" at bounding box center [751, 560] width 77 height 13
click at [778, 900] on link "IMG_7138.jpg" at bounding box center [751, 904] width 77 height 13
click at [1139, 42] on button "Approve Content" at bounding box center [1122, 31] width 139 height 26
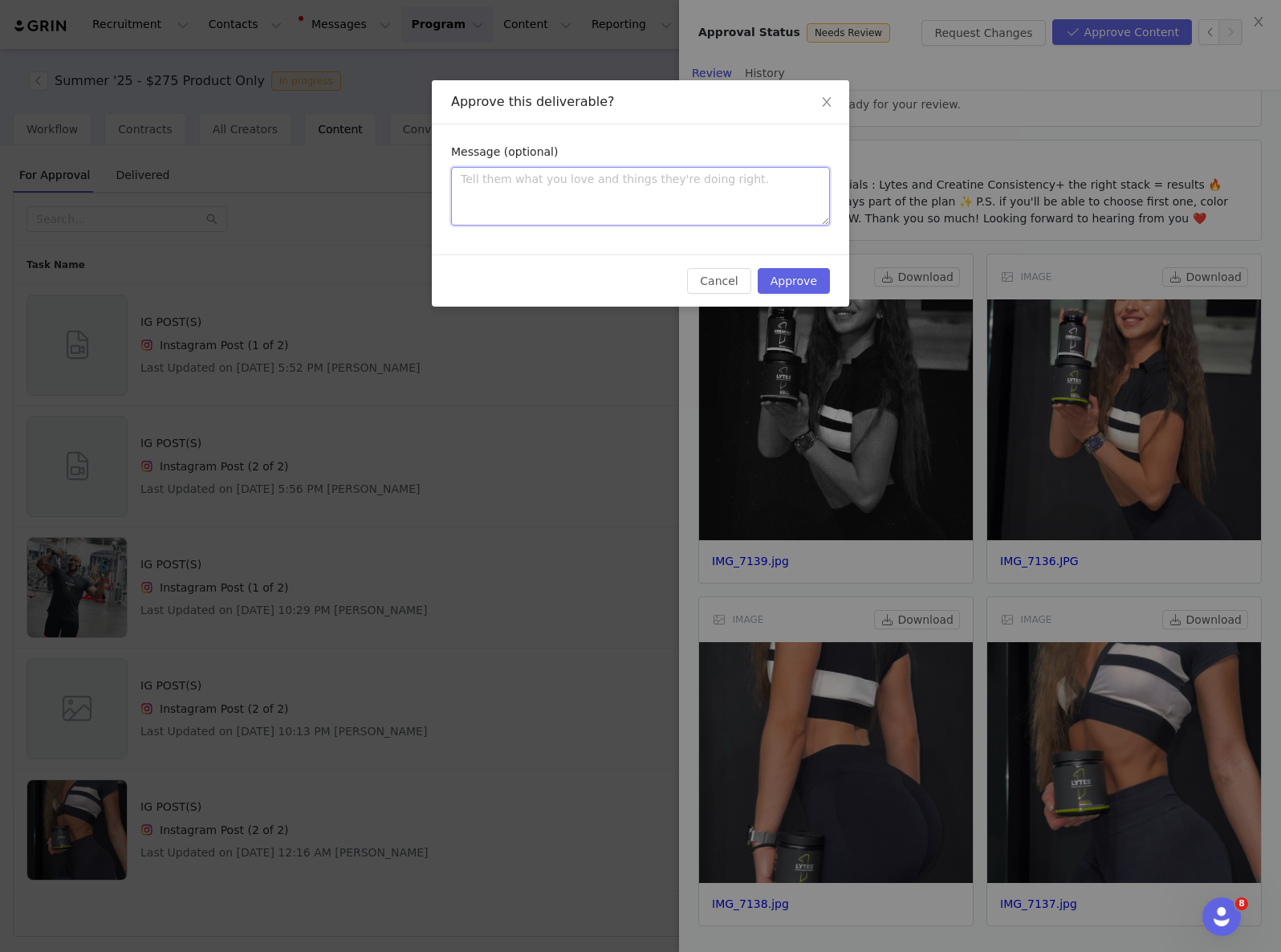
click at [714, 211] on textarea at bounding box center [640, 196] width 379 height 58
type textarea "A"
type textarea "Ap"
type textarea "App"
type textarea "Ap"
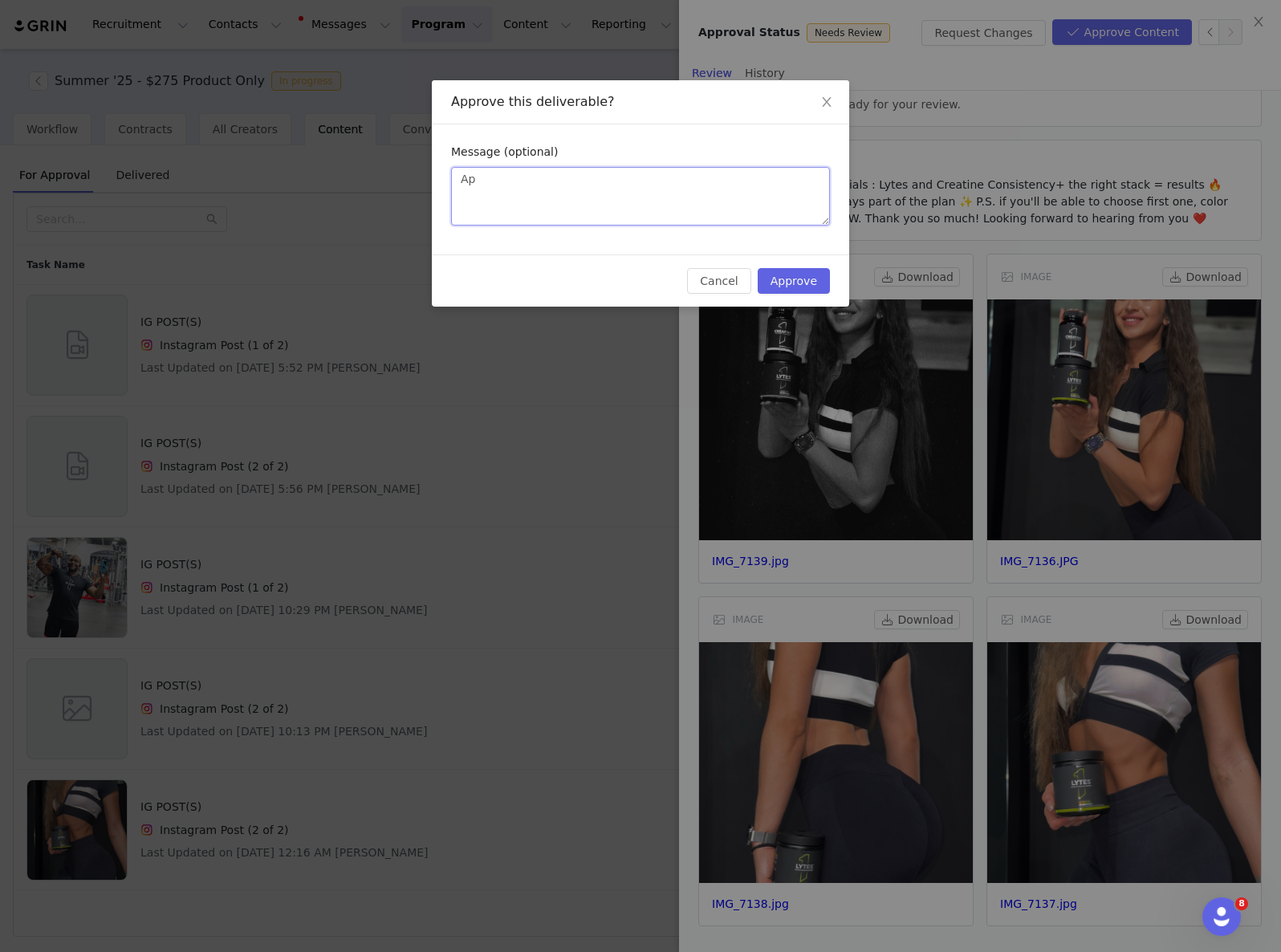
type textarea "A"
type textarea "App"
type textarea "Appro"
type textarea "Approve"
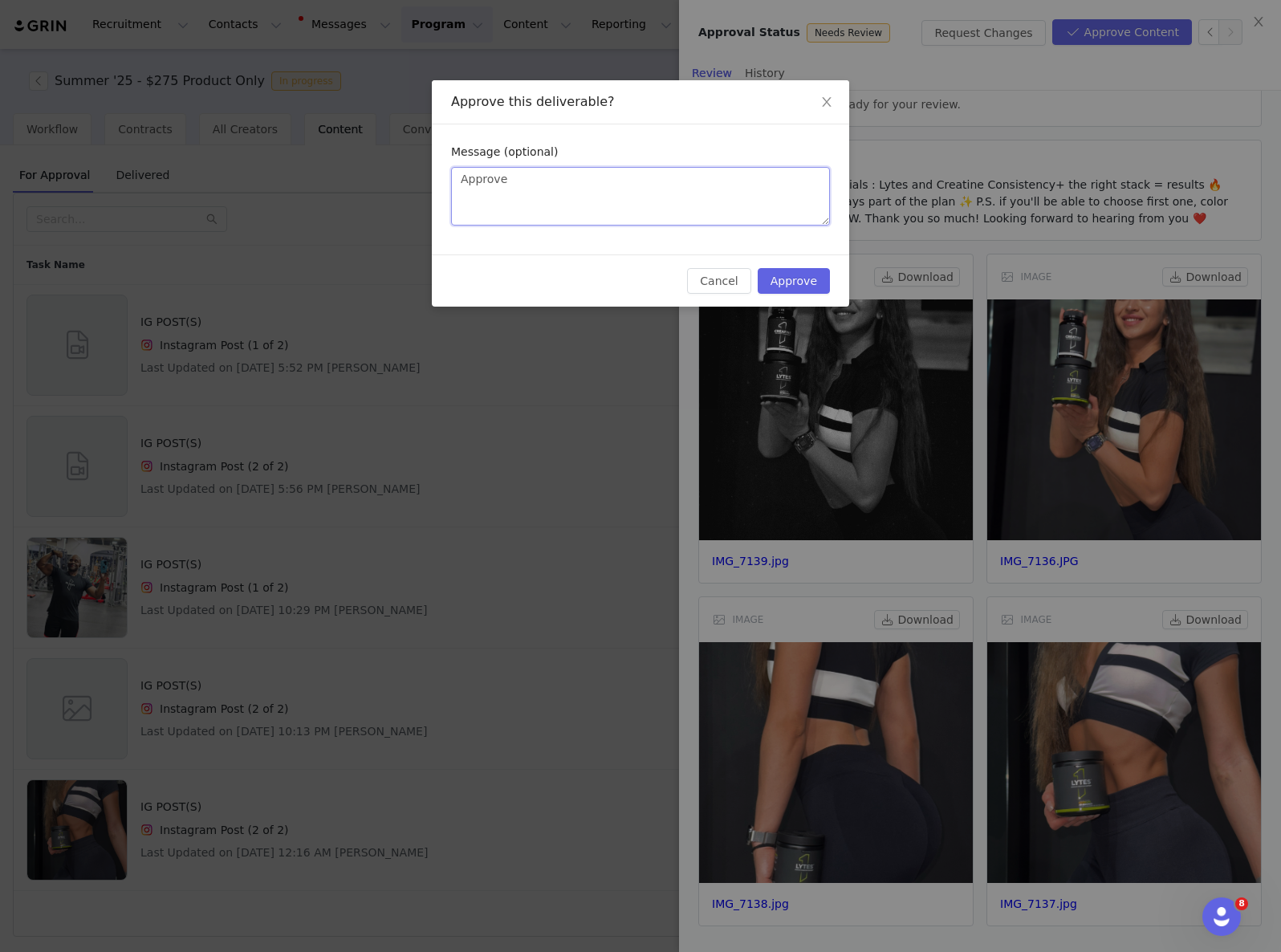
type textarea "Approved"
type textarea "Approved!"
type textarea "Approved! P"
type textarea "Approved! Pl"
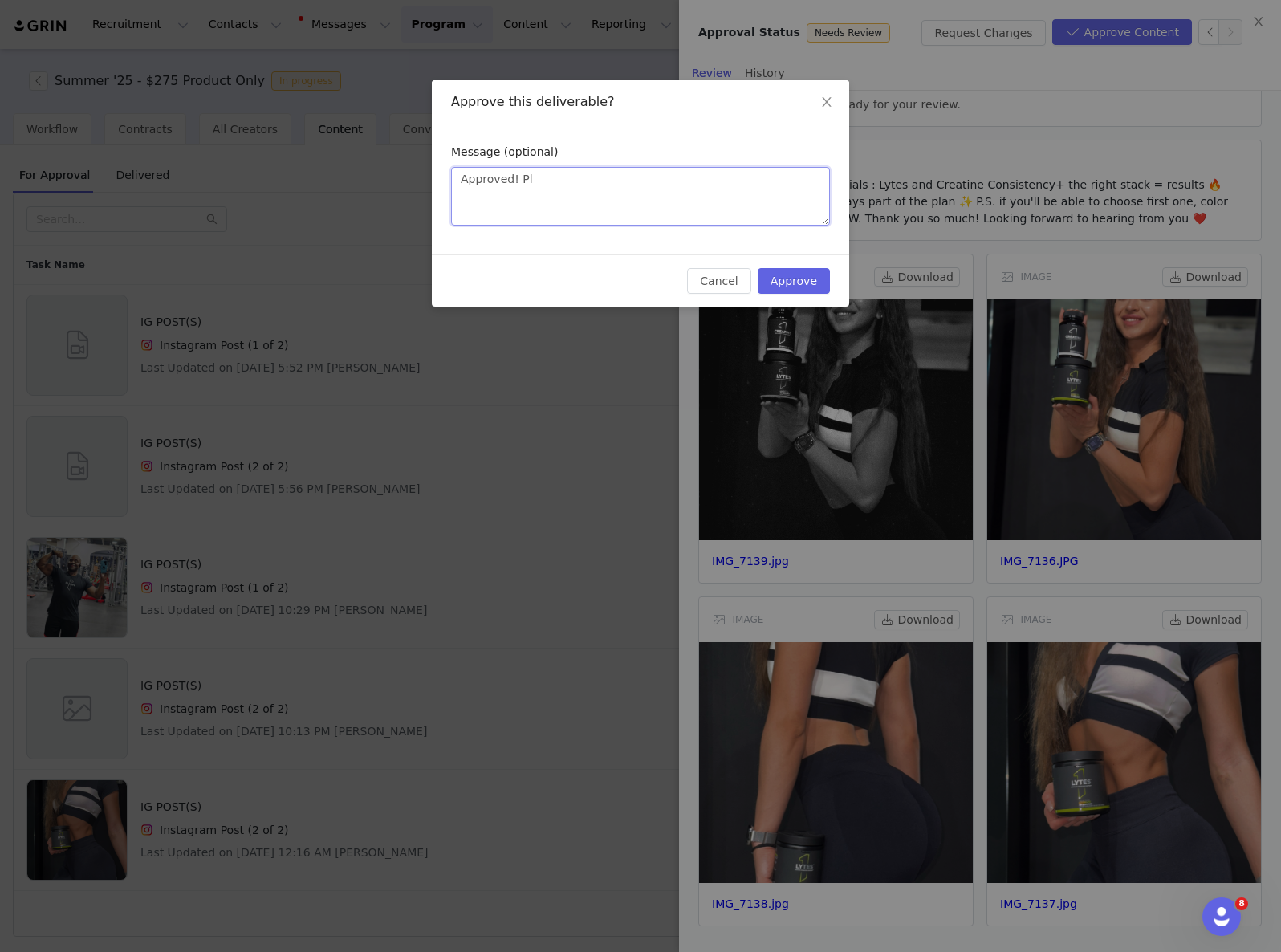
type textarea "Approved! Ple"
type textarea "Approved! [GEOGRAPHIC_DATA]"
type textarea "Approved! Pleas"
type textarea "Approved! Please"
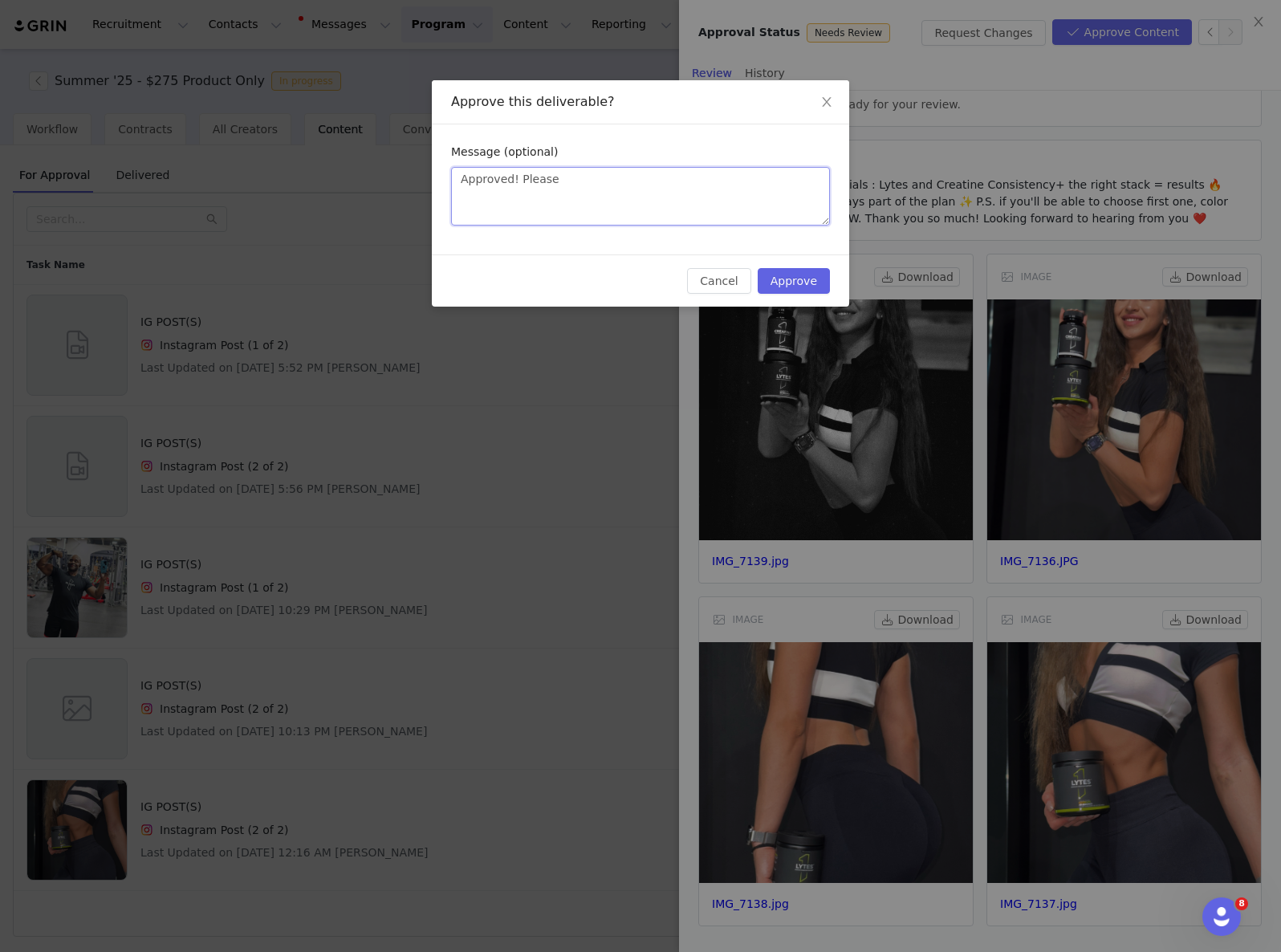
type textarea "Approved! Please p"
type textarea "Approved! Please po"
type textarea "Approved! Please pos"
type textarea "Approved! Please post"
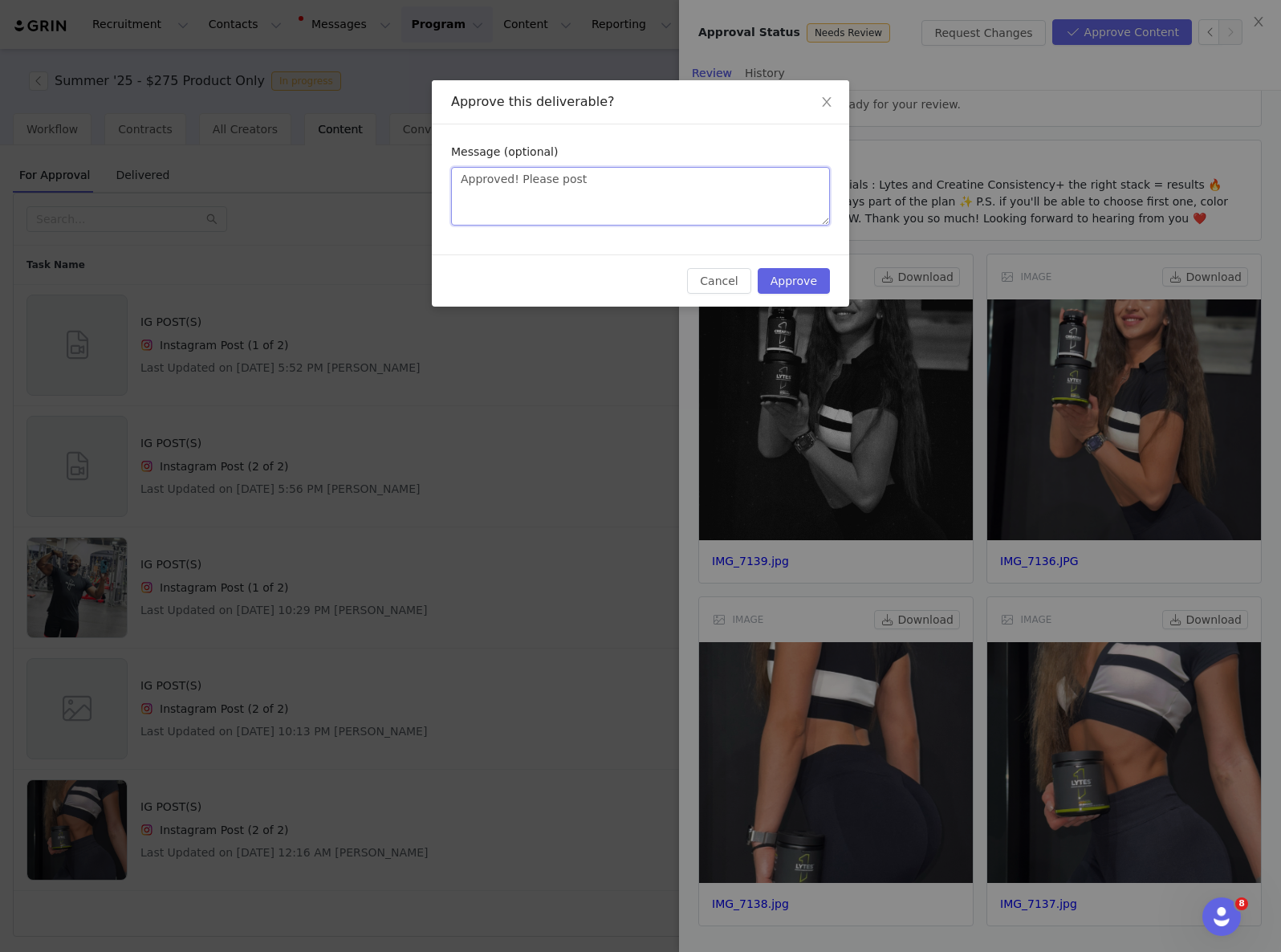
type textarea "Approved! Please post a"
type textarea "Approved! Please post as"
type textarea "Approved! Please post asap"
type textarea "Approved! Please post asap :"
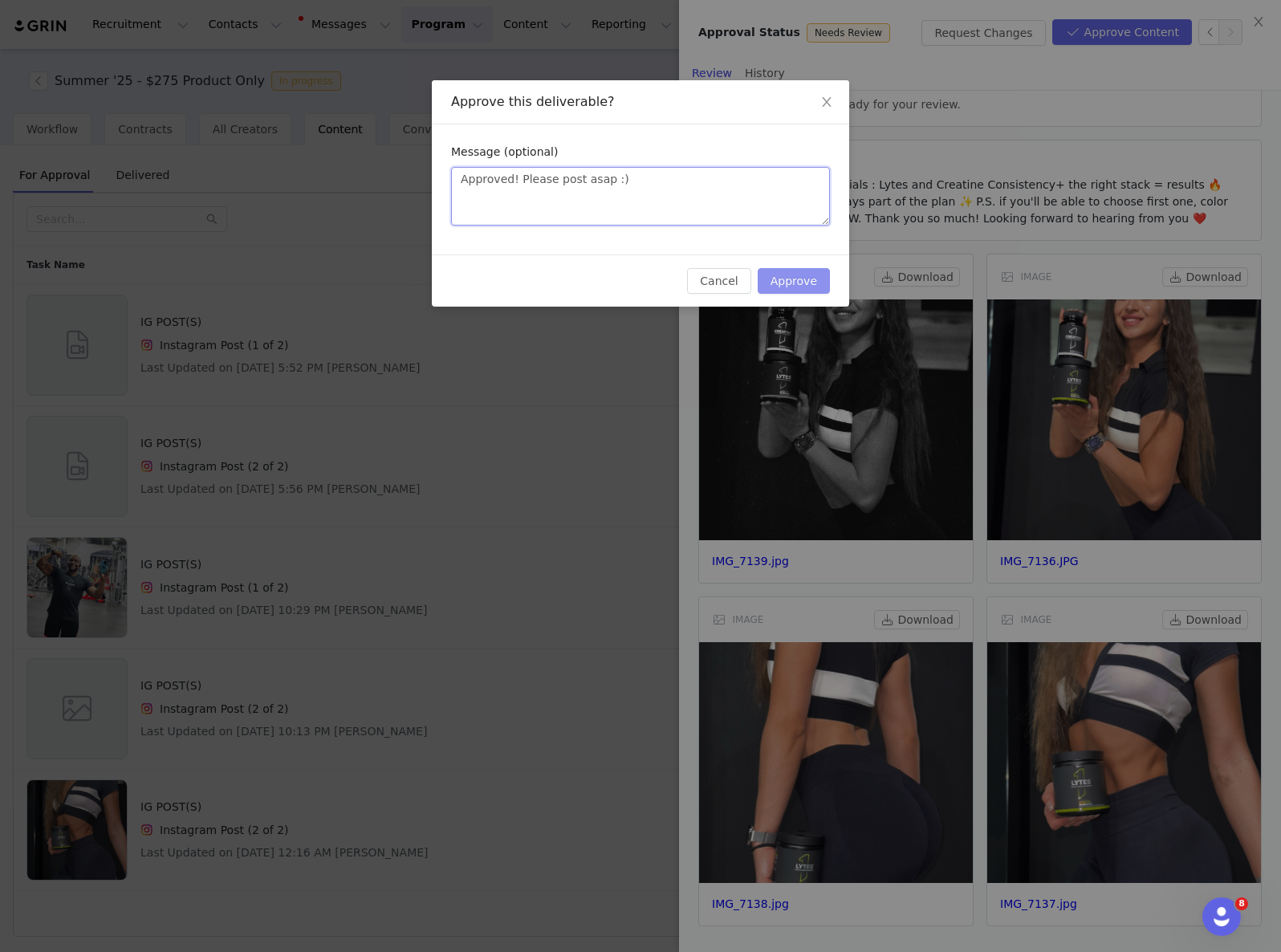
type textarea "Approved! Please post asap :)"
click at [790, 279] on button "Approve" at bounding box center [794, 280] width 72 height 26
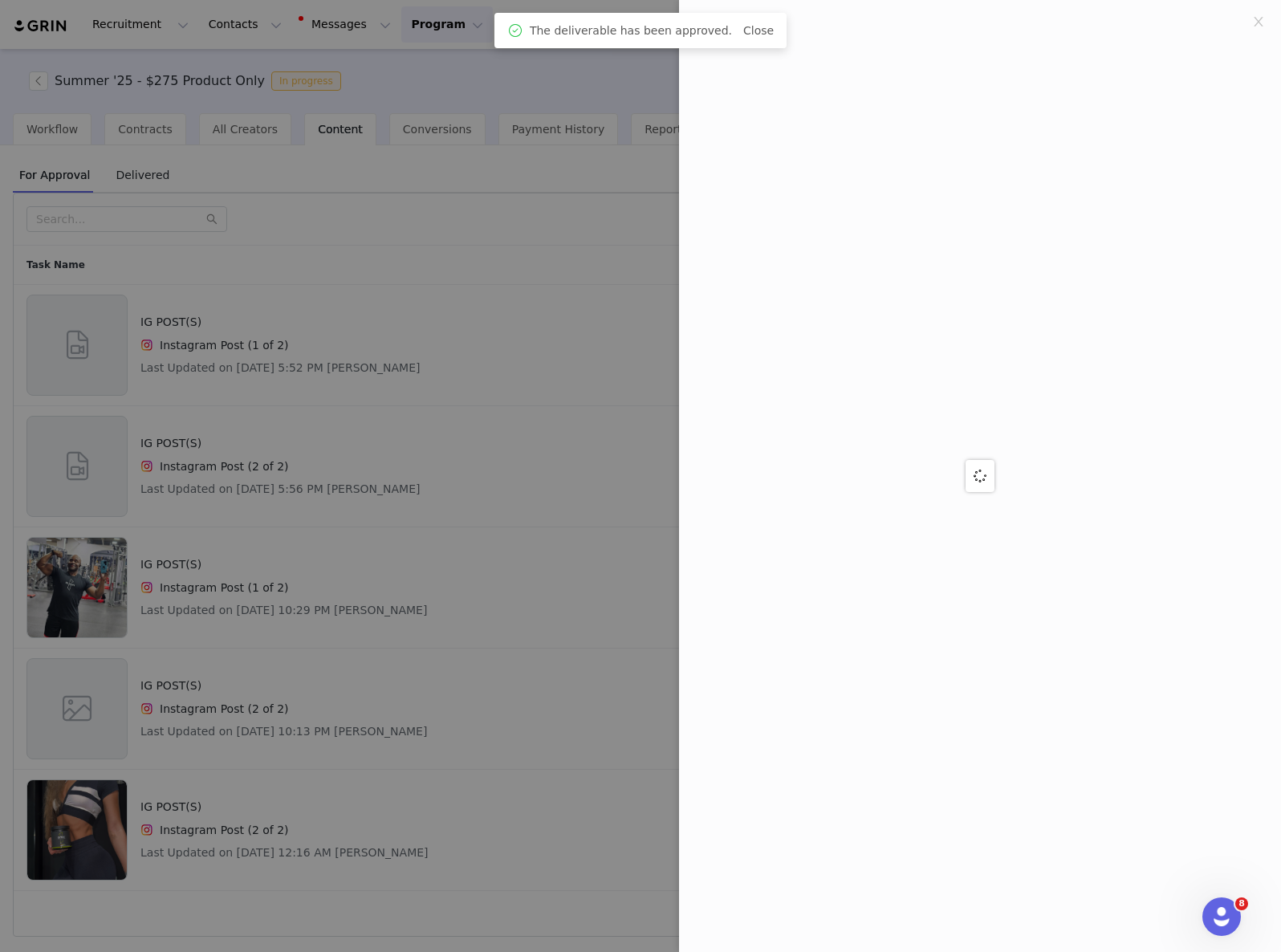
scroll to position [0, 0]
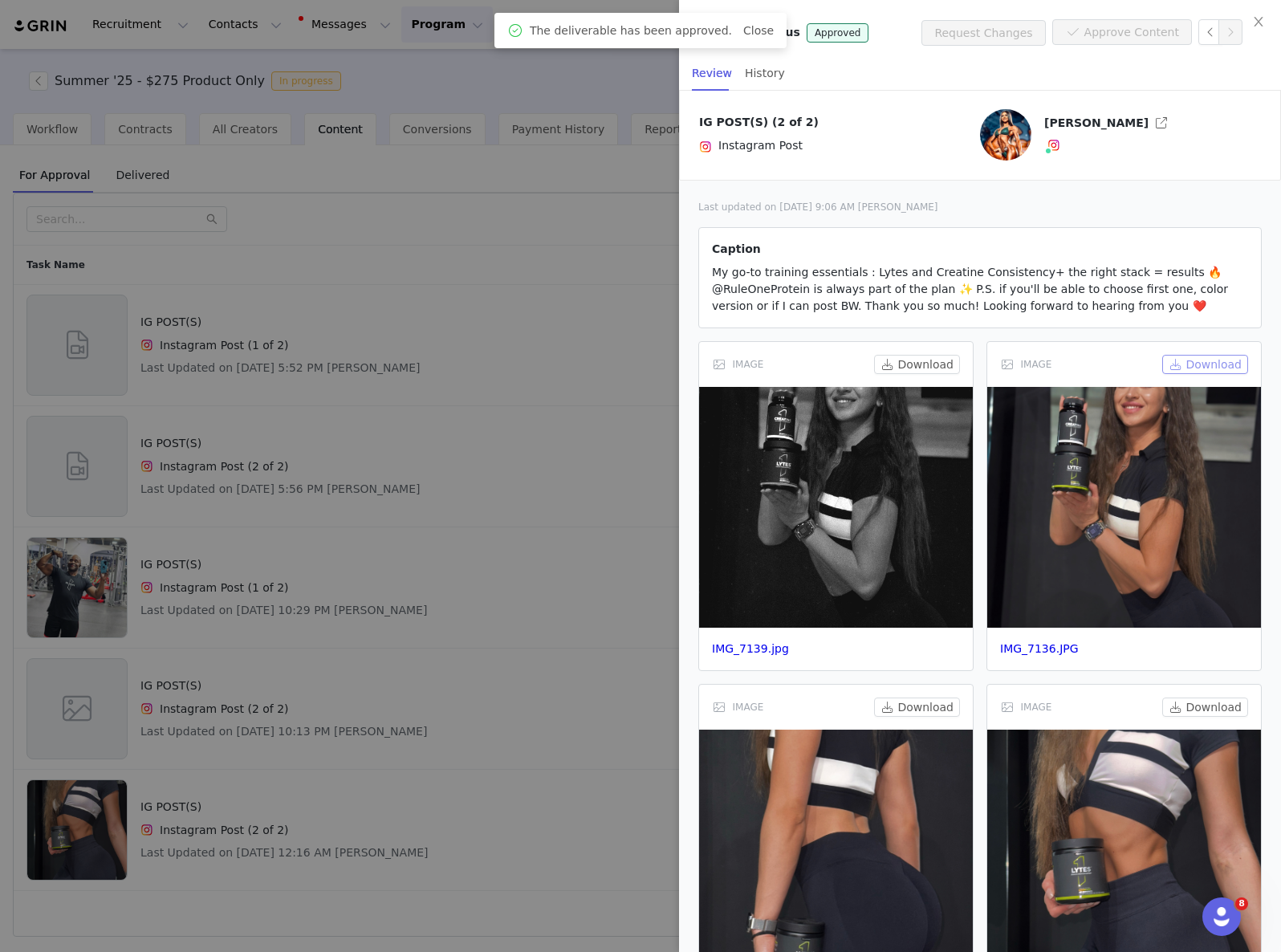
click at [1211, 364] on button "Download" at bounding box center [1206, 364] width 86 height 19
click at [910, 364] on button "Download" at bounding box center [917, 364] width 86 height 19
click at [455, 352] on div at bounding box center [640, 476] width 1281 height 952
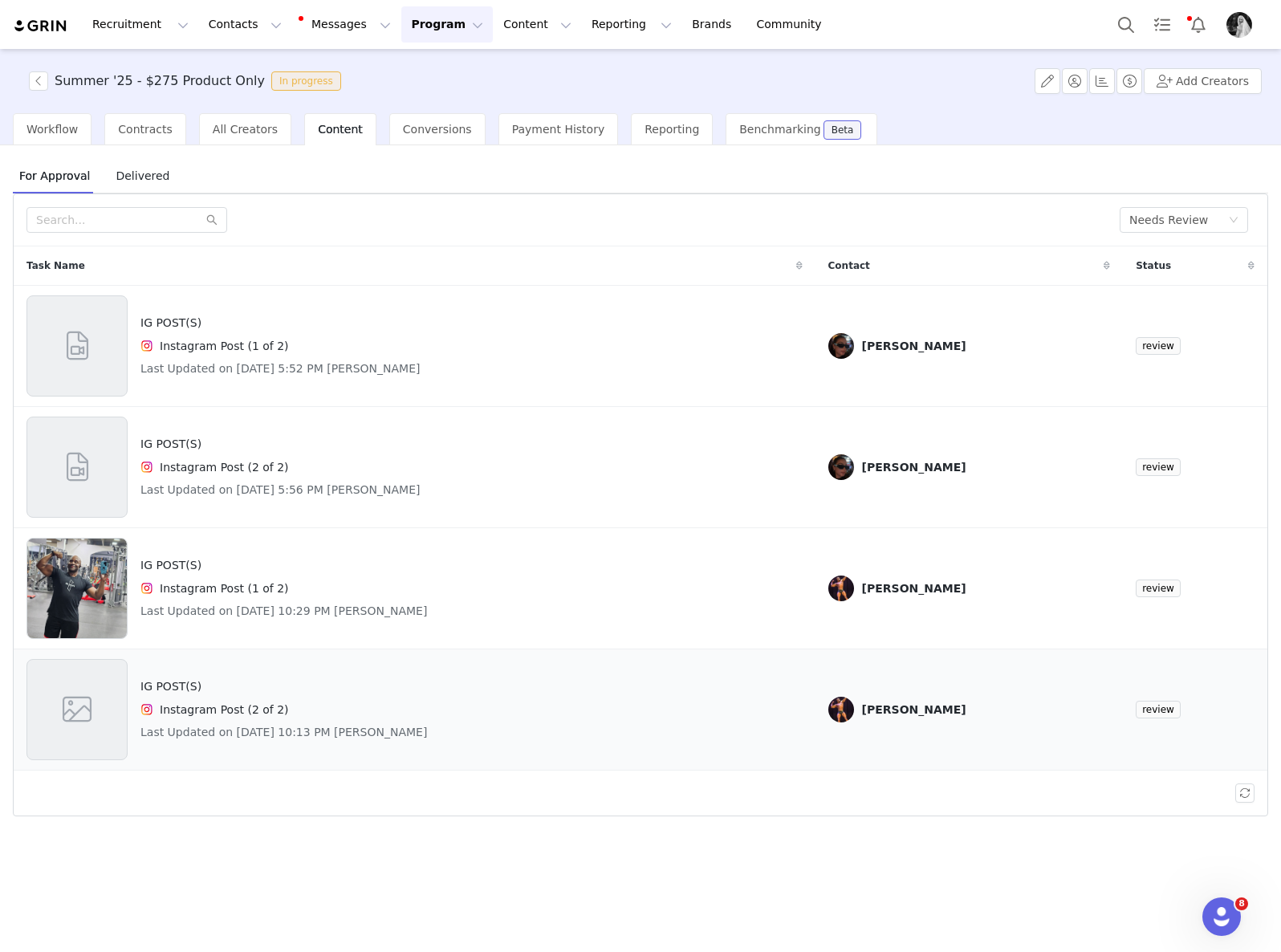
click at [528, 702] on div "IG POST(S) Instagram Post (2 of 2) Last Updated on [DATE] 10:13 PM [PERSON_NAME]" at bounding box center [414, 710] width 776 height 101
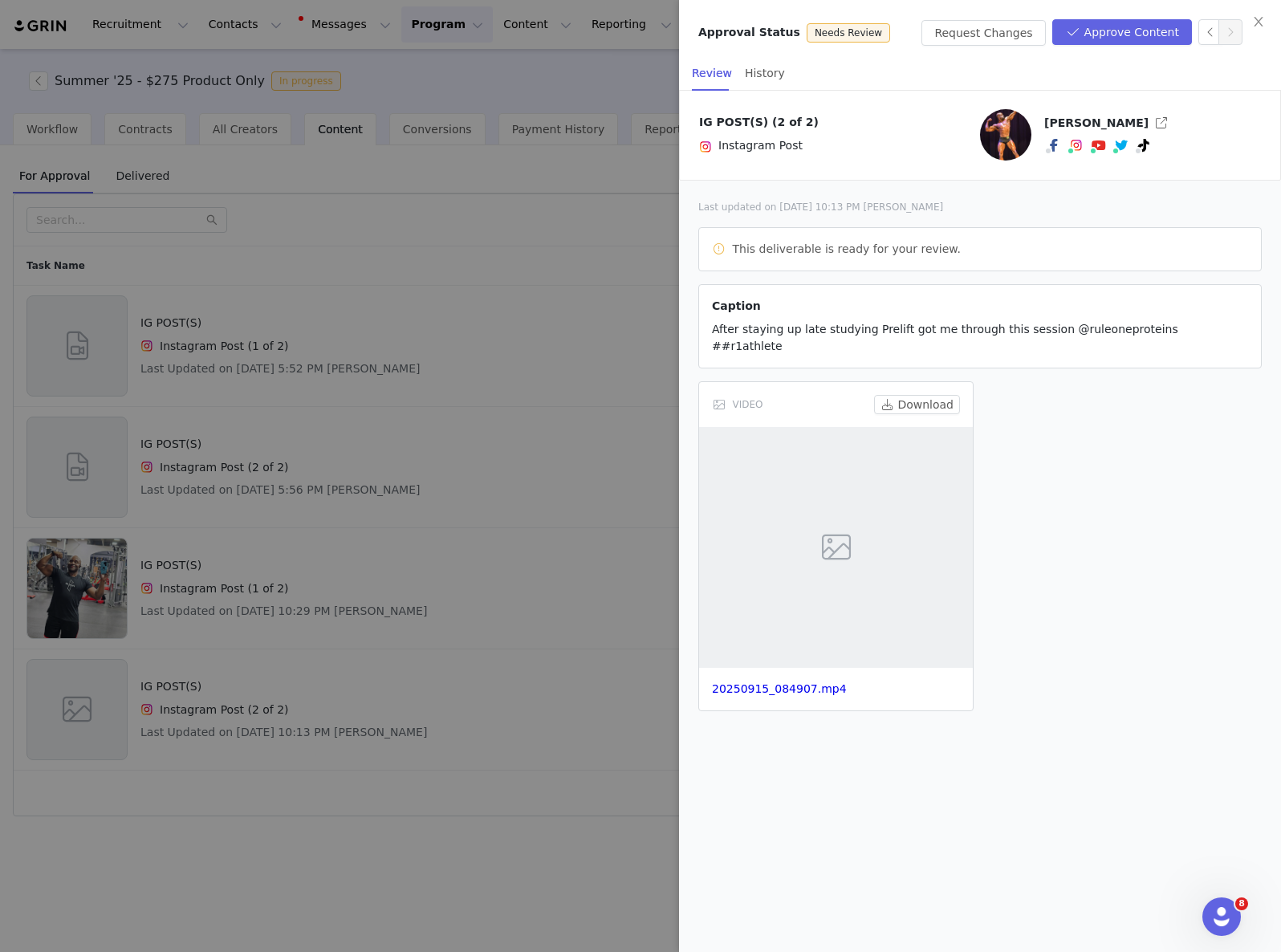
click at [477, 427] on div at bounding box center [640, 476] width 1281 height 952
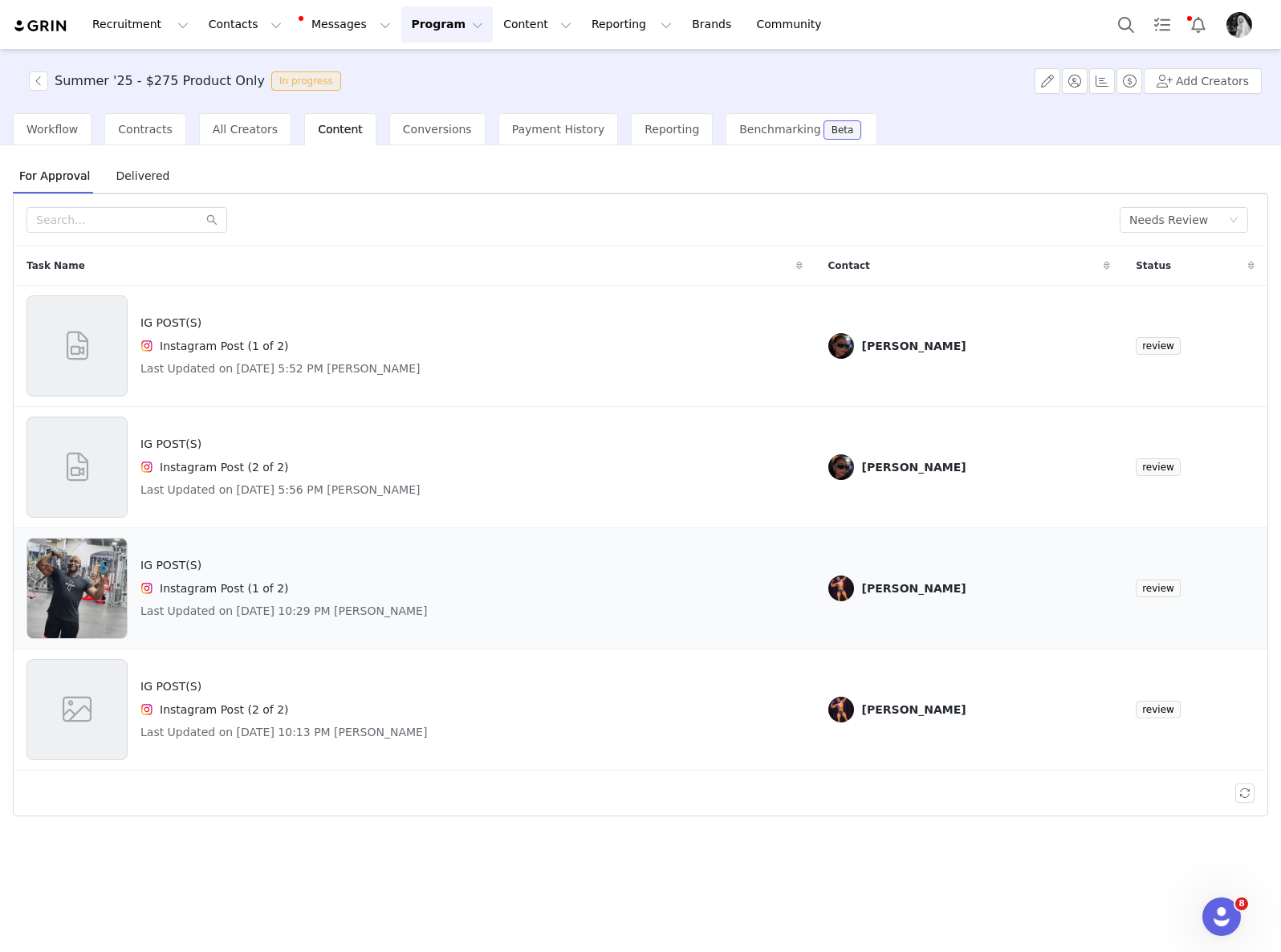
click at [421, 582] on div "Instagram Post (1 of 2)" at bounding box center [283, 587] width 287 height 19
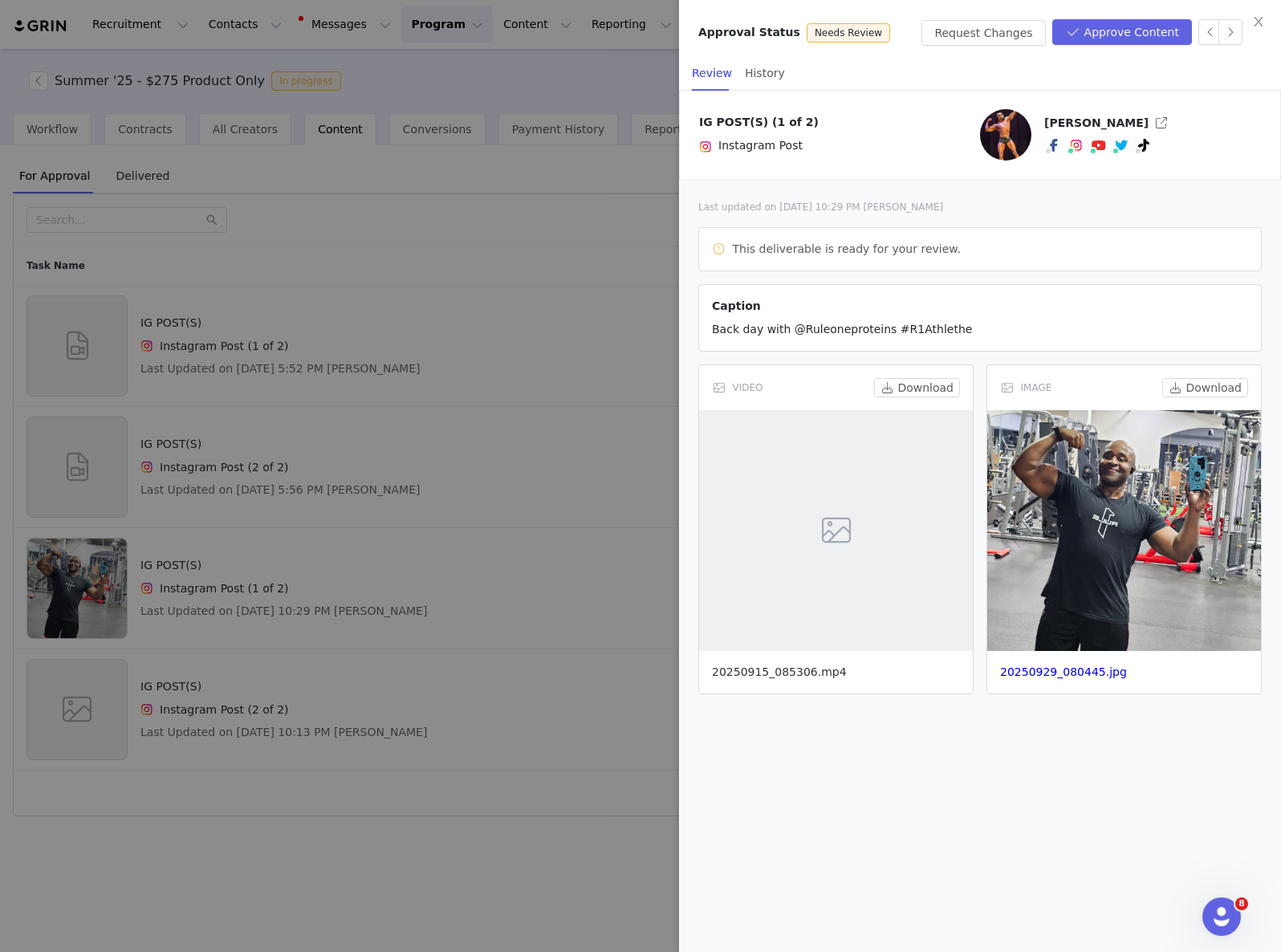
click at [792, 675] on link "20250915_085306.mp4" at bounding box center [780, 672] width 135 height 13
click at [985, 30] on button "Request Changes" at bounding box center [984, 32] width 124 height 26
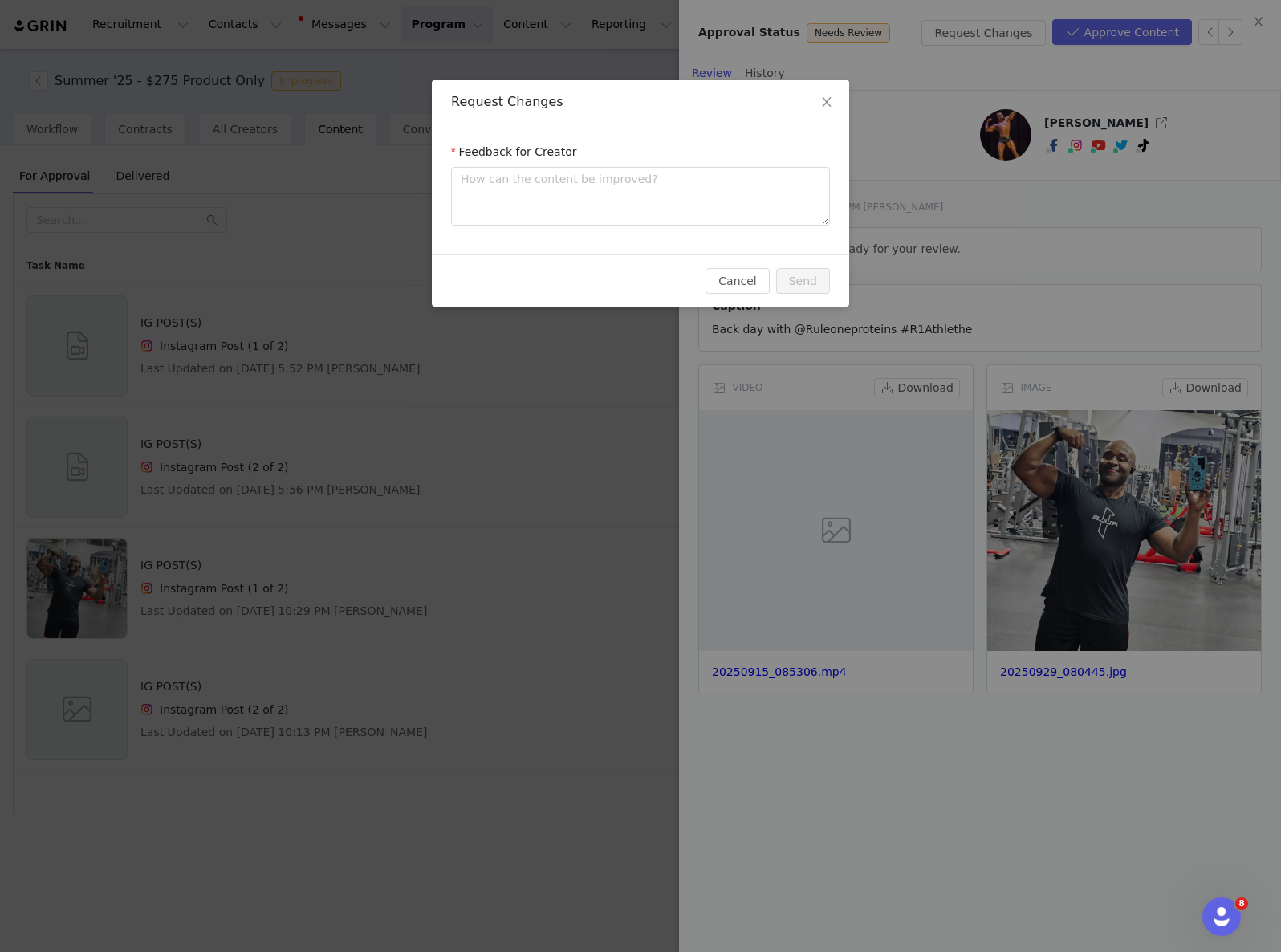
click at [389, 366] on div "Request Changes Feedback for Creator Cancel Send" at bounding box center [640, 476] width 1281 height 952
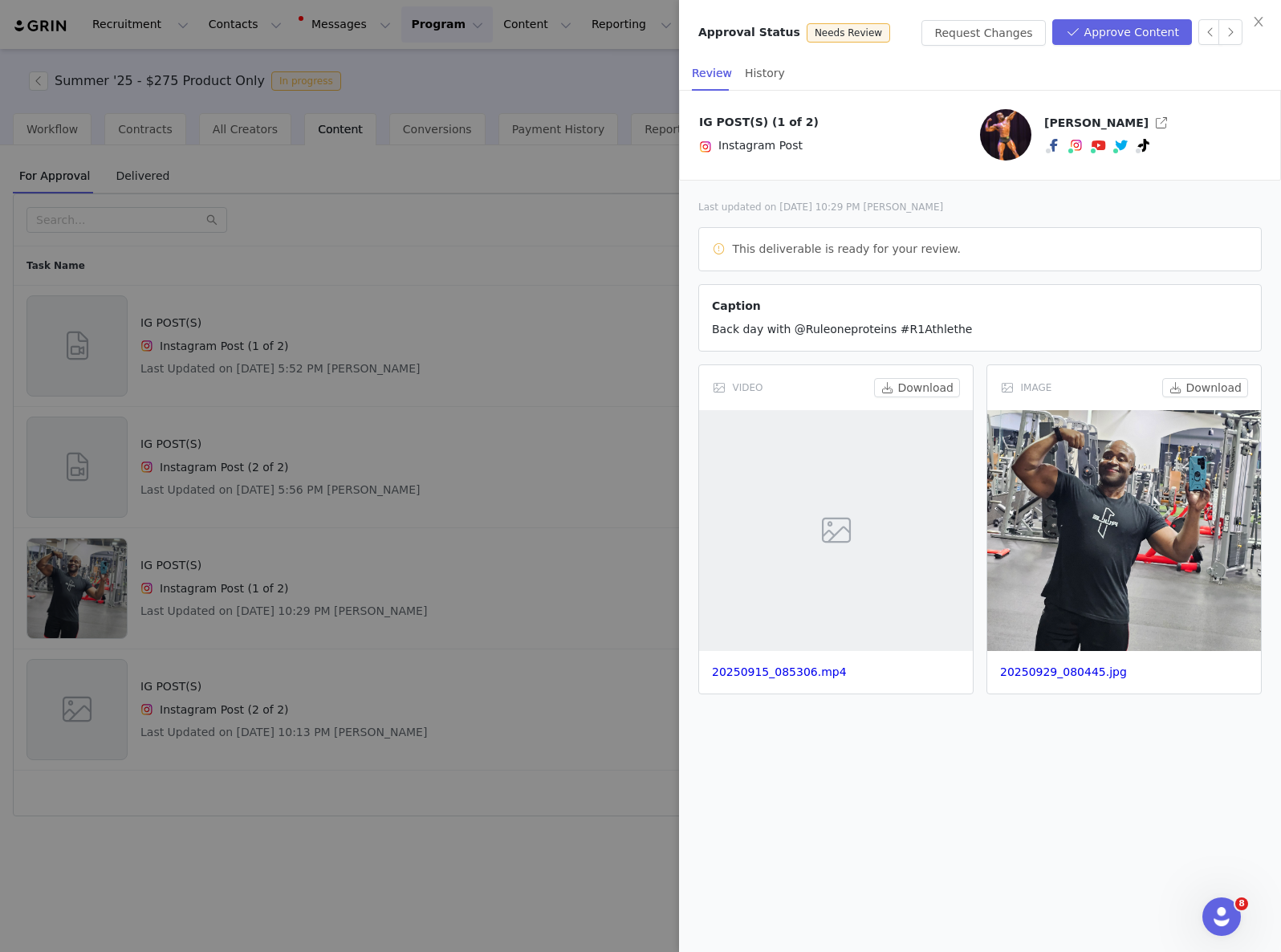
click at [460, 404] on div at bounding box center [640, 476] width 1281 height 952
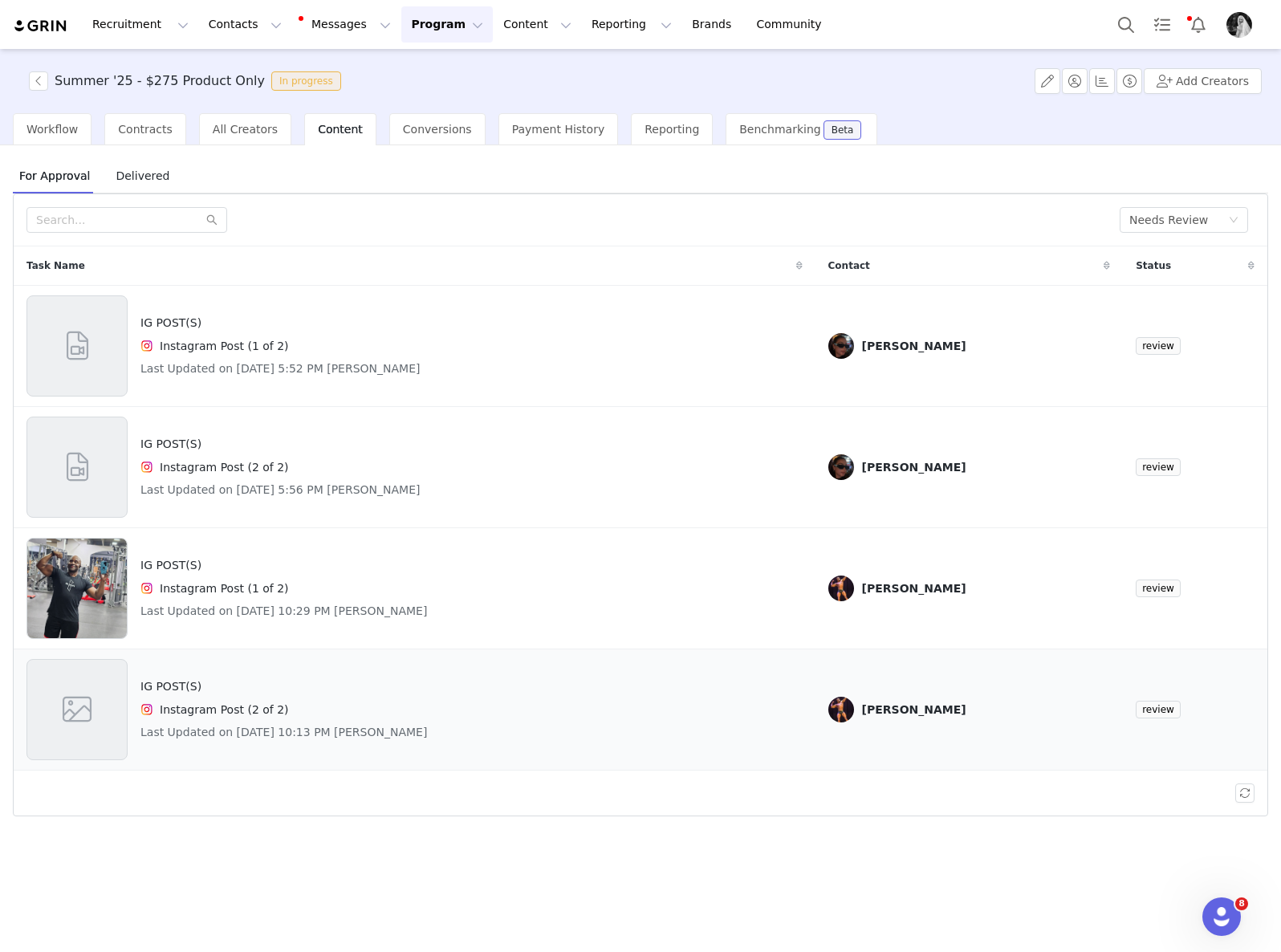
click at [509, 706] on div "IG POST(S) Instagram Post (2 of 2) Last Updated on [DATE] 10:13 PM [PERSON_NAME]" at bounding box center [414, 710] width 776 height 101
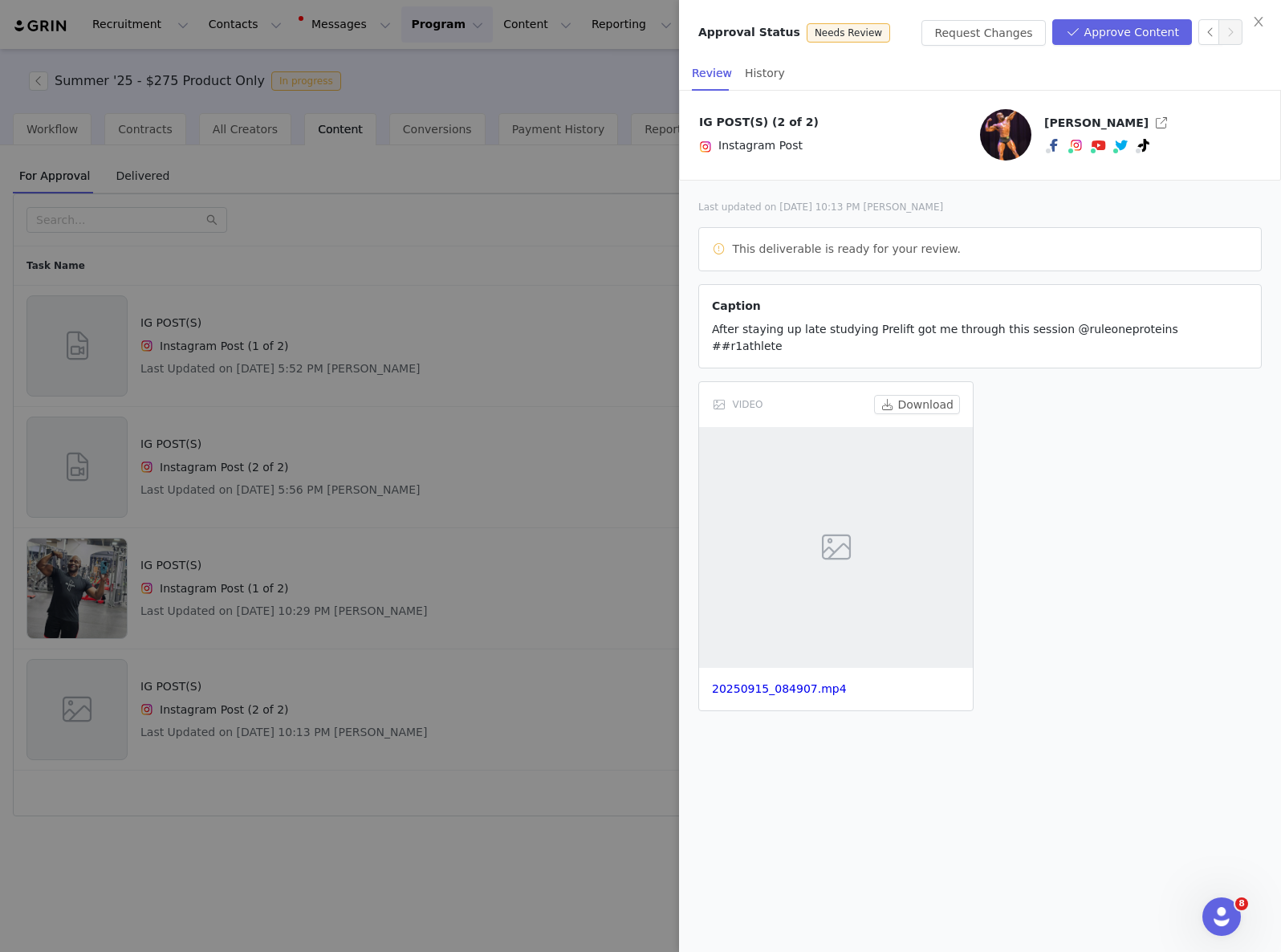
click at [802, 682] on div "20250915_084907.mp4" at bounding box center [835, 688] width 274 height 42
click at [802, 683] on link "20250915_084907.mp4" at bounding box center [780, 689] width 135 height 13
click at [994, 32] on button "Request Changes" at bounding box center [984, 32] width 124 height 26
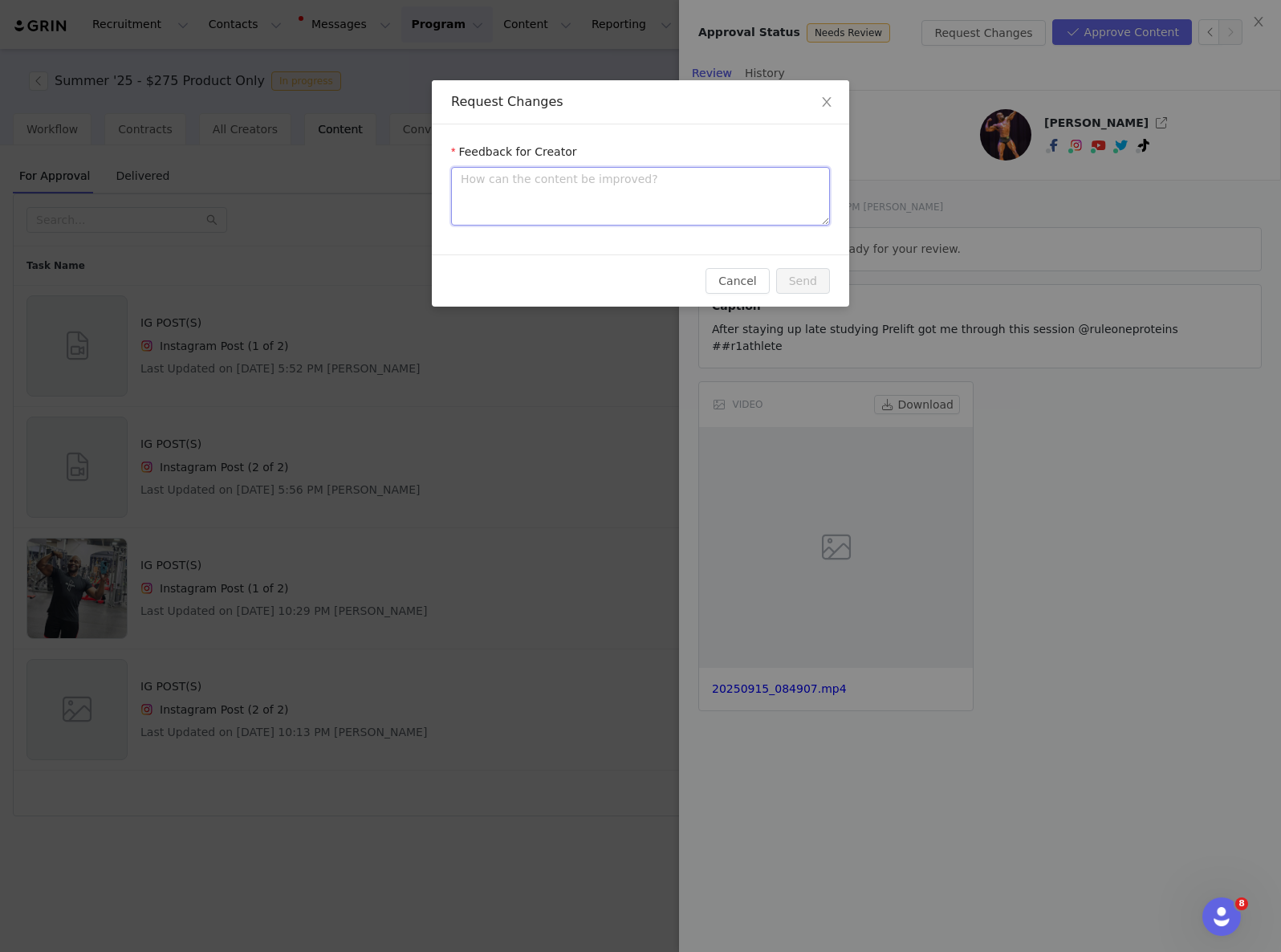
click at [608, 204] on textarea at bounding box center [640, 196] width 379 height 58
type textarea "H"
type textarea "Hi"
type textarea "Hi T"
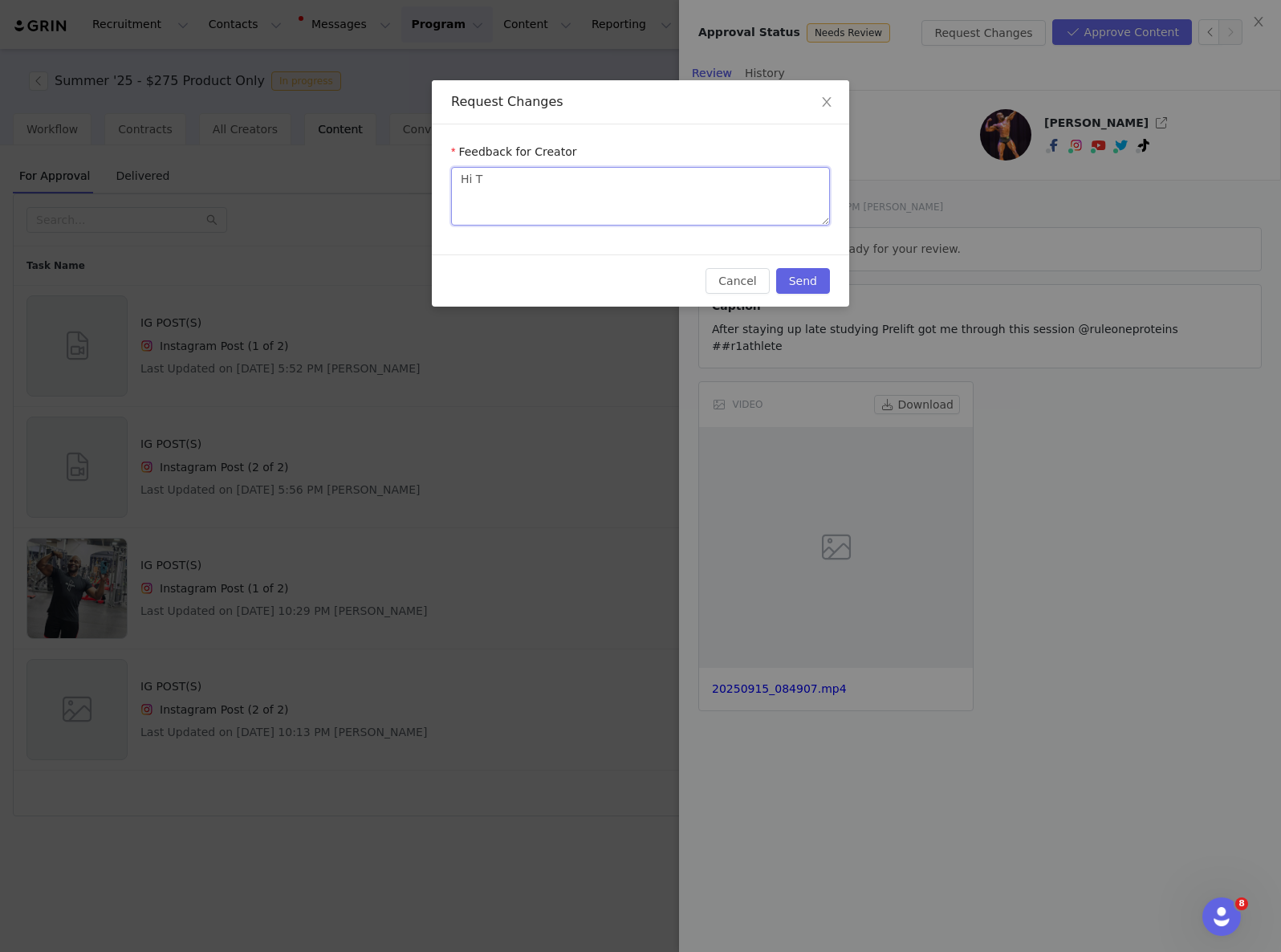
type textarea "Hi To"
type textarea "Hi Ton"
type textarea "Hi [PERSON_NAME]"
type textarea "Hi [PERSON_NAME],"
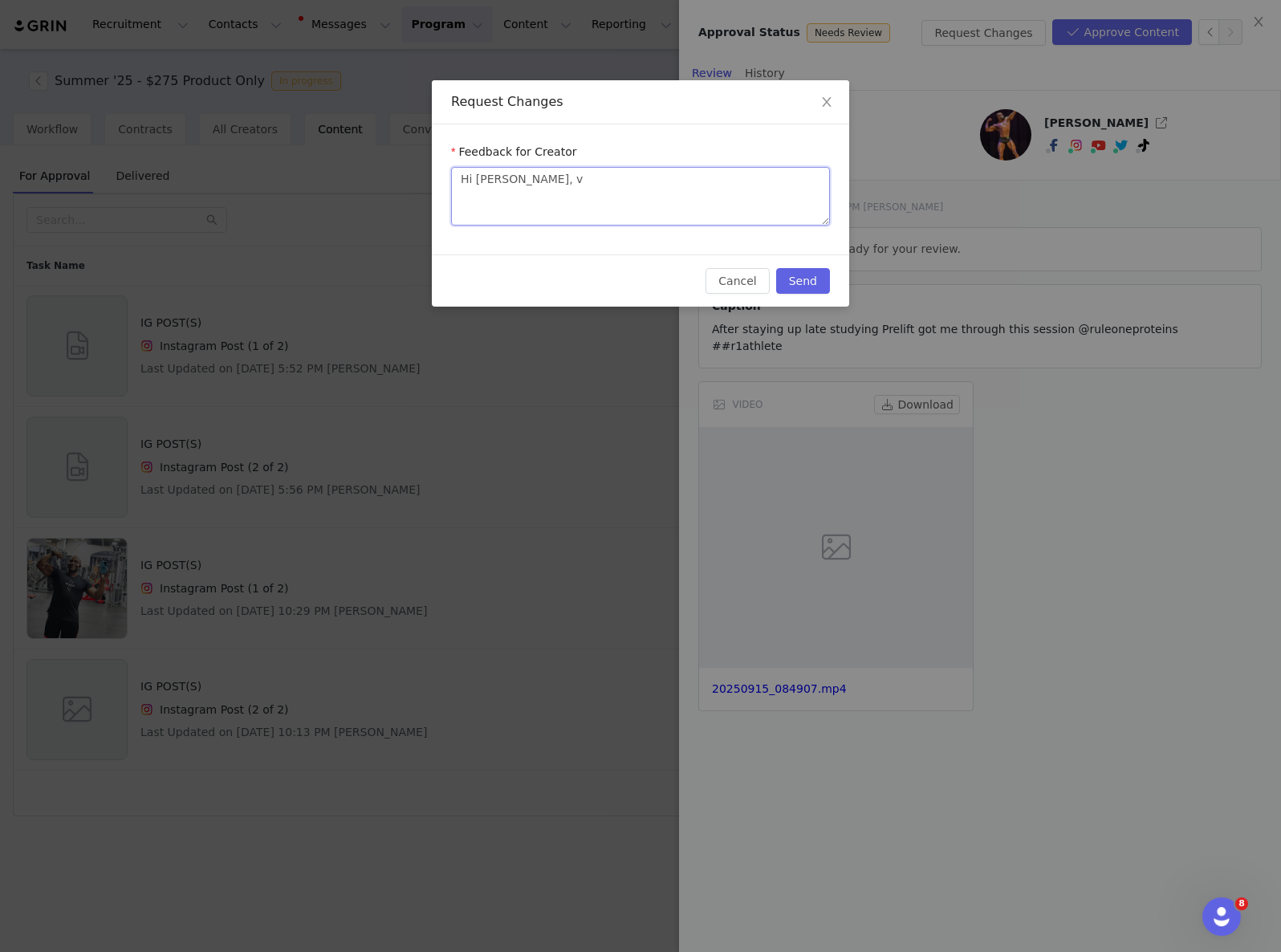
type textarea "Hi [PERSON_NAME], vi"
type textarea "Hi [PERSON_NAME], vid"
type textarea "Hi [PERSON_NAME], vide"
type textarea "Hi [PERSON_NAME], video"
type textarea "Hi [PERSON_NAME], videos"
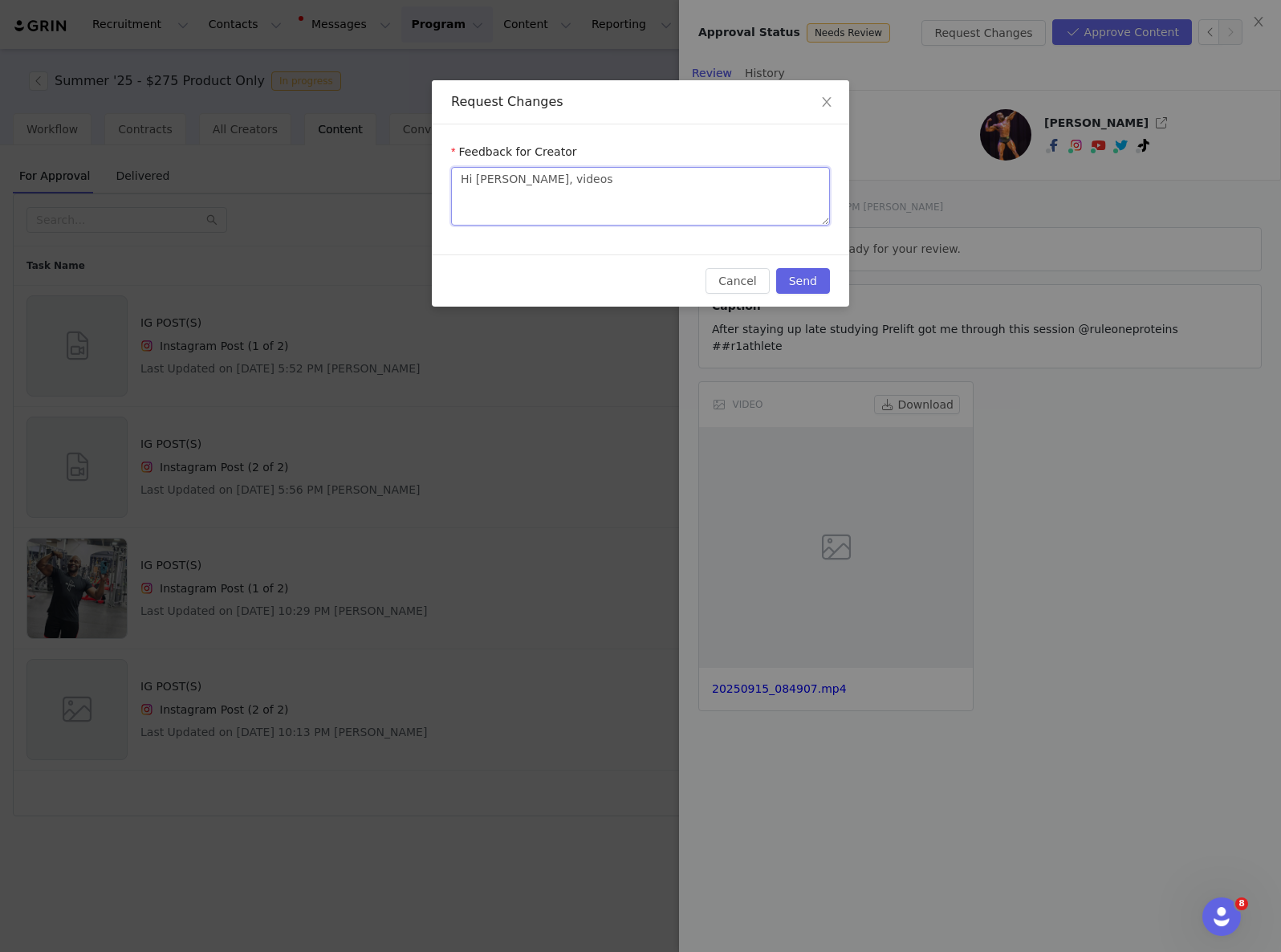
type textarea "Hi [PERSON_NAME], videos"
type textarea "Hi [PERSON_NAME], videos s"
type textarea "Hi [PERSON_NAME], videos sh"
type textarea "Hi [PERSON_NAME], videos sho"
type textarea "Hi [PERSON_NAME], videos shou"
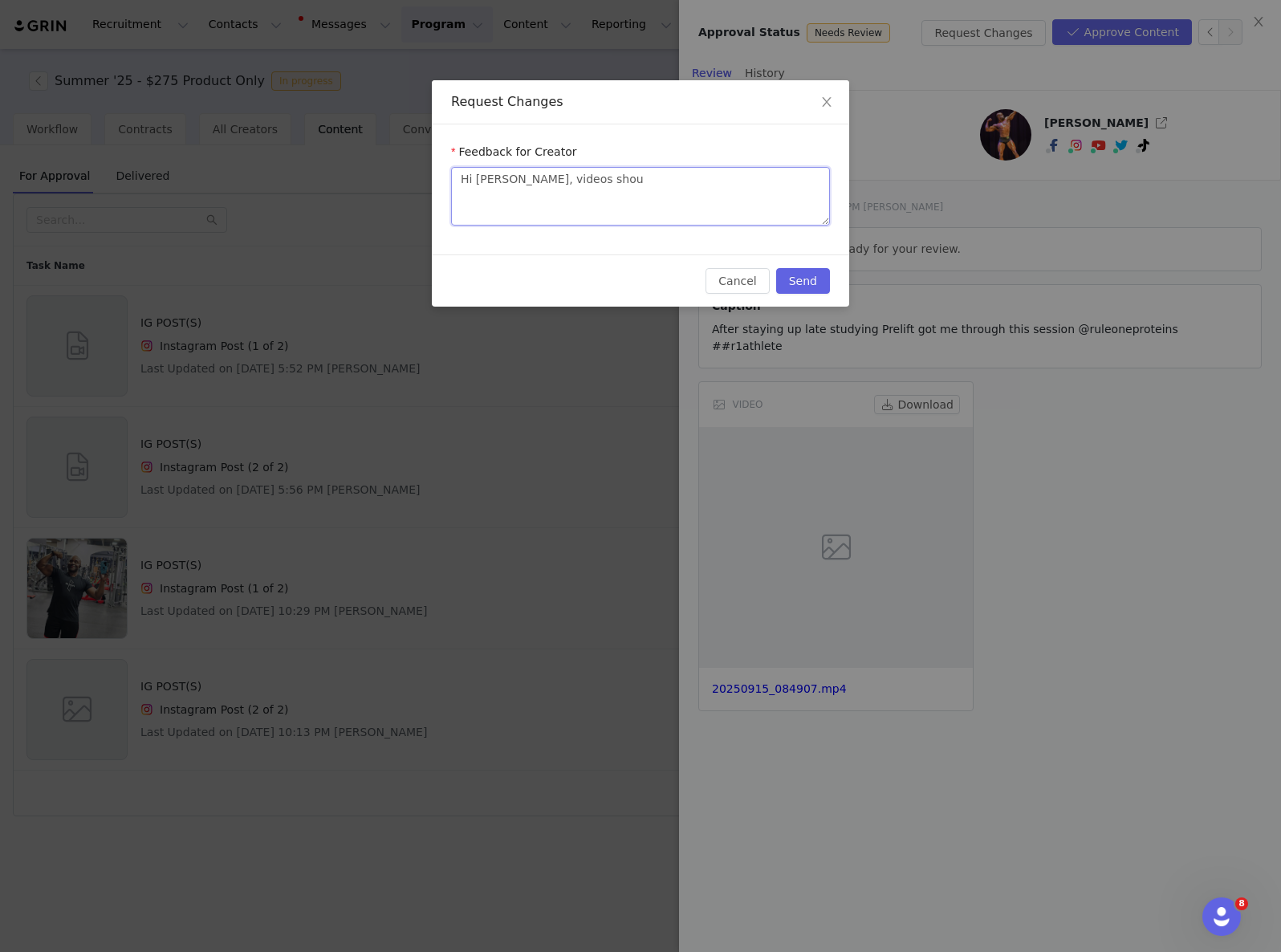
type textarea "Hi [PERSON_NAME], videos shoul"
type textarea "Hi [PERSON_NAME], videos should"
type textarea "Hi [PERSON_NAME], videos should b"
type textarea "Hi [PERSON_NAME], videos should be"
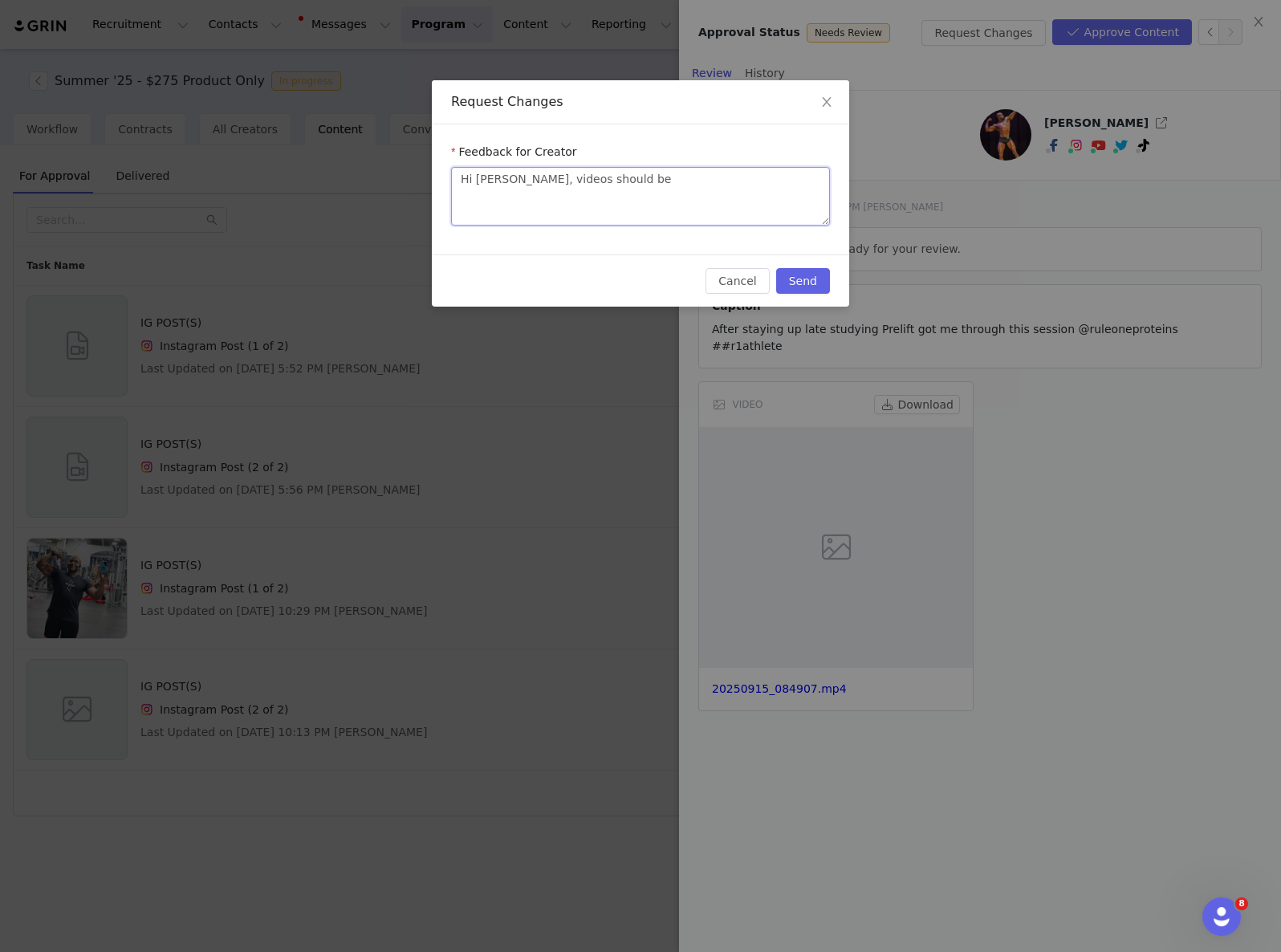
type textarea "Hi [PERSON_NAME], videos should be"
type textarea "Hi [PERSON_NAME], videos should be r"
type textarea "Hi [PERSON_NAME], videos should be re"
type textarea "Hi [PERSON_NAME], videos should be ref"
type textarea "Hi [PERSON_NAME], videos should be refl"
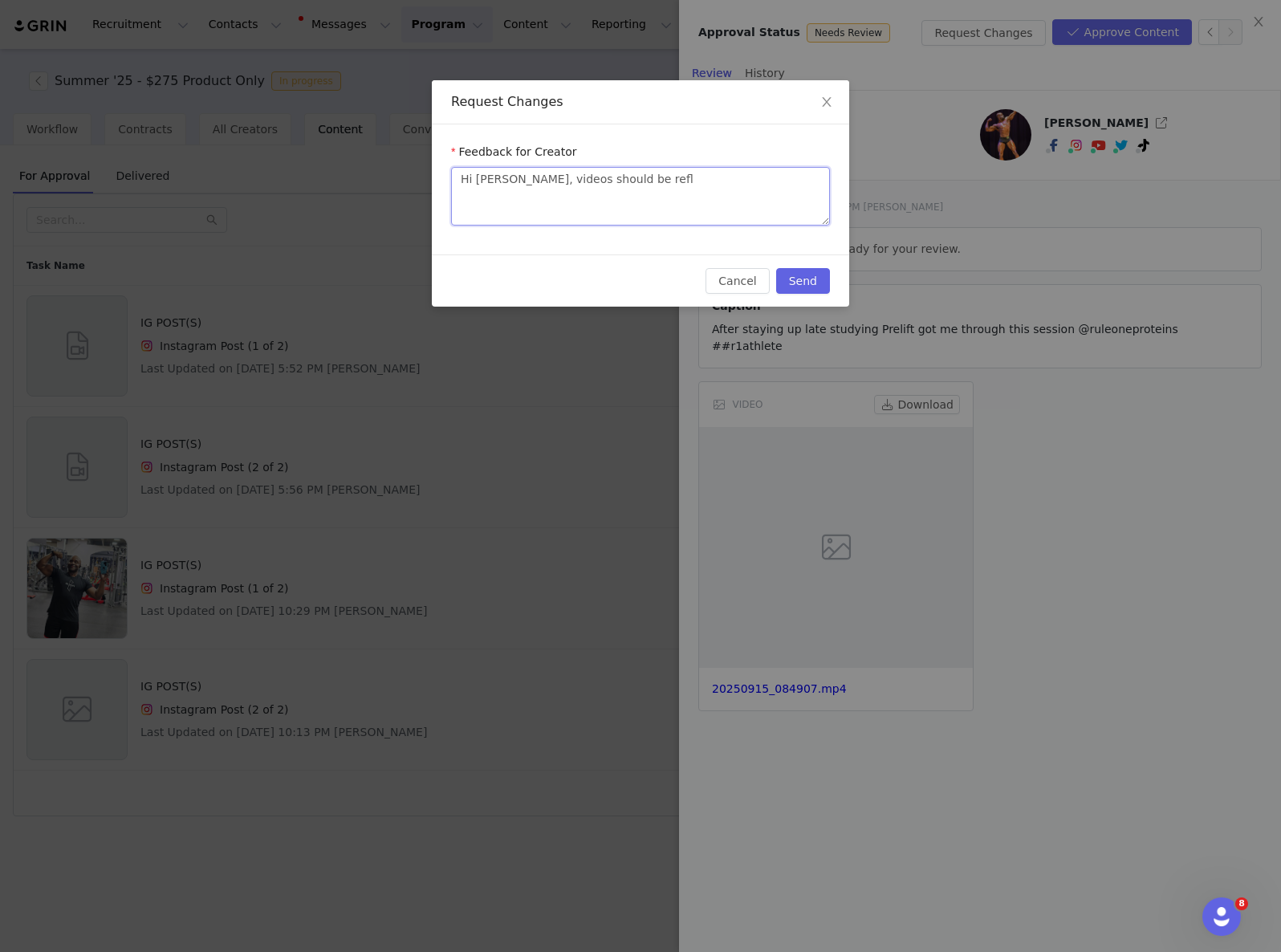
type textarea "Hi [PERSON_NAME], videos should be refle"
type textarea "Hi [PERSON_NAME], videos should be reflec"
type textarea "Hi [PERSON_NAME], videos should be reflect"
type textarea "Hi [PERSON_NAME], videos should be reflecte"
type textarea "Hi [PERSON_NAME], videos should be reflected"
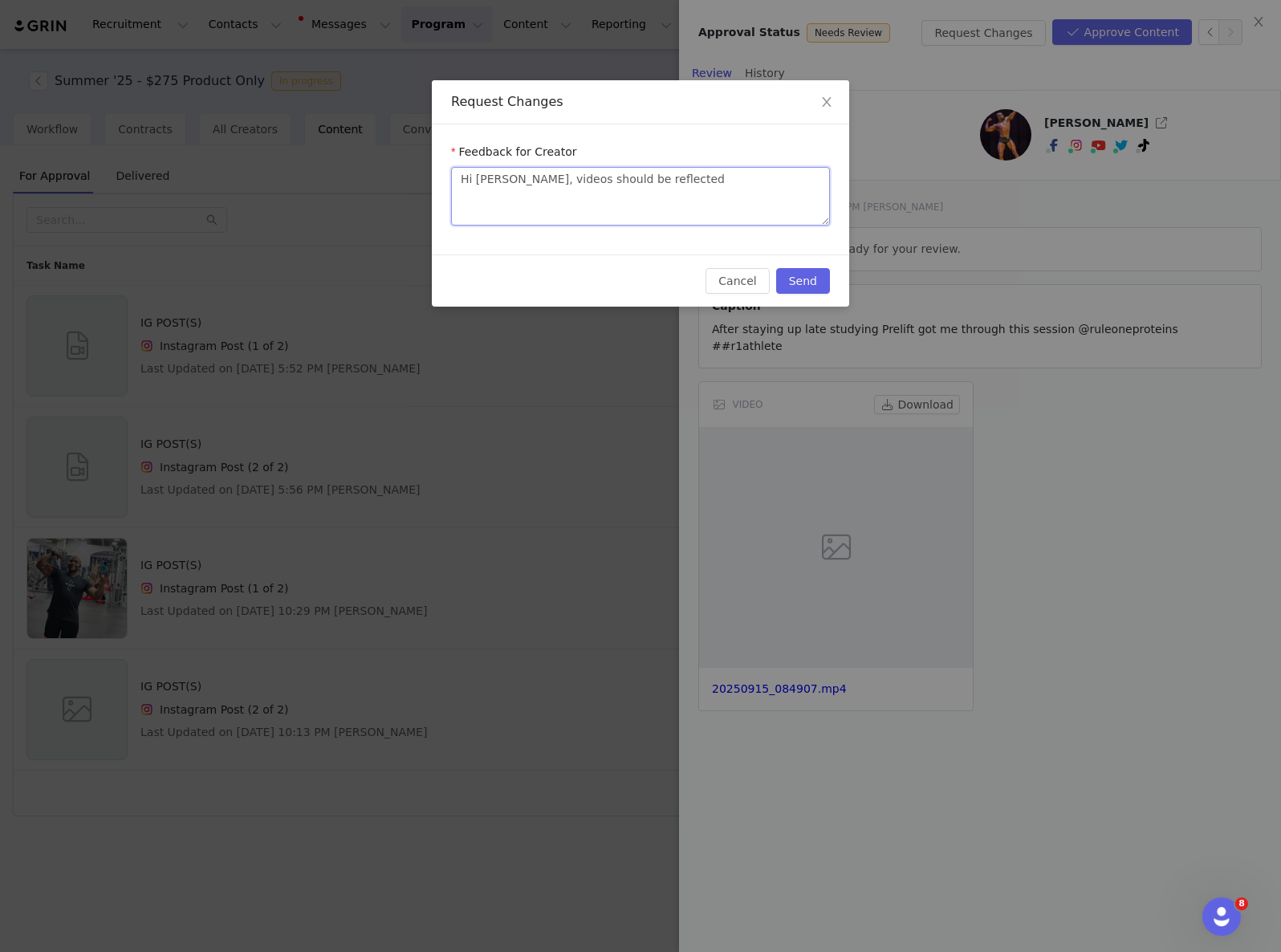
type textarea "Hi [PERSON_NAME], videos should be reflected/"
type textarea "Hi [PERSON_NAME], videos should be reflected/i"
type textarea "Hi [PERSON_NAME], videos should be reflected/"
type textarea "Hi [PERSON_NAME], videos should be reflected/m"
type textarea "Hi [PERSON_NAME], videos should be reflected/mi"
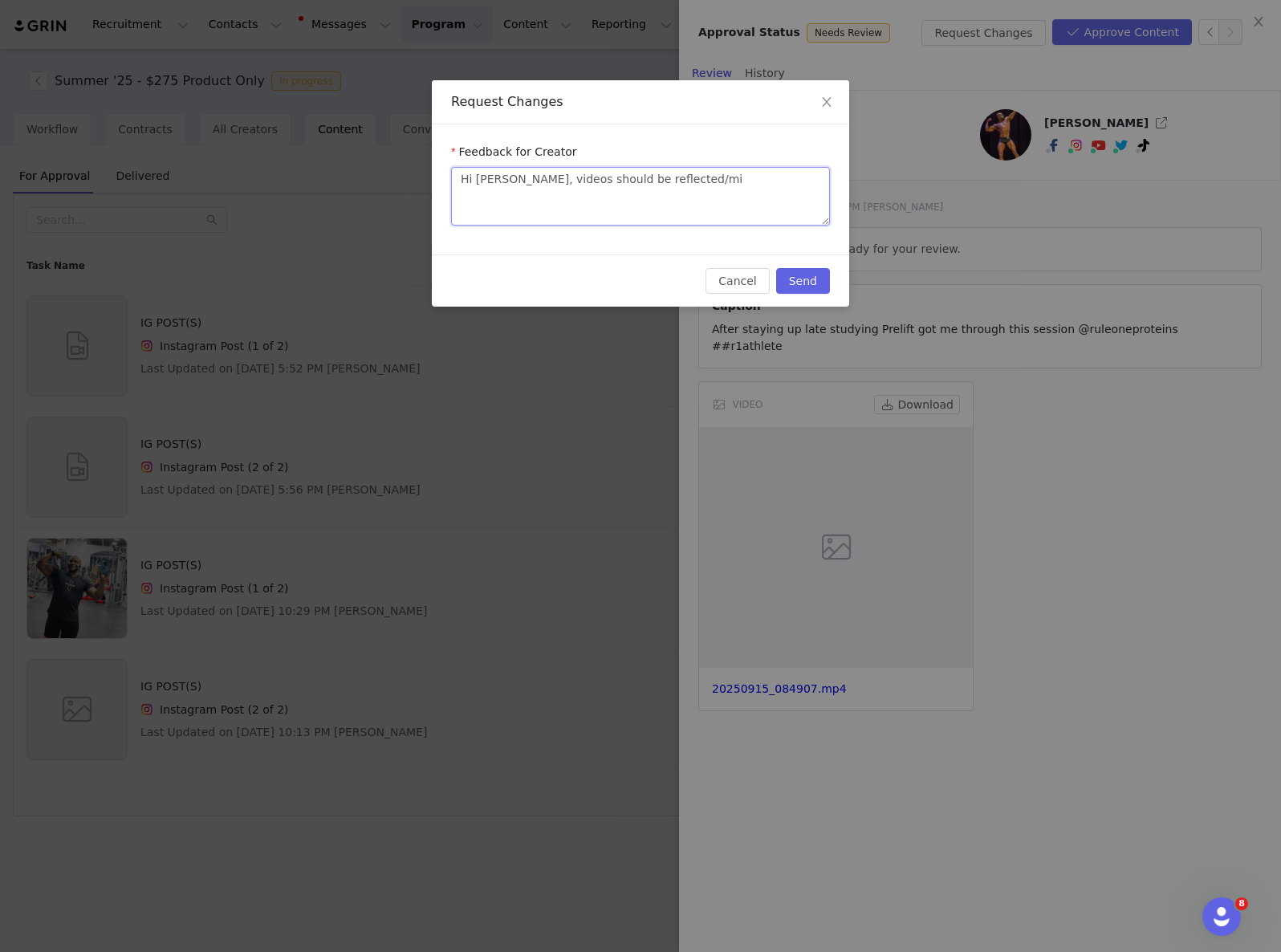
type textarea "Hi [PERSON_NAME], videos should be reflected/mir"
type textarea "Hi [PERSON_NAME], videos should be reflected/mirro"
type textarea "Hi [PERSON_NAME], videos should be reflected/mirror"
type textarea "Hi [PERSON_NAME], videos should be reflected/mirrore"
type textarea "Hi [PERSON_NAME], videos should be reflected/mirrored"
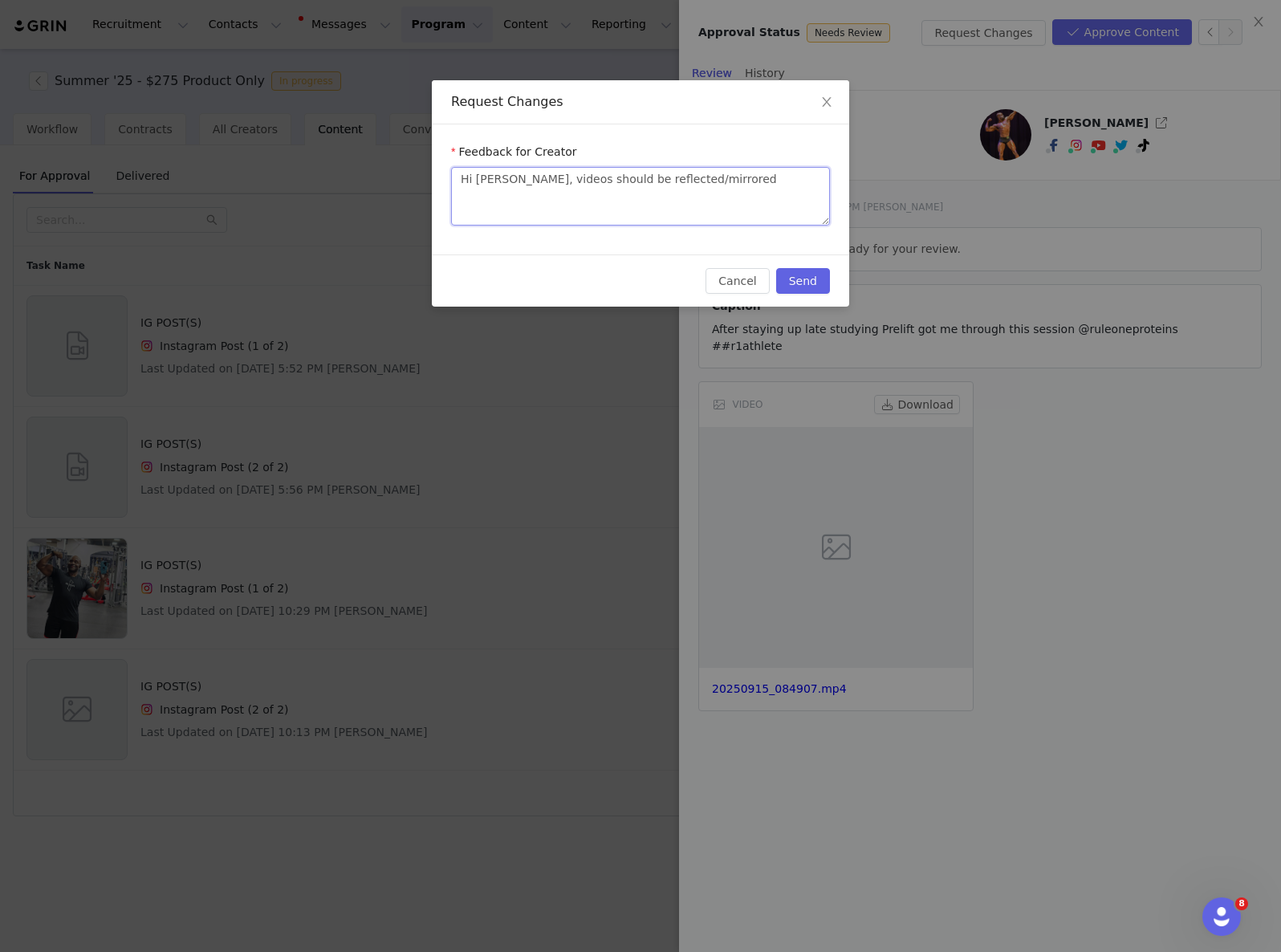
type textarea "Hi [PERSON_NAME], videos should be reflected/mirrored"
type textarea "Hi [PERSON_NAME], videos should be reflected/mirrored a"
type textarea "Hi [PERSON_NAME], videos should be reflected/mirrored and"
type textarea "Hi [PERSON_NAME], videos should be reflected/mirrored an"
type textarea "Hi [PERSON_NAME], videos should be reflected/mirrored a"
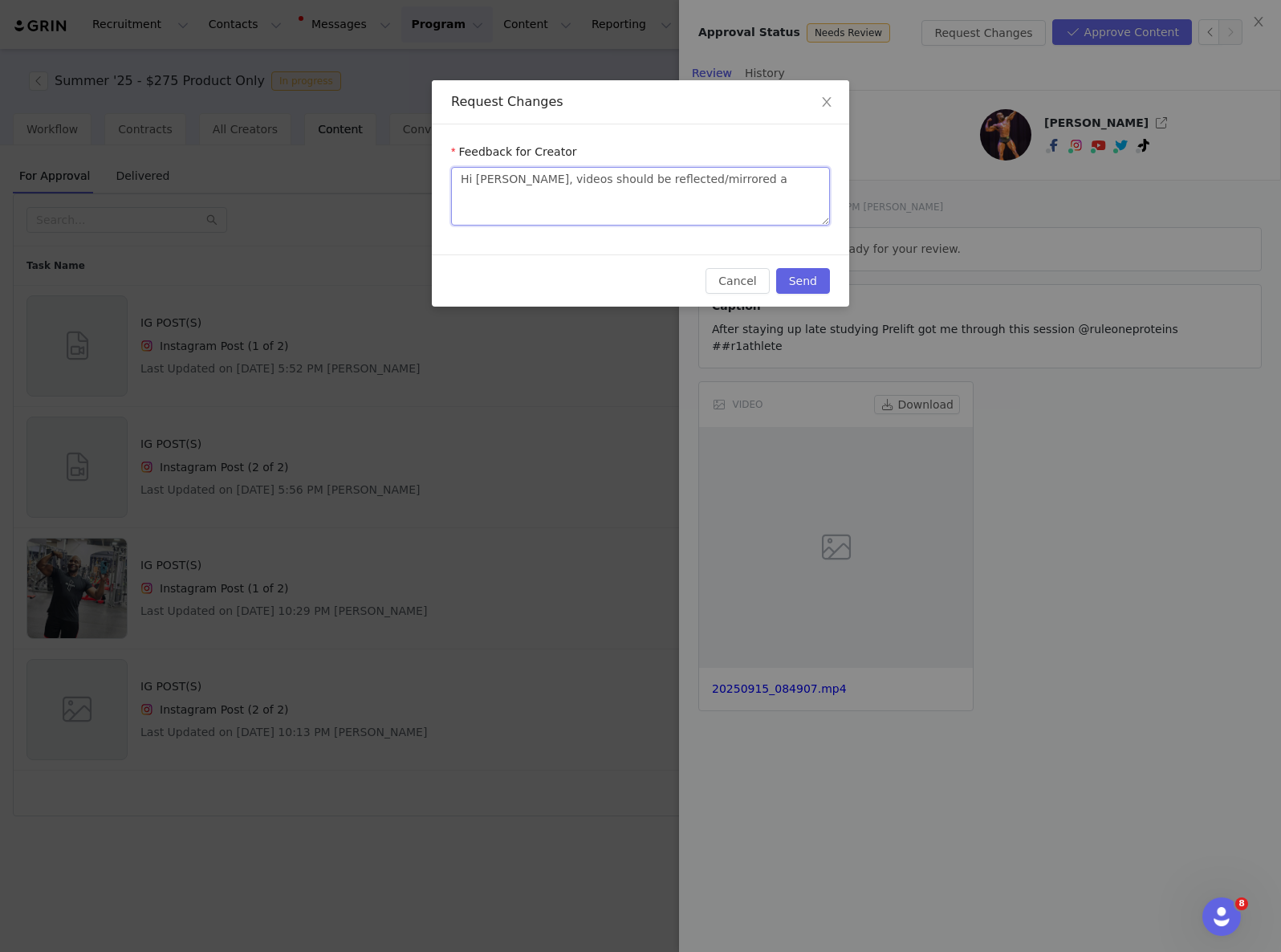
type textarea "Hi [PERSON_NAME], videos should be reflected/mirrored as"
type textarea "Hi [PERSON_NAME], videos should be reflected/mirrored a"
type textarea "Hi [PERSON_NAME], videos should be reflected/mirrored"
type textarea "Hi [PERSON_NAME], videos should be reflected/mirrored so"
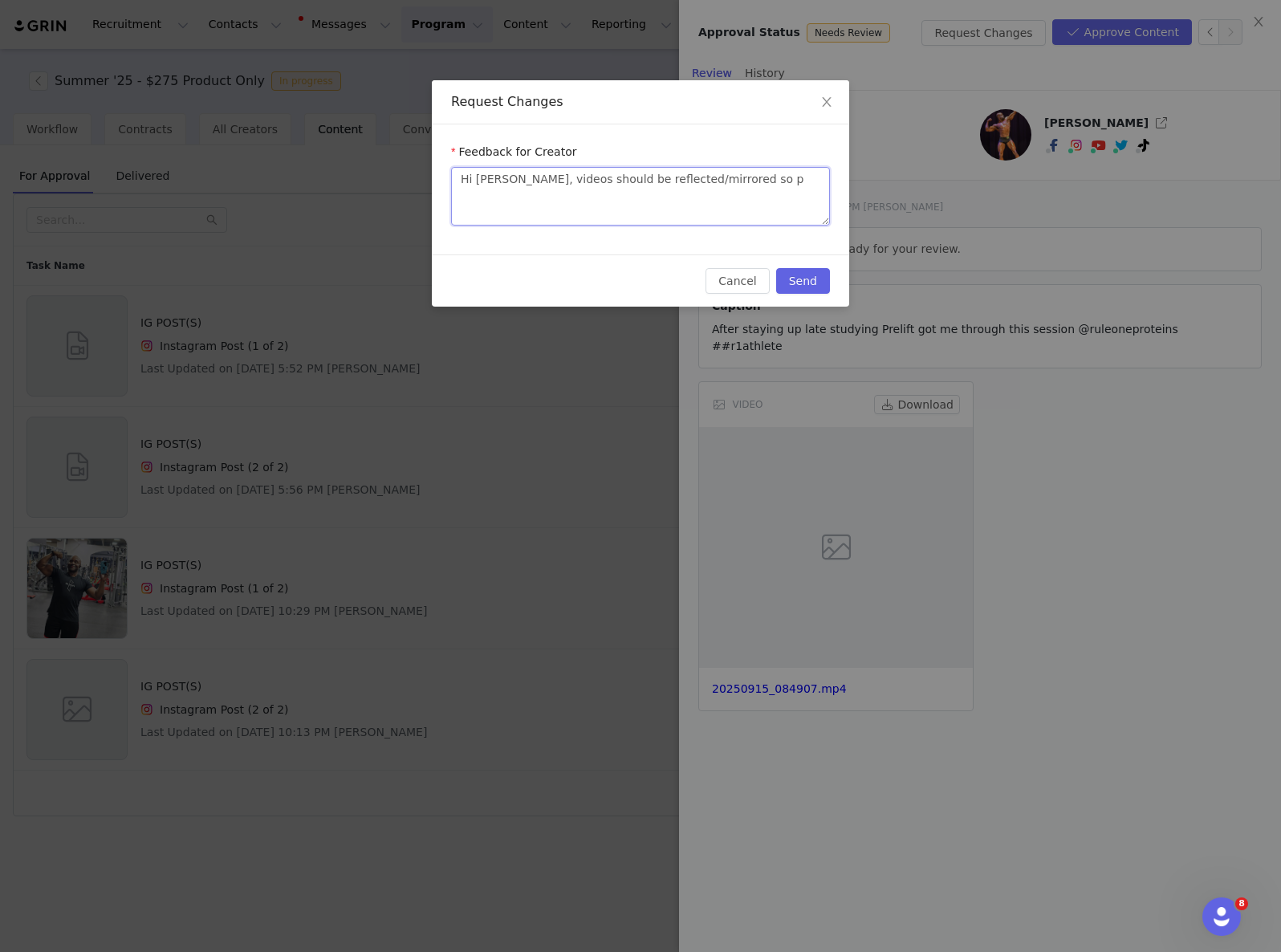
type textarea "Hi [PERSON_NAME], videos should be reflected/mirrored so pr"
type textarea "Hi [PERSON_NAME], videos should be reflected/mirrored so pro"
type textarea "Hi [PERSON_NAME], videos should be reflected/mirrored so prod"
type textarea "Hi [PERSON_NAME], videos should be reflected/mirrored so produ"
type textarea "Hi [PERSON_NAME], videos should be reflected/mirrored so produc"
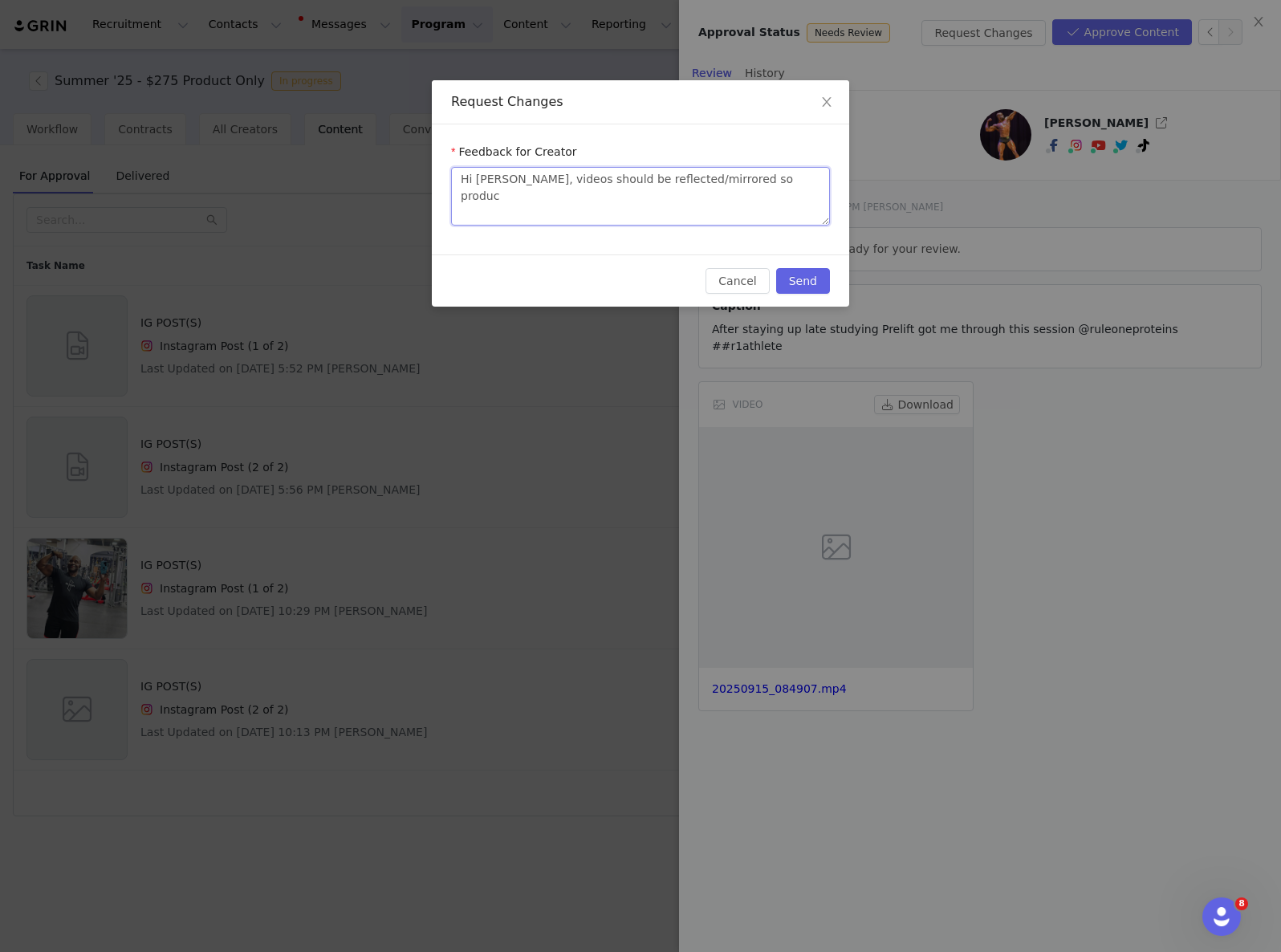
type textarea "Hi [PERSON_NAME], videos should be reflected/mirrored so product"
type textarea "Hi [PERSON_NAME], videos should be reflected/mirrored so products"
type textarea "Hi [PERSON_NAME], videos should be reflected/mirrored so products c"
type textarea "Hi [PERSON_NAME], videos should be reflected/mirrored so products ca"
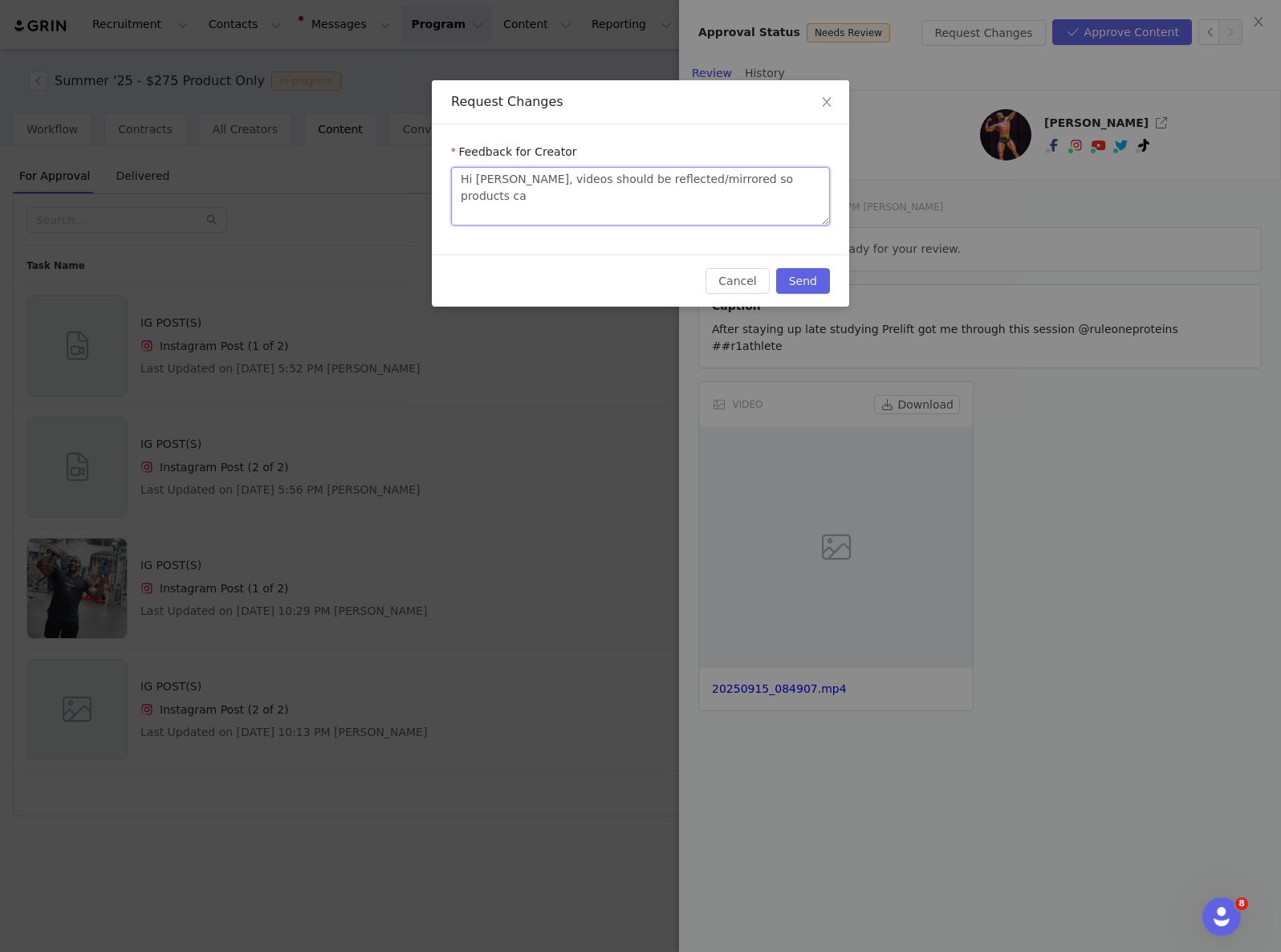
type textarea "Hi [PERSON_NAME], videos should be reflected/mirrored so products can"
click at [789, 281] on button "Send" at bounding box center [803, 280] width 54 height 26
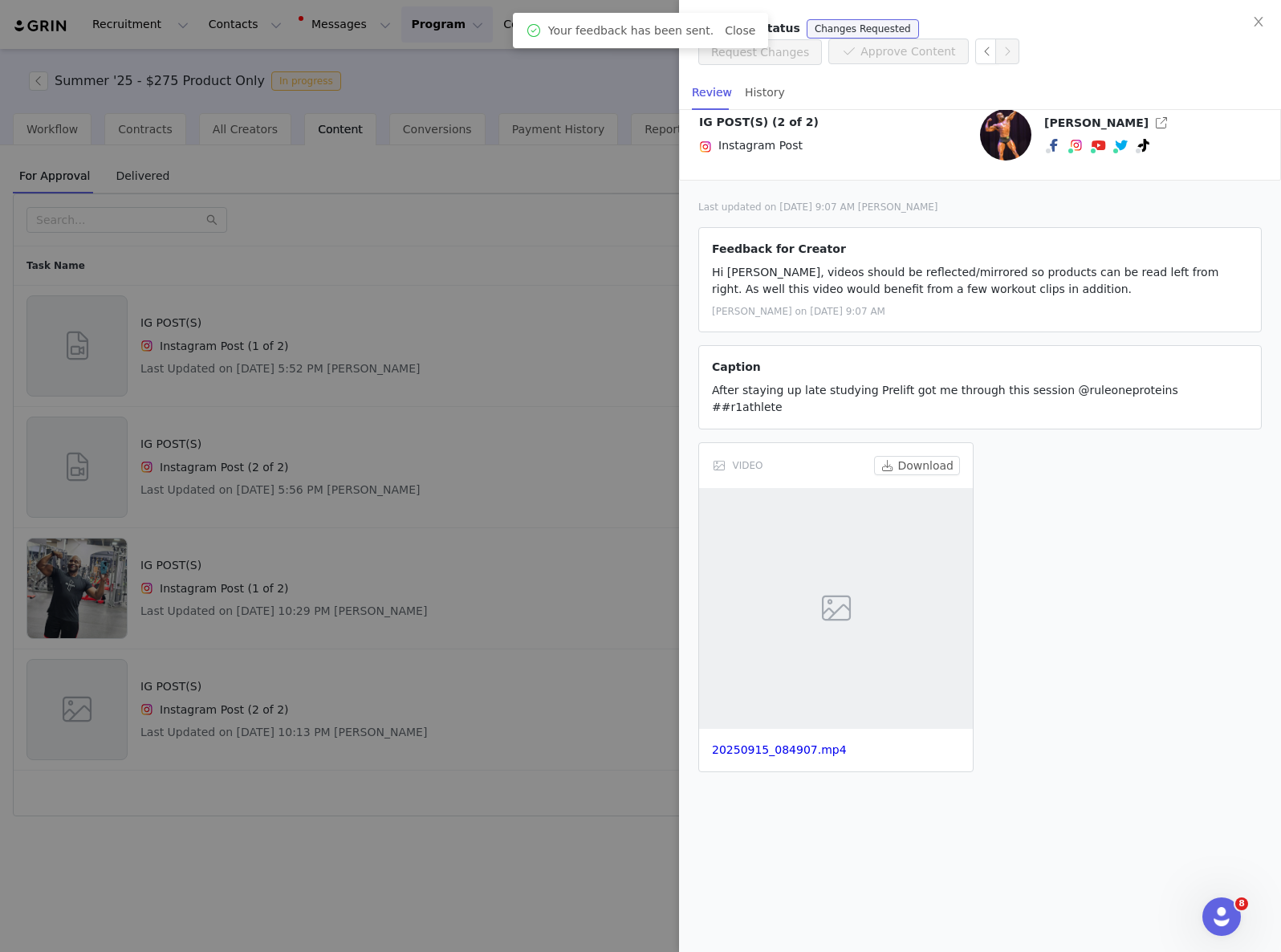
click at [351, 419] on div at bounding box center [640, 476] width 1281 height 952
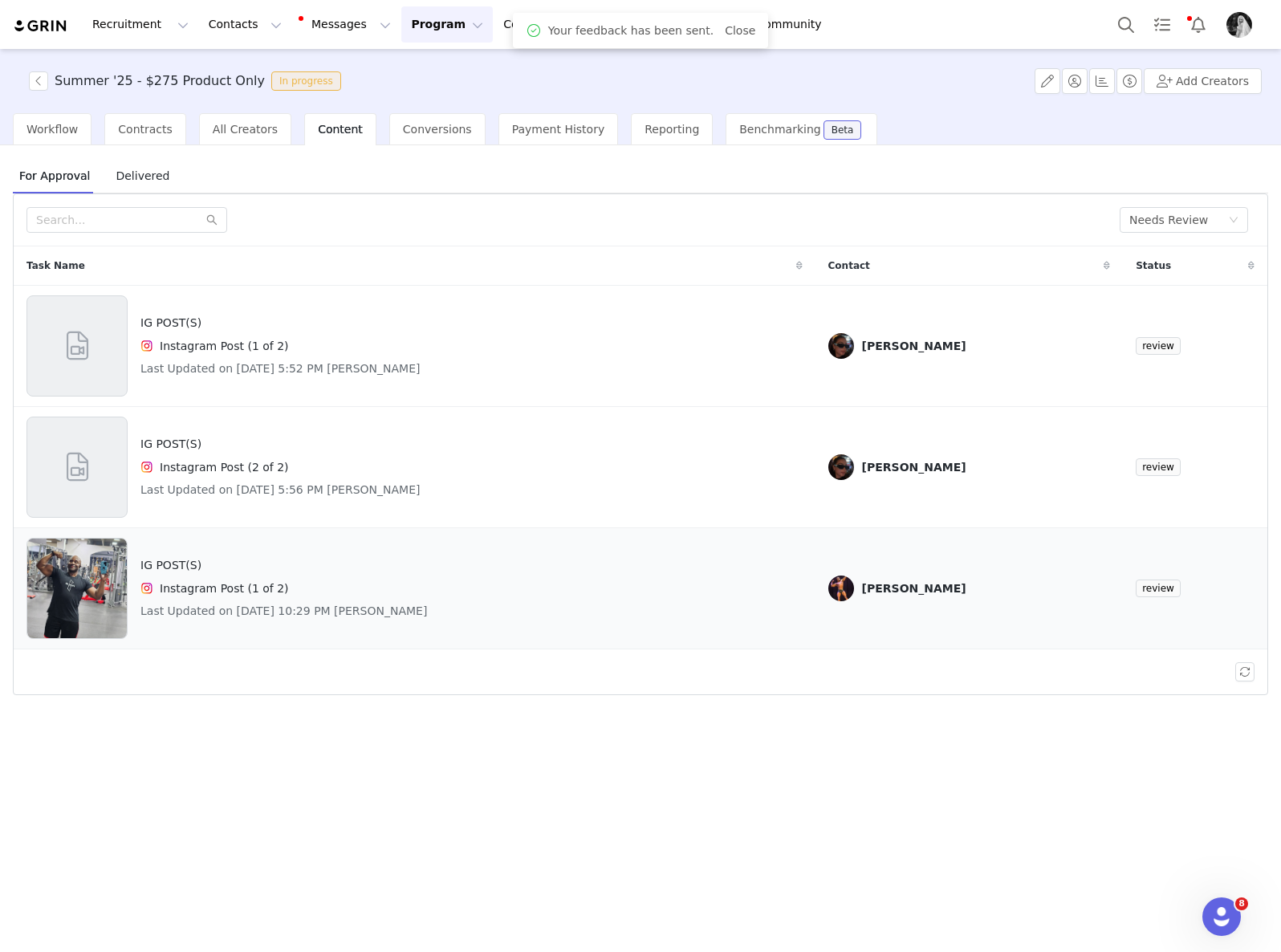
click at [387, 577] on div "IG POST(S) Instagram Post (1 of 2) Last Updated on [DATE] 10:29 PM [PERSON_NAME]" at bounding box center [283, 588] width 287 height 101
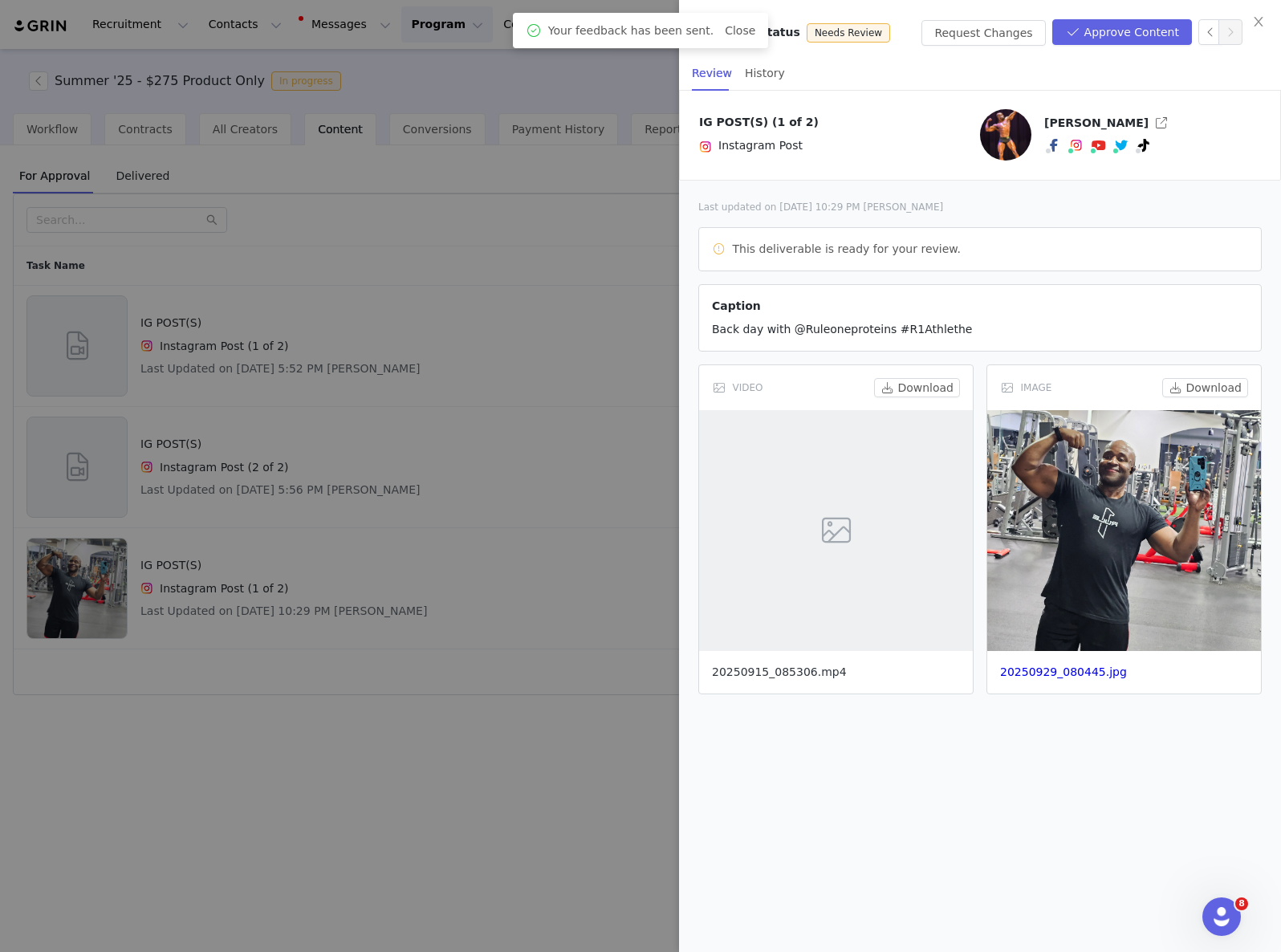
click at [823, 674] on link "20250915_085306.mp4" at bounding box center [780, 672] width 135 height 13
click at [988, 34] on button "Request Changes" at bounding box center [984, 32] width 124 height 26
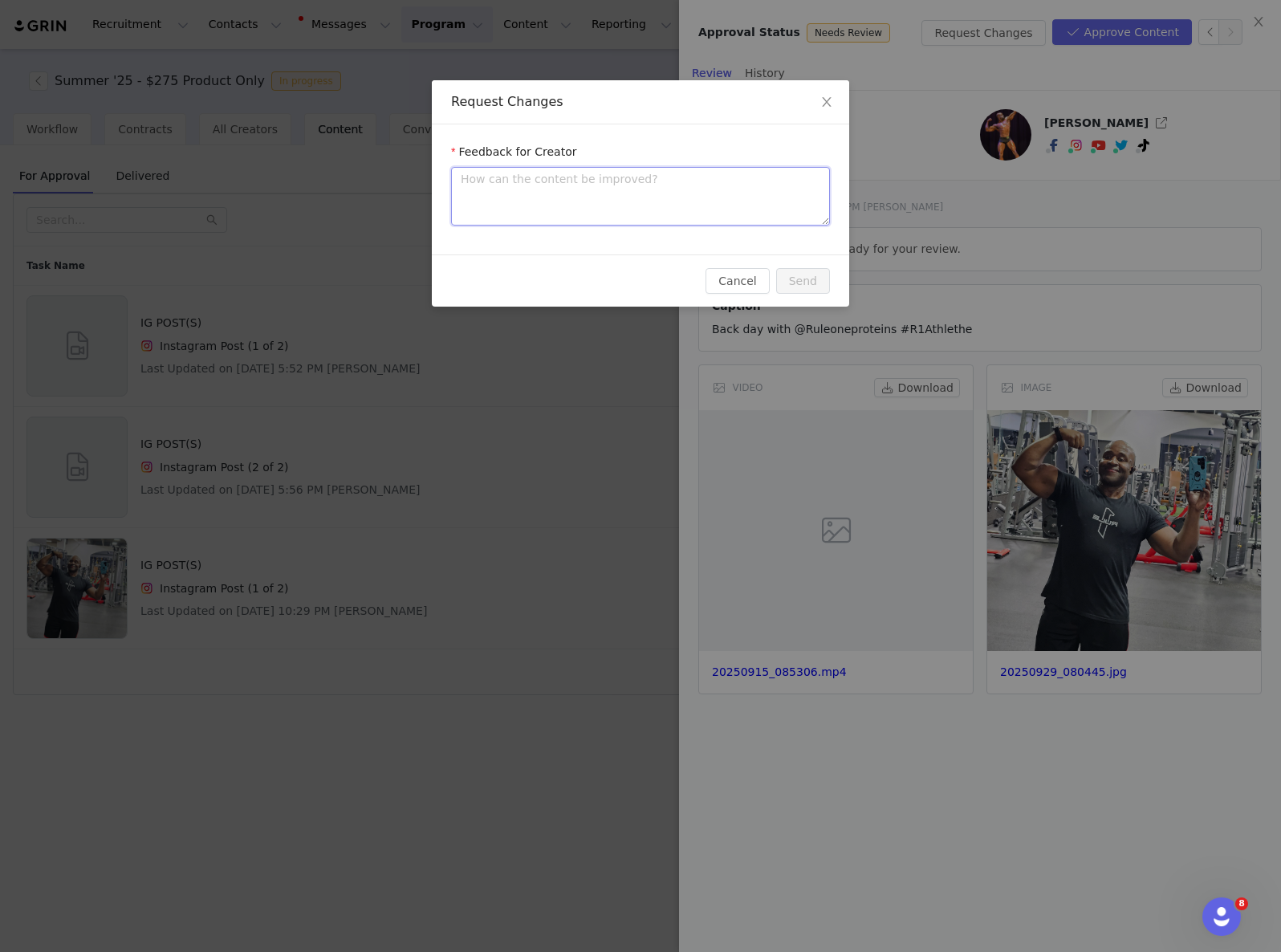
click at [609, 206] on textarea at bounding box center [640, 196] width 379 height 58
click at [800, 284] on button "Send" at bounding box center [803, 280] width 54 height 26
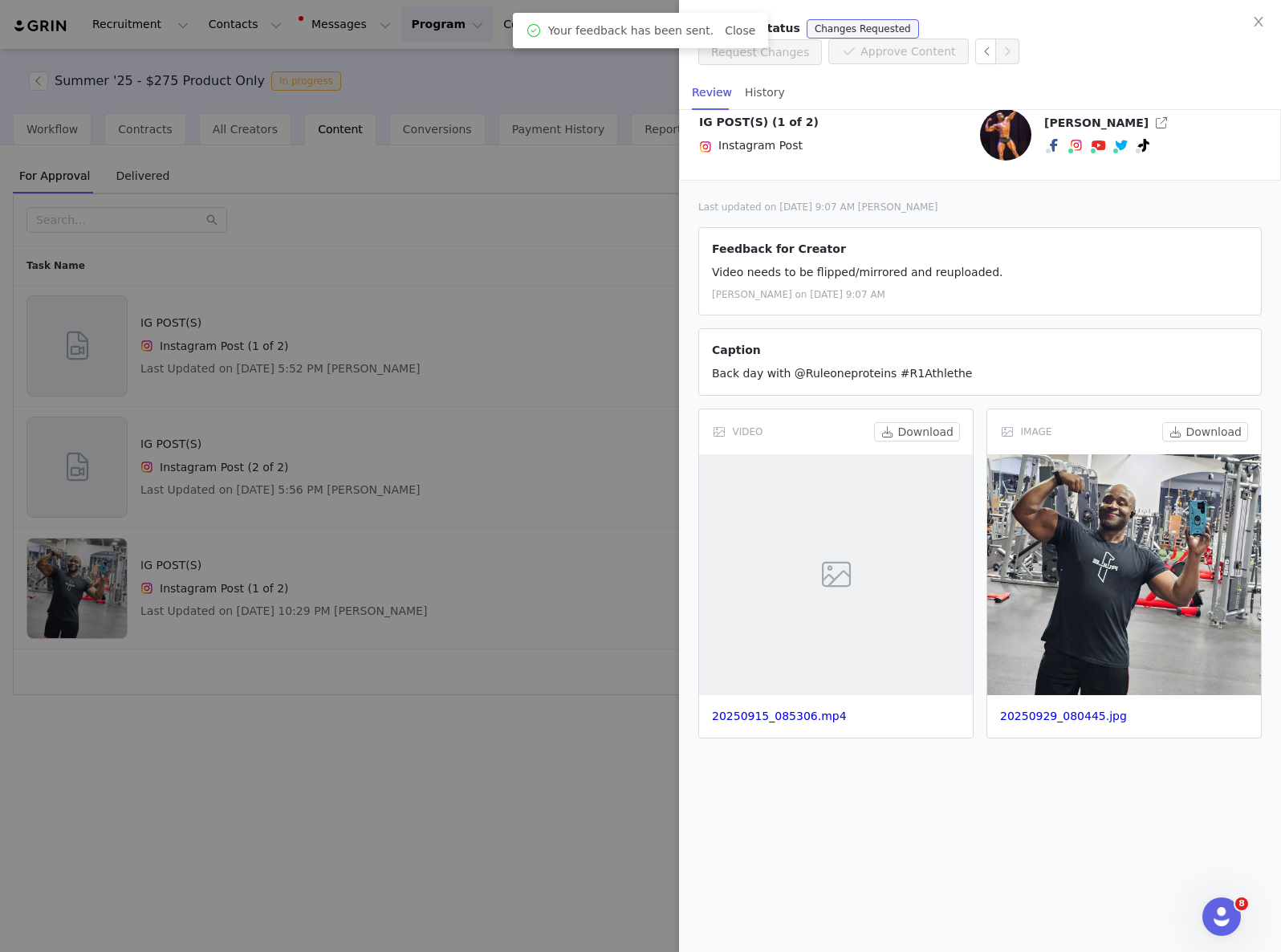
click at [419, 390] on div at bounding box center [640, 476] width 1281 height 952
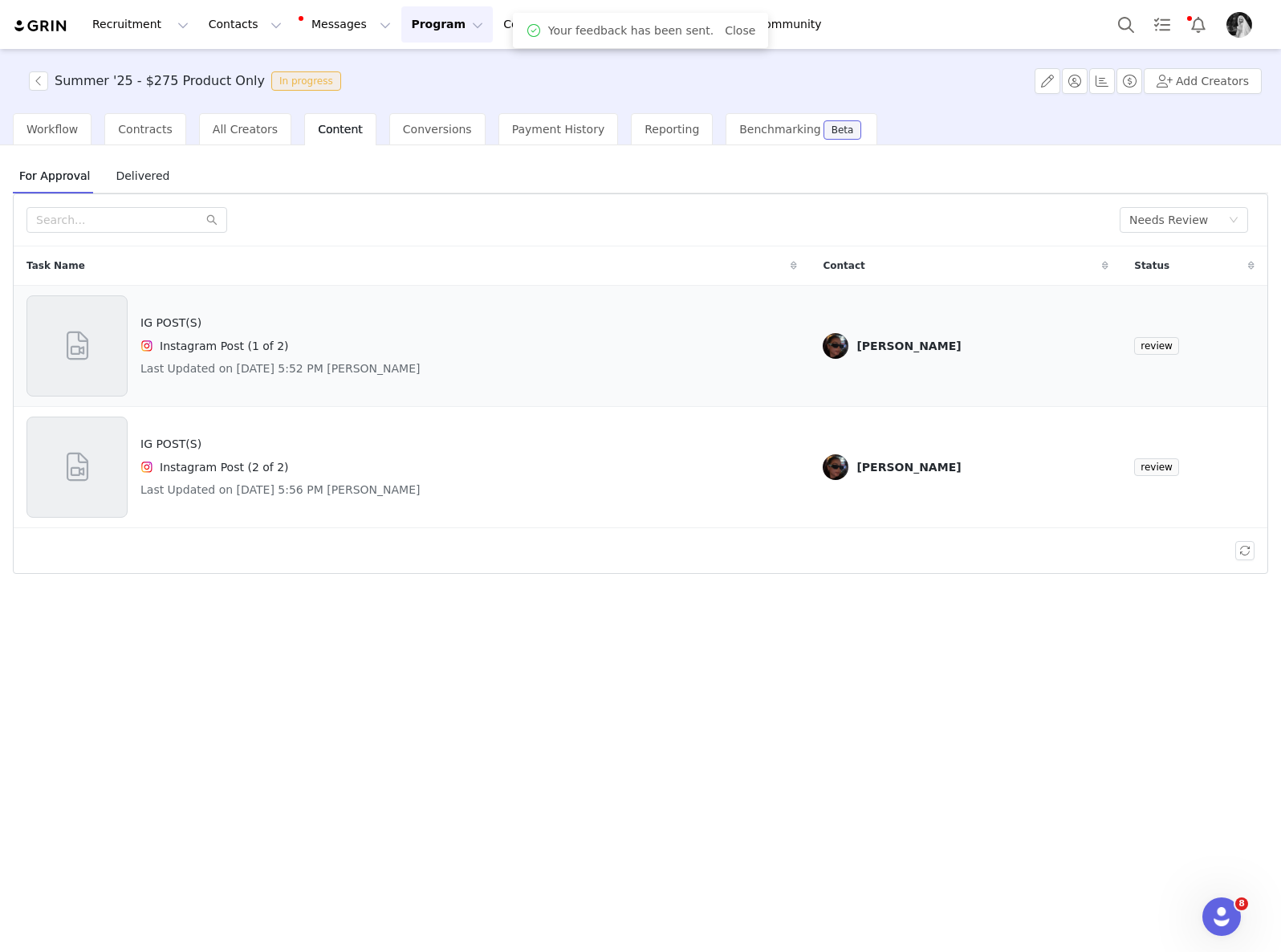
click at [329, 331] on div "IG POST(S) Instagram Post (1 of 2) Last Updated on [DATE] 5:52 PM [PERSON_NAME]" at bounding box center [280, 346] width 280 height 101
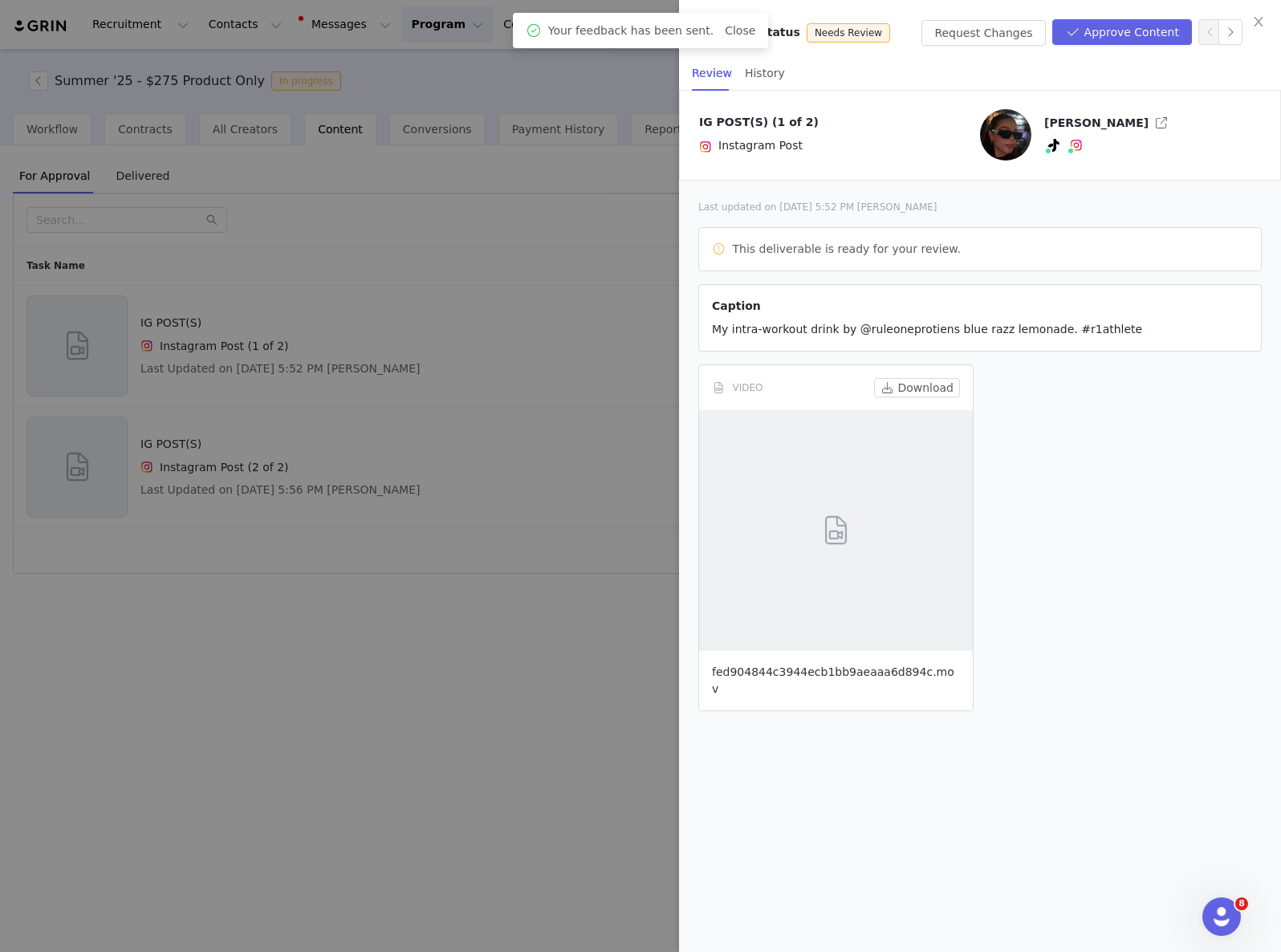
click at [815, 668] on link "fed904844c3944ecb1bb9aeaaa6d894c.mov" at bounding box center [834, 680] width 243 height 30
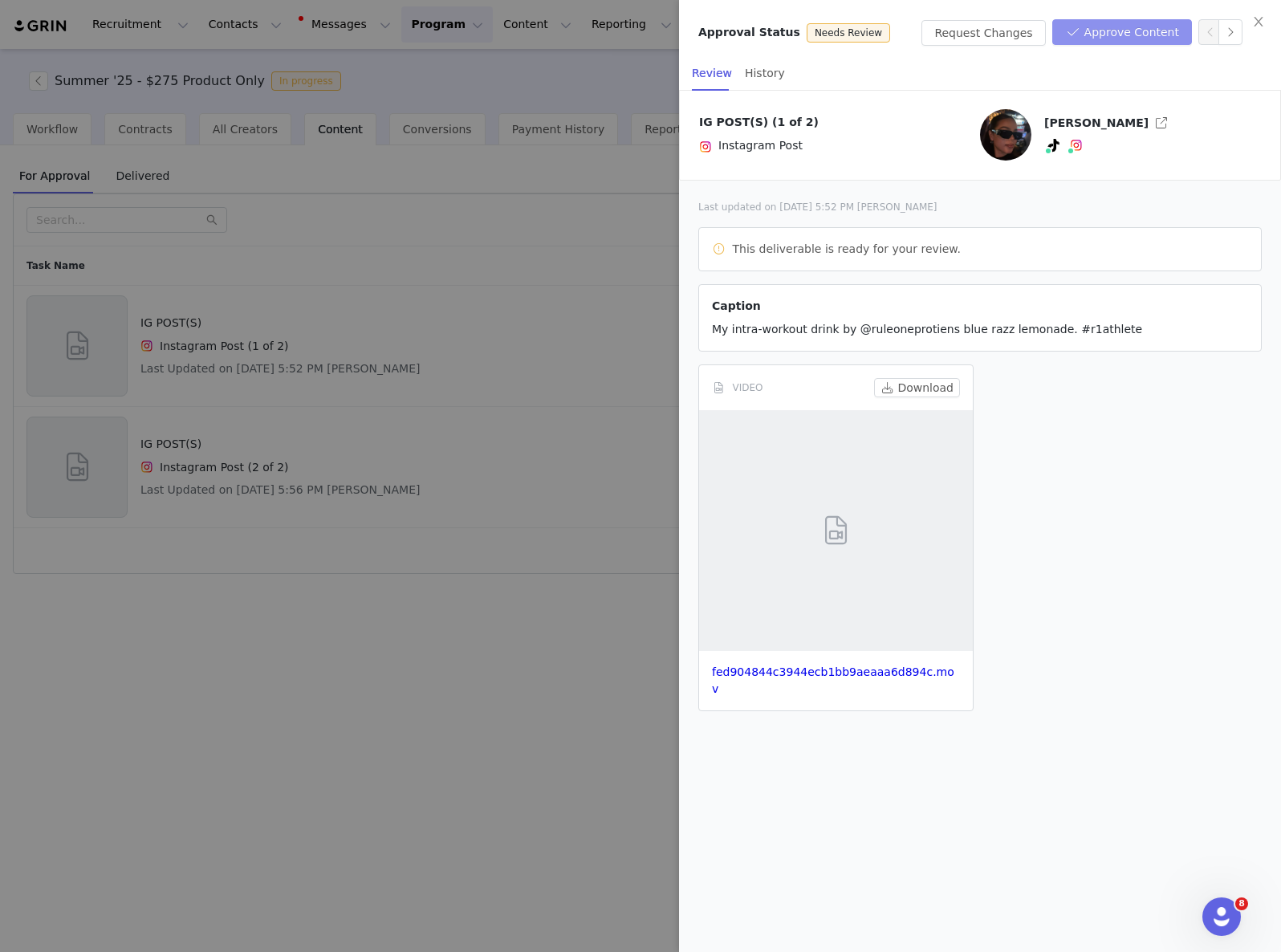
click at [1110, 34] on button "Approve Content" at bounding box center [1122, 31] width 139 height 26
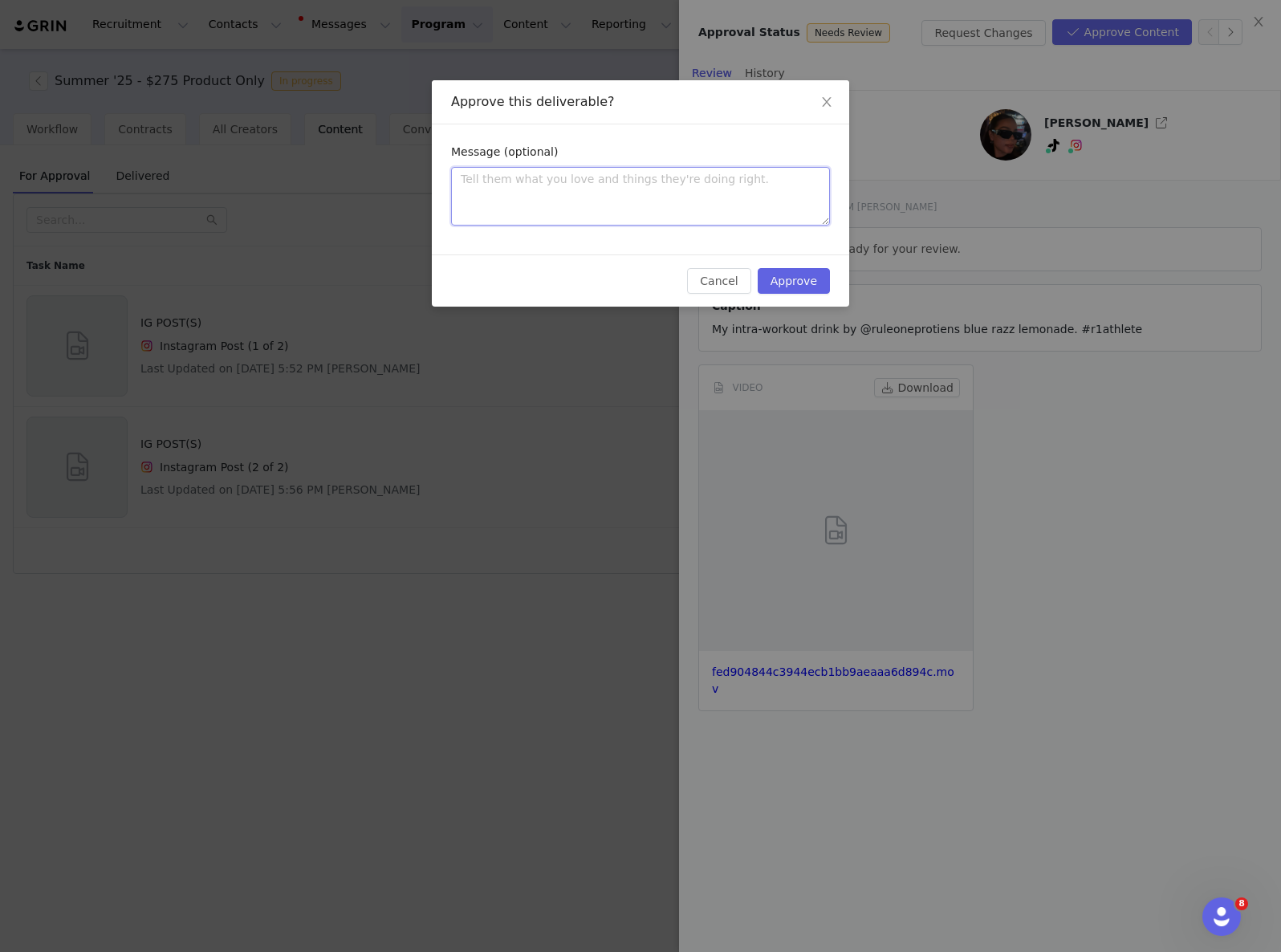
click at [485, 205] on textarea at bounding box center [640, 196] width 379 height 58
click at [770, 281] on button "Approve" at bounding box center [794, 280] width 72 height 26
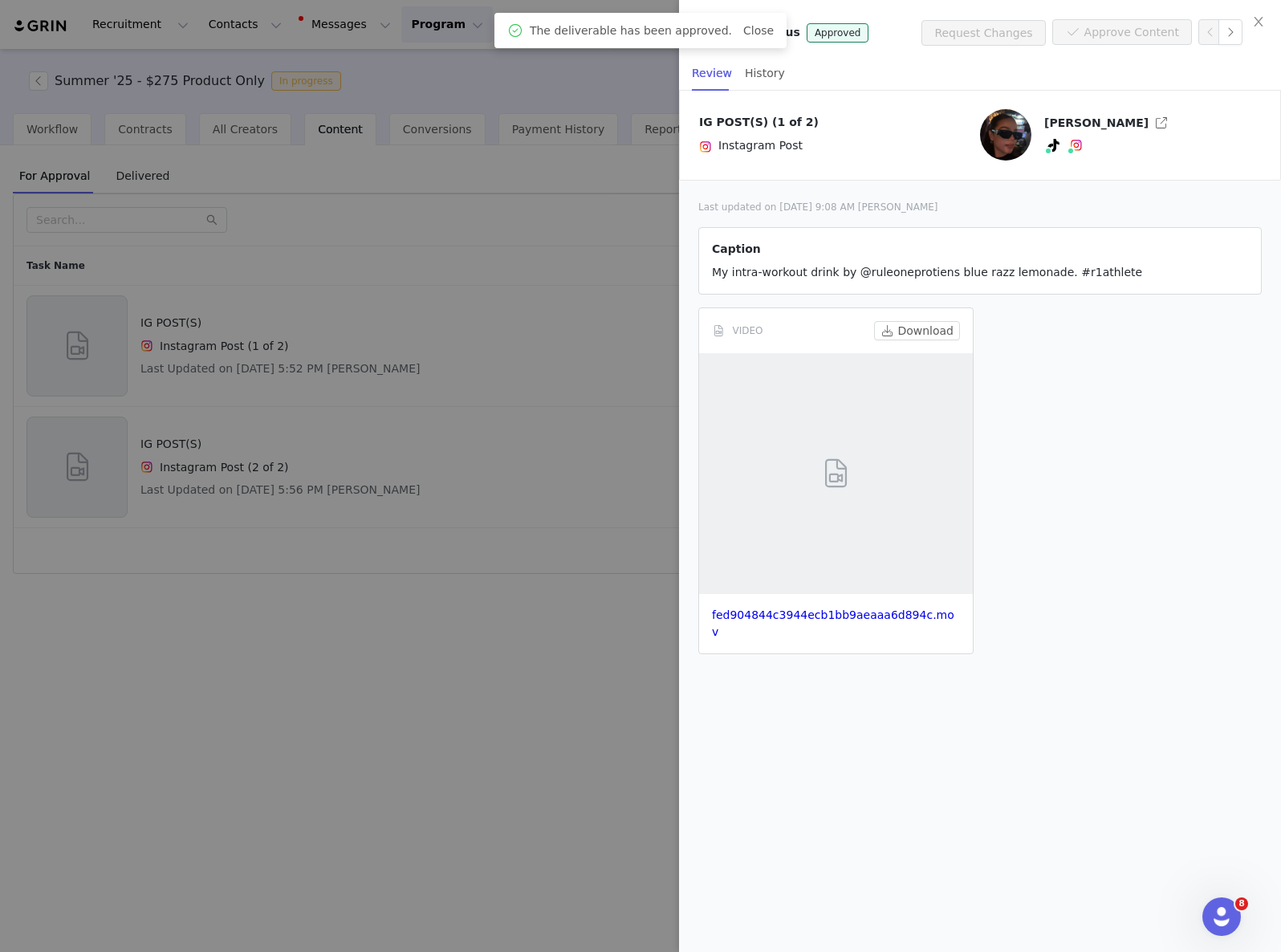
click at [394, 337] on div at bounding box center [640, 476] width 1281 height 952
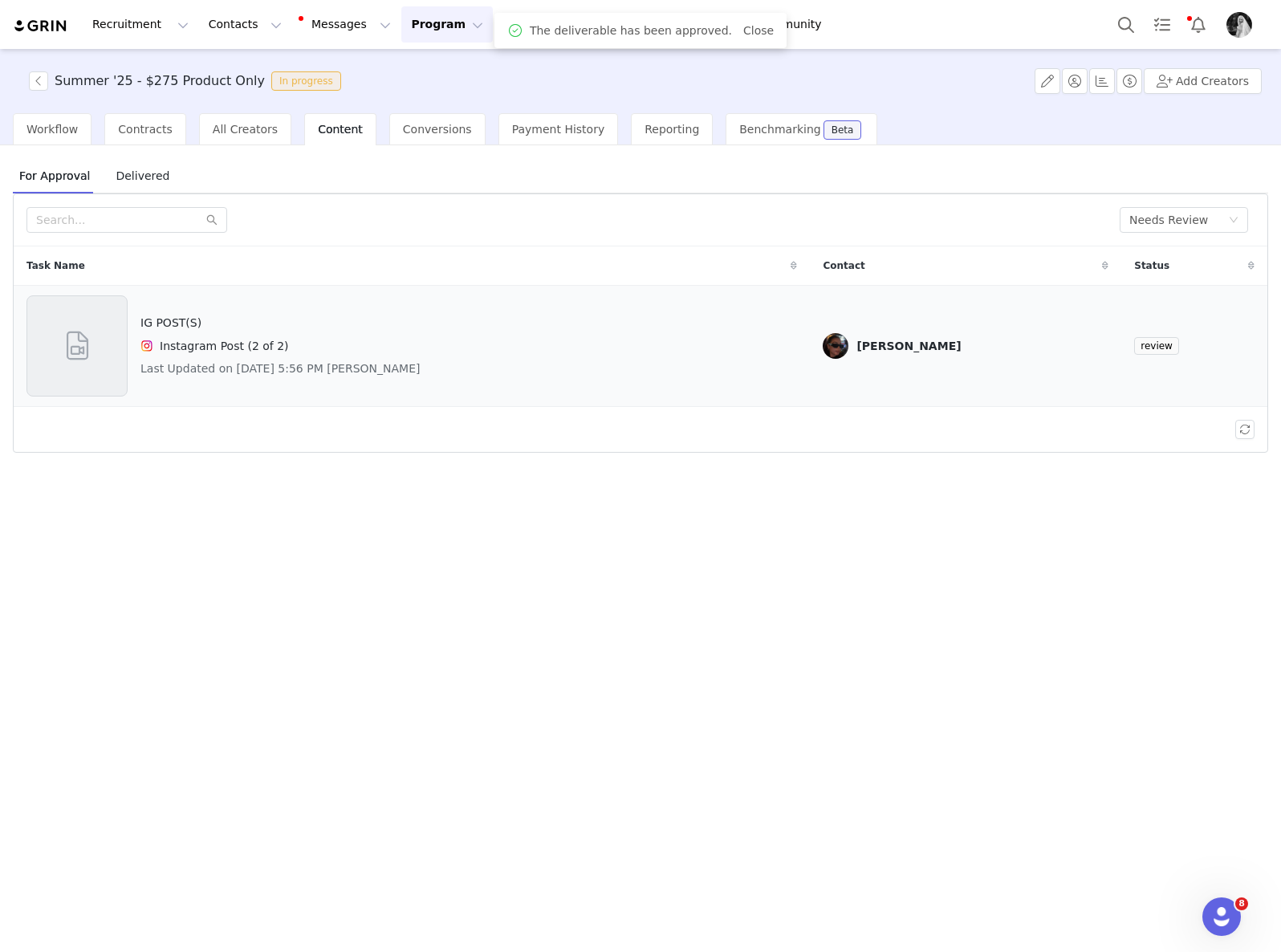
click at [428, 358] on div "IG POST(S) Instagram Post (2 of 2) Last Updated on [DATE] 5:56 PM [PERSON_NAME]" at bounding box center [411, 346] width 771 height 101
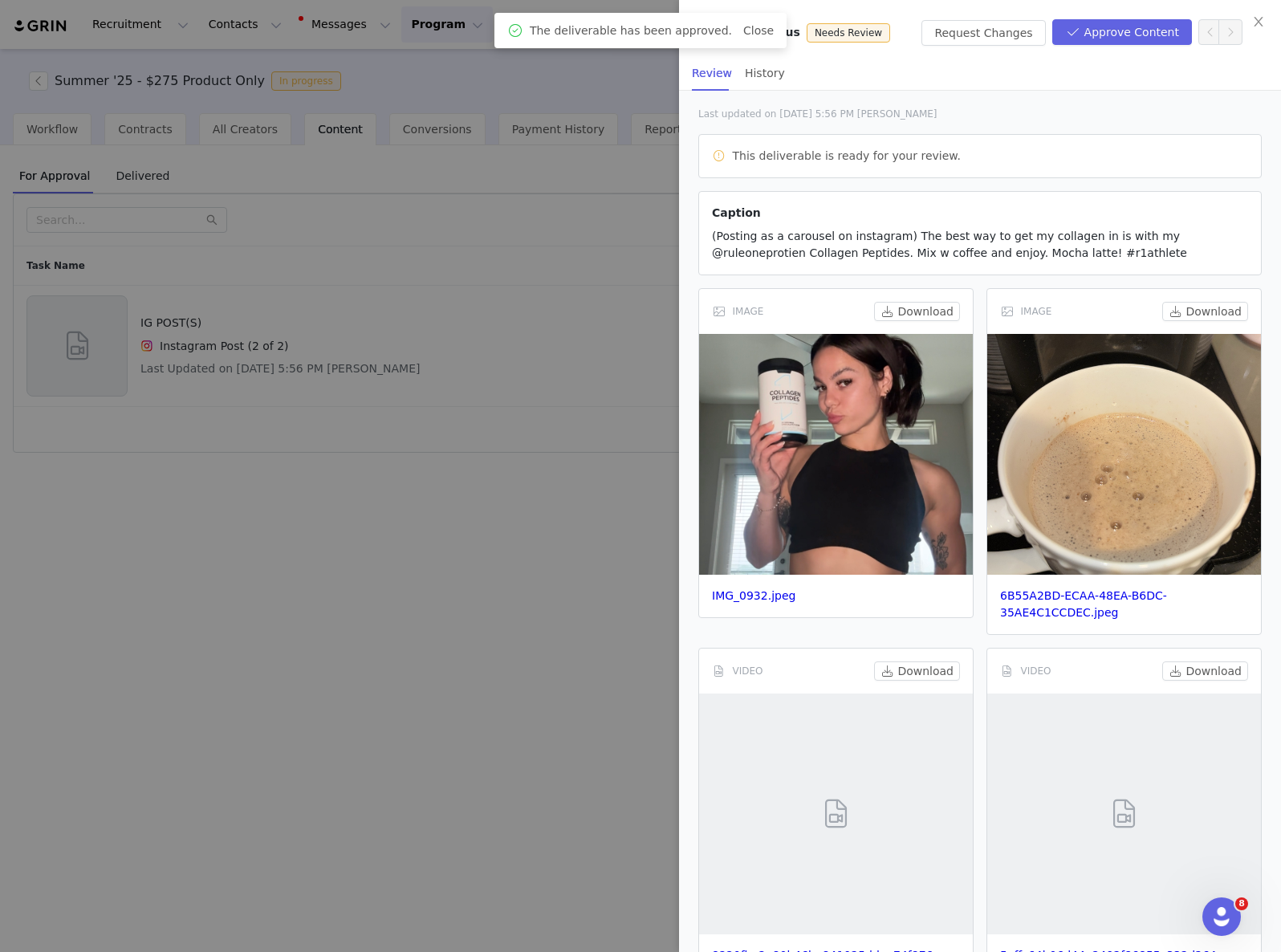
scroll to position [145, 0]
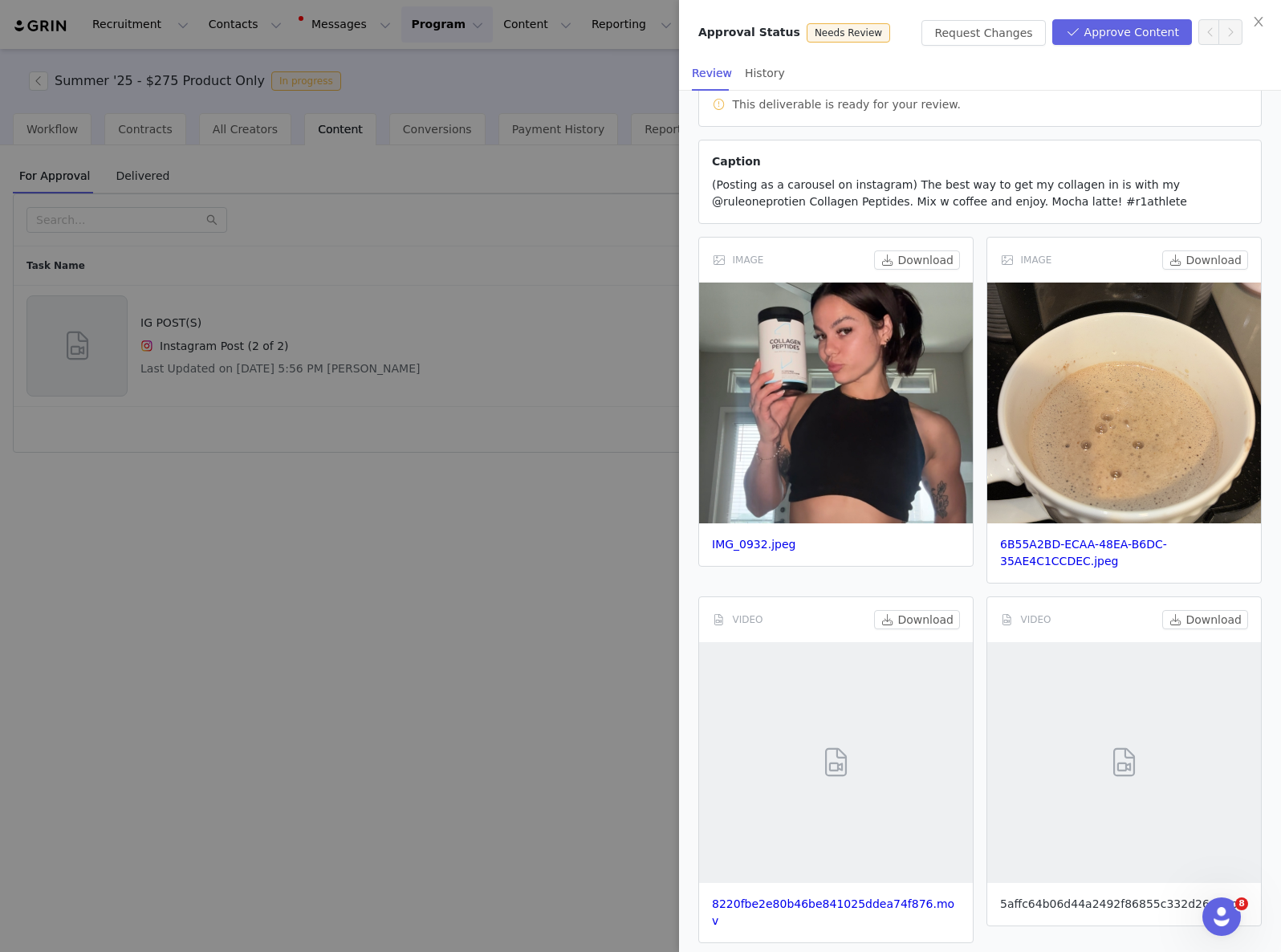
click at [1067, 902] on link "5affc64b06d44a2492f86855c332d264.mov" at bounding box center [1122, 904] width 245 height 13
click at [887, 905] on link "8220fbe2e80b46be841025ddea74f876.mov" at bounding box center [834, 912] width 243 height 30
click at [759, 548] on link "IMG_0932.jpeg" at bounding box center [754, 544] width 84 height 13
click at [1102, 27] on button "Approve Content" at bounding box center [1122, 31] width 139 height 26
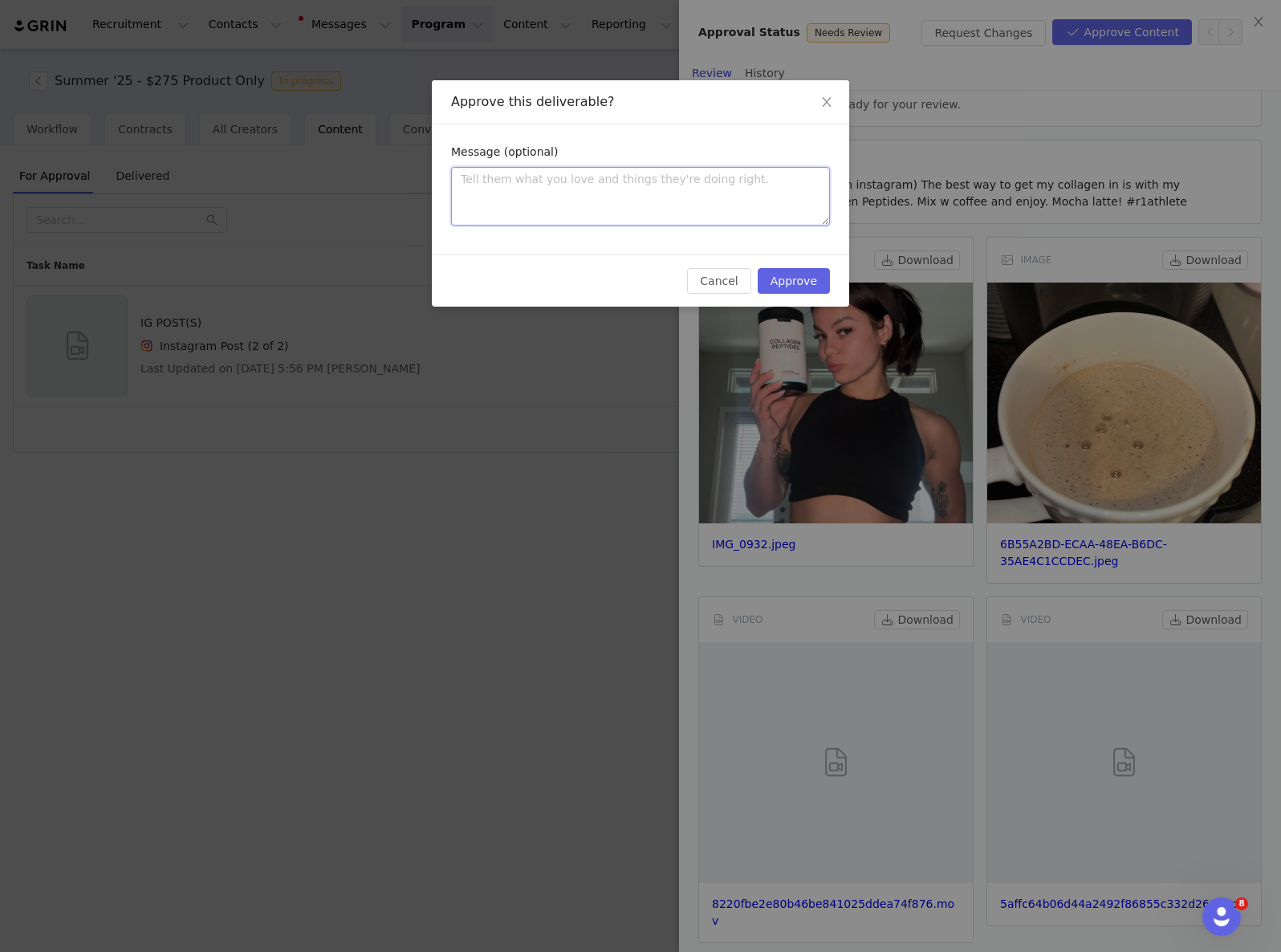
click at [672, 204] on textarea at bounding box center [640, 196] width 379 height 58
click at [804, 279] on button "Approve" at bounding box center [794, 280] width 72 height 26
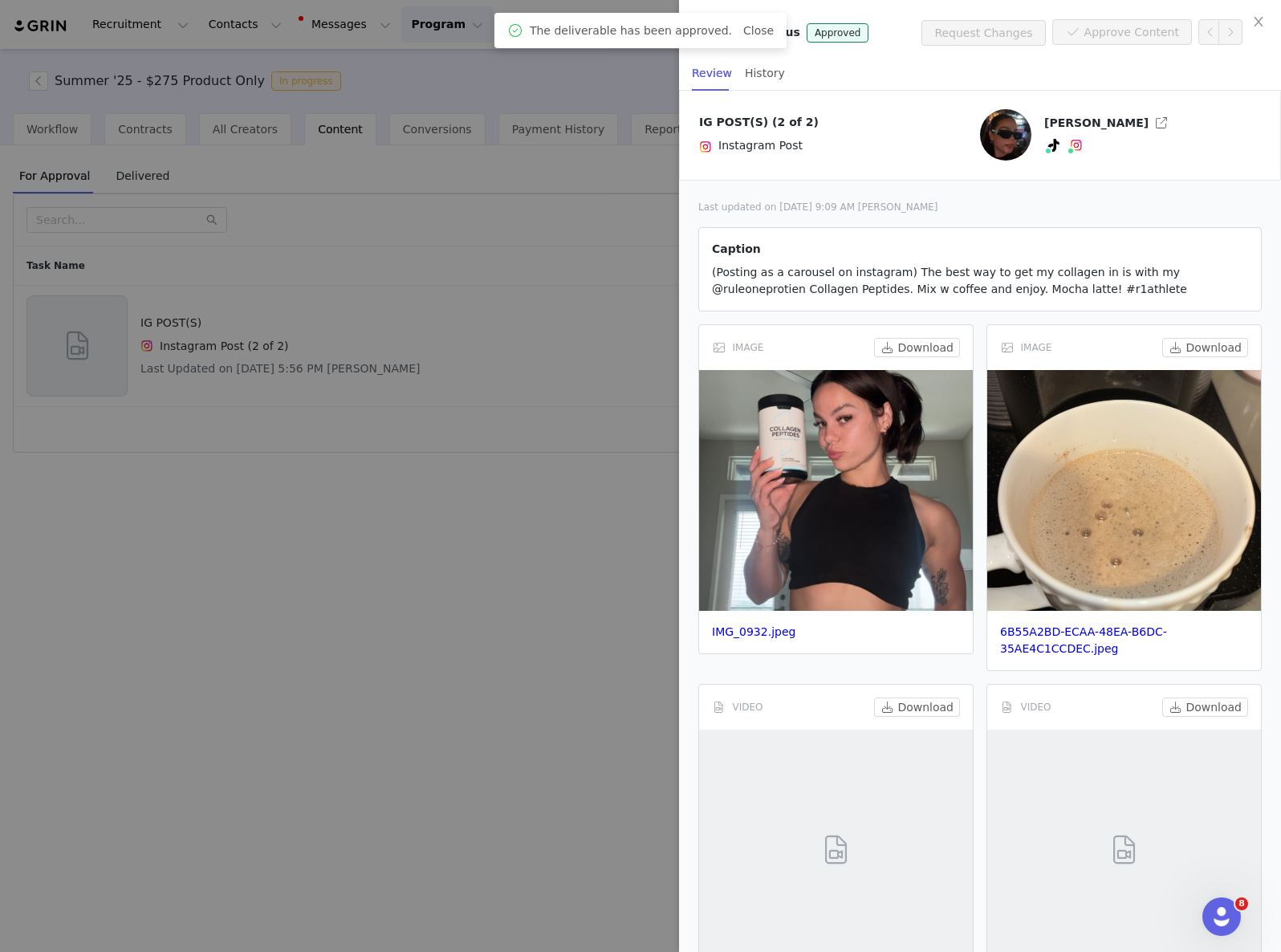
click at [348, 207] on div at bounding box center [640, 476] width 1281 height 952
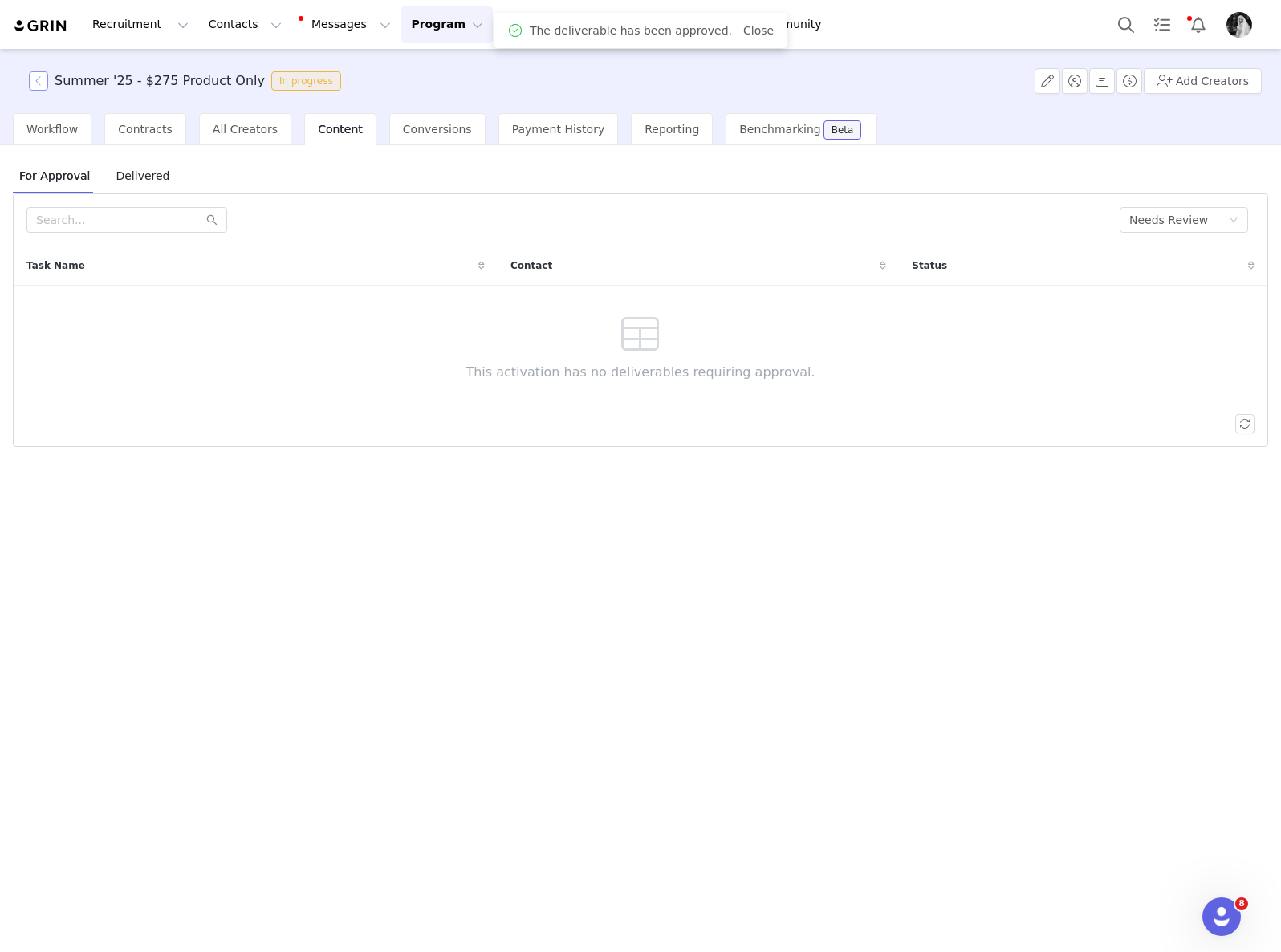
click at [41, 82] on button "button" at bounding box center [38, 81] width 19 height 19
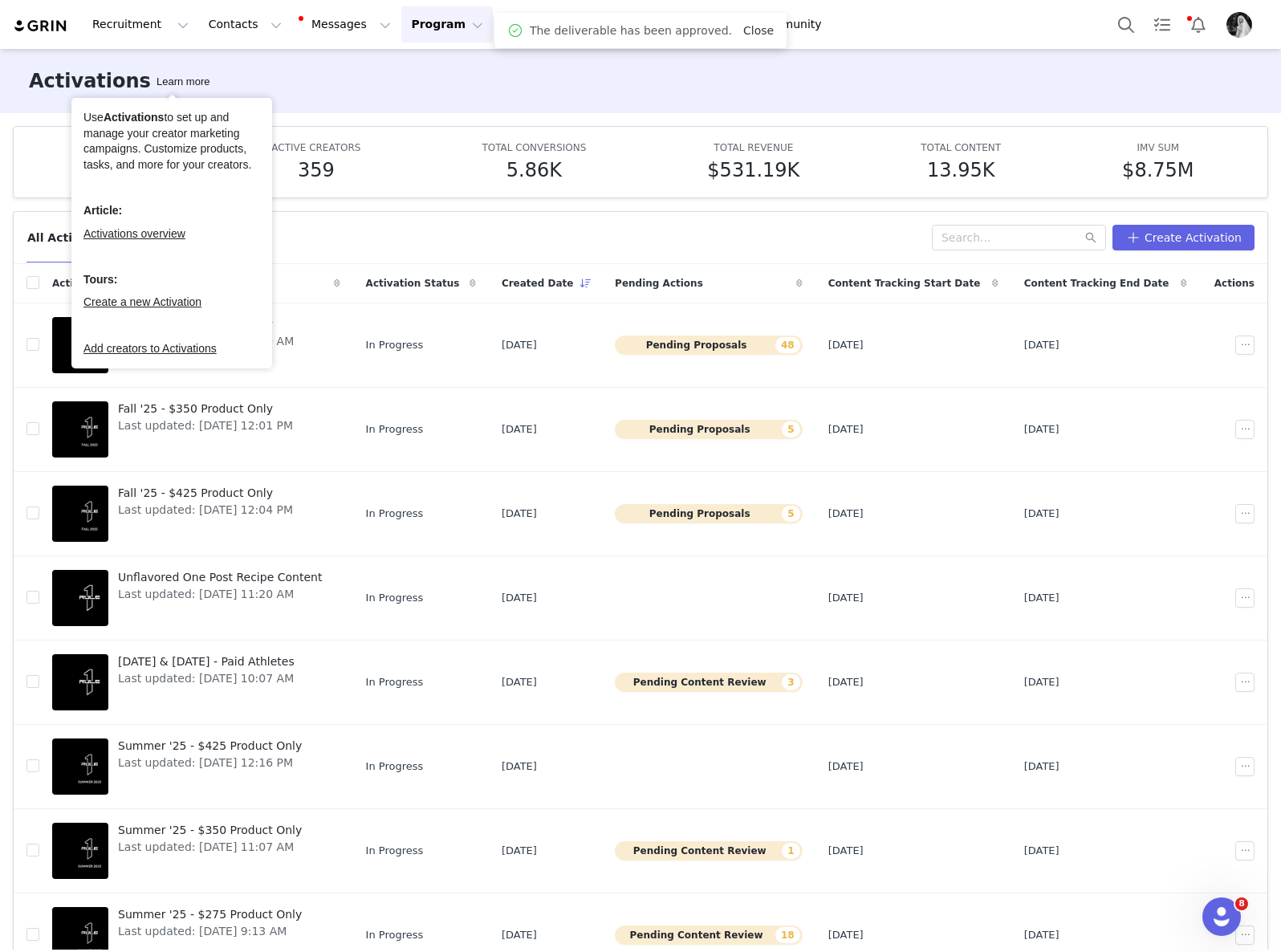
click at [750, 28] on link "Close" at bounding box center [758, 31] width 31 height 13
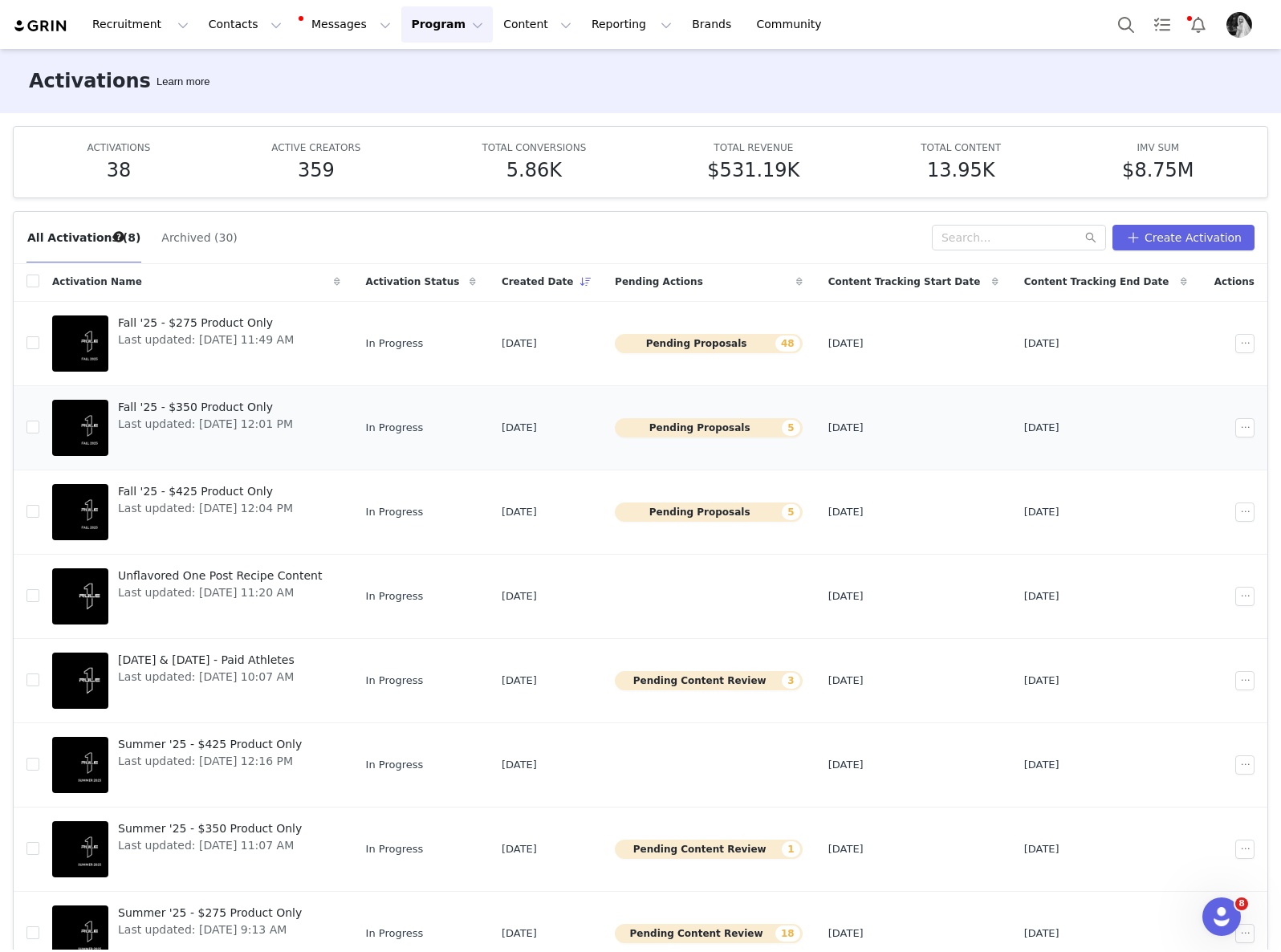
scroll to position [85, 0]
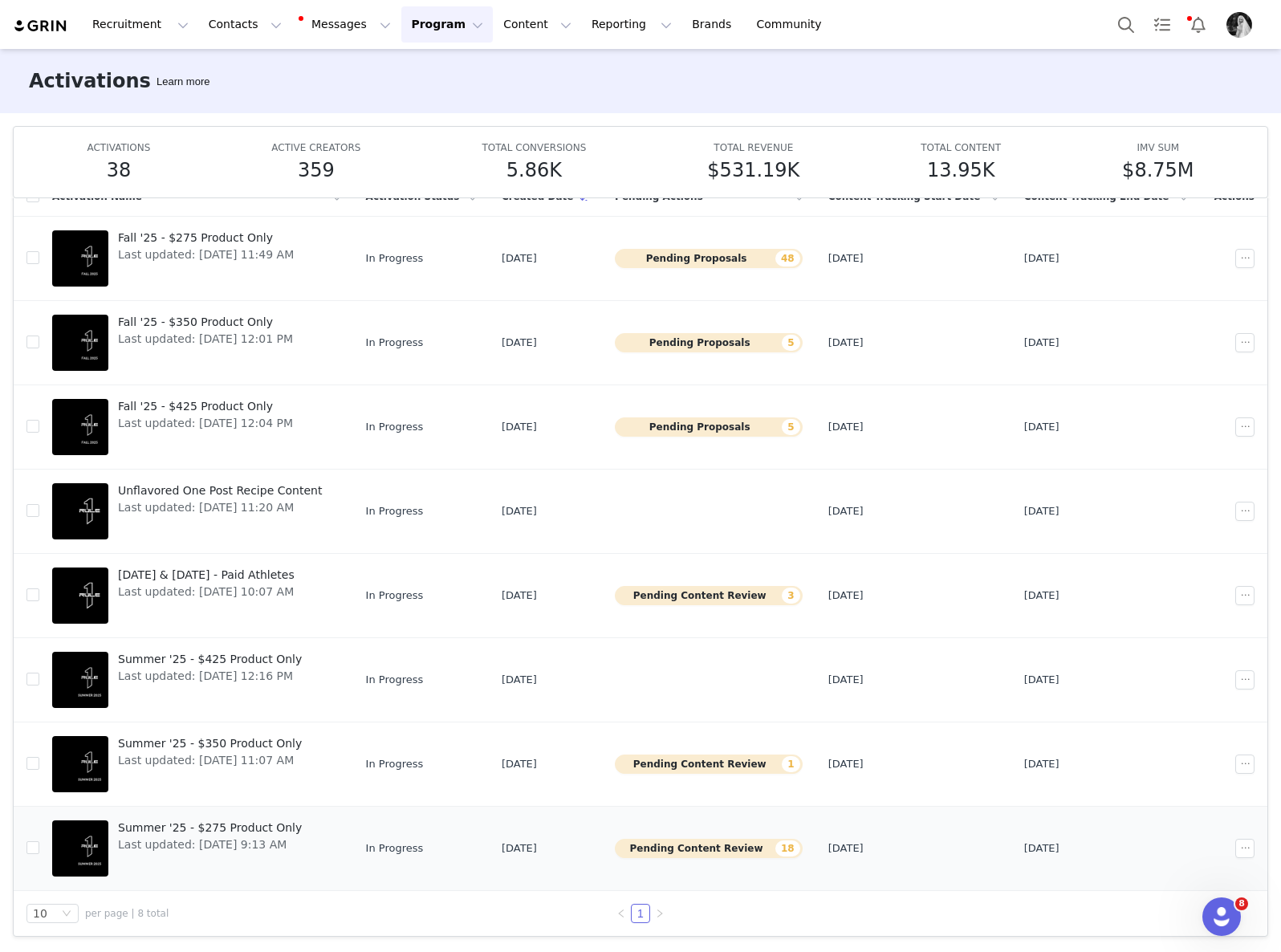
click at [702, 846] on button "Pending Content Review 18" at bounding box center [709, 848] width 188 height 19
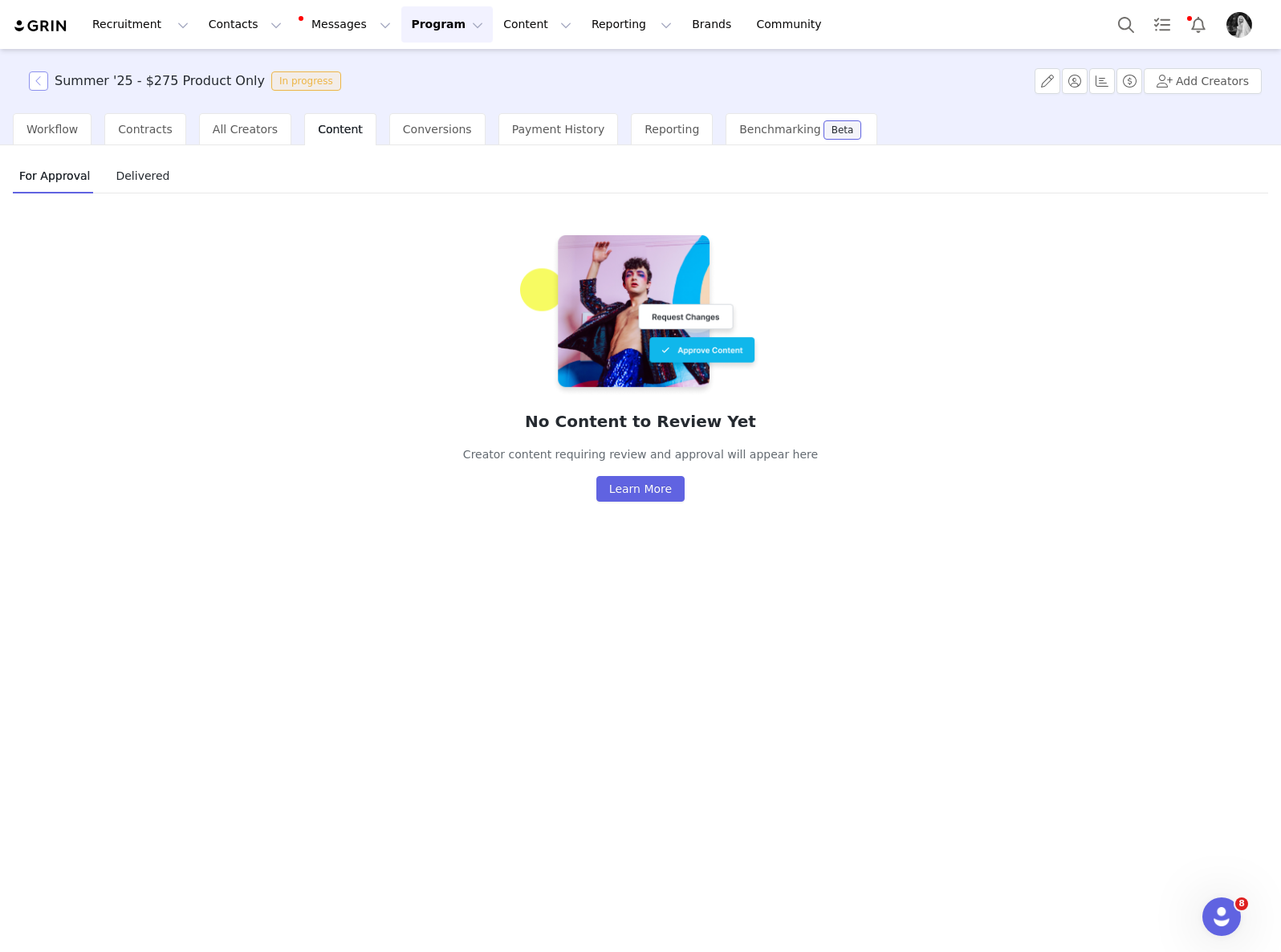
click at [38, 83] on button "button" at bounding box center [38, 81] width 19 height 19
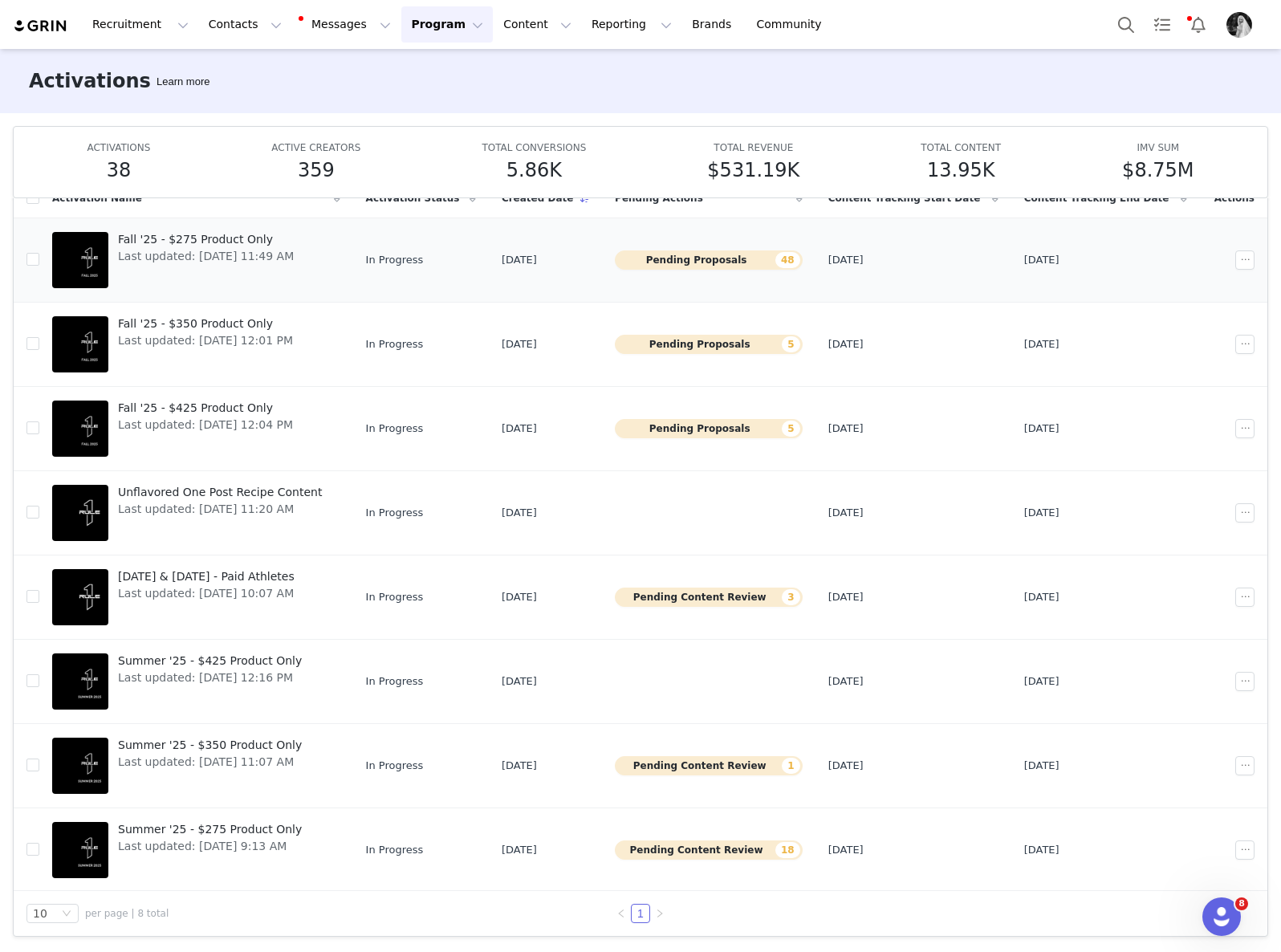
click at [223, 241] on span "Fall '25 - $275 Product Only" at bounding box center [206, 239] width 176 height 17
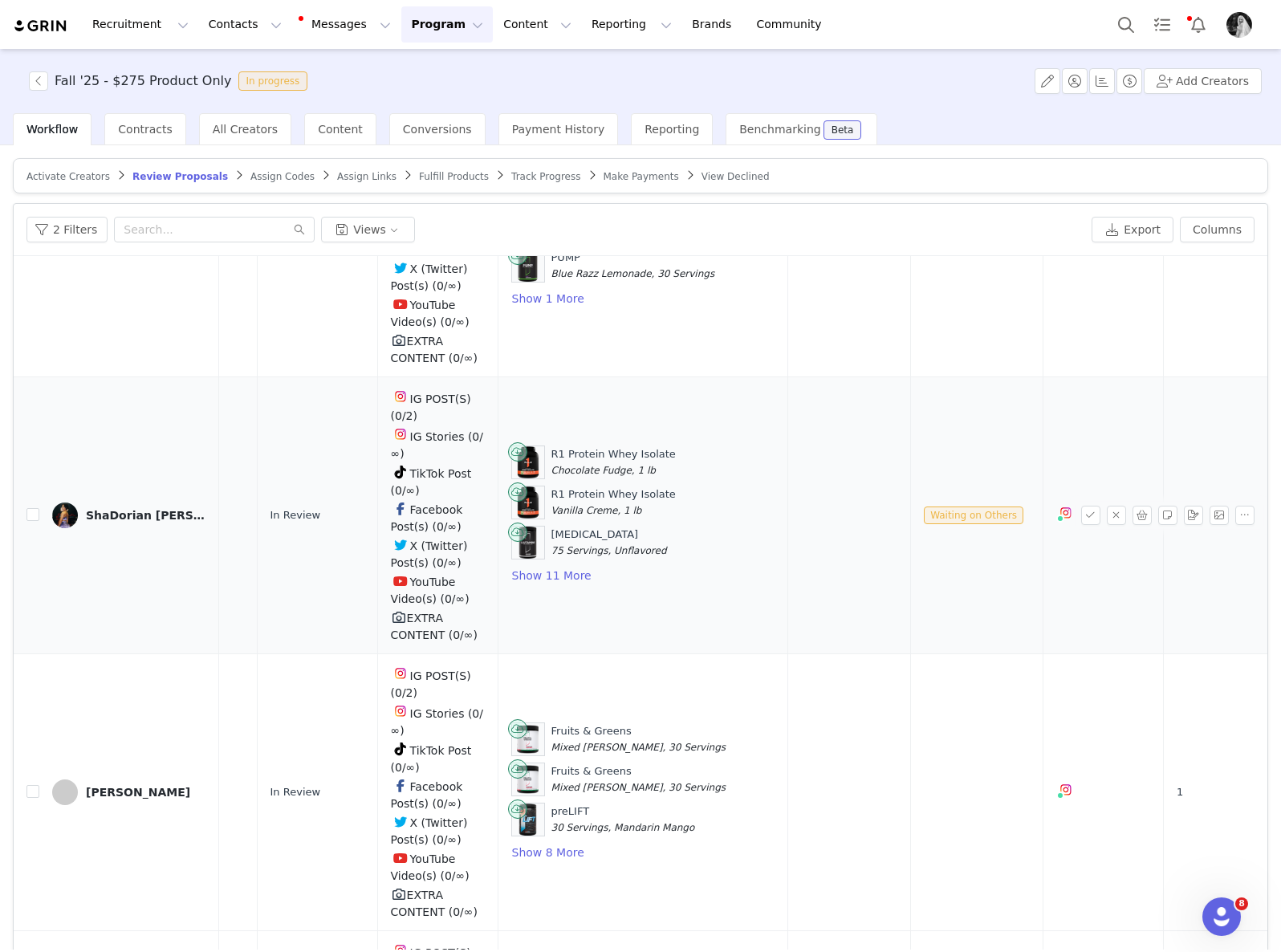
scroll to position [0, 379]
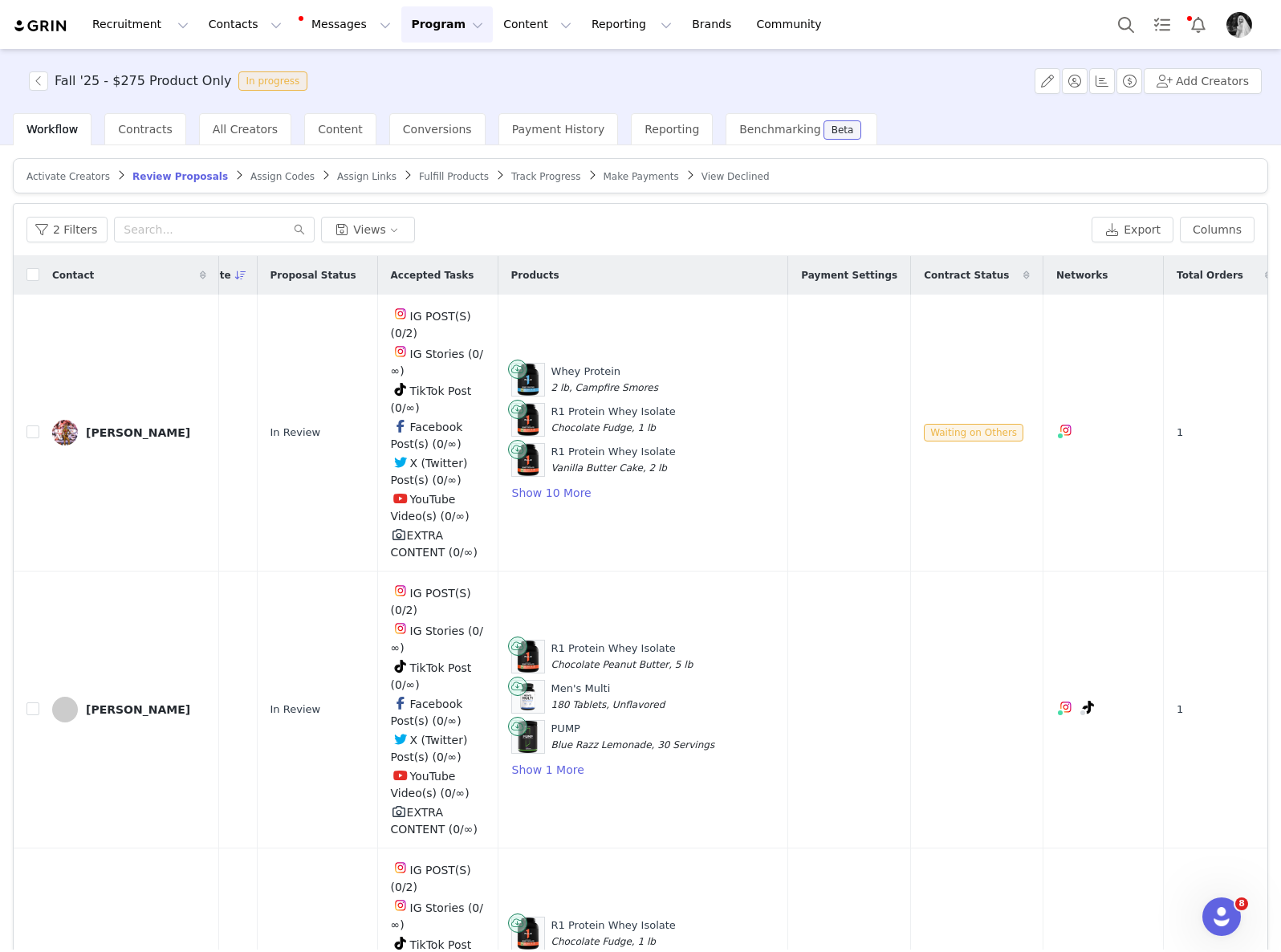
click at [411, 13] on button "Program Program" at bounding box center [447, 24] width 92 height 36
click at [425, 78] on p "Activations" at bounding box center [420, 71] width 62 height 17
